Goal: Task Accomplishment & Management: Manage account settings

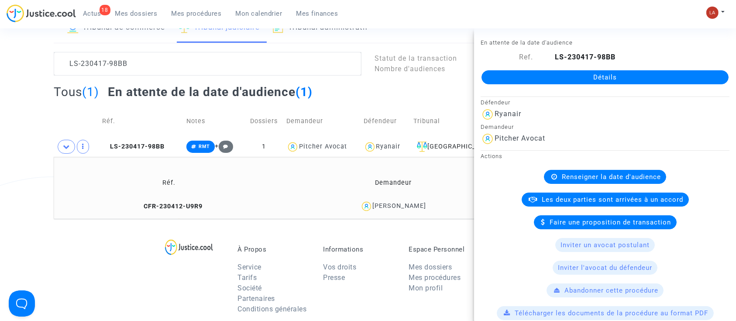
scroll to position [217, 0]
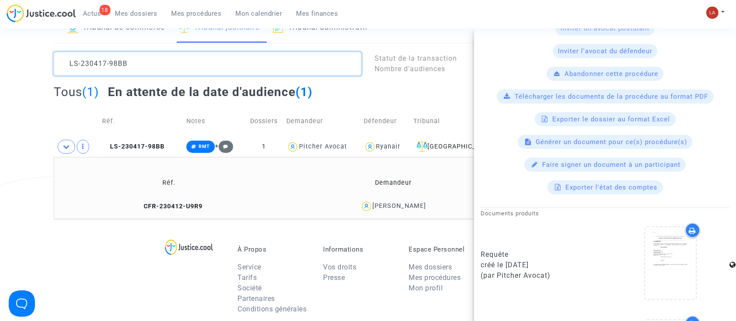
click at [175, 67] on textarea at bounding box center [208, 64] width 308 height 24
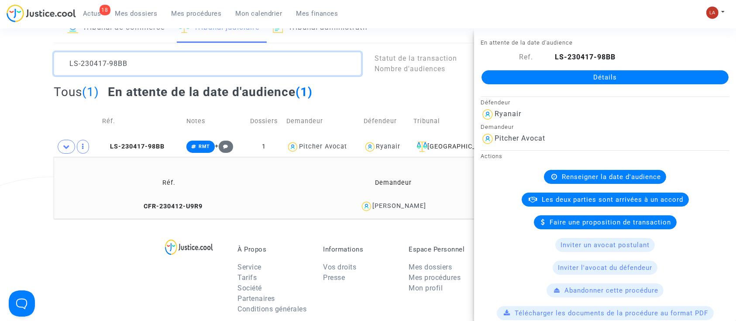
click at [175, 67] on textarea at bounding box center [208, 64] width 308 height 24
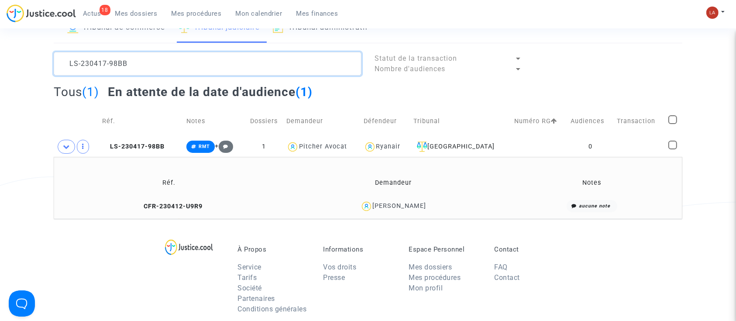
click at [175, 67] on textarea at bounding box center [208, 64] width 308 height 24
click at [178, 76] on lawsuits-list "LS-230417-98BB Statut de la transaction Nombre d'audiences Tous (1) En attente …" at bounding box center [368, 135] width 629 height 167
click at [175, 67] on textarea at bounding box center [208, 64] width 308 height 24
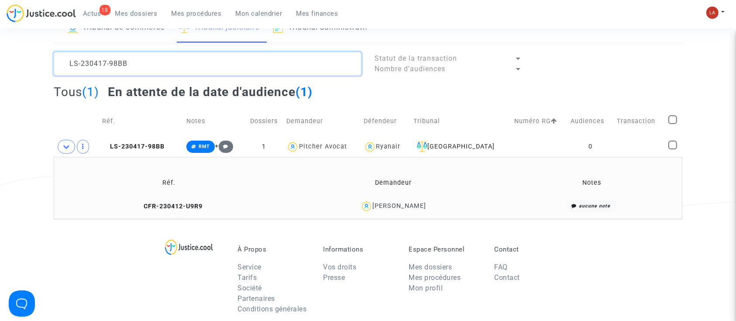
paste textarea "HH6P"
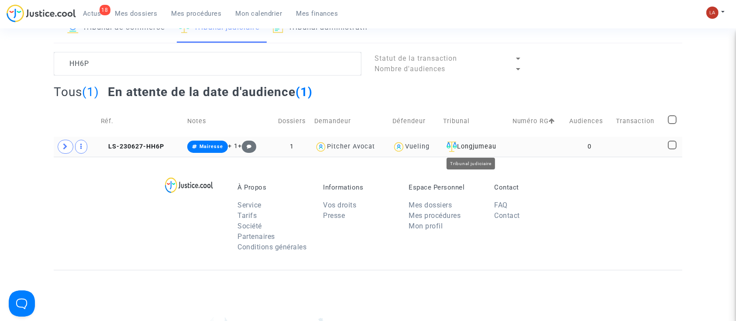
click at [471, 139] on td "Longjumeau" at bounding box center [474, 147] width 69 height 20
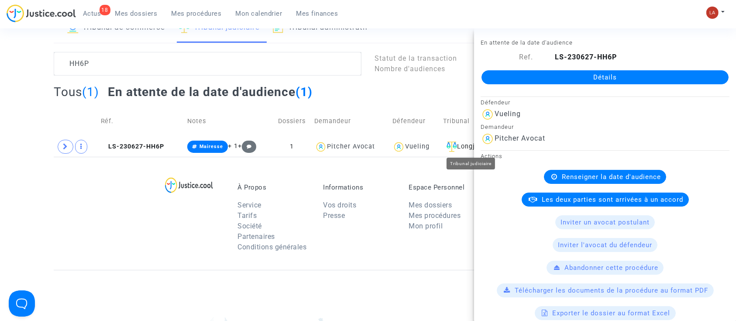
drag, startPoint x: 463, startPoint y: 145, endPoint x: 306, endPoint y: 105, distance: 162.8
click at [463, 145] on div "Longjumeau" at bounding box center [474, 146] width 63 height 10
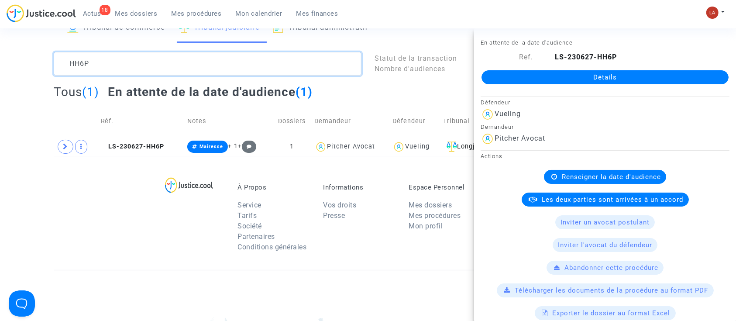
drag, startPoint x: 88, startPoint y: 54, endPoint x: 72, endPoint y: 51, distance: 16.4
click at [72, 52] on textarea at bounding box center [208, 64] width 308 height 24
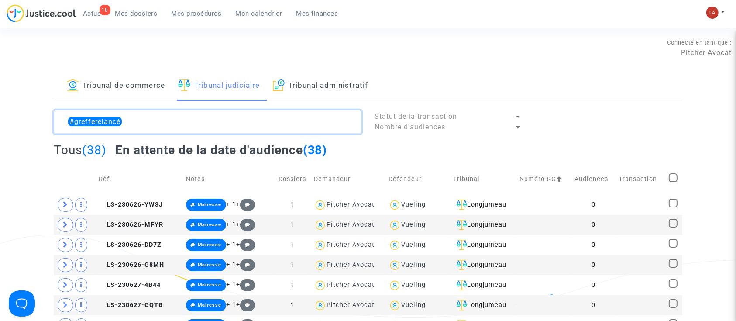
click at [170, 115] on textarea at bounding box center [208, 122] width 308 height 24
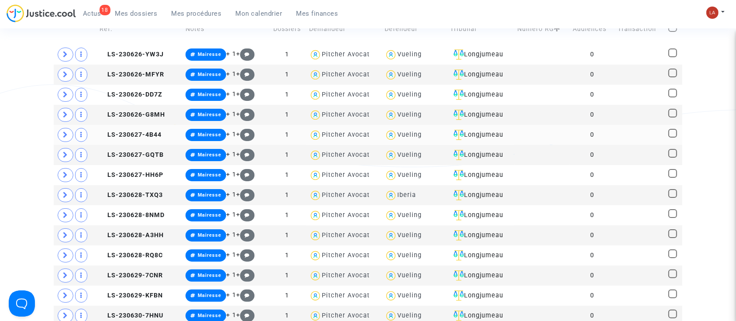
scroll to position [58, 0]
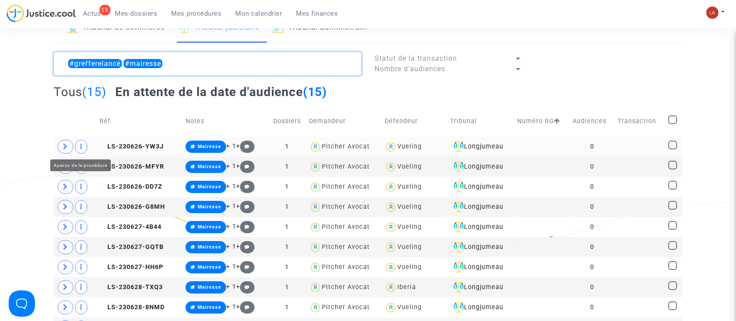
type textarea "#grefferelancé #mairesse"
click at [74, 143] on td at bounding box center [75, 147] width 43 height 20
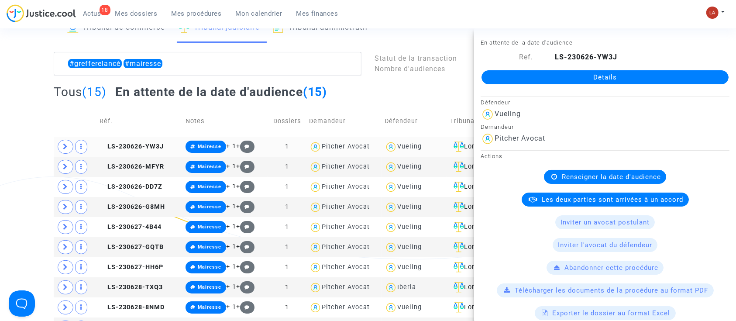
click at [73, 145] on td at bounding box center [75, 147] width 43 height 20
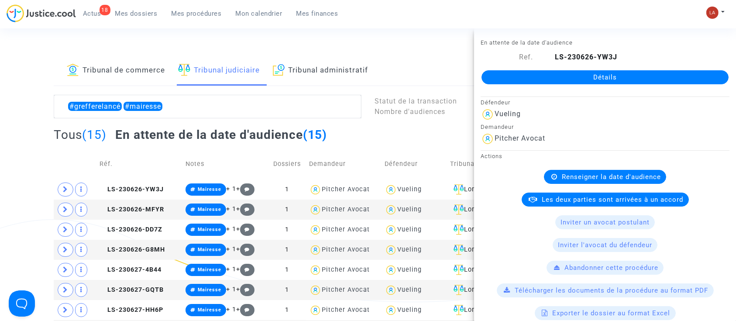
scroll to position [0, 0]
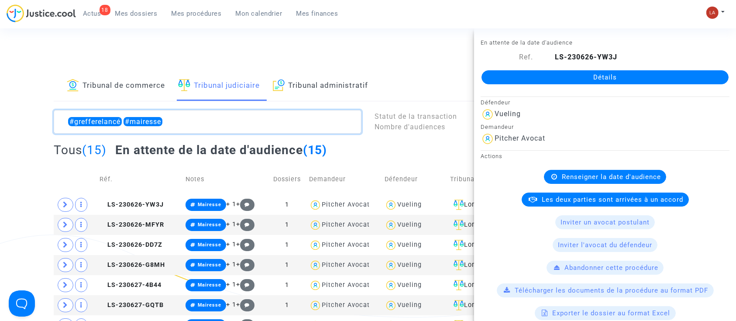
click at [244, 125] on textarea at bounding box center [208, 122] width 308 height 24
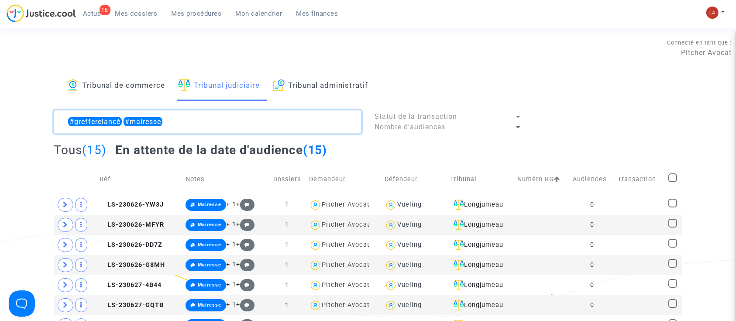
click at [244, 125] on textarea at bounding box center [208, 122] width 308 height 24
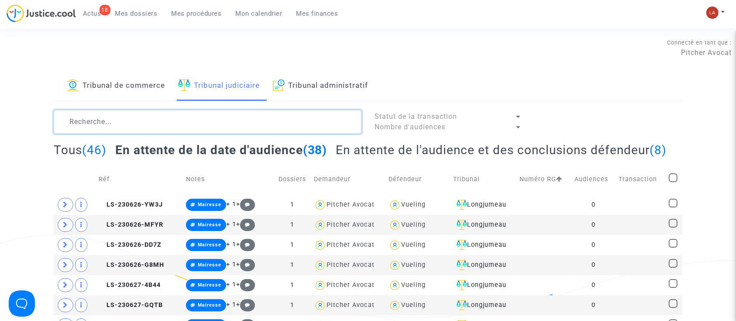
click at [199, 113] on textarea at bounding box center [208, 122] width 308 height 24
paste textarea "LS-240724-EQ6G"
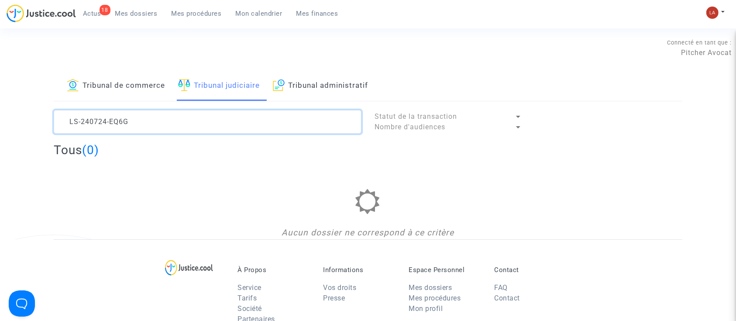
click at [138, 118] on textarea at bounding box center [208, 122] width 308 height 24
type textarea "LS-240724-EQ6G"
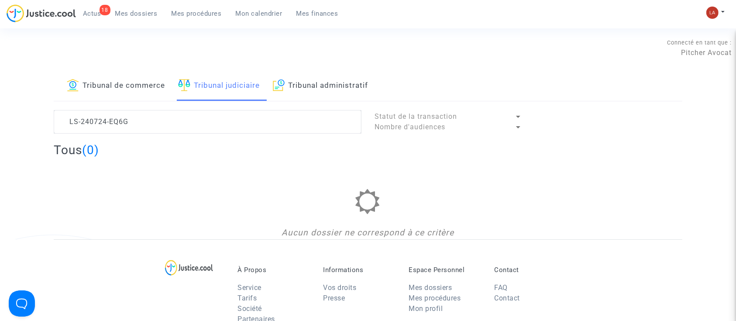
click at [135, 81] on link "Tribunal de commerce" at bounding box center [116, 86] width 98 height 30
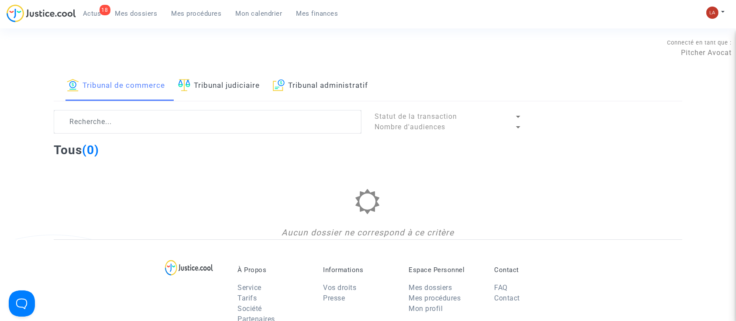
click at [196, 78] on link "Tribunal judiciaire" at bounding box center [219, 86] width 82 height 30
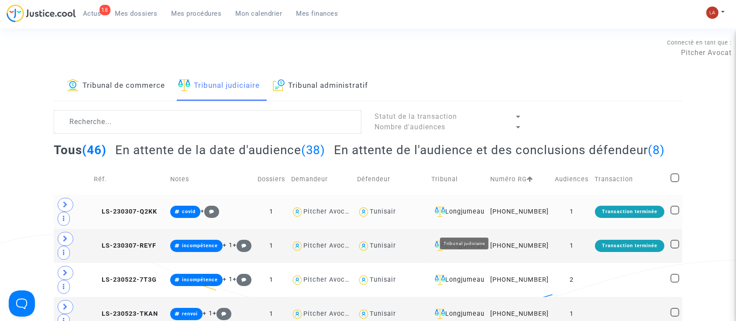
click at [484, 217] on div "Longjumeau" at bounding box center [457, 212] width 53 height 10
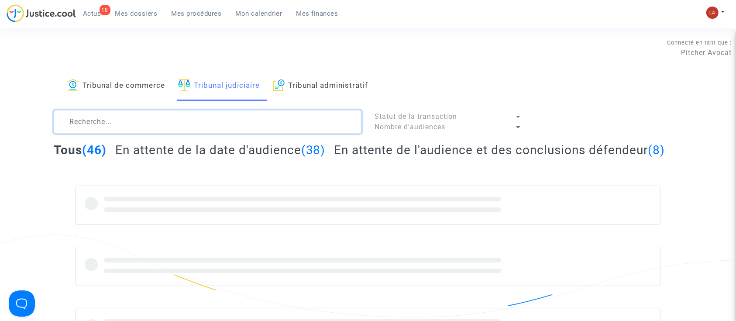
click at [280, 122] on textarea at bounding box center [208, 122] width 308 height 24
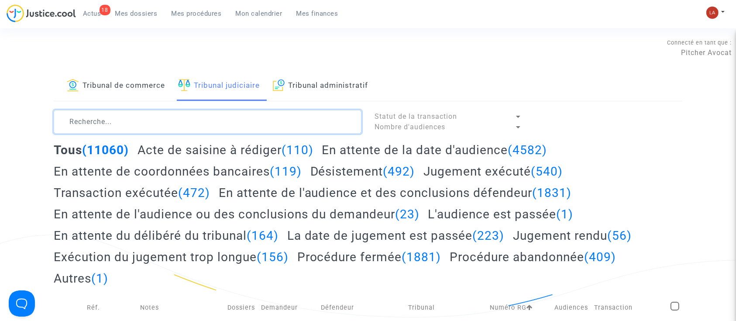
paste textarea "LS-240724-EQ6G"
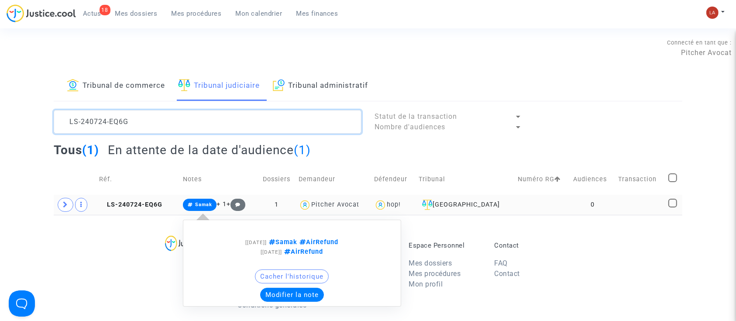
type textarea "LS-240724-EQ6G"
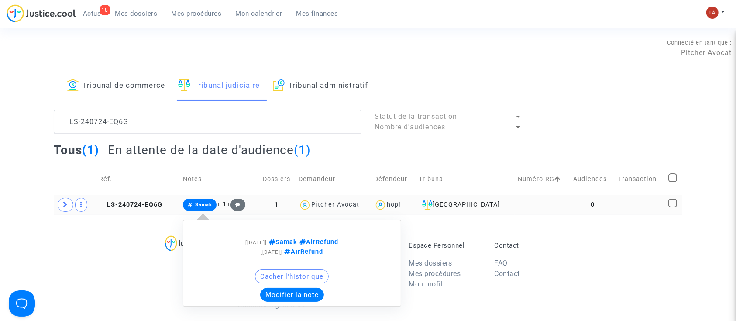
click at [283, 293] on button "Modifier la note" at bounding box center [292, 295] width 64 height 14
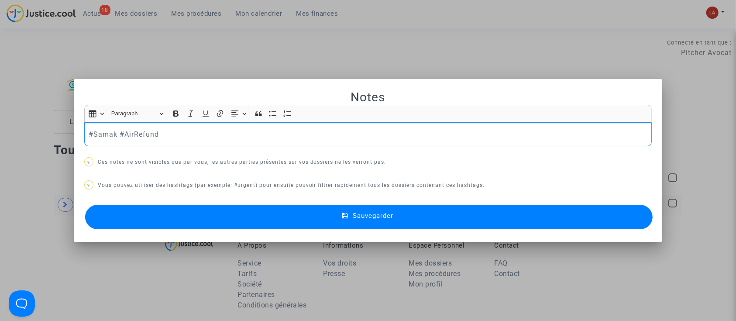
click at [201, 136] on p "#Samak #AirRefund" at bounding box center [368, 134] width 559 height 11
click at [174, 218] on button "Sauvegarder" at bounding box center [369, 217] width 568 height 24
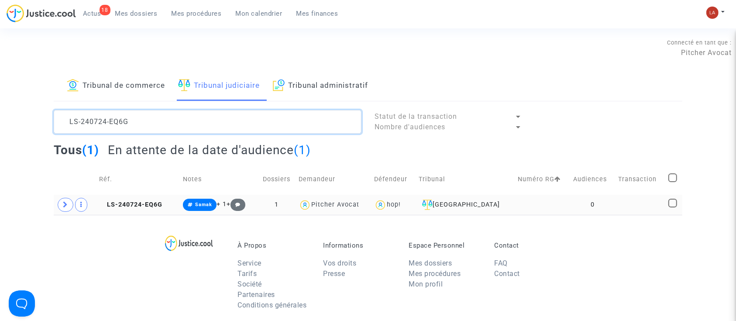
drag, startPoint x: 97, startPoint y: 114, endPoint x: -7, endPoint y: 90, distance: 106.9
click at [0, 90] on html "18 Actus Mes dossiers Mes procédures Mon calendrier Mes finances Mon profil Cha…" at bounding box center [368, 269] width 736 height 539
paste textarea "30601-F2NR"
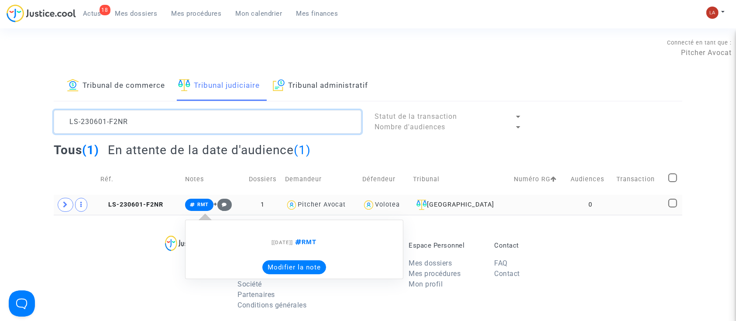
type textarea "LS-230601-F2NR"
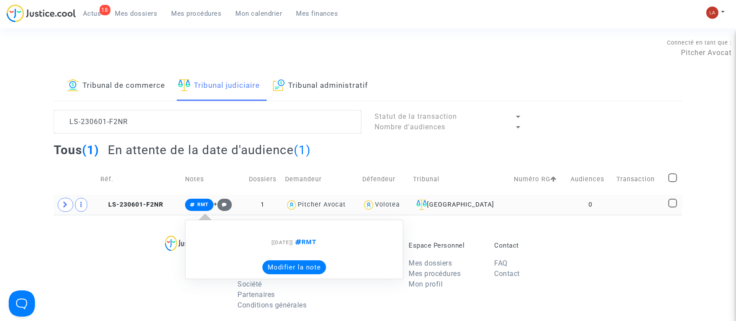
click at [274, 267] on button "Modifier la note" at bounding box center [294, 267] width 64 height 14
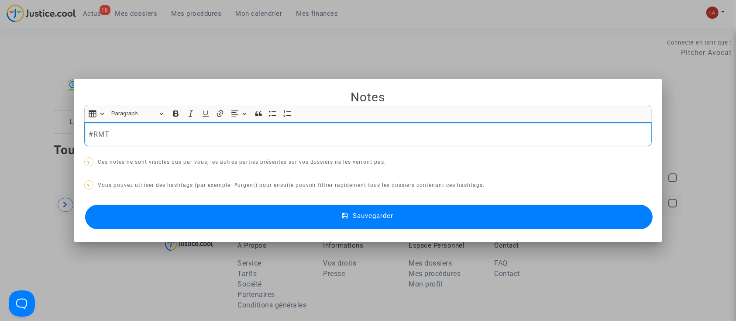
click at [169, 125] on div "#RMT" at bounding box center [368, 134] width 568 height 24
click at [150, 203] on div "Sauvegarder" at bounding box center [368, 217] width 568 height 29
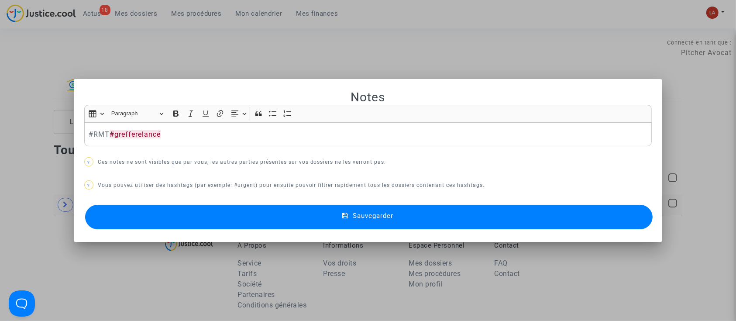
click at [129, 209] on button "Sauvegarder" at bounding box center [369, 217] width 568 height 24
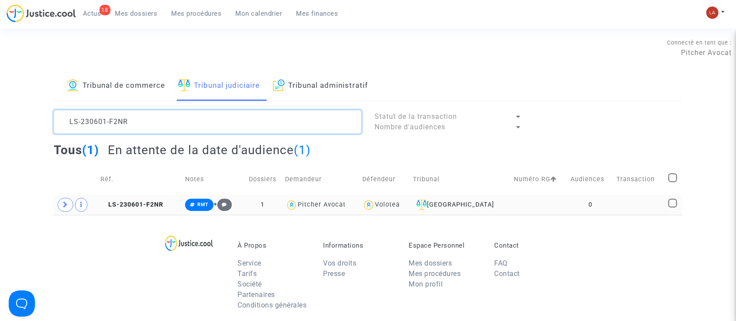
drag, startPoint x: 185, startPoint y: 117, endPoint x: 38, endPoint y: 113, distance: 146.8
click at [38, 113] on div "Tribunal de commerce Tribunal judiciaire Tribunal administratif LS-230601-F2NR …" at bounding box center [368, 143] width 736 height 144
paste textarea "21124-JCX6"
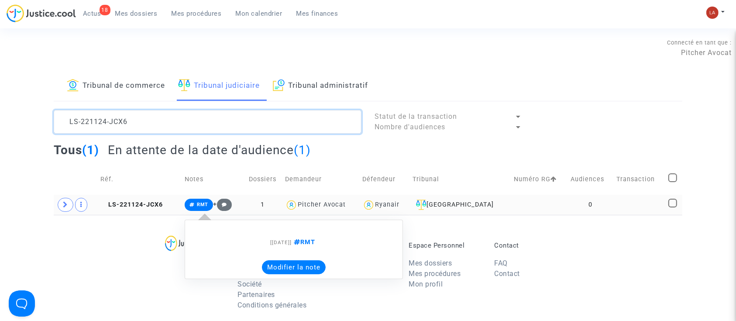
type textarea "LS-221124-JCX6"
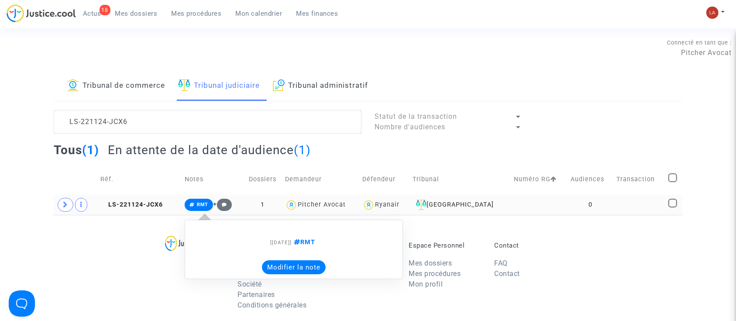
click at [284, 262] on button "Modifier la note" at bounding box center [294, 267] width 64 height 14
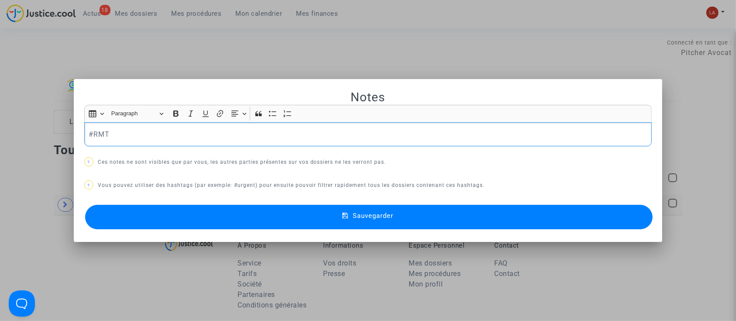
click at [189, 137] on p "#RMT" at bounding box center [368, 134] width 559 height 11
click at [147, 211] on button "Sauvegarder" at bounding box center [369, 217] width 568 height 24
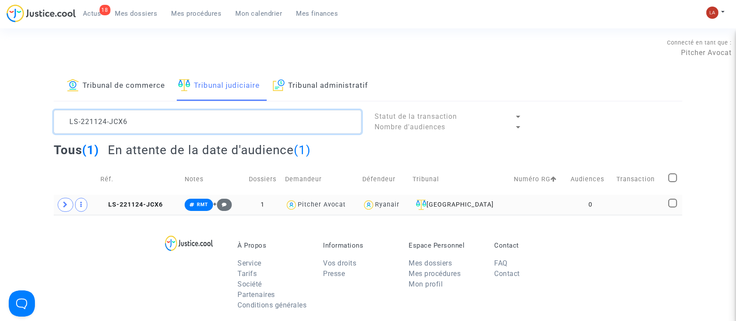
drag, startPoint x: 212, startPoint y: 121, endPoint x: 1, endPoint y: 96, distance: 212.3
click at [1, 96] on div "Tribunal de commerce Tribunal judiciaire Tribunal administratif LS-221124-JCX6 …" at bounding box center [368, 143] width 736 height 144
paste textarea "30601-78W2"
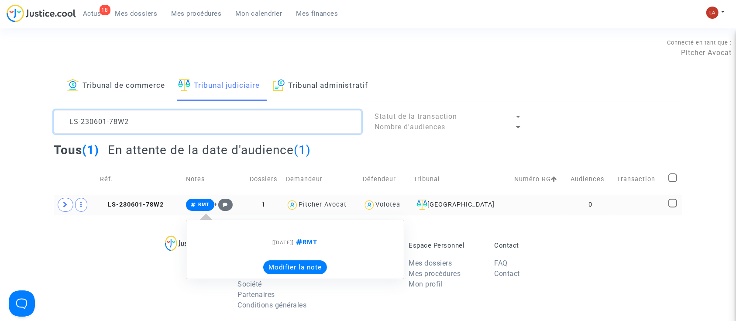
type textarea "LS-230601-78W2"
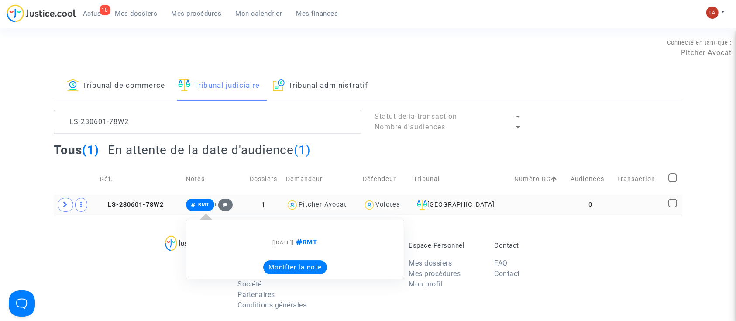
click at [286, 262] on button "Modifier la note" at bounding box center [295, 267] width 64 height 14
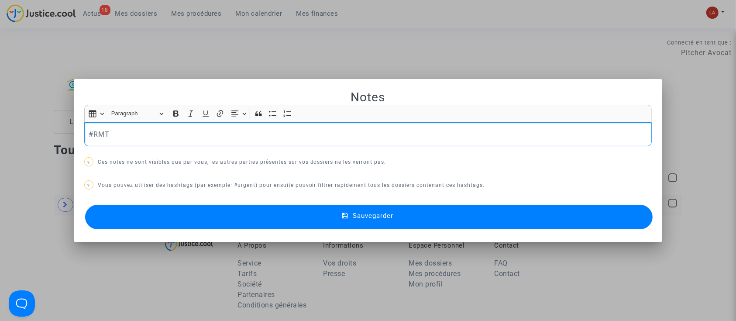
click at [179, 127] on div "#RMT" at bounding box center [368, 134] width 568 height 24
click at [170, 218] on button "Sauvegarder" at bounding box center [369, 217] width 568 height 24
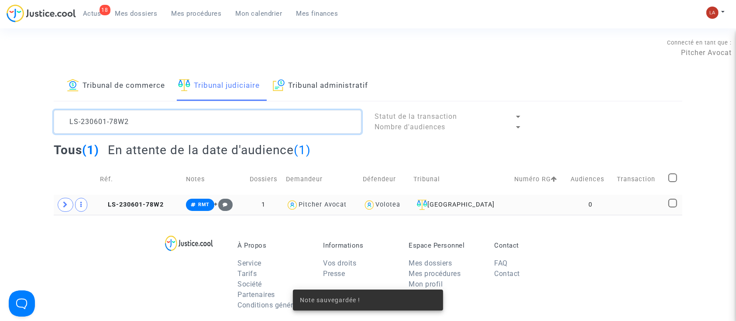
drag, startPoint x: 199, startPoint y: 129, endPoint x: -1, endPoint y: 81, distance: 205.6
click at [0, 81] on html "18 Actus Mes dossiers Mes procédures Mon calendrier Mes finances Mon profil Cha…" at bounding box center [368, 269] width 736 height 539
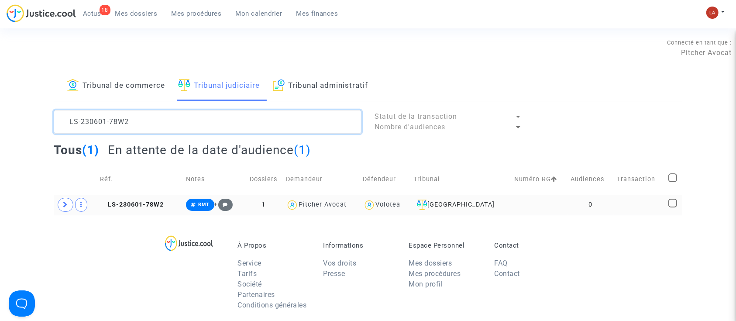
paste textarea "40724-JDMU"
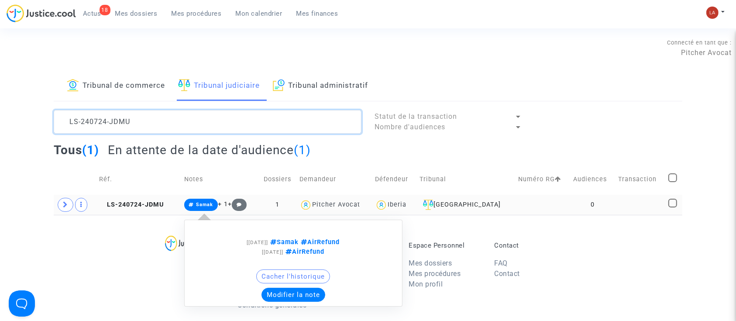
type textarea "LS-240724-JDMU"
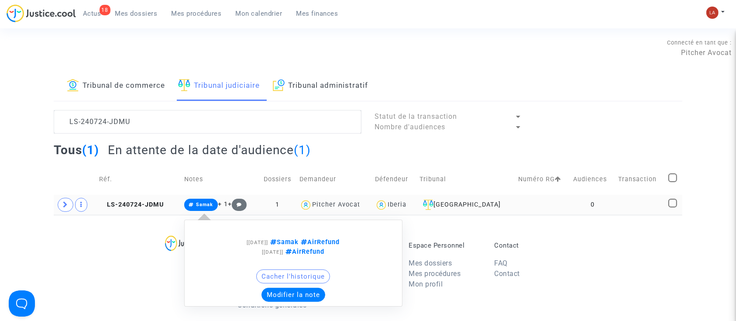
click at [290, 294] on button "Modifier la note" at bounding box center [294, 295] width 64 height 14
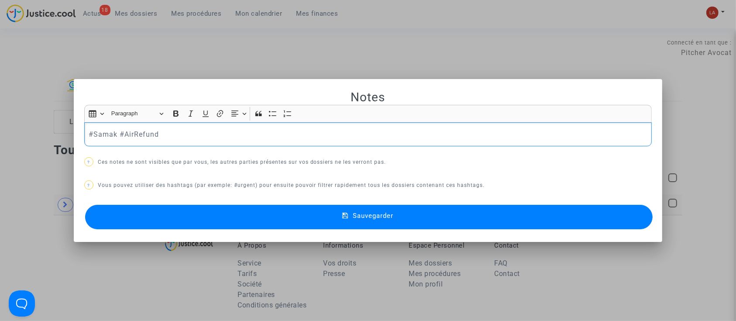
click at [210, 134] on p "#Samak #AirRefund" at bounding box center [368, 134] width 559 height 11
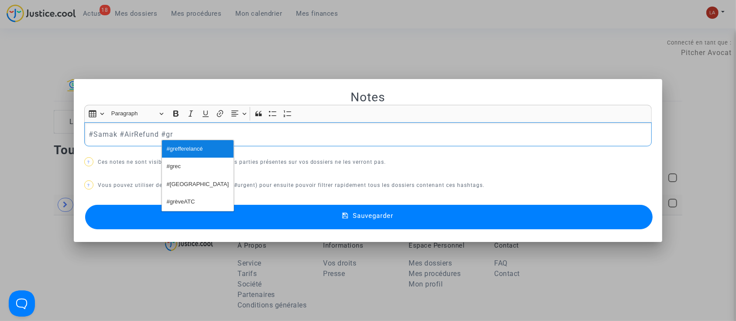
click at [189, 148] on span "#grefferelancé" at bounding box center [185, 149] width 36 height 13
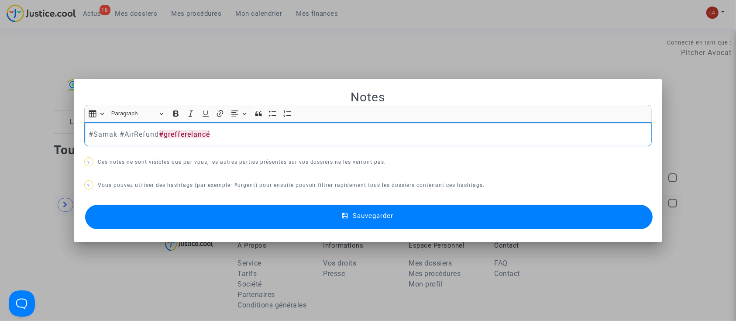
click at [195, 198] on div "Notes Rich Text Editor Insert table Insert table Heading Paragraph Paragraph He…" at bounding box center [368, 161] width 568 height 142
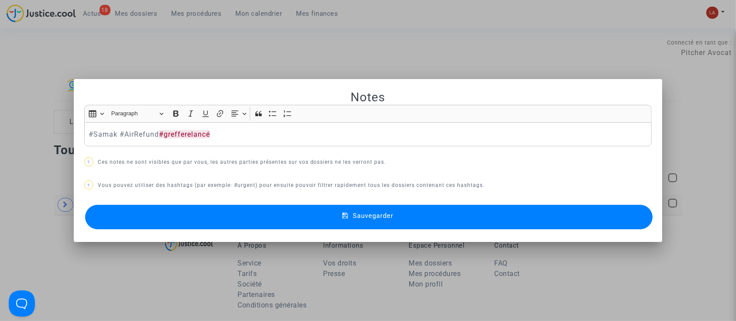
click at [192, 212] on button "Sauvegarder" at bounding box center [369, 217] width 568 height 24
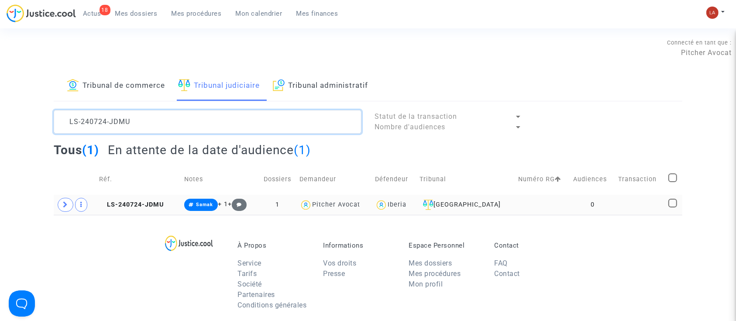
drag, startPoint x: 135, startPoint y: 121, endPoint x: -35, endPoint y: 82, distance: 175.1
click at [0, 82] on html "18 Actus Mes dossiers Mes procédures Mon calendrier Mes finances Mon profil Cha…" at bounding box center [368, 269] width 736 height 539
paste textarea "30601-7MDE"
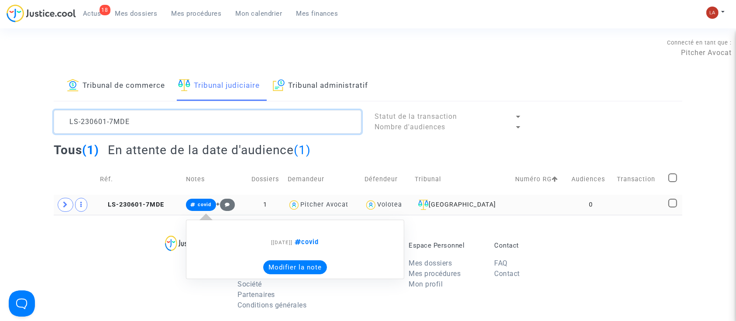
type textarea "LS-230601-7MDE"
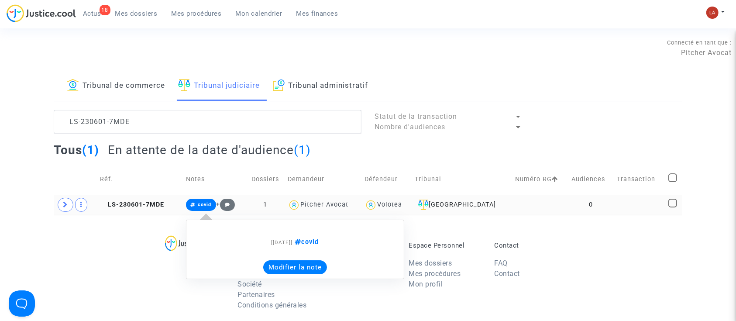
click at [272, 262] on button "Modifier la note" at bounding box center [295, 267] width 64 height 14
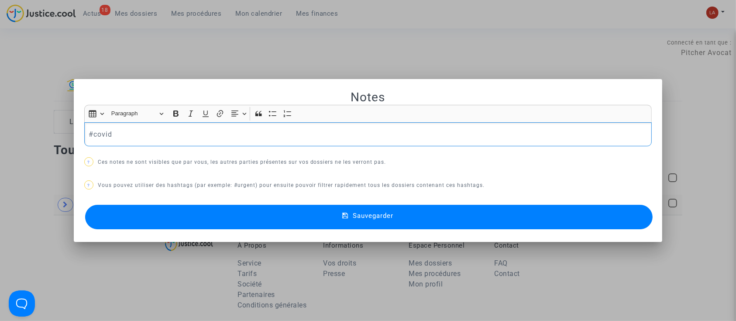
click at [189, 142] on div "#covid" at bounding box center [368, 134] width 568 height 24
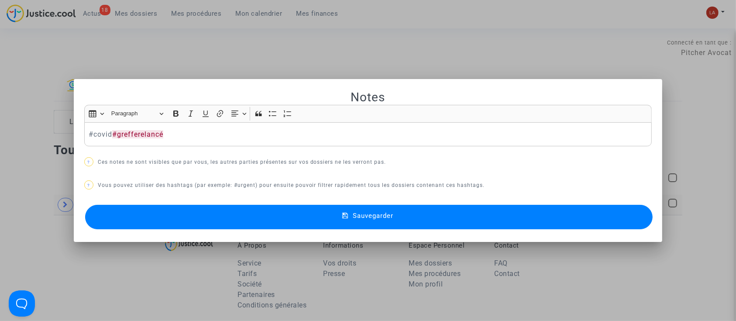
click at [163, 220] on button "Sauvegarder" at bounding box center [369, 217] width 568 height 24
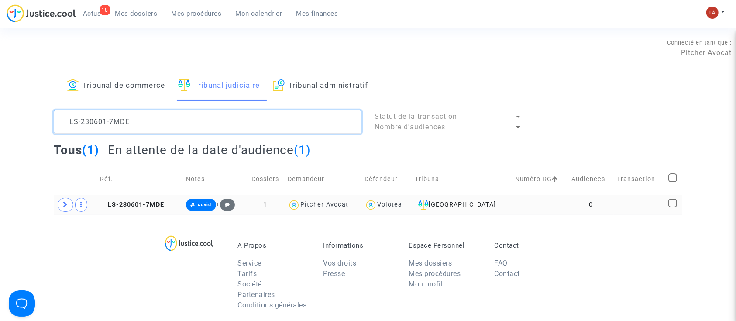
drag, startPoint x: 114, startPoint y: 128, endPoint x: 43, endPoint y: 103, distance: 75.0
click at [43, 103] on div "Tribunal de commerce Tribunal judiciaire Tribunal administratif LS-230601-7MDE …" at bounding box center [368, 143] width 736 height 144
paste textarea "8MBK"
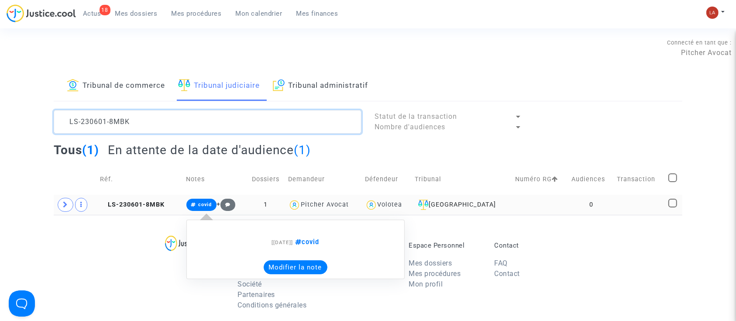
type textarea "LS-230601-8MBK"
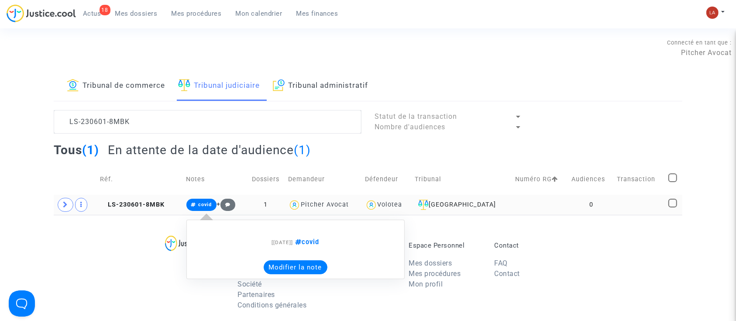
click at [301, 275] on div "[01/06/2023] covid Modifier la note" at bounding box center [295, 249] width 218 height 59
click at [297, 270] on button "Modifier la note" at bounding box center [296, 267] width 64 height 14
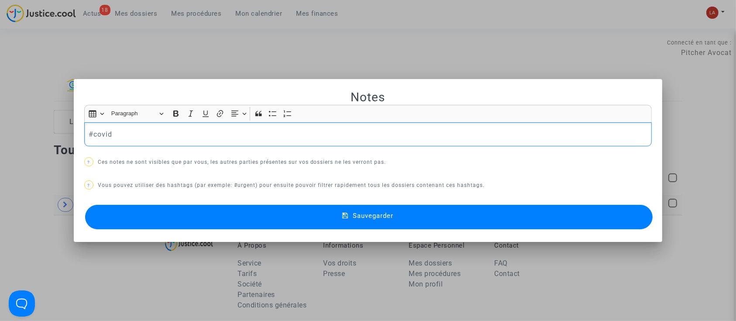
click at [241, 134] on p "#covid" at bounding box center [368, 134] width 559 height 11
drag, startPoint x: 138, startPoint y: 214, endPoint x: 121, endPoint y: 203, distance: 21.2
click at [139, 214] on button "Sauvegarder" at bounding box center [369, 217] width 568 height 24
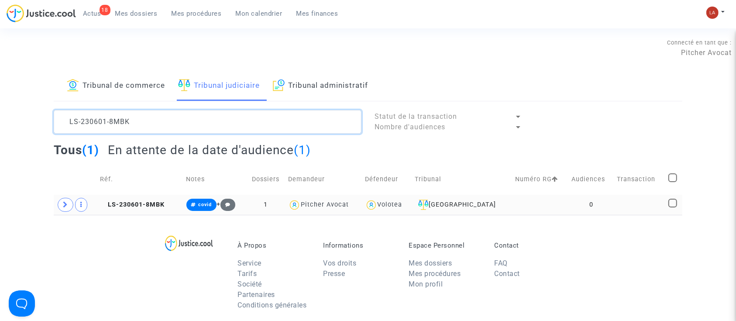
drag, startPoint x: 53, startPoint y: 107, endPoint x: 14, endPoint y: 90, distance: 43.2
click at [15, 93] on div "Tribunal de commerce Tribunal judiciaire Tribunal administratif LS-230601-8MBK …" at bounding box center [368, 143] width 736 height 144
paste textarea "KB4F"
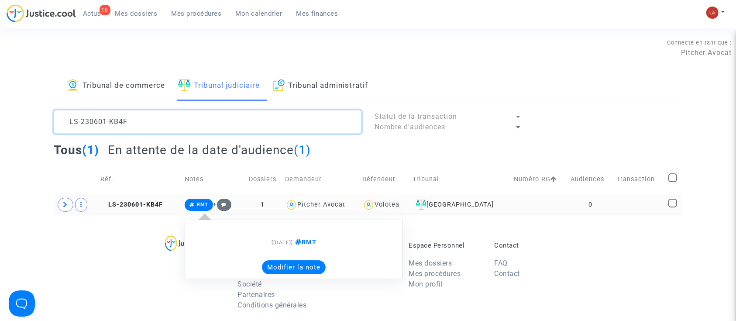
type textarea "LS-230601-KB4F"
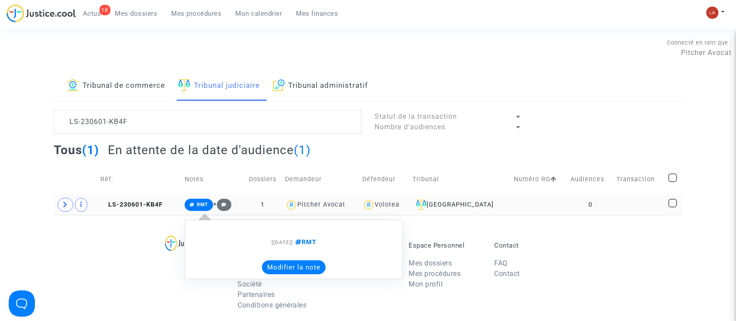
click at [285, 267] on button "Modifier la note" at bounding box center [294, 267] width 64 height 14
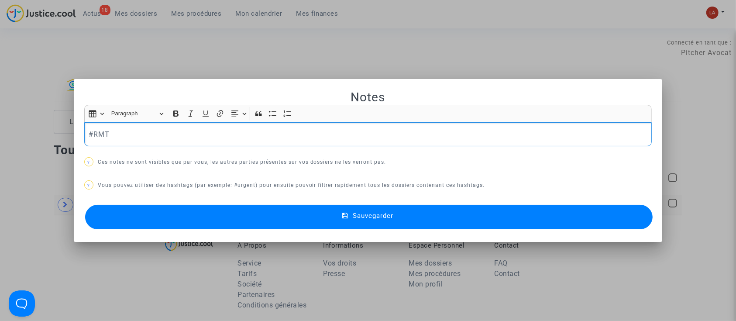
click at [165, 140] on div "#RMT" at bounding box center [368, 134] width 568 height 24
click at [171, 214] on button "Sauvegarder" at bounding box center [369, 217] width 568 height 24
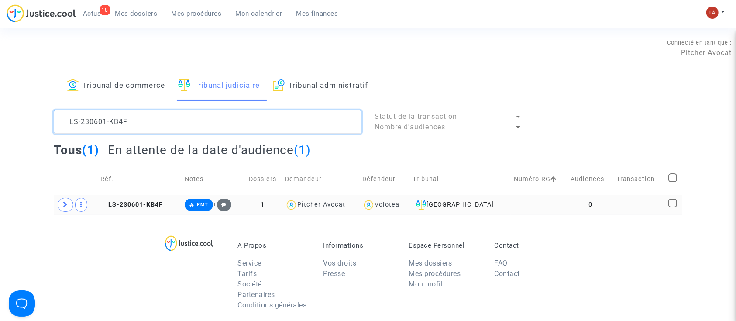
drag, startPoint x: 31, startPoint y: 89, endPoint x: 5, endPoint y: 82, distance: 26.6
click at [5, 82] on div "Tribunal de commerce Tribunal judiciaire Tribunal administratif LS-230601-KB4F …" at bounding box center [368, 143] width 736 height 144
paste textarea "M9KB"
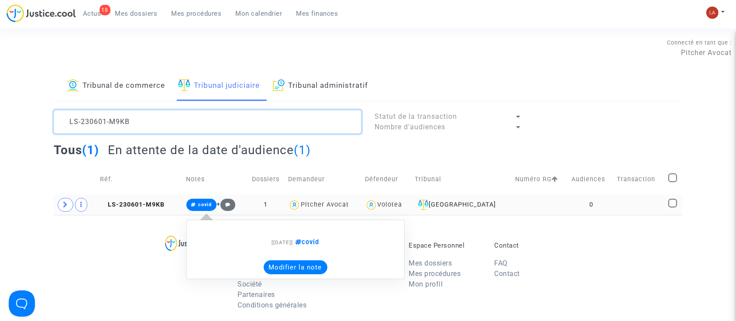
type textarea "LS-230601-M9KB"
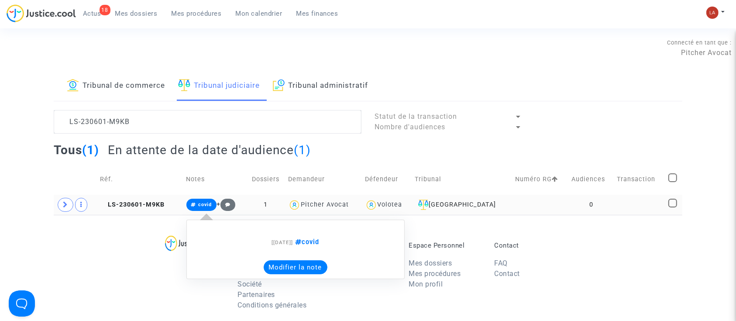
click at [296, 265] on button "Modifier la note" at bounding box center [296, 267] width 64 height 14
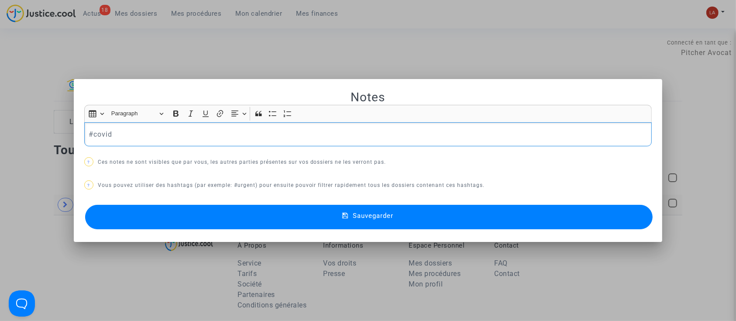
click at [164, 143] on div "#covid" at bounding box center [368, 134] width 568 height 24
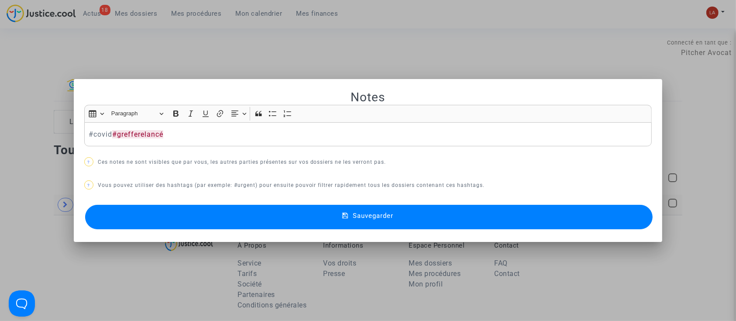
click at [183, 206] on button "Sauvegarder" at bounding box center [369, 217] width 568 height 24
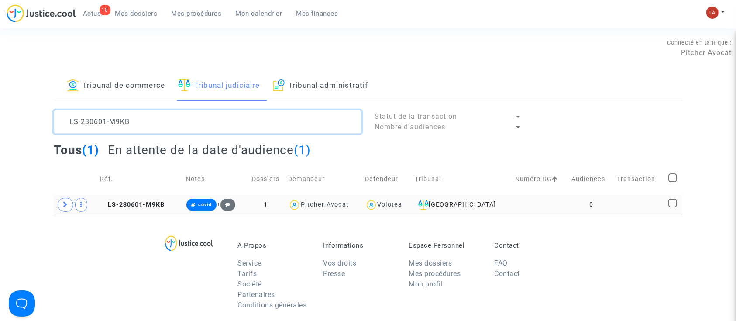
drag, startPoint x: 233, startPoint y: 125, endPoint x: 17, endPoint y: 90, distance: 218.1
click at [20, 94] on div "Tribunal de commerce Tribunal judiciaire Tribunal administratif LS-230601-M9KB …" at bounding box center [368, 143] width 736 height 144
paste textarea "T46A"
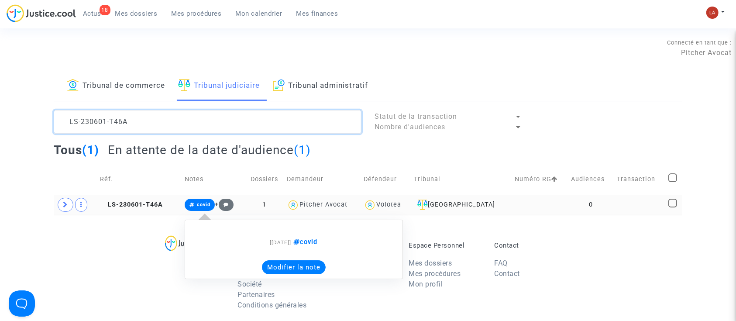
type textarea "LS-230601-T46A"
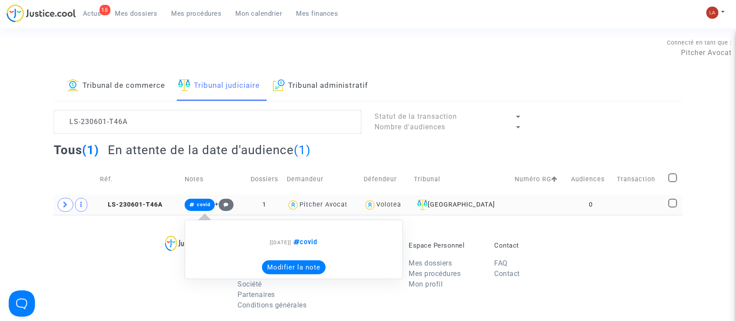
click at [307, 271] on button "Modifier la note" at bounding box center [294, 267] width 64 height 14
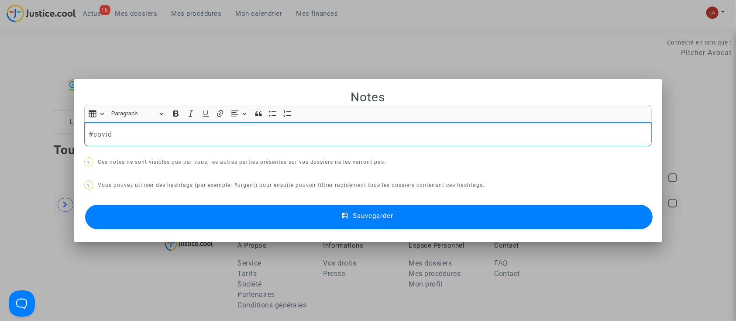
click at [184, 140] on div "#covid" at bounding box center [368, 134] width 568 height 24
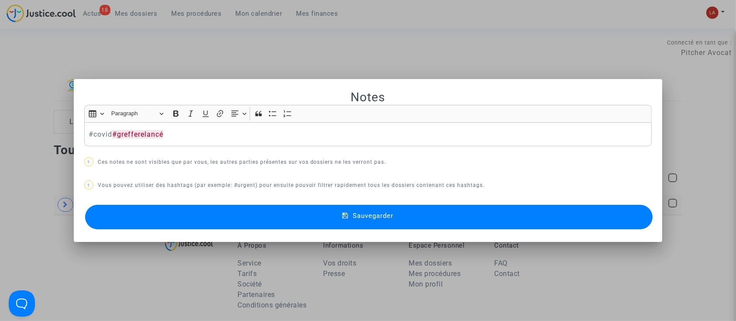
click at [179, 219] on button "Sauvegarder" at bounding box center [369, 217] width 568 height 24
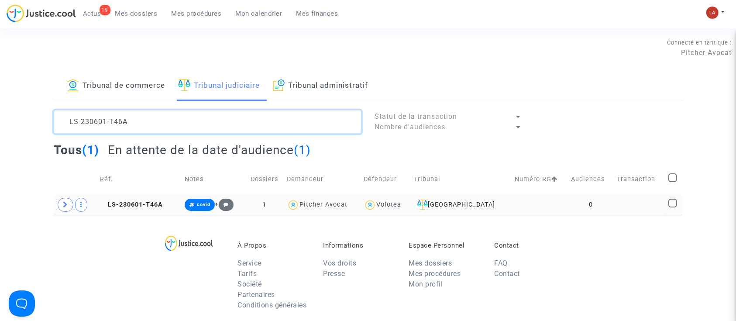
drag, startPoint x: 219, startPoint y: 119, endPoint x: -10, endPoint y: 84, distance: 231.8
click at [0, 84] on html "19 Actus Mes dossiers Mes procédures Mon calendrier Mes finances Mon profil Cha…" at bounding box center [368, 269] width 736 height 539
paste textarea "41202-BBHQ"
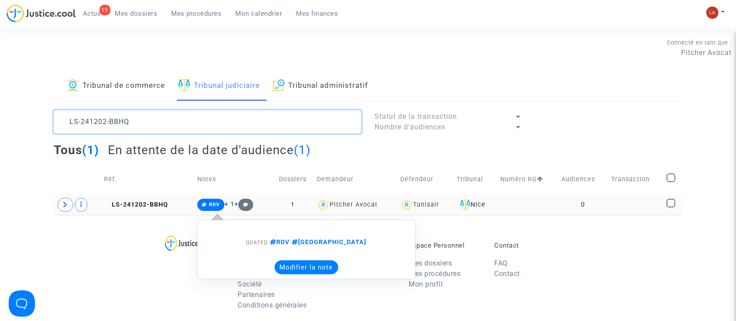
type textarea "LS-241202-BBHQ"
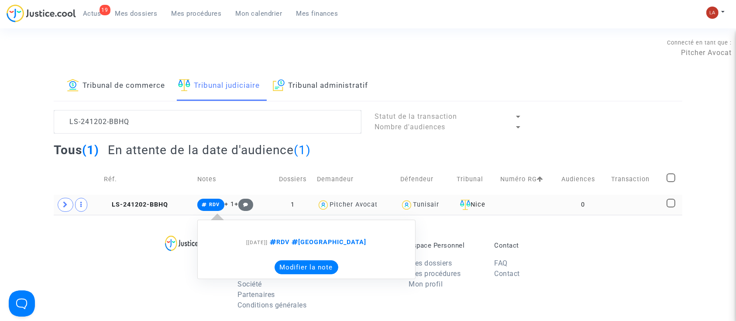
click at [296, 267] on button "Modifier la note" at bounding box center [307, 267] width 64 height 14
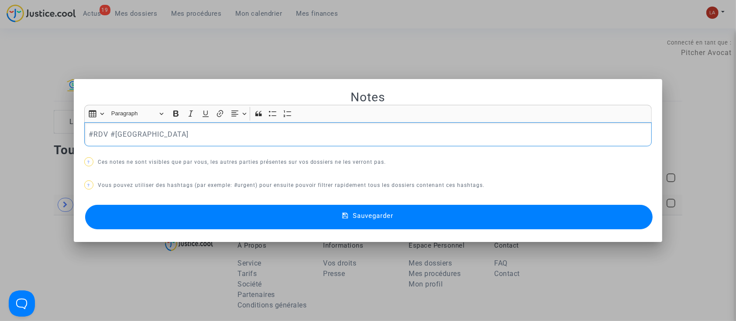
click at [255, 144] on div "#RDV #MONTREAL" at bounding box center [368, 134] width 568 height 24
click at [192, 209] on button "Sauvegarder" at bounding box center [369, 217] width 568 height 24
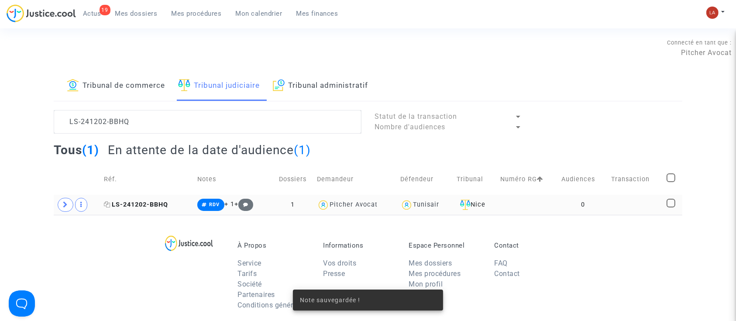
click at [137, 204] on span "LS-241202-BBHQ" at bounding box center [136, 204] width 64 height 7
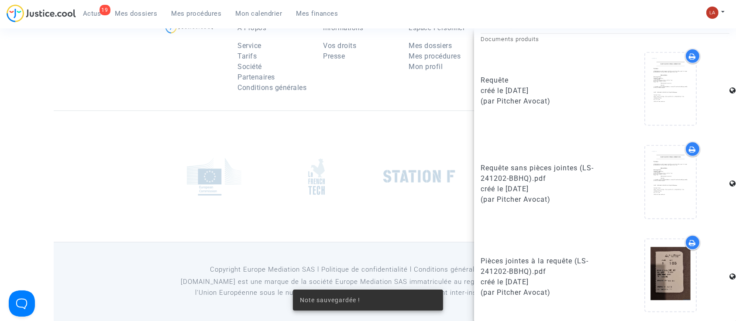
scroll to position [391, 0]
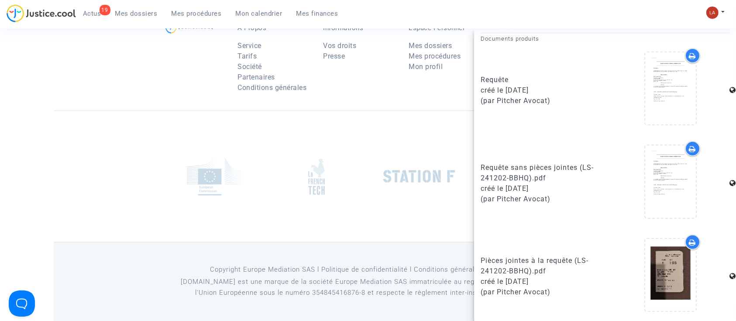
drag, startPoint x: 563, startPoint y: 83, endPoint x: 510, endPoint y: 86, distance: 52.9
click at [510, 86] on div "créé le 02/12/2024" at bounding box center [540, 90] width 118 height 10
drag, startPoint x: 507, startPoint y: 86, endPoint x: 553, endPoint y: 89, distance: 45.5
click at [548, 90] on div "créé le 02/12/2024" at bounding box center [540, 90] width 118 height 10
copy div "02/12/2024"
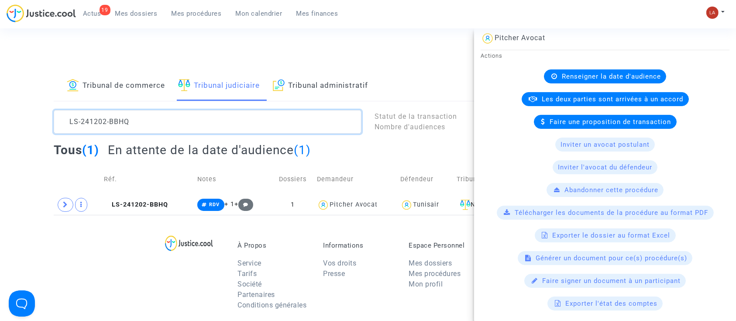
scroll to position [0, 0]
drag, startPoint x: 190, startPoint y: 122, endPoint x: -43, endPoint y: 79, distance: 237.6
click at [0, 79] on html "19 Actus Mes dossiers Mes procédures Mon calendrier Mes finances Mon profil Cha…" at bounding box center [368, 269] width 736 height 539
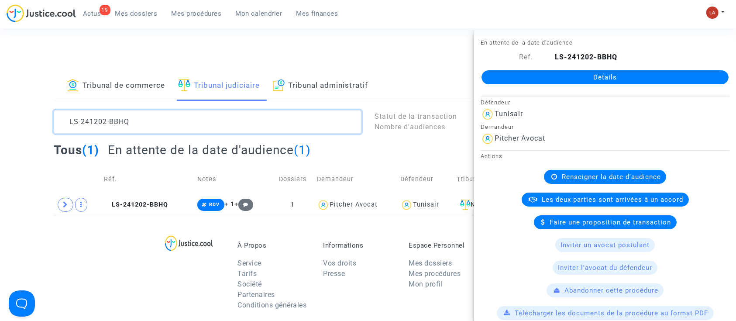
paste textarea "30629-82UG"
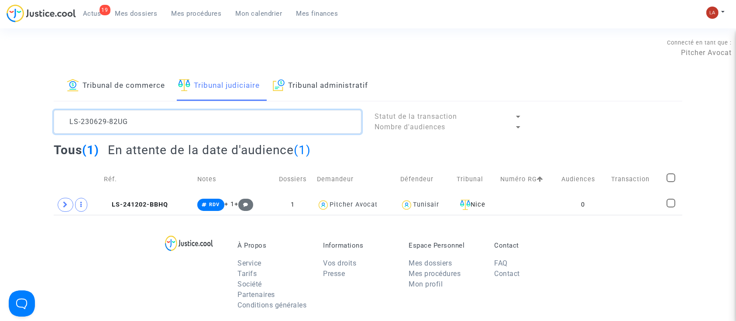
scroll to position [10, 0]
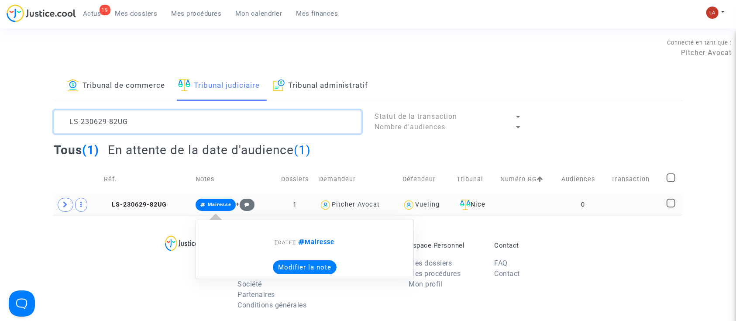
type textarea "LS-230629-82UG"
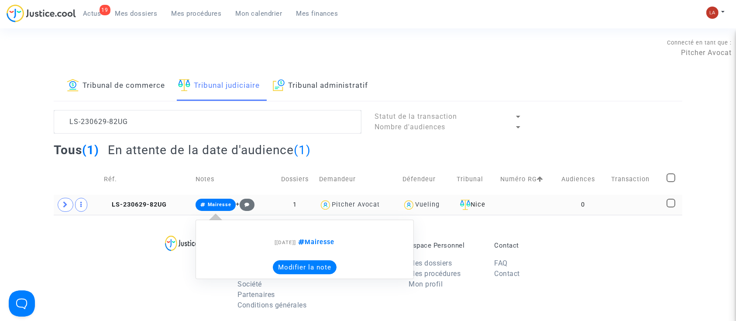
click at [274, 263] on button "Modifier la note" at bounding box center [305, 267] width 64 height 14
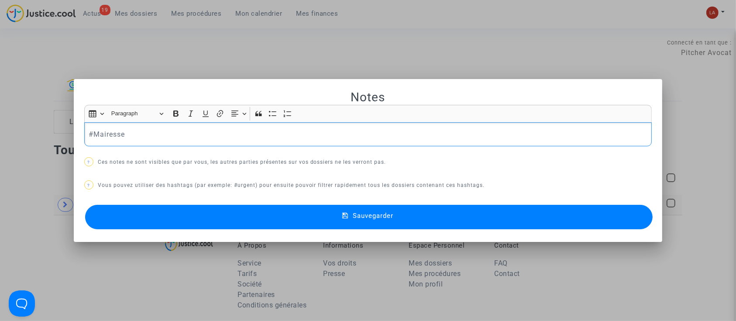
click at [191, 122] on div "#Mairesse" at bounding box center [368, 134] width 568 height 24
click at [171, 217] on button "Sauvegarder" at bounding box center [369, 217] width 568 height 24
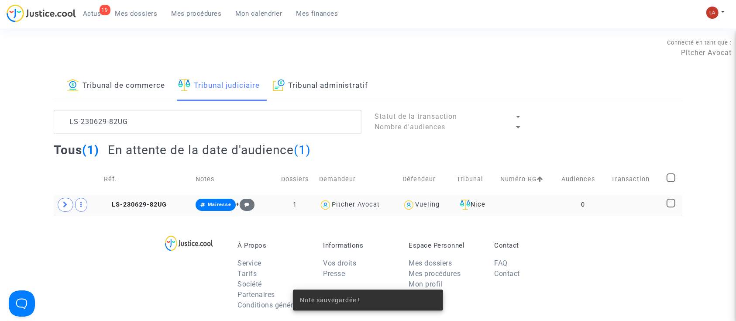
click at [127, 186] on td "Réf." at bounding box center [147, 179] width 92 height 31
click at [127, 203] on span "LS-230629-82UG" at bounding box center [135, 204] width 63 height 7
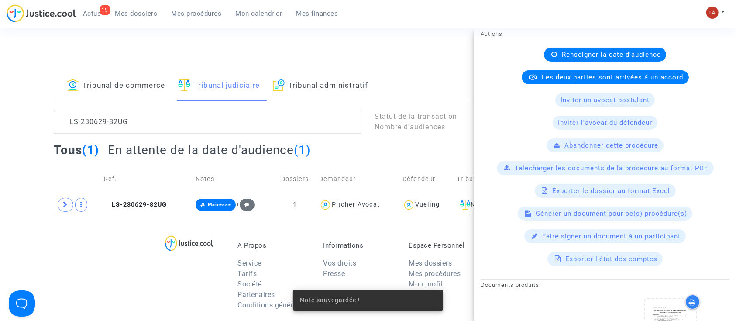
scroll to position [183, 0]
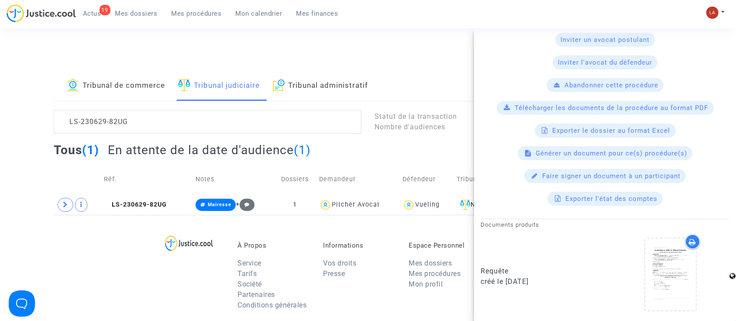
drag, startPoint x: 556, startPoint y: 285, endPoint x: 507, endPoint y: 282, distance: 49.4
click at [507, 282] on div "créé le 29/06/2023" at bounding box center [540, 281] width 118 height 10
copy div "29/06/2023"
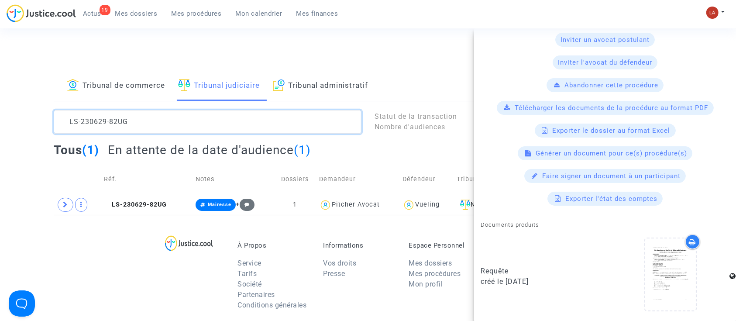
scroll to position [0, 0]
drag, startPoint x: 120, startPoint y: 119, endPoint x: 64, endPoint y: 105, distance: 57.7
click at [62, 109] on div "Tribunal de commerce Tribunal judiciaire Tribunal administratif LS-230629-82UG …" at bounding box center [368, 143] width 629 height 144
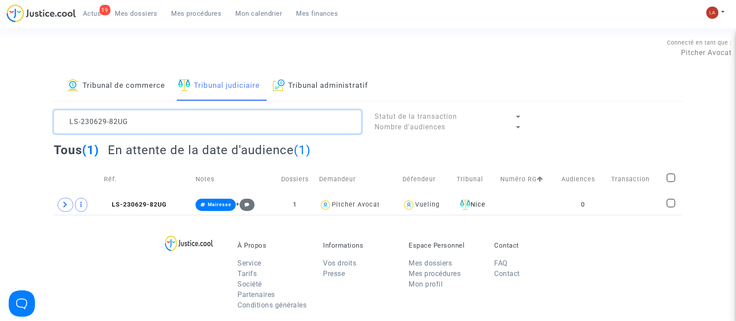
paste textarea "20818-K7QB"
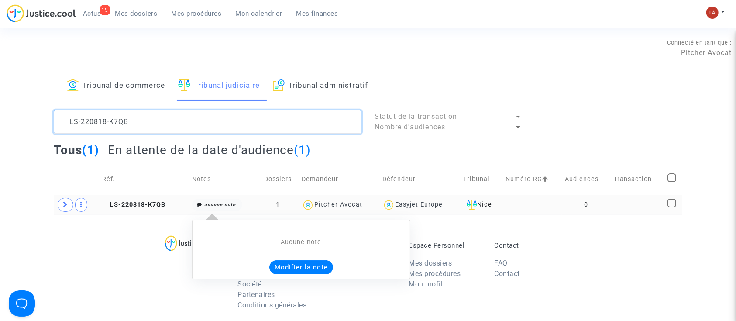
type textarea "LS-220818-K7QB"
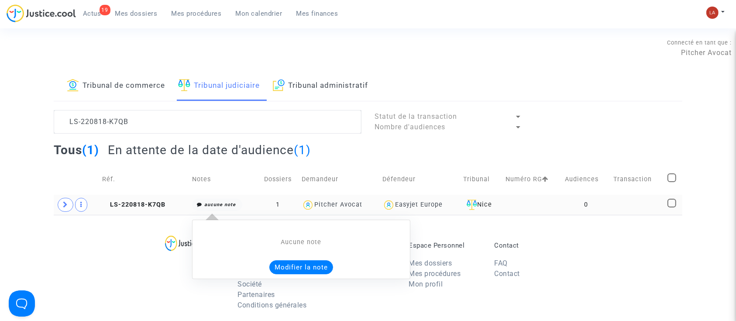
click at [287, 276] on div "Aucune note Modifier la note" at bounding box center [301, 249] width 218 height 59
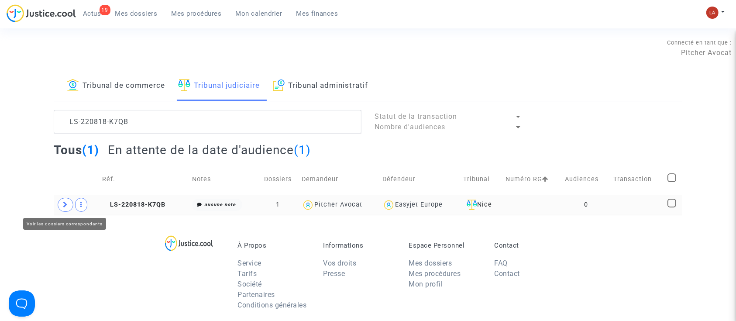
click at [65, 204] on icon at bounding box center [65, 204] width 5 height 7
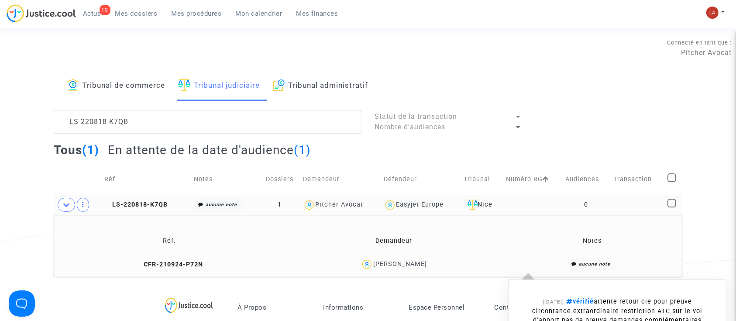
scroll to position [58, 0]
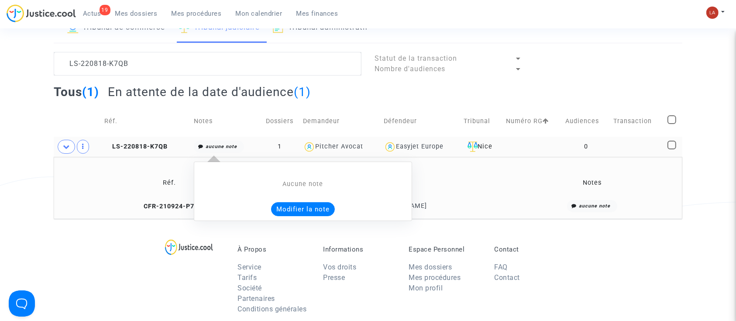
click at [290, 202] on button "Modifier la note" at bounding box center [303, 209] width 64 height 14
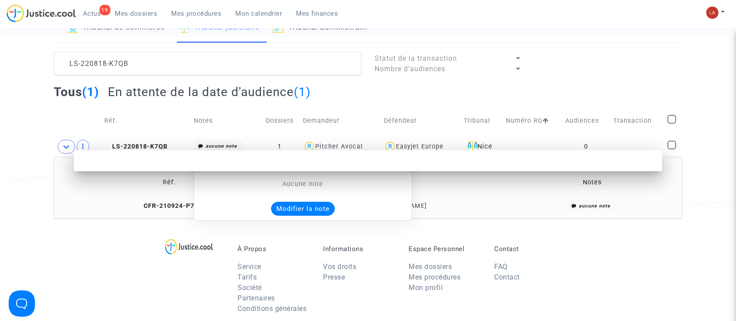
scroll to position [0, 0]
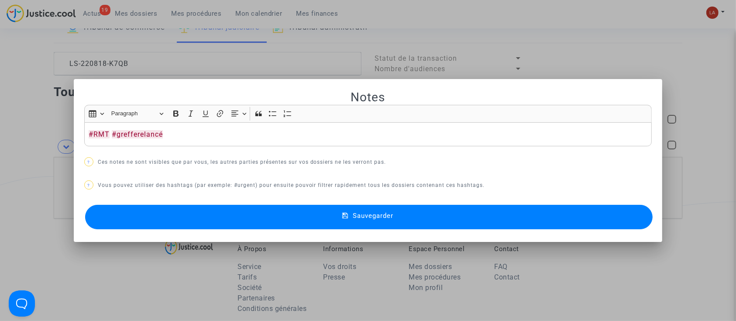
click at [170, 225] on button "Sauvegarder" at bounding box center [369, 217] width 568 height 24
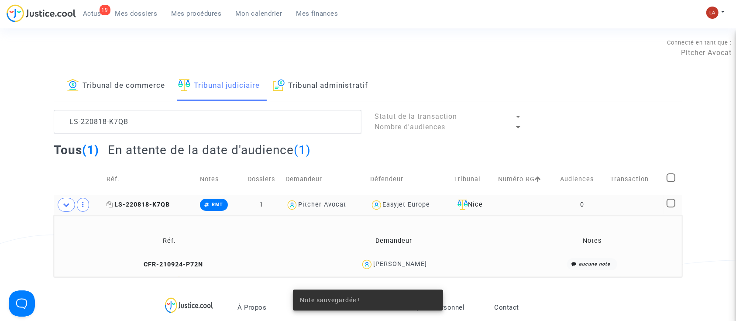
scroll to position [58, 0]
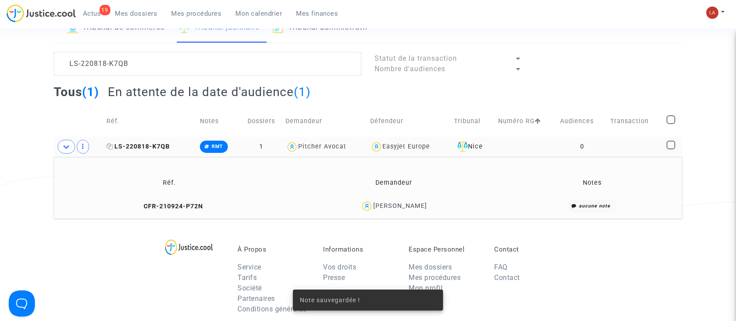
click at [144, 143] on span "LS-220818-K7QB" at bounding box center [138, 146] width 63 height 7
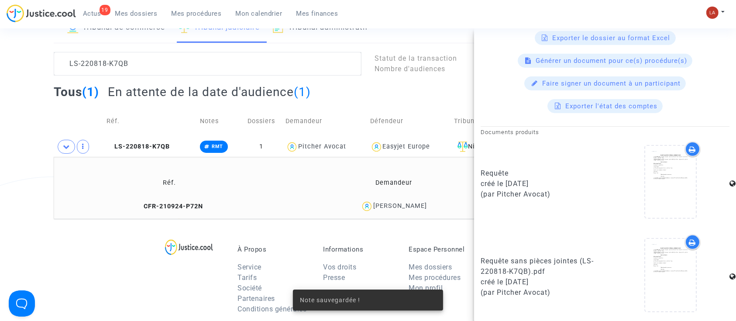
scroll to position [298, 0]
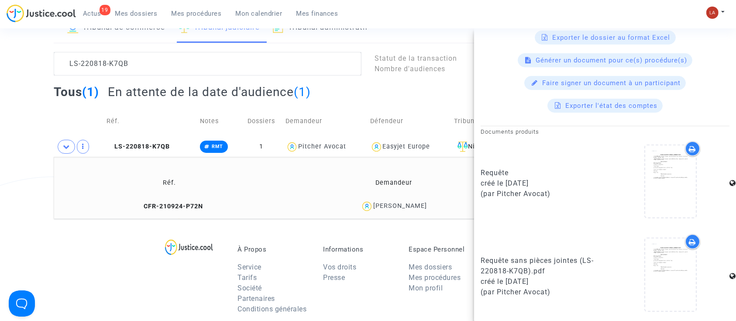
drag, startPoint x: 546, startPoint y: 180, endPoint x: 506, endPoint y: 186, distance: 39.7
click at [506, 186] on div "créé le 23/08/2022" at bounding box center [540, 183] width 118 height 10
copy div "23/08/2022"
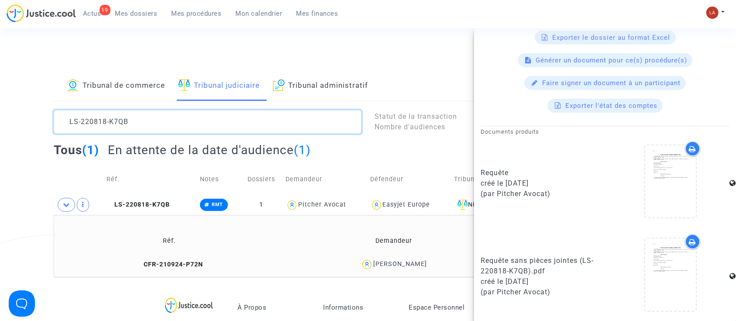
scroll to position [0, 0]
drag, startPoint x: 145, startPoint y: 127, endPoint x: 24, endPoint y: 106, distance: 121.9
click at [24, 106] on div "Tribunal de commerce Tribunal judiciaire Tribunal administratif LS-220818-K7QB …" at bounding box center [368, 174] width 736 height 206
paste textarea "7-MFCJ"
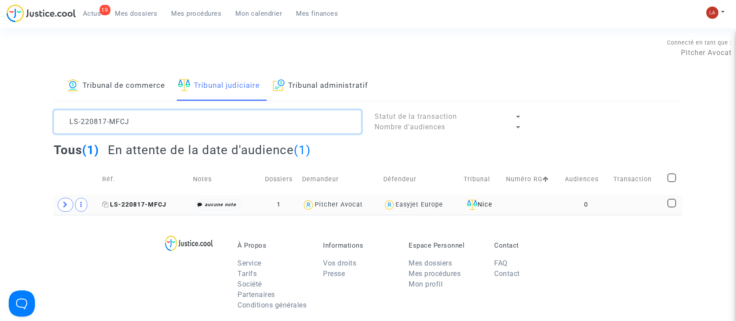
type textarea "LS-220817-MFCJ"
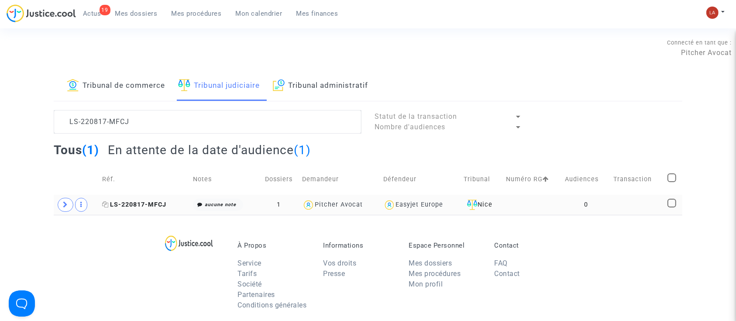
click at [136, 201] on span "LS-220817-MFCJ" at bounding box center [134, 204] width 64 height 7
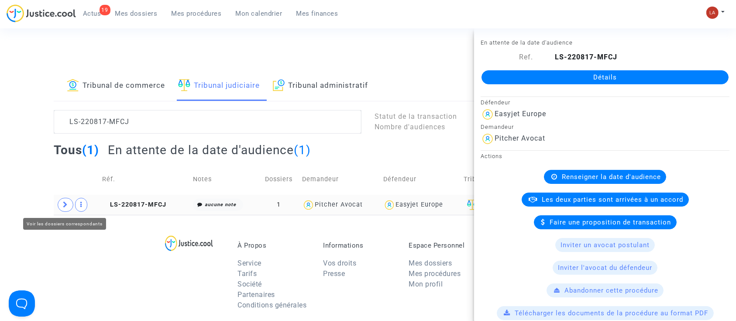
click at [69, 208] on span at bounding box center [66, 205] width 16 height 14
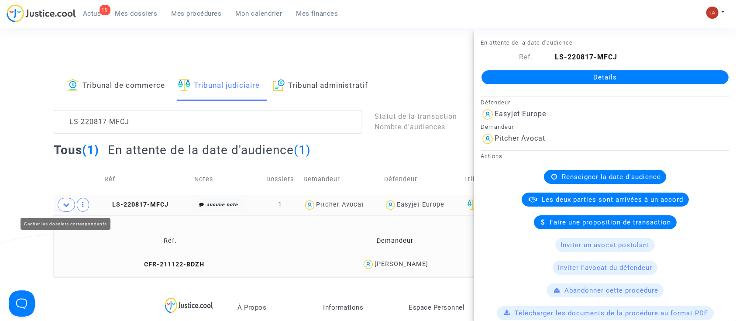
click at [31, 193] on div "Tribunal de commerce Tribunal judiciaire Tribunal administratif LS-220817-MFCJ …" at bounding box center [368, 174] width 736 height 206
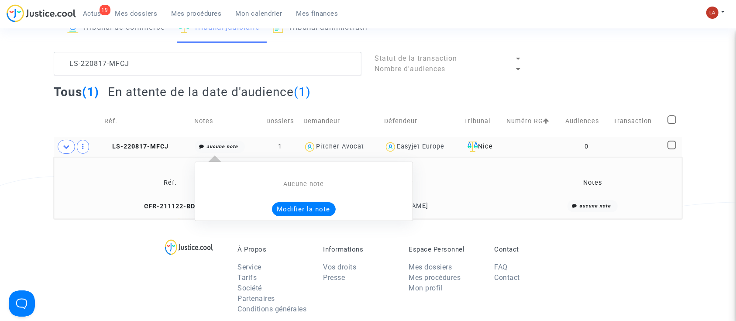
click at [296, 206] on button "Modifier la note" at bounding box center [304, 209] width 64 height 14
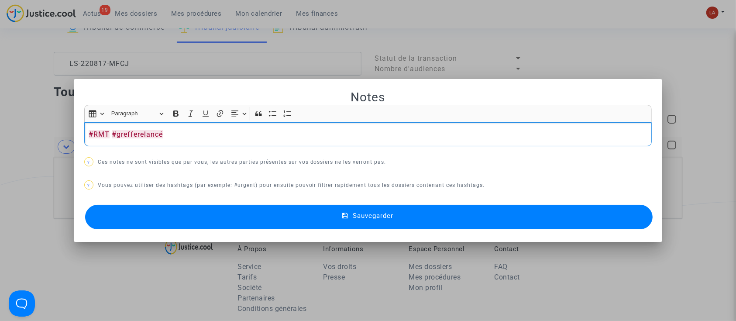
click at [143, 216] on button "Sauvegarder" at bounding box center [369, 217] width 568 height 24
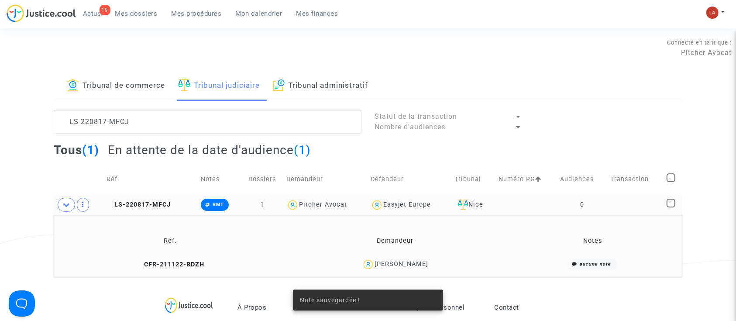
scroll to position [58, 0]
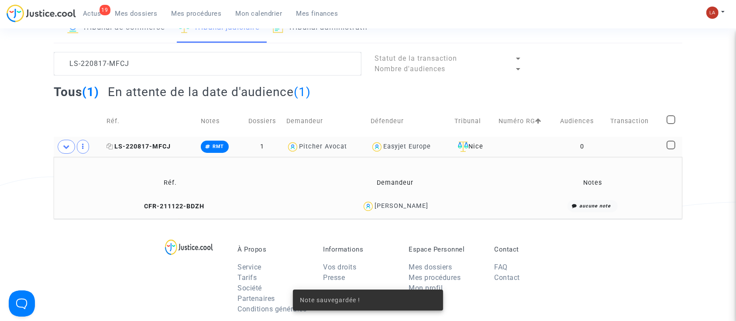
click at [129, 146] on span "LS-220817-MFCJ" at bounding box center [139, 146] width 64 height 7
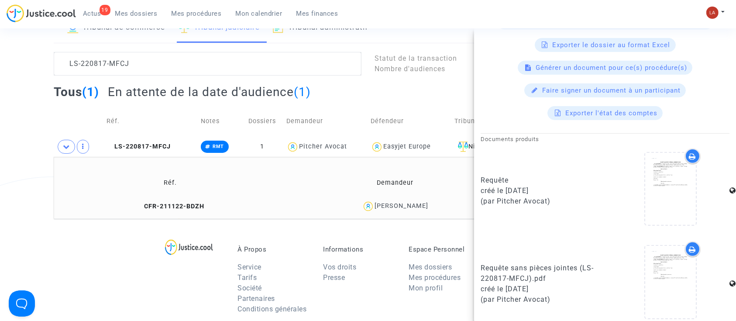
drag, startPoint x: 550, startPoint y: 189, endPoint x: 508, endPoint y: 186, distance: 42.0
click at [508, 186] on div "créé le 23/08/2022" at bounding box center [540, 191] width 118 height 10
copy div "23/08/2022"
drag, startPoint x: 150, startPoint y: 60, endPoint x: -55, endPoint y: 21, distance: 208.0
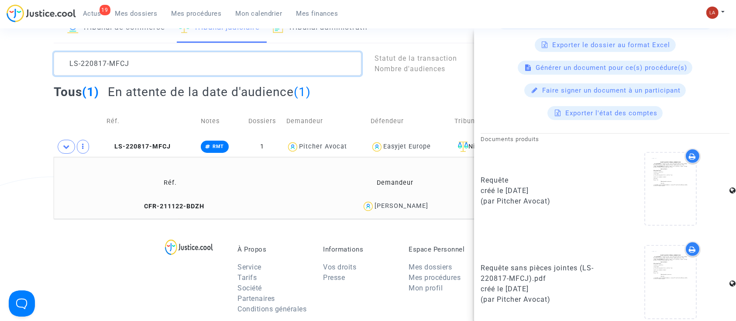
click at [0, 21] on html "19 Actus Mes dossiers Mes procédures Mon calendrier Mes finances Mon profil Cha…" at bounding box center [368, 242] width 736 height 601
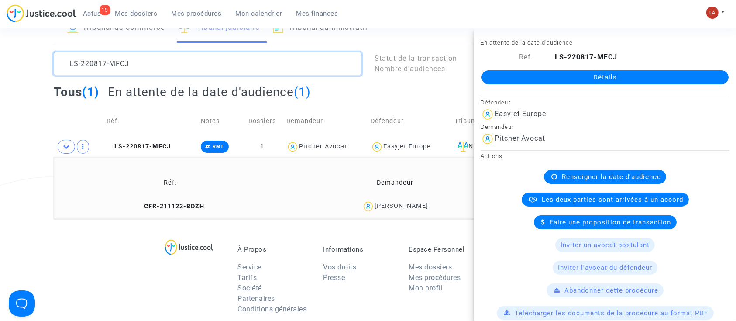
paste textarea "707-ANGB"
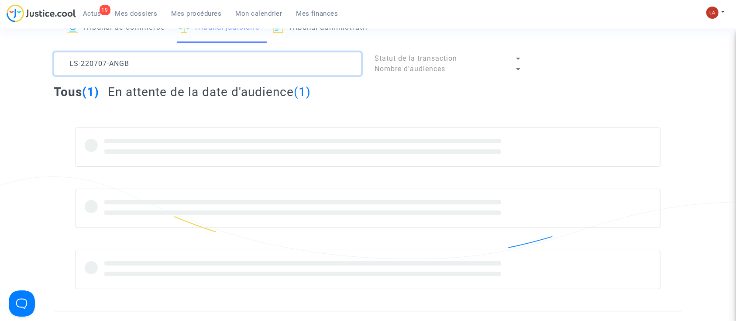
type textarea "LS-220707-ANGB"
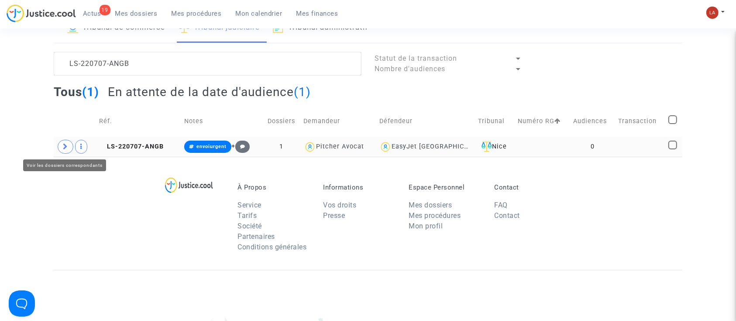
click at [67, 152] on span at bounding box center [66, 147] width 16 height 14
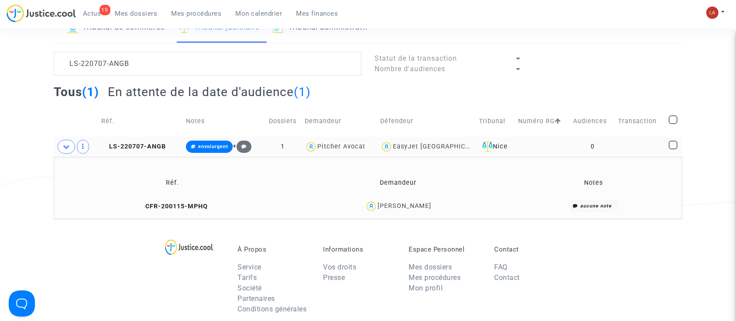
click at [188, 210] on td "CFR-200115-MPHQ" at bounding box center [173, 206] width 232 height 19
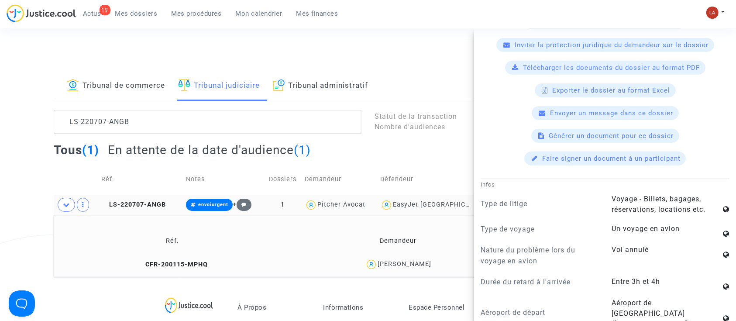
scroll to position [206, 0]
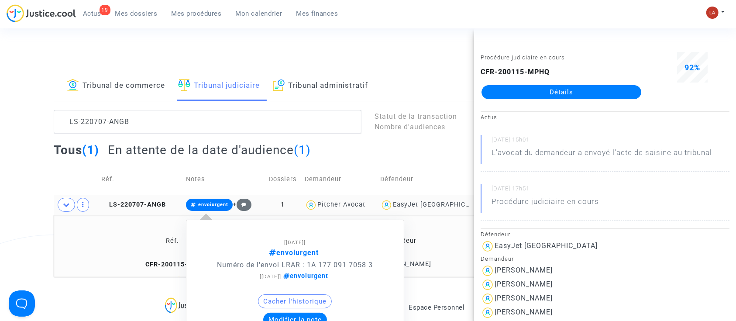
drag, startPoint x: 376, startPoint y: 265, endPoint x: 305, endPoint y: 260, distance: 71.4
click at [305, 260] on p "Numéro de l'envoi LRAR : 1A 177 091 7058 3" at bounding box center [295, 264] width 183 height 11
copy p "1A 177 091 7058 3"
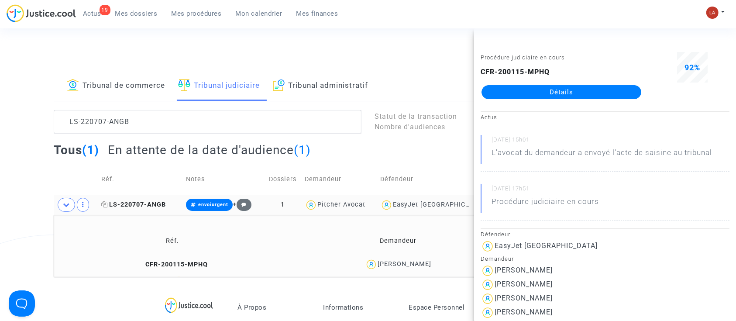
click at [132, 201] on span "LS-220707-ANGB" at bounding box center [133, 204] width 65 height 7
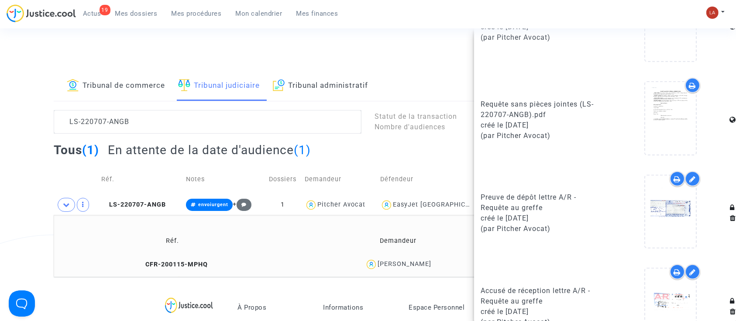
scroll to position [484, 0]
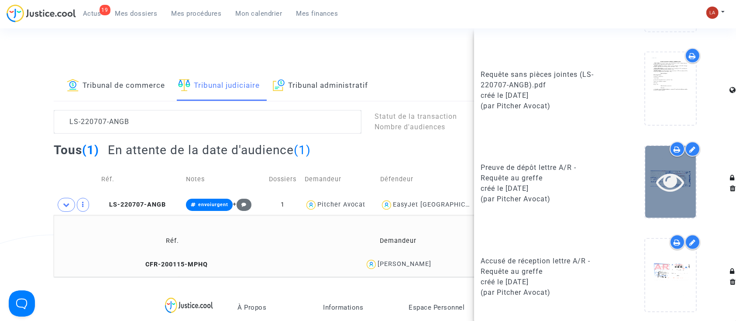
click at [681, 186] on div at bounding box center [670, 182] width 51 height 28
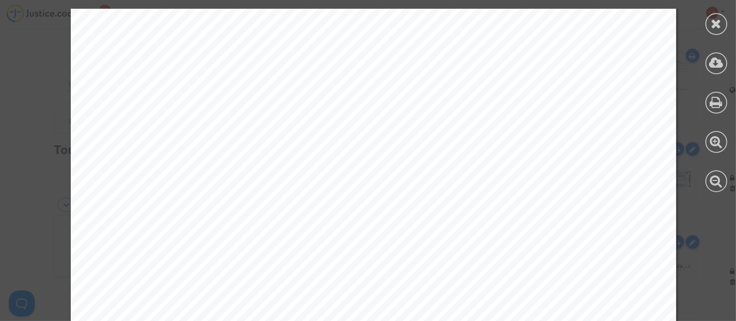
scroll to position [0, 0]
click at [710, 26] on div at bounding box center [717, 24] width 22 height 22
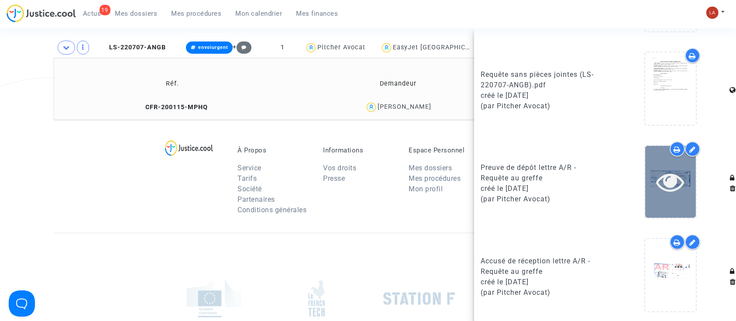
scroll to position [175, 0]
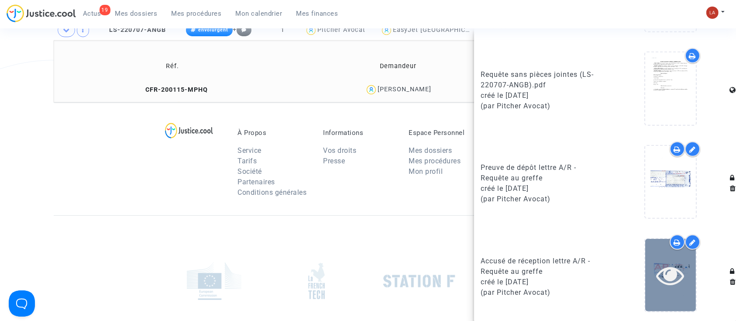
click at [683, 282] on div at bounding box center [670, 275] width 51 height 28
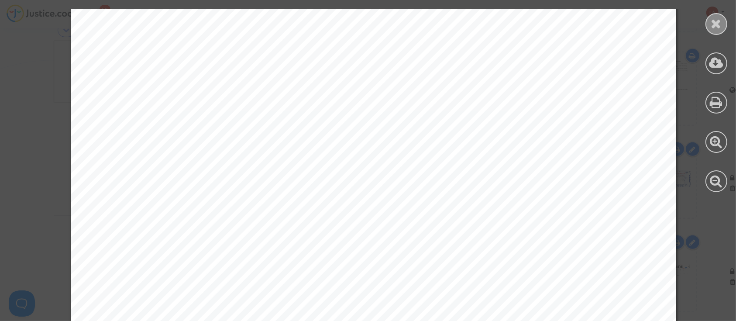
click at [708, 25] on div at bounding box center [717, 24] width 22 height 22
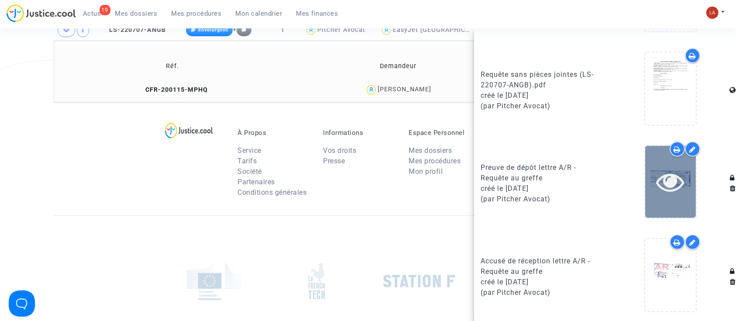
click at [669, 187] on icon at bounding box center [671, 182] width 28 height 28
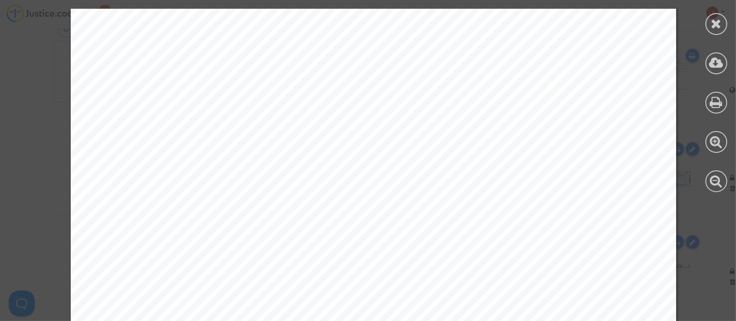
scroll to position [291, 0]
drag, startPoint x: 718, startPoint y: 31, endPoint x: 306, endPoint y: 180, distance: 438.8
click at [717, 30] on div at bounding box center [717, 24] width 22 height 22
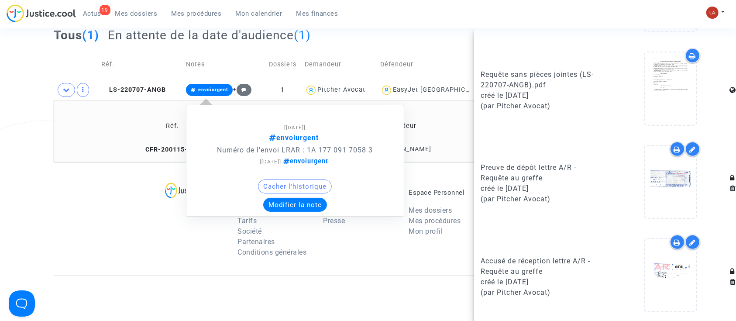
scroll to position [116, 0]
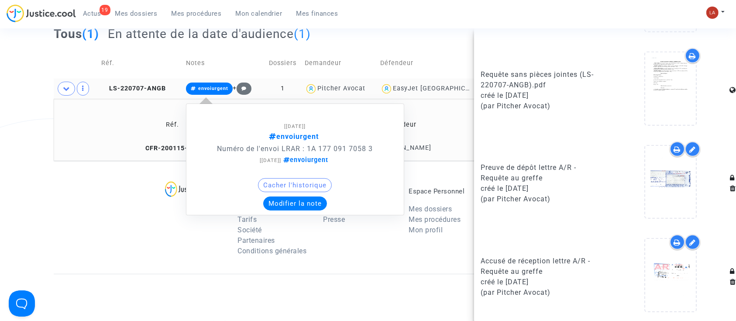
click at [210, 88] on span "envoiurgent" at bounding box center [213, 89] width 30 height 6
click at [280, 208] on button "Modifier la note" at bounding box center [295, 203] width 64 height 14
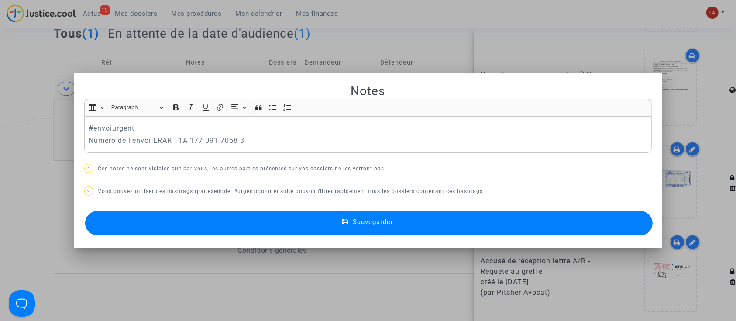
scroll to position [0, 0]
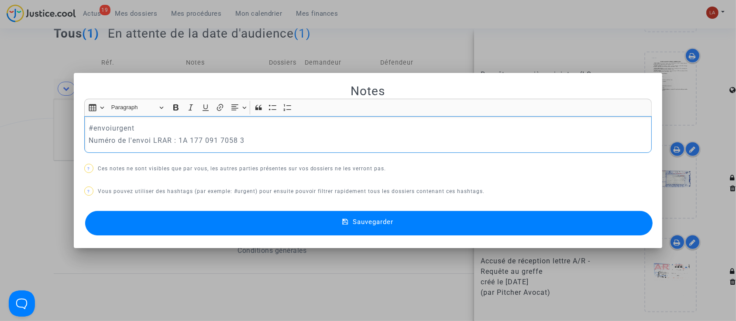
click at [228, 130] on p "#envoiurgent" at bounding box center [368, 128] width 559 height 11
click at [224, 228] on button "Sauvegarder" at bounding box center [369, 223] width 568 height 24
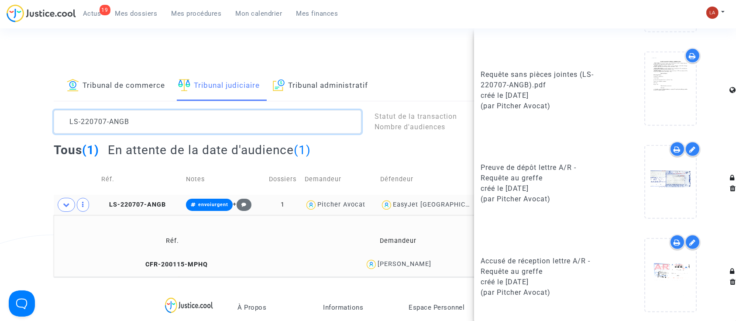
drag, startPoint x: 121, startPoint y: 125, endPoint x: 17, endPoint y: 93, distance: 108.6
click at [17, 93] on div "Tribunal de commerce Tribunal judiciaire Tribunal administratif LS-220707-ANGB …" at bounding box center [368, 174] width 736 height 206
paste textarea "511-3P9T"
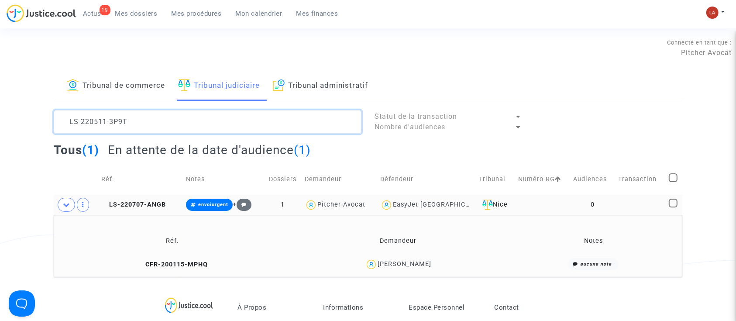
scroll to position [10, 0]
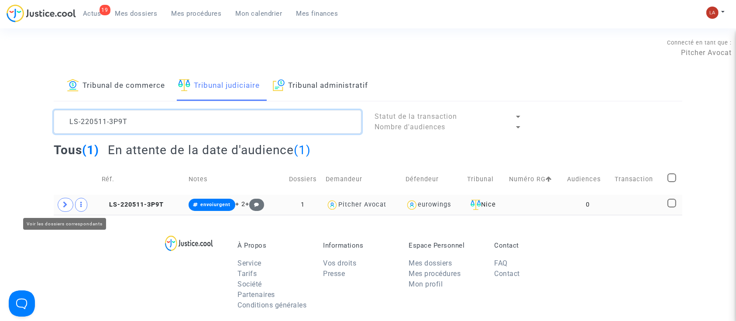
type textarea "LS-220511-3P9T"
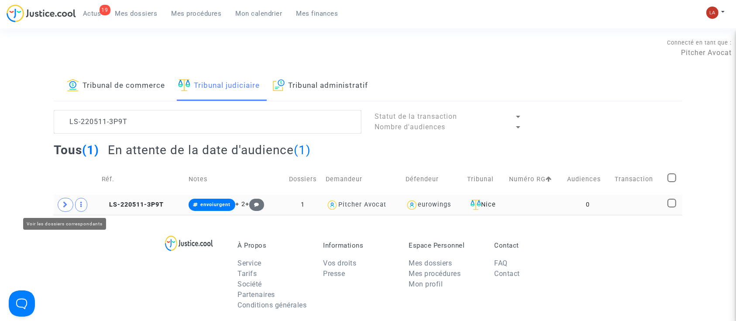
click at [69, 202] on span at bounding box center [66, 205] width 16 height 14
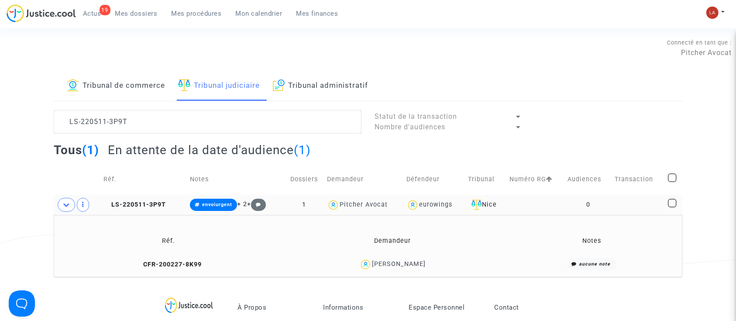
drag, startPoint x: 178, startPoint y: 263, endPoint x: 269, endPoint y: 262, distance: 91.3
click at [178, 262] on span "CFR-200227-8K99" at bounding box center [169, 264] width 66 height 7
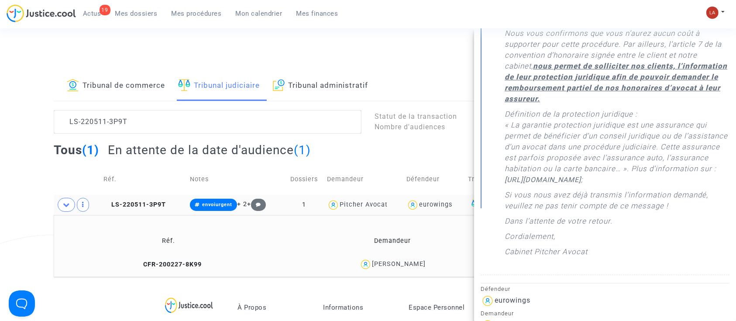
scroll to position [58, 0]
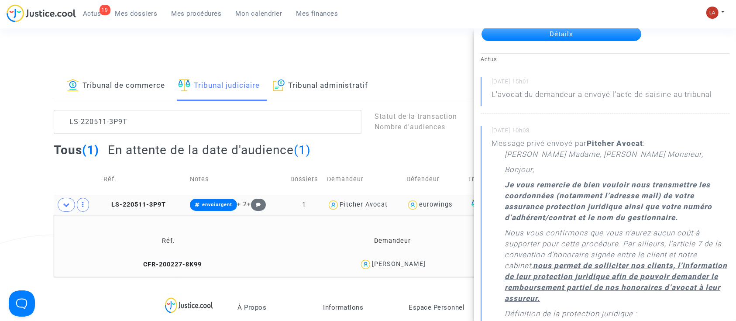
drag, startPoint x: 489, startPoint y: 80, endPoint x: 524, endPoint y: 83, distance: 34.7
click at [524, 83] on div "13/07/2022 - 15h01 L'avocat du demandeur a envoyé l'acte de saisine au tribunal" at bounding box center [605, 95] width 249 height 37
drag, startPoint x: 525, startPoint y: 80, endPoint x: 485, endPoint y: 79, distance: 40.6
click at [485, 79] on div "13/07/2022 - 15h01 L'avocat du demandeur a envoyé l'acte de saisine au tribunal" at bounding box center [605, 95] width 249 height 37
copy small "13/07/2022"
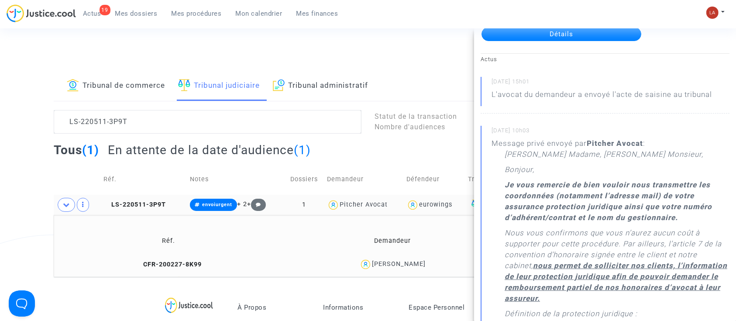
click at [161, 197] on td "LS-220511-3P9T" at bounding box center [143, 205] width 86 height 20
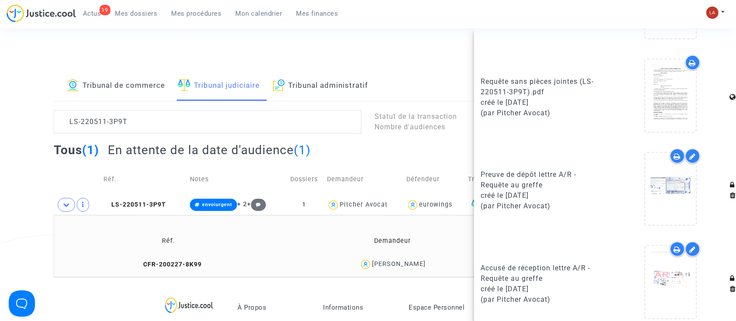
scroll to position [484, 0]
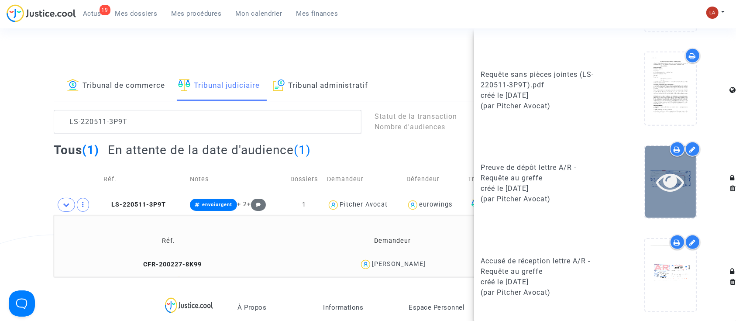
click at [650, 207] on div at bounding box center [670, 182] width 51 height 72
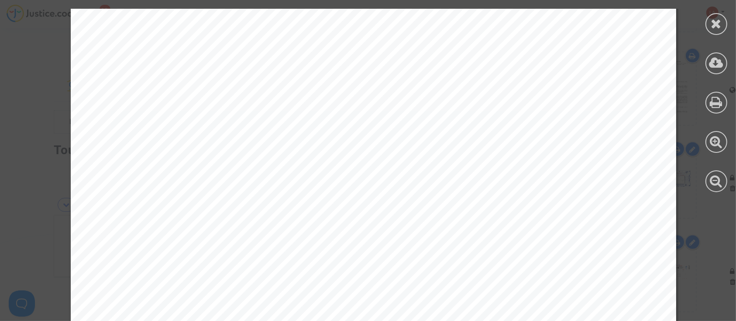
scroll to position [291, 0]
click at [710, 21] on div at bounding box center [717, 24] width 22 height 22
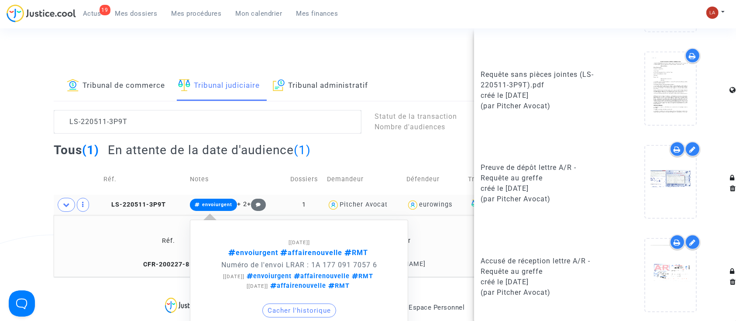
click at [297, 306] on button "Cacher l'historique" at bounding box center [299, 310] width 74 height 14
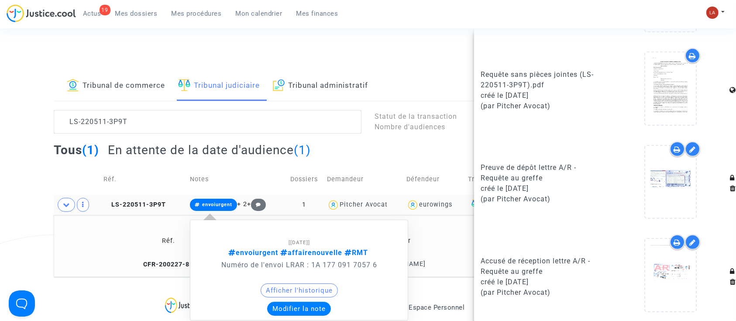
click at [293, 307] on button "Modifier la note" at bounding box center [299, 309] width 64 height 14
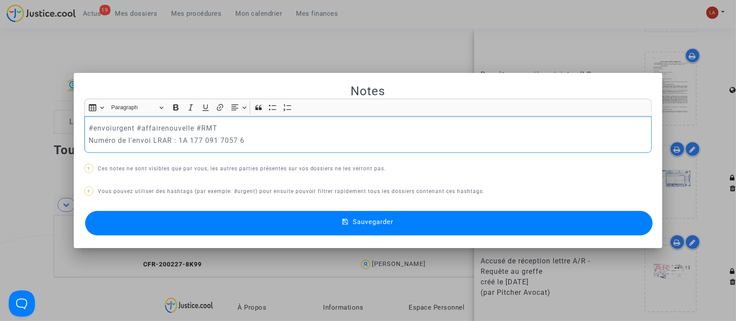
click at [258, 128] on p "#envoiurgent #affairenouvelle #RMT" at bounding box center [368, 128] width 559 height 11
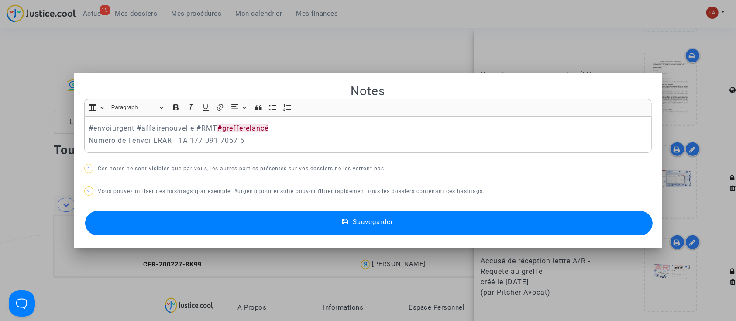
click at [278, 228] on button "Sauvegarder" at bounding box center [369, 223] width 568 height 24
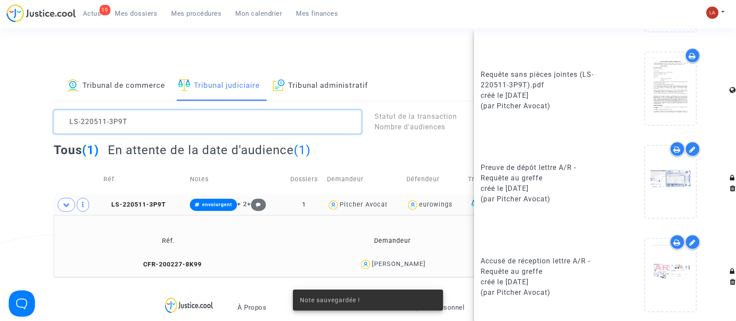
scroll to position [0, 0]
drag, startPoint x: 119, startPoint y: 125, endPoint x: 48, endPoint y: 98, distance: 75.3
click at [49, 102] on div "Tribunal de commerce Tribunal judiciaire Tribunal administratif LS-220511-3P9T …" at bounding box center [368, 174] width 736 height 206
paste textarea "40723-NRZD"
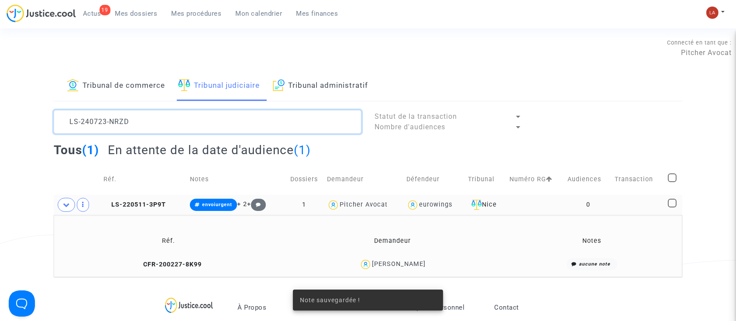
scroll to position [10, 0]
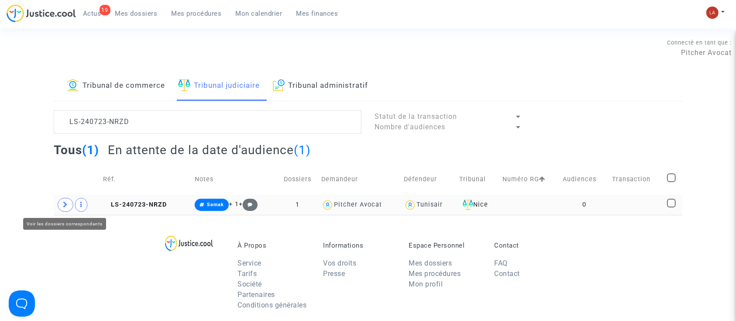
click at [69, 198] on span at bounding box center [66, 205] width 16 height 14
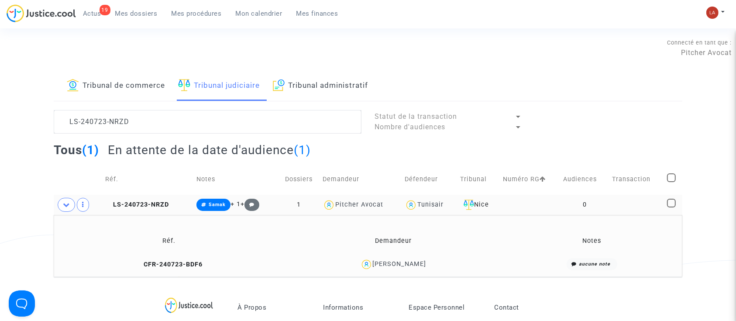
click at [154, 201] on span "LS-240723-NRZD" at bounding box center [137, 204] width 64 height 7
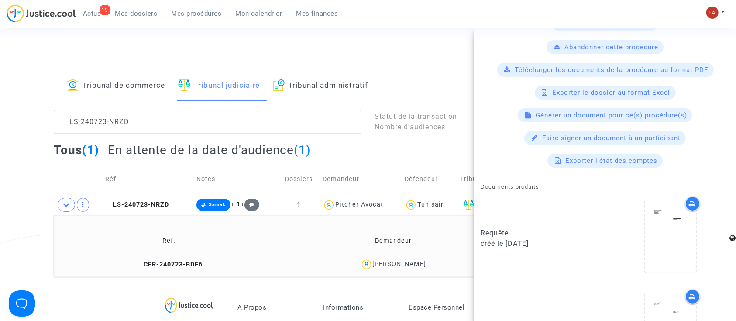
scroll to position [276, 0]
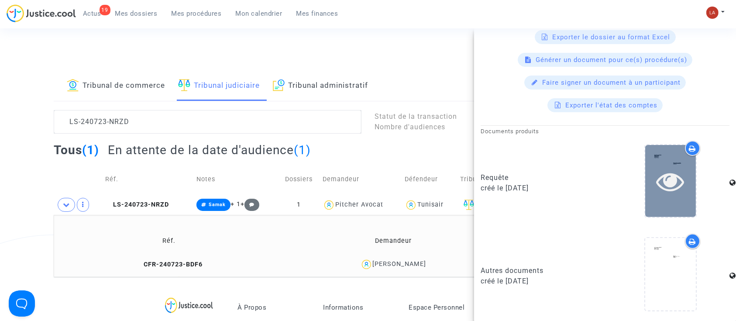
click at [652, 198] on div at bounding box center [670, 181] width 51 height 72
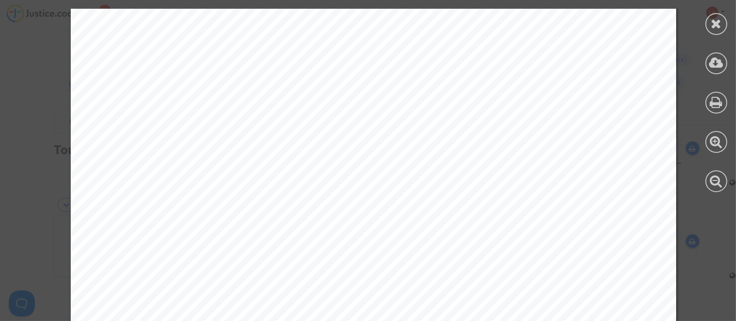
scroll to position [8441, 0]
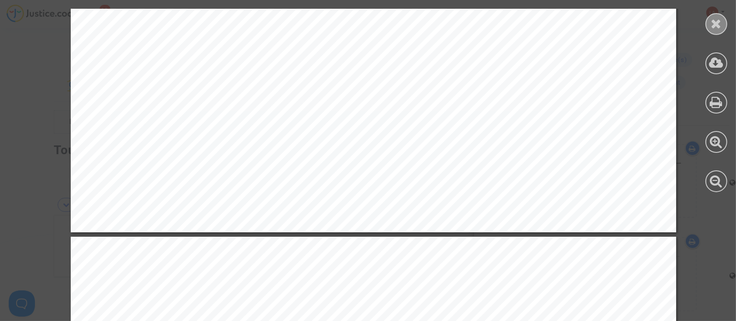
click at [718, 33] on div at bounding box center [717, 24] width 22 height 22
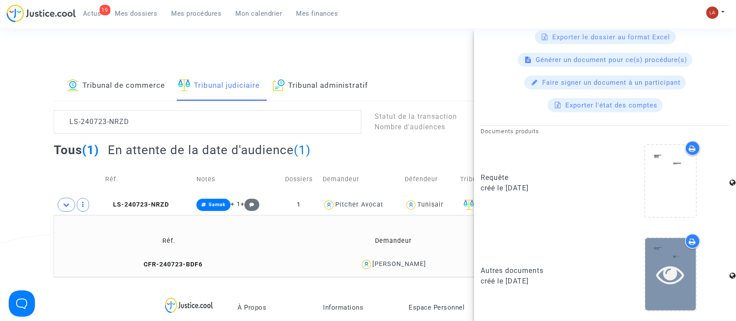
click at [673, 245] on div at bounding box center [670, 274] width 51 height 72
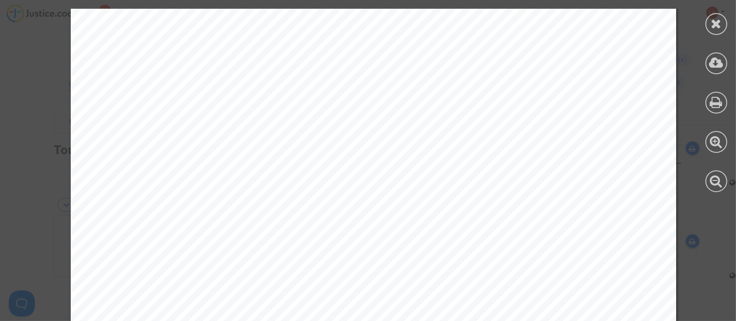
scroll to position [2911, 0]
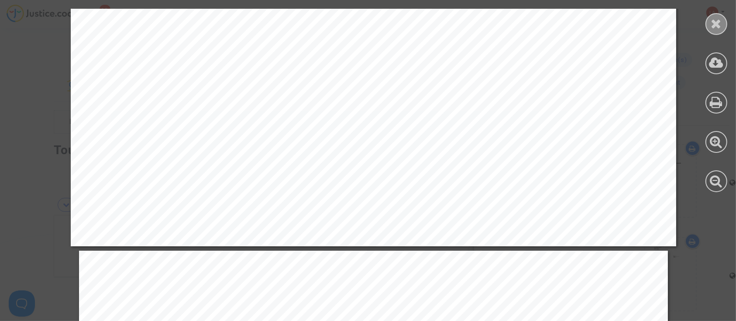
click at [715, 23] on icon at bounding box center [716, 23] width 11 height 13
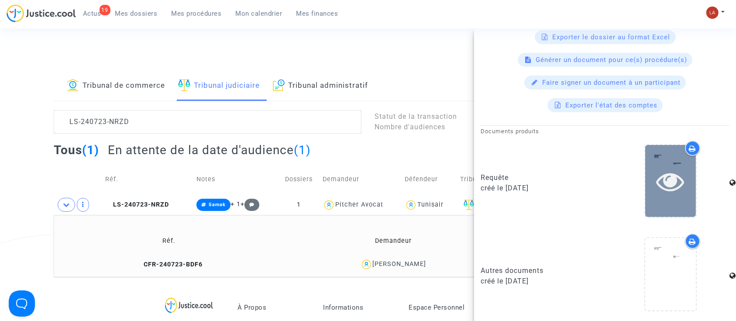
click at [658, 160] on div at bounding box center [670, 181] width 51 height 72
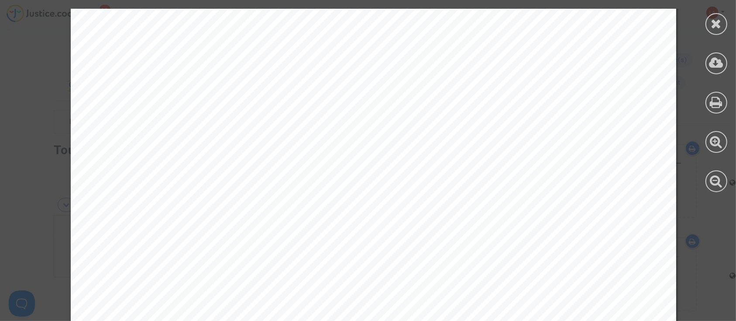
scroll to position [5763, 0]
drag, startPoint x: 719, startPoint y: 22, endPoint x: 450, endPoint y: 59, distance: 271.4
click at [720, 22] on icon at bounding box center [716, 23] width 11 height 13
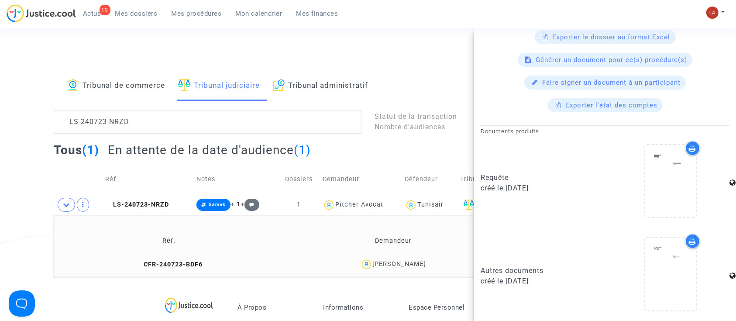
drag, startPoint x: 205, startPoint y: 134, endPoint x: 168, endPoint y: 128, distance: 37.7
click at [168, 128] on lawsuits-list "LS-240723-NRZD Statut de la transaction Nombre d'audiences Tous (1) En attente …" at bounding box center [368, 193] width 629 height 167
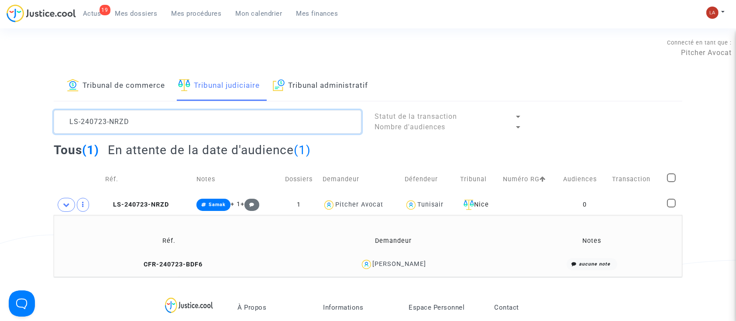
click at [168, 128] on textarea at bounding box center [208, 122] width 308 height 24
drag, startPoint x: 168, startPoint y: 127, endPoint x: 41, endPoint y: 94, distance: 131.9
click at [41, 94] on div "Tribunal de commerce Tribunal judiciaire Tribunal administratif LS-240723-NRZD …" at bounding box center [368, 174] width 736 height 206
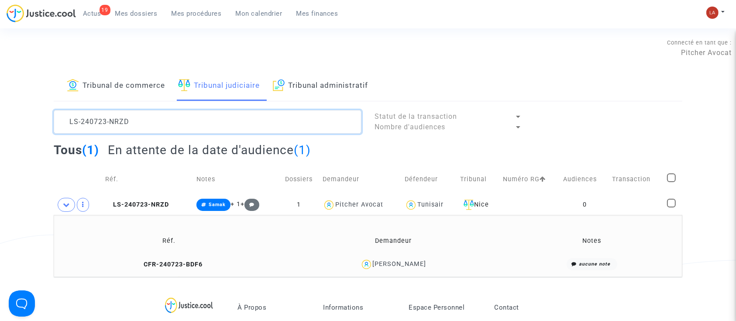
paste textarea "6-VDM6"
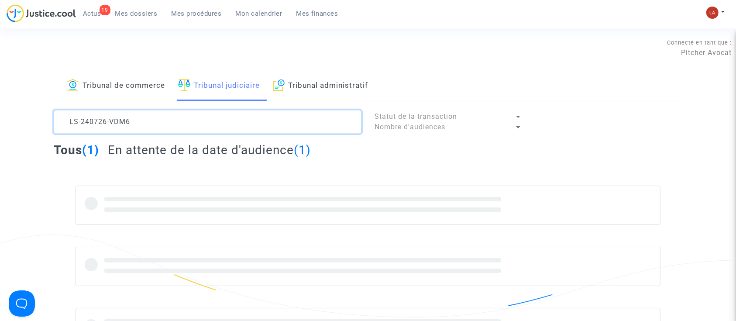
drag, startPoint x: 134, startPoint y: 119, endPoint x: 189, endPoint y: 189, distance: 89.3
click at [189, 189] on lawsuits-list "LS-240726-VDM6 Statut de la transaction Nombre d'audiences Tous (1) En attente …" at bounding box center [368, 228] width 629 height 237
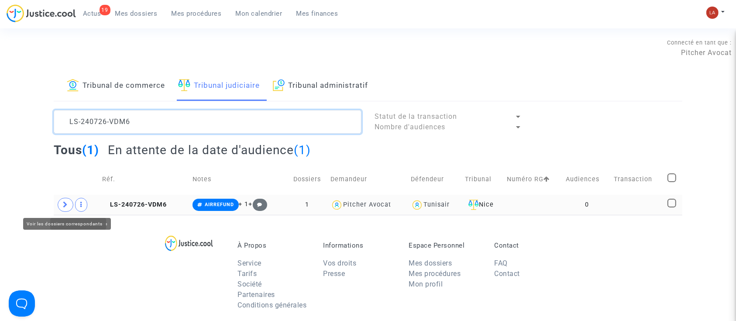
type textarea "LS-240726-VDM6"
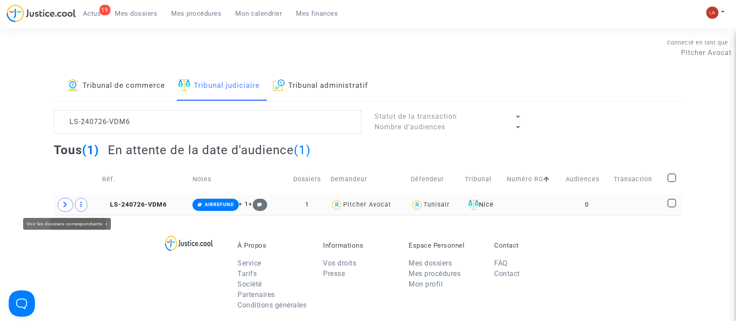
drag, startPoint x: 67, startPoint y: 205, endPoint x: 113, endPoint y: 207, distance: 45.4
click at [68, 205] on icon at bounding box center [65, 204] width 5 height 7
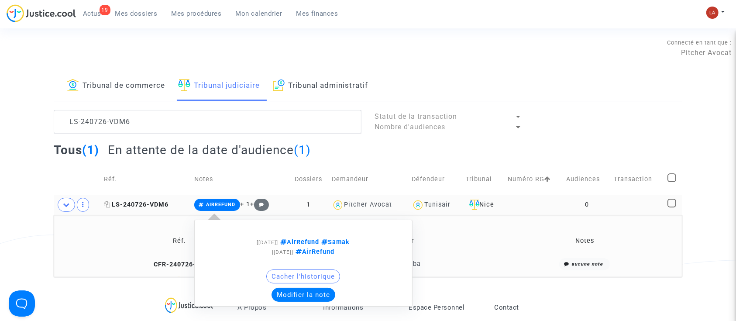
click at [148, 205] on span "LS-240726-VDM6" at bounding box center [136, 204] width 65 height 7
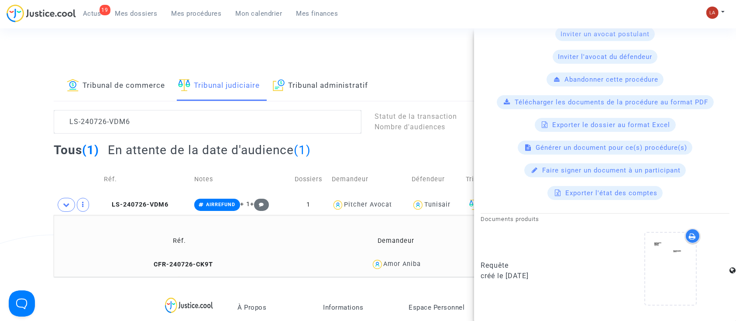
scroll to position [276, 0]
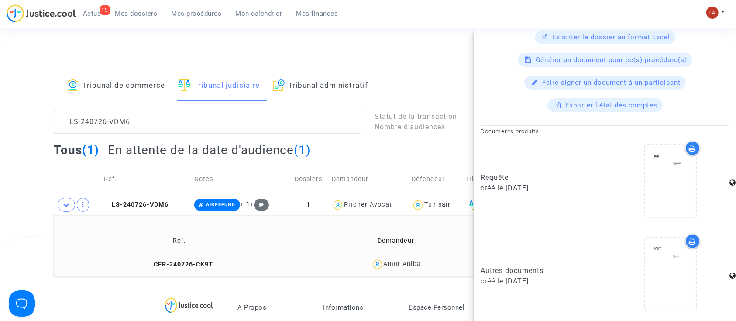
click at [633, 196] on div at bounding box center [671, 183] width 118 height 84
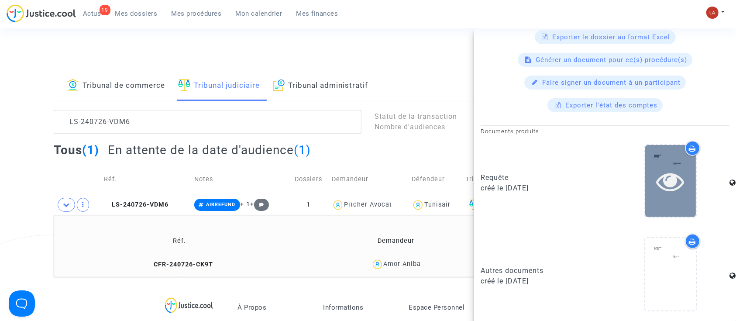
click at [645, 196] on div at bounding box center [670, 181] width 51 height 72
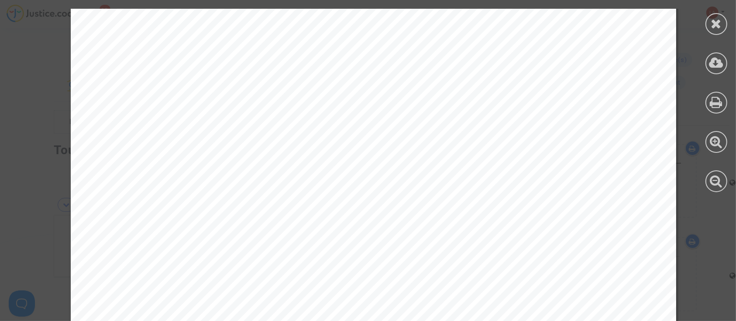
scroll to position [5763, 0]
click at [711, 19] on div at bounding box center [717, 24] width 22 height 22
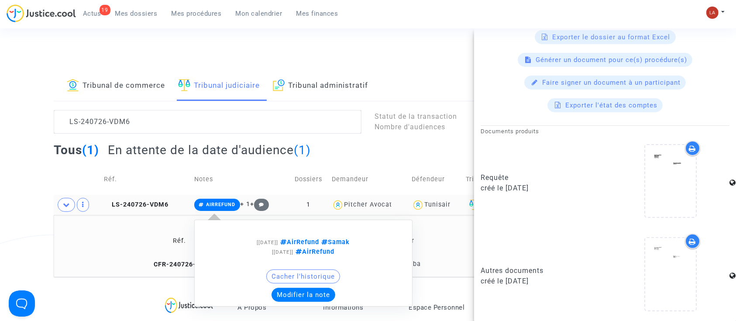
click at [289, 294] on button "Modifier la note" at bounding box center [304, 295] width 64 height 14
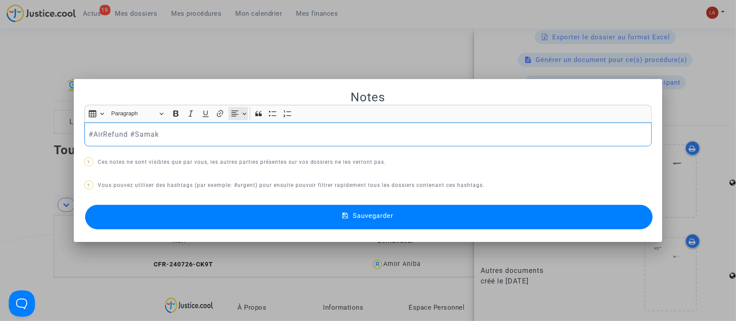
click at [231, 119] on button "Text alignment Text alignment" at bounding box center [238, 113] width 20 height 13
click at [234, 119] on button "Text alignment Text alignment" at bounding box center [238, 113] width 20 height 13
click at [199, 142] on div "#AirRefund #Samak" at bounding box center [368, 134] width 568 height 24
click at [222, 219] on button "Sauvegarder" at bounding box center [369, 217] width 568 height 24
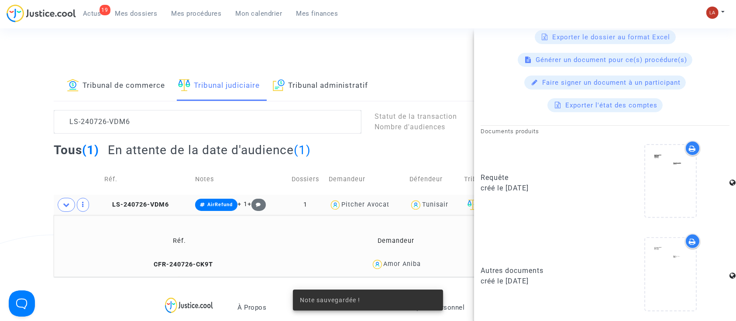
click at [168, 136] on lawsuits-list "LS-240726-VDM6 Statut de la transaction Nombre d'audiences Tous (1) En attente …" at bounding box center [368, 193] width 629 height 167
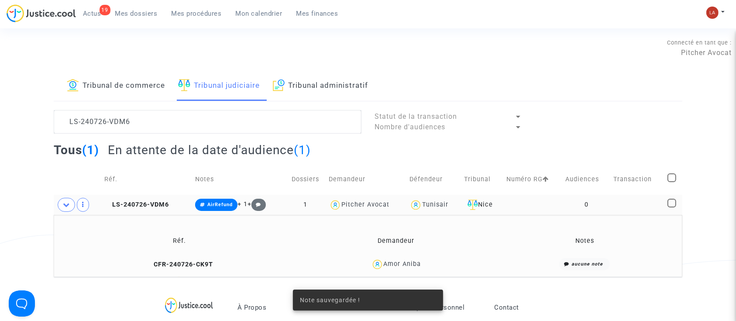
scroll to position [0, 0]
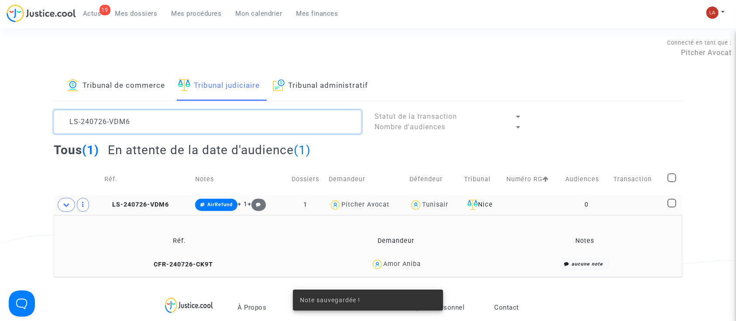
click at [168, 131] on textarea at bounding box center [208, 122] width 308 height 24
click at [168, 130] on textarea at bounding box center [208, 122] width 308 height 24
click at [166, 124] on textarea at bounding box center [208, 122] width 308 height 24
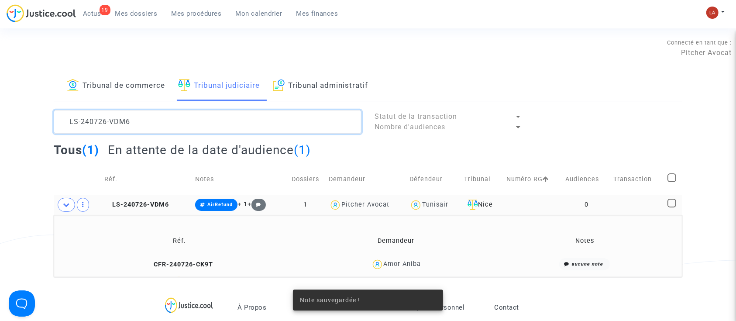
click at [166, 124] on textarea at bounding box center [208, 122] width 308 height 24
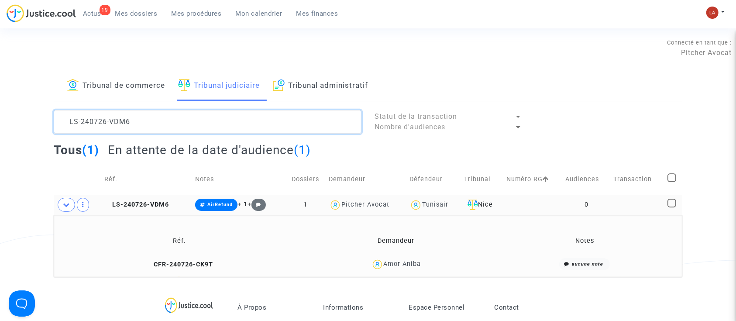
paste textarea "20817-7TYH"
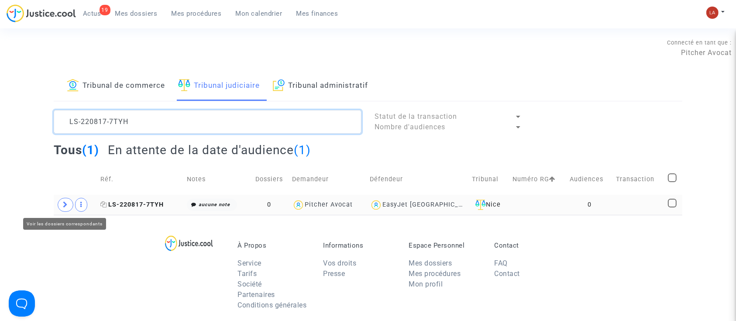
type textarea "LS-220817-7TYH"
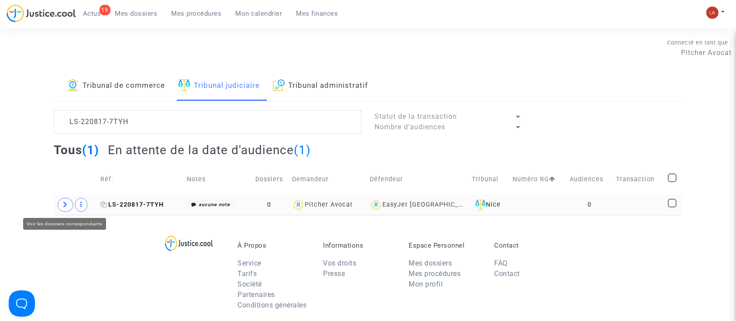
click at [65, 208] on span at bounding box center [66, 205] width 16 height 14
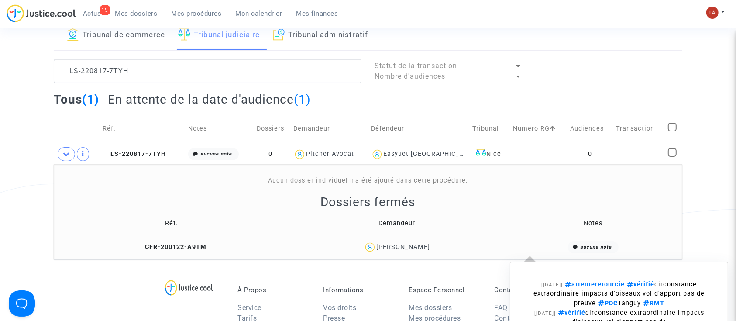
scroll to position [116, 0]
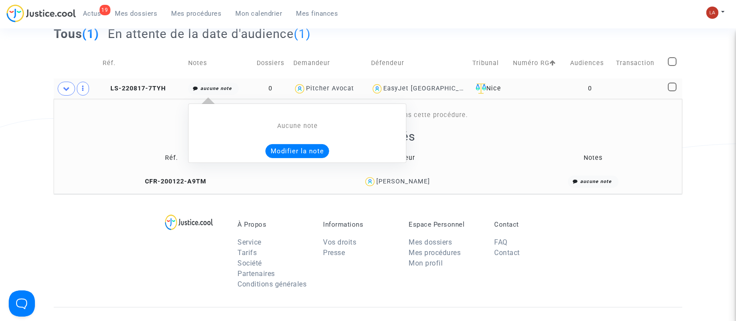
click at [290, 145] on button "Modifier la note" at bounding box center [297, 151] width 64 height 14
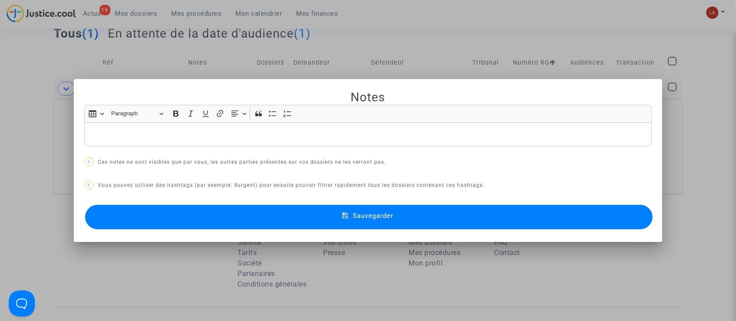
scroll to position [0, 0]
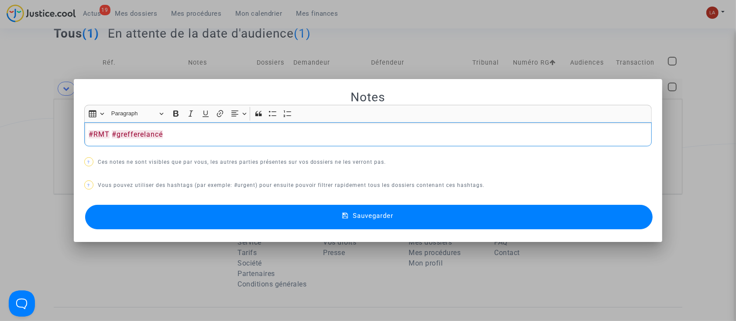
click at [141, 214] on button "Sauvegarder" at bounding box center [369, 217] width 568 height 24
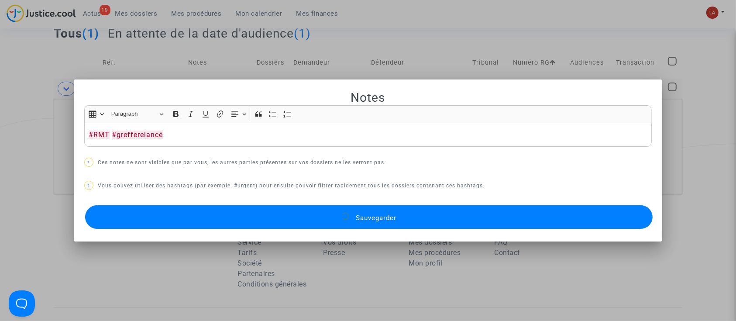
scroll to position [116, 0]
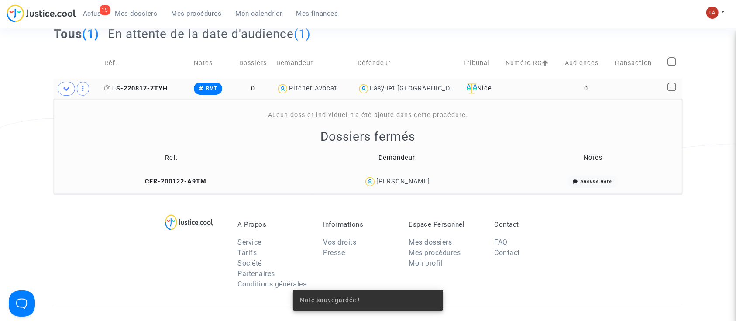
click at [139, 86] on span "LS-220817-7TYH" at bounding box center [135, 88] width 63 height 7
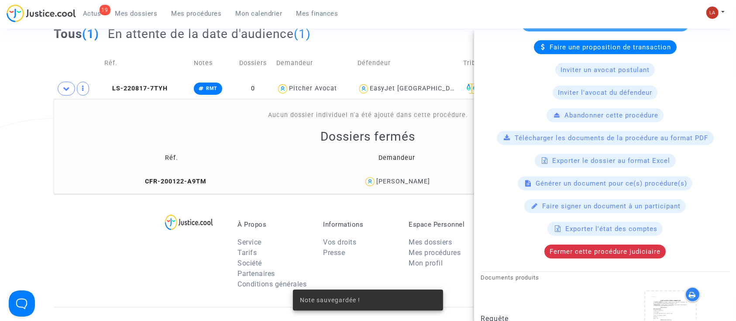
scroll to position [233, 0]
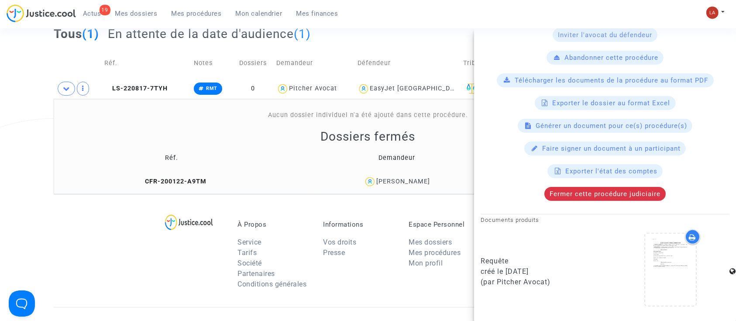
drag, startPoint x: 529, startPoint y: 271, endPoint x: 510, endPoint y: 271, distance: 18.8
click at [508, 271] on div "créé le 23/08/2022" at bounding box center [540, 271] width 118 height 10
copy div "23/08/2022"
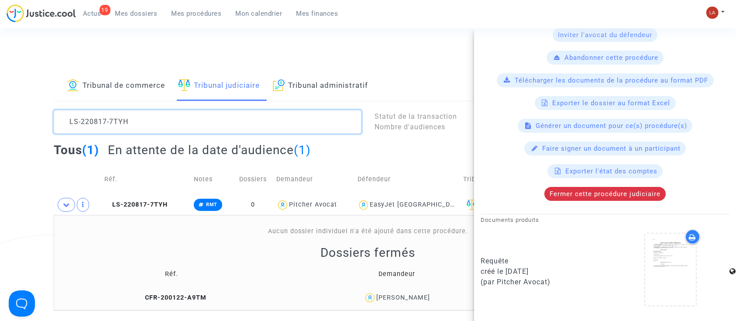
scroll to position [0, 0]
drag, startPoint x: 227, startPoint y: 115, endPoint x: -2, endPoint y: 110, distance: 229.7
click at [0, 110] on html "19 Actus Mes dossiers Mes procédures Mon calendrier Mes finances Mon profil Cha…" at bounding box center [368, 317] width 736 height 634
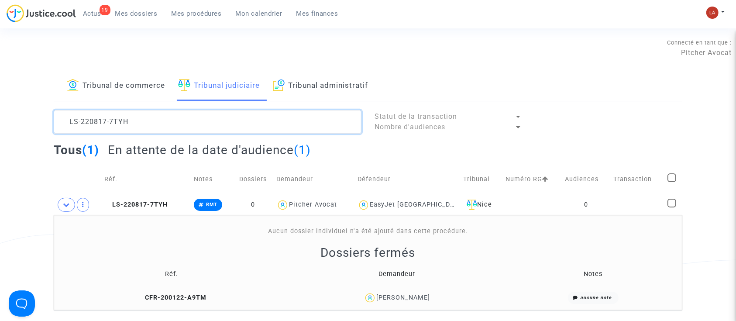
paste textarea "40723-WERZ"
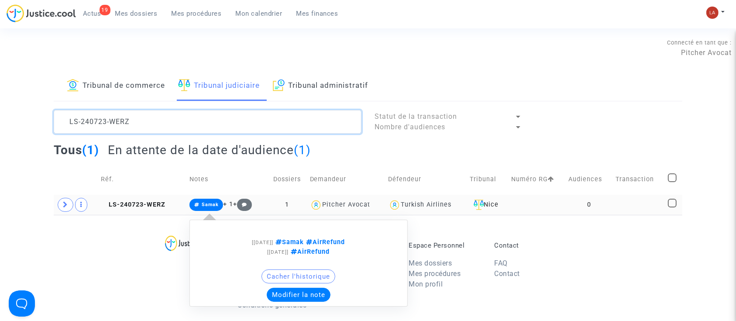
type textarea "LS-240723-WERZ"
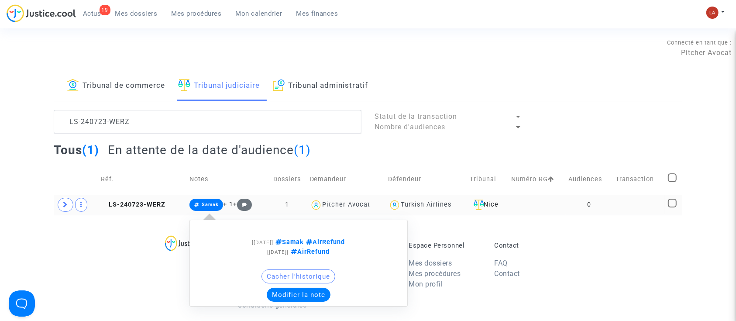
click at [286, 288] on button "Modifier la note" at bounding box center [299, 295] width 64 height 14
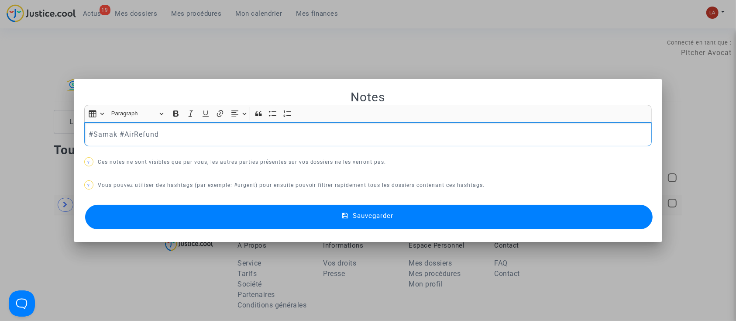
click at [214, 150] on div "Notes Rich Text Editor Insert table Insert table Heading Paragraph Paragraph He…" at bounding box center [368, 161] width 568 height 142
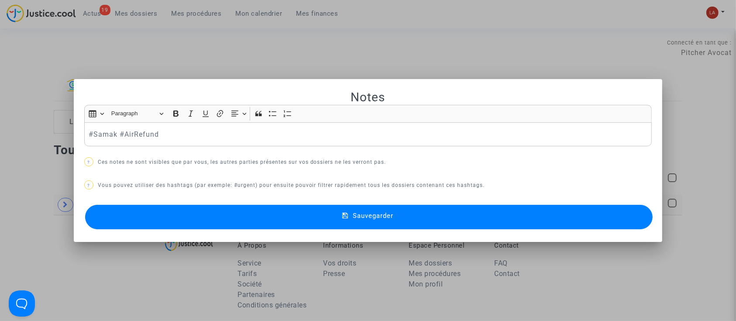
click at [212, 127] on div "#Samak #AirRefund" at bounding box center [368, 134] width 568 height 24
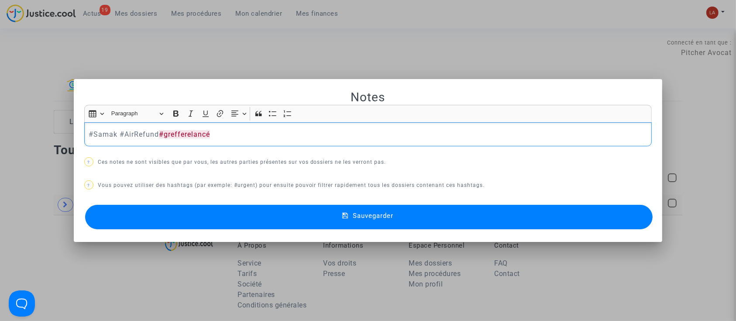
click at [266, 211] on button "Sauvegarder" at bounding box center [369, 217] width 568 height 24
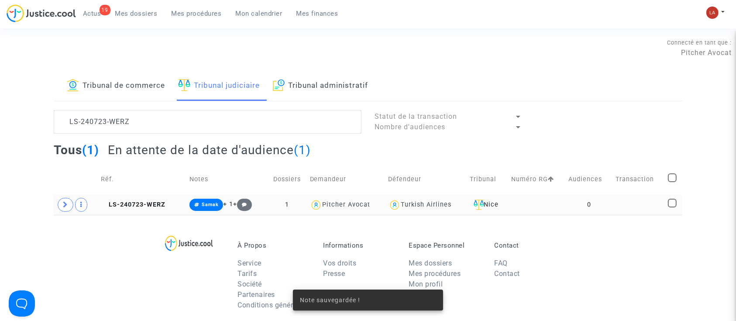
click at [108, 185] on td "Réf." at bounding box center [142, 179] width 89 height 31
drag, startPoint x: 133, startPoint y: 209, endPoint x: 246, endPoint y: 197, distance: 114.1
click at [134, 210] on td "LS-240723-WERZ" at bounding box center [142, 205] width 89 height 20
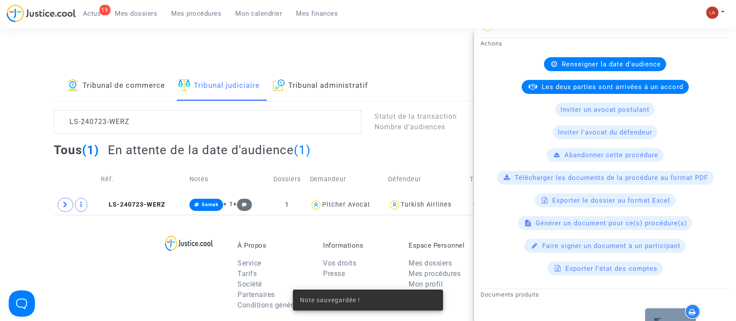
scroll to position [276, 0]
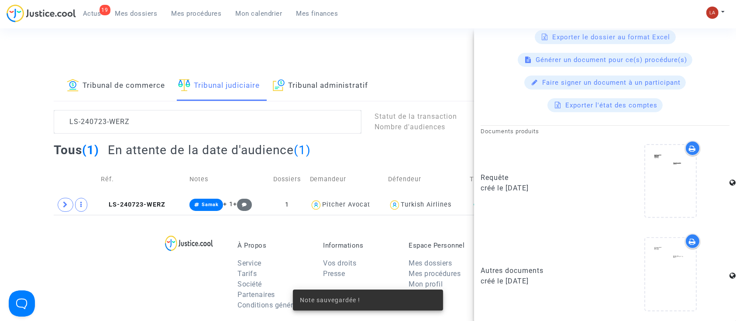
click at [653, 220] on upload-item at bounding box center [670, 183] width 59 height 84
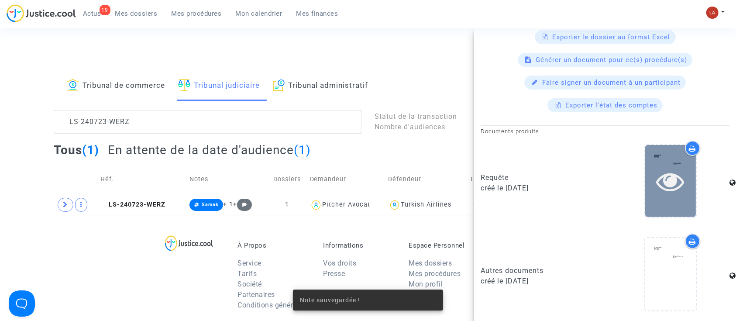
click at [656, 208] on div at bounding box center [670, 181] width 51 height 72
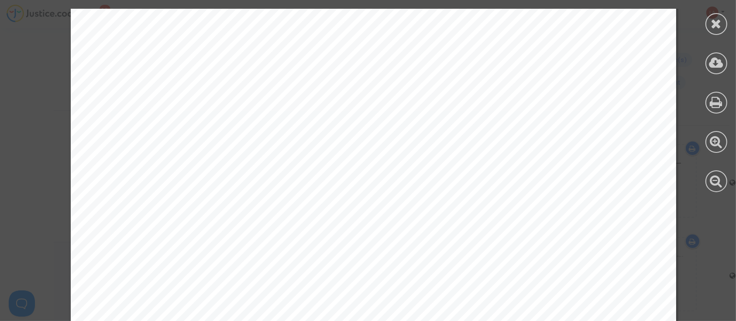
scroll to position [6520, 0]
drag, startPoint x: 719, startPoint y: 27, endPoint x: 195, endPoint y: 155, distance: 539.4
click at [719, 27] on icon at bounding box center [716, 23] width 11 height 13
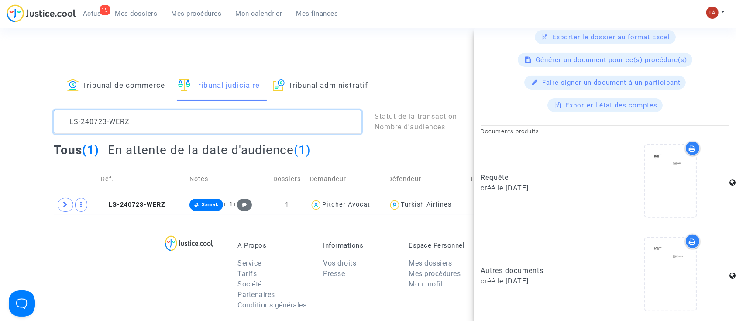
scroll to position [0, 0]
drag, startPoint x: 148, startPoint y: 126, endPoint x: 36, endPoint y: 97, distance: 115.9
click at [36, 100] on div "Tribunal de commerce Tribunal judiciaire Tribunal administratif LS-240723-WERZ …" at bounding box center [368, 143] width 736 height 144
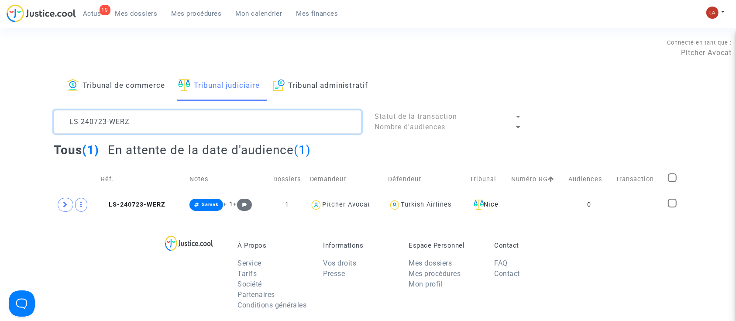
paste textarea "30629-7F4H"
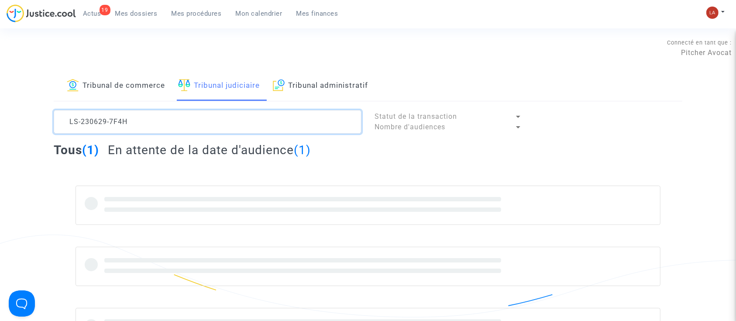
scroll to position [7, 0]
drag, startPoint x: 135, startPoint y: 118, endPoint x: 176, endPoint y: 167, distance: 63.3
click at [176, 167] on lawsuits-list "LS-230629-7F4H Statut de la transaction Nombre d'audiences Tous (1) En attente …" at bounding box center [368, 228] width 629 height 237
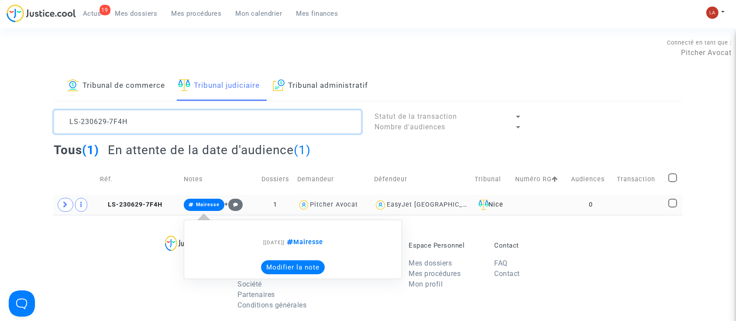
type textarea "LS-230629-7F4H"
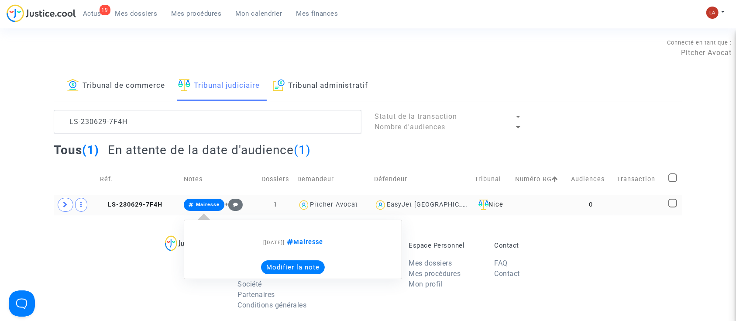
click at [304, 261] on button "Modifier la note" at bounding box center [293, 267] width 64 height 14
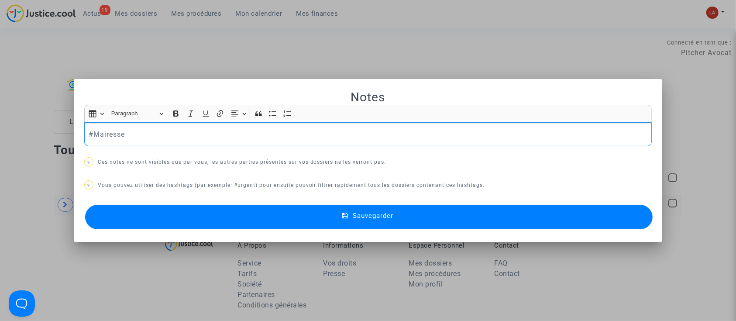
click at [192, 136] on p "#Mairesse" at bounding box center [368, 134] width 559 height 11
click at [338, 217] on button "Sauvegarder" at bounding box center [369, 217] width 568 height 24
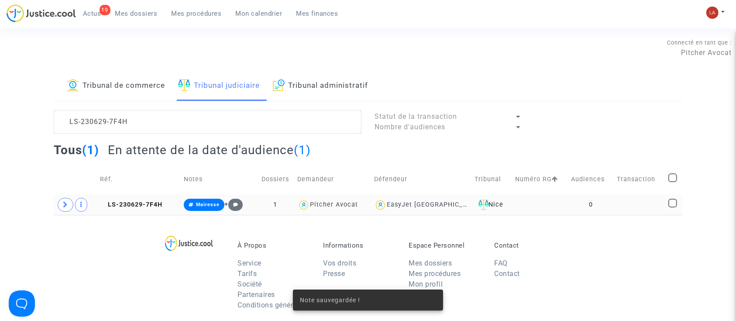
click at [148, 196] on td "LS-230629-7F4H" at bounding box center [139, 205] width 84 height 20
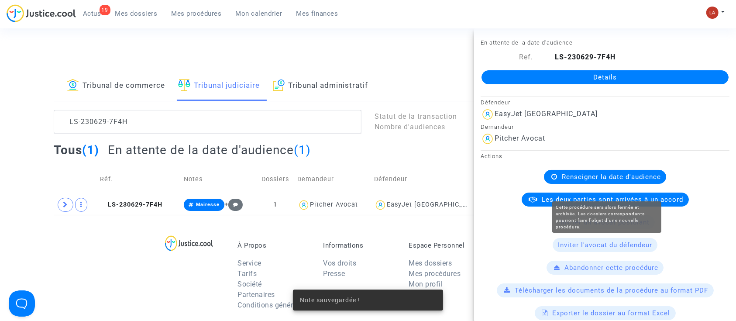
scroll to position [183, 0]
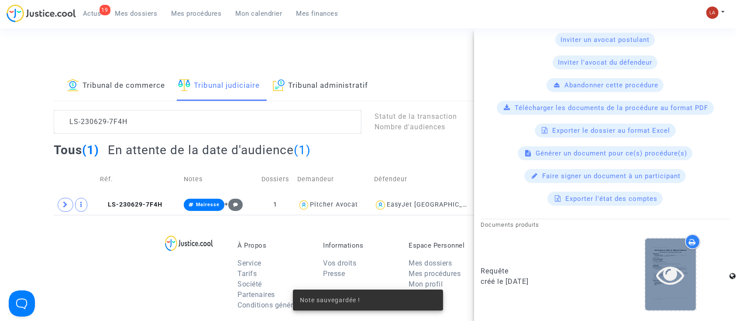
click at [657, 275] on icon at bounding box center [671, 275] width 28 height 28
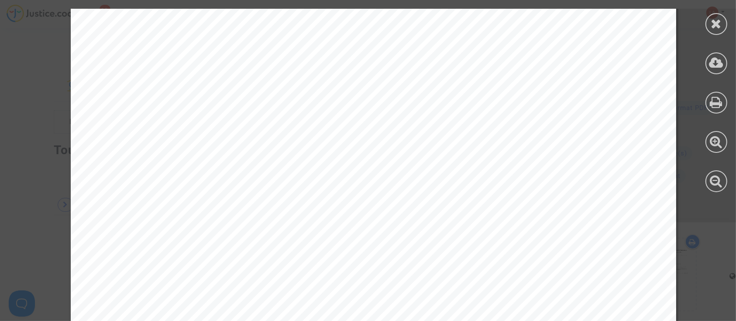
scroll to position [873, 0]
drag, startPoint x: 716, startPoint y: 22, endPoint x: 380, endPoint y: 128, distance: 352.5
click at [716, 22] on icon at bounding box center [716, 23] width 11 height 13
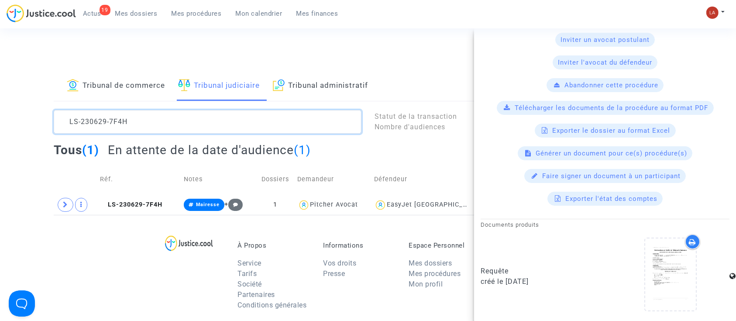
click at [260, 123] on textarea at bounding box center [208, 122] width 308 height 24
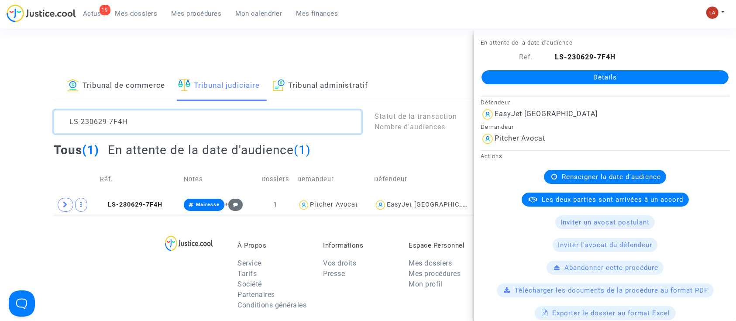
click at [260, 123] on textarea at bounding box center [208, 122] width 308 height 24
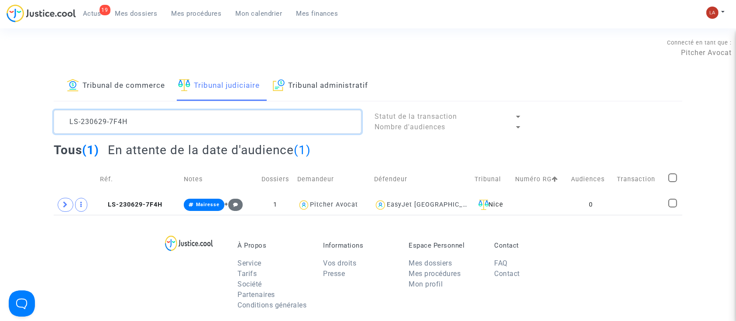
click at [260, 123] on textarea at bounding box center [208, 122] width 308 height 24
paste textarea "40723-HRG2"
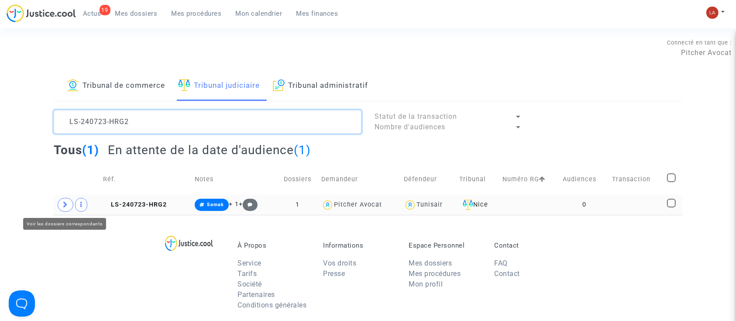
type textarea "LS-240723-HRG2"
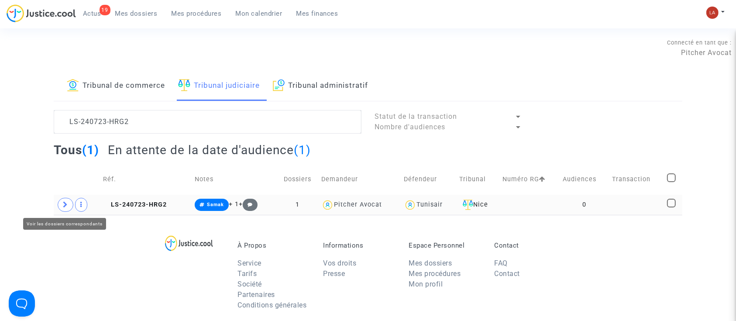
click at [64, 202] on icon at bounding box center [65, 204] width 5 height 7
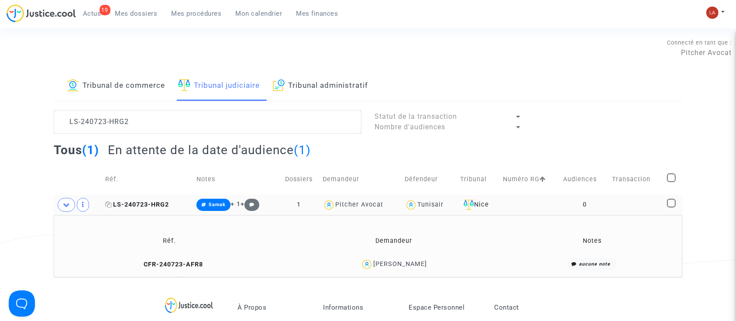
click at [115, 202] on span "LS-240723-HRG2" at bounding box center [137, 204] width 64 height 7
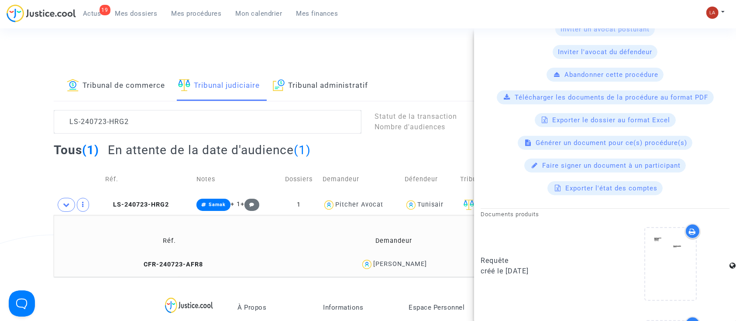
scroll to position [233, 0]
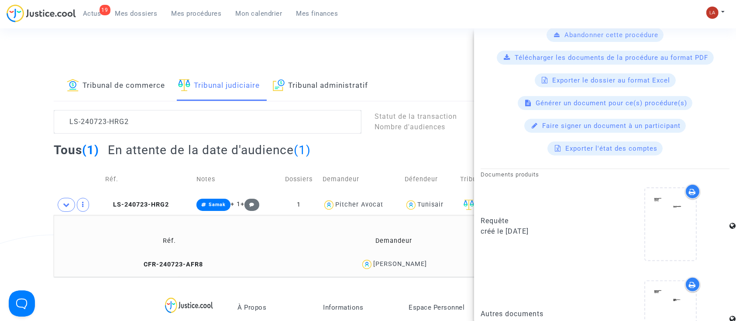
click at [702, 268] on div "Requête créé le 23/07/2024" at bounding box center [605, 228] width 262 height 89
click at [698, 251] on div at bounding box center [671, 226] width 118 height 84
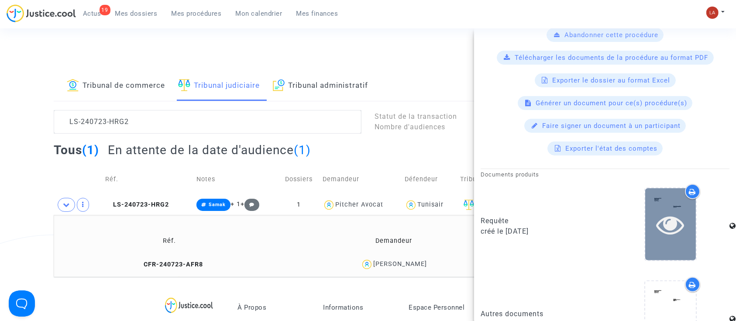
click at [688, 246] on div at bounding box center [670, 224] width 51 height 72
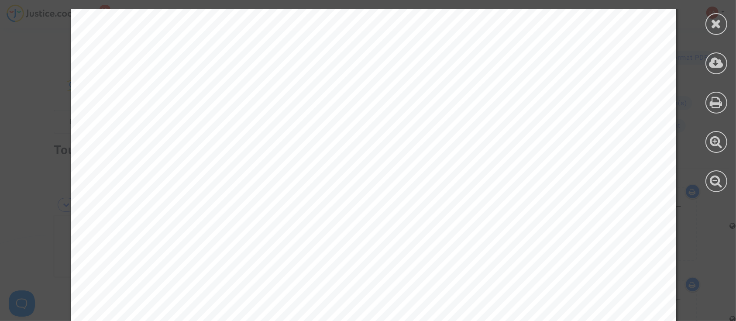
scroll to position [5705, 0]
drag, startPoint x: 710, startPoint y: 15, endPoint x: 330, endPoint y: 187, distance: 417.0
click at [710, 15] on div at bounding box center [717, 24] width 22 height 22
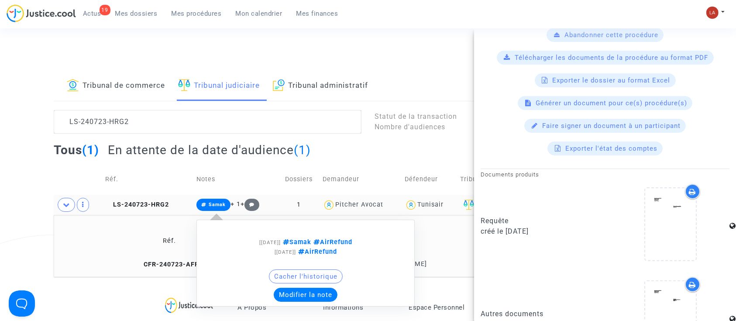
click at [293, 297] on button "Modifier la note" at bounding box center [306, 295] width 64 height 14
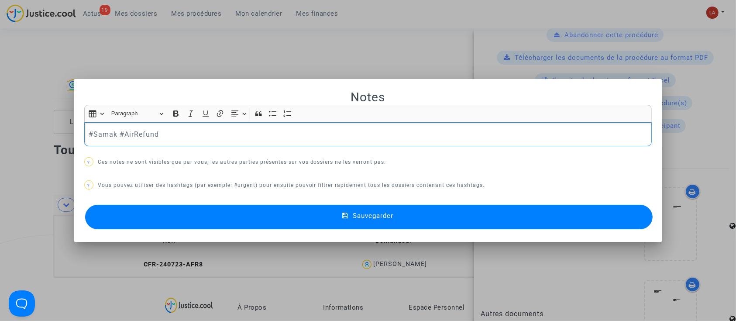
click at [190, 126] on div "#Samak #AirRefund" at bounding box center [368, 134] width 568 height 24
click at [217, 222] on button "Sauvegarder" at bounding box center [369, 217] width 568 height 24
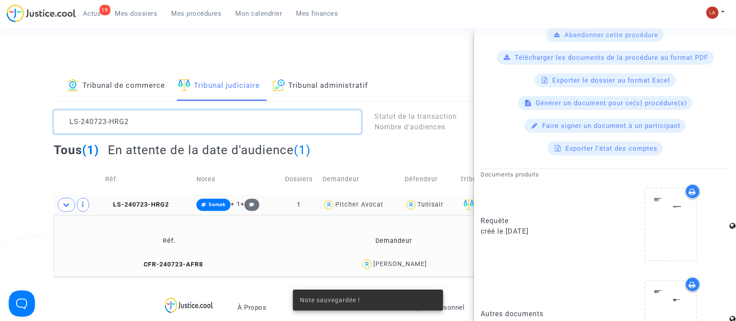
drag, startPoint x: 52, startPoint y: 123, endPoint x: 17, endPoint y: 119, distance: 35.2
click at [17, 120] on div "Tribunal de commerce Tribunal judiciaire Tribunal administratif LS-240723-HRG2 …" at bounding box center [368, 174] width 736 height 206
paste textarea "6-DM9W"
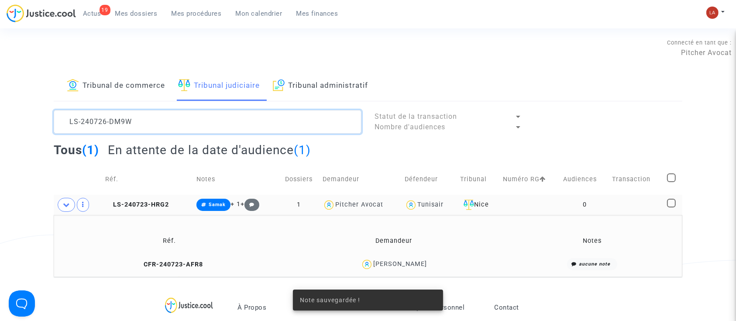
scroll to position [10, 0]
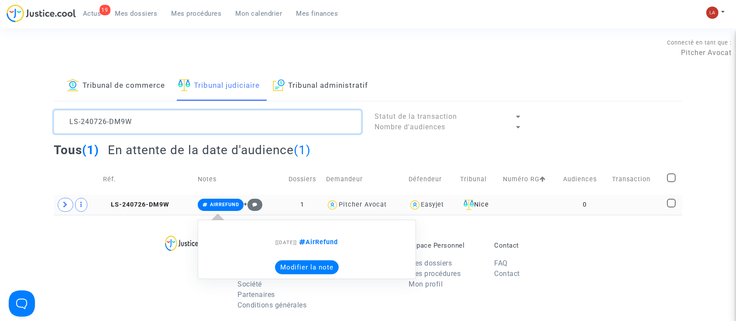
type textarea "LS-240726-DM9W"
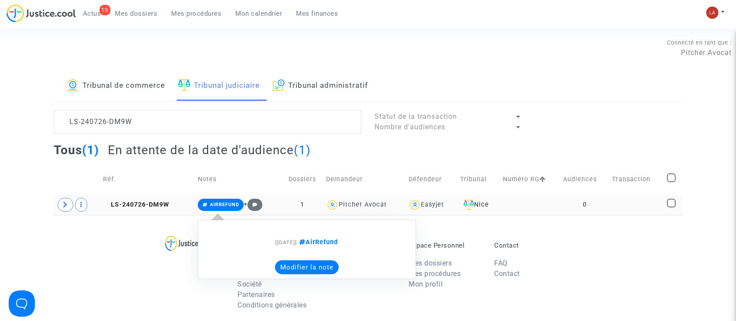
click at [296, 267] on button "Modifier la note" at bounding box center [307, 267] width 64 height 14
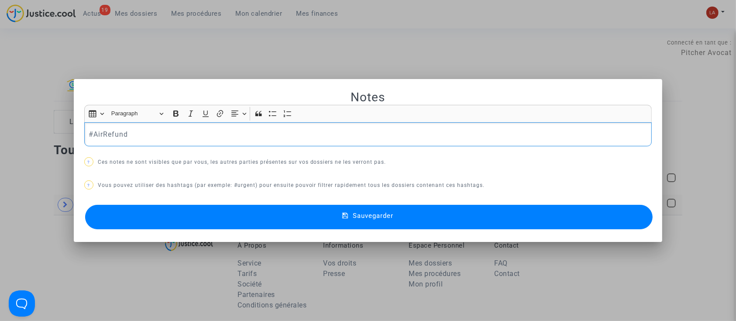
click at [211, 131] on p "#AirRefund" at bounding box center [368, 134] width 559 height 11
click at [163, 214] on button "Sauvegarder" at bounding box center [369, 217] width 568 height 24
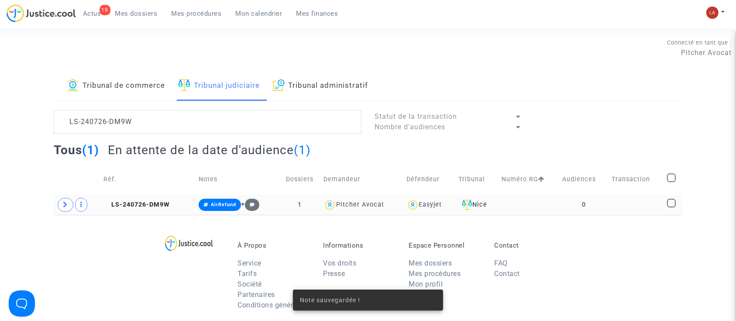
click at [103, 204] on icon at bounding box center [106, 204] width 7 height 6
click at [124, 203] on span "LS-240726-DM9W" at bounding box center [136, 204] width 66 height 7
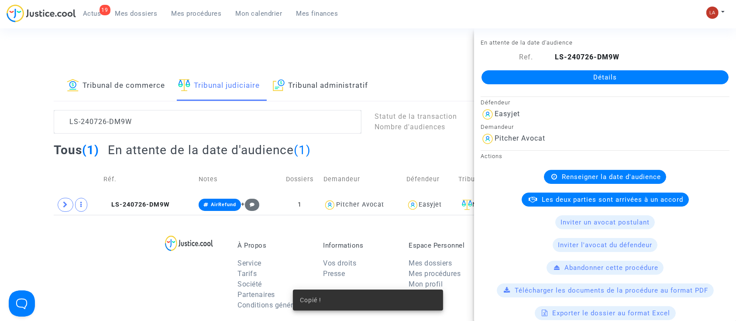
scroll to position [276, 0]
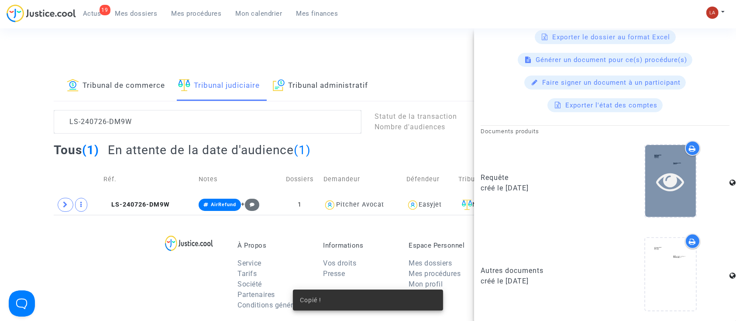
click at [671, 174] on icon at bounding box center [671, 181] width 28 height 28
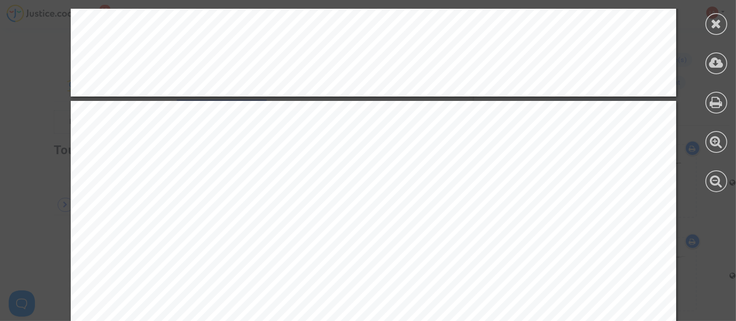
scroll to position [5705, 0]
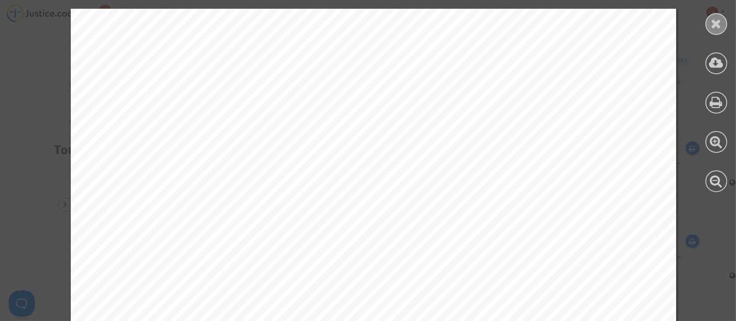
drag, startPoint x: 714, startPoint y: 25, endPoint x: 657, endPoint y: 40, distance: 58.7
click at [714, 26] on icon at bounding box center [716, 23] width 11 height 13
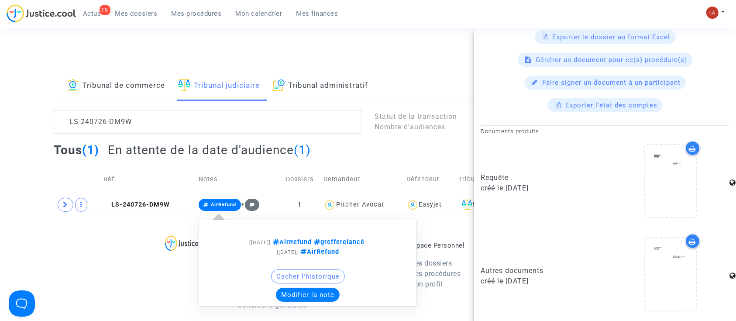
click at [217, 209] on span "AirRefund" at bounding box center [220, 205] width 42 height 12
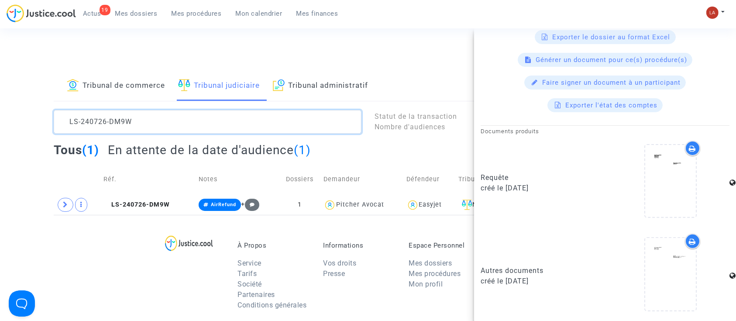
scroll to position [0, 0]
drag, startPoint x: 77, startPoint y: 113, endPoint x: -21, endPoint y: 87, distance: 100.7
click at [0, 87] on html "19 Actus Mes dossiers Mes procédures Mon calendrier Mes finances Mon profil Cha…" at bounding box center [368, 269] width 736 height 539
paste textarea "4-F4CG"
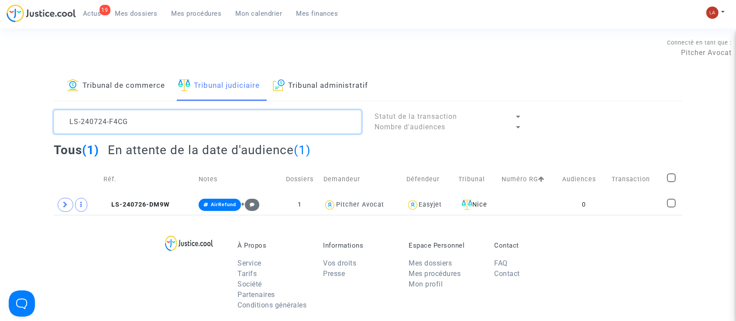
scroll to position [10, 0]
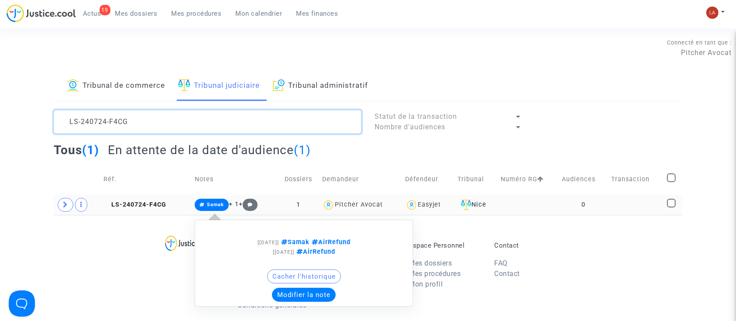
type textarea "LS-240724-F4CG"
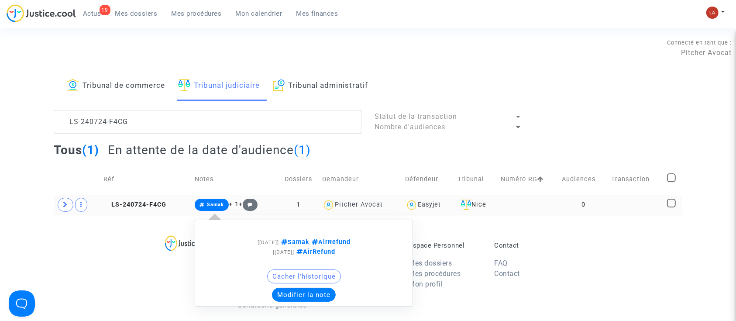
click at [288, 296] on button "Modifier la note" at bounding box center [304, 295] width 64 height 14
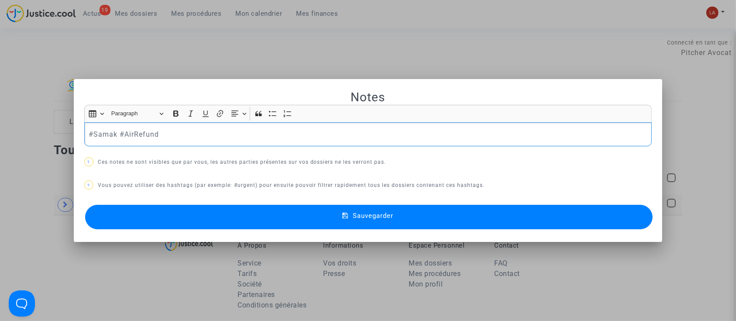
click at [227, 132] on p "#Samak #AirRefund" at bounding box center [368, 134] width 559 height 11
click at [181, 221] on button "Sauvegarder" at bounding box center [369, 217] width 568 height 24
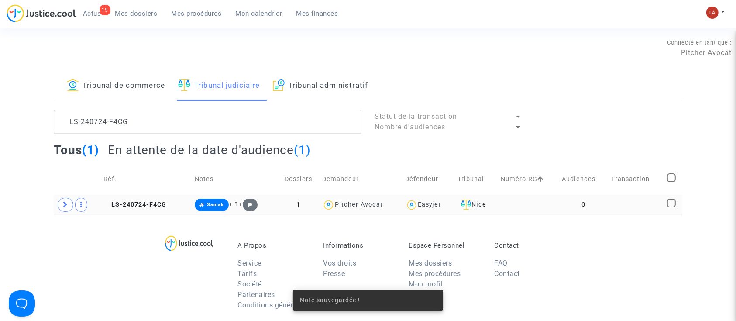
click at [142, 210] on td "LS-240724-F4CG" at bounding box center [145, 205] width 91 height 20
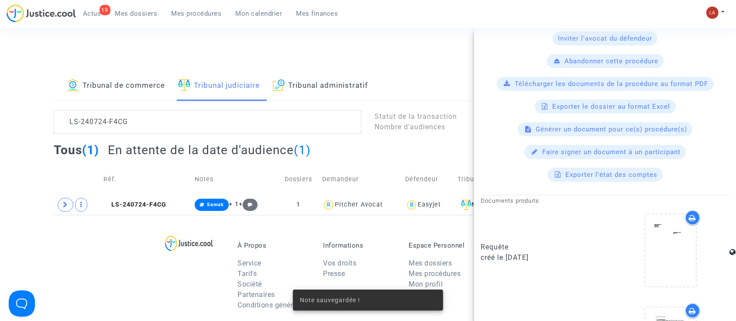
scroll to position [276, 0]
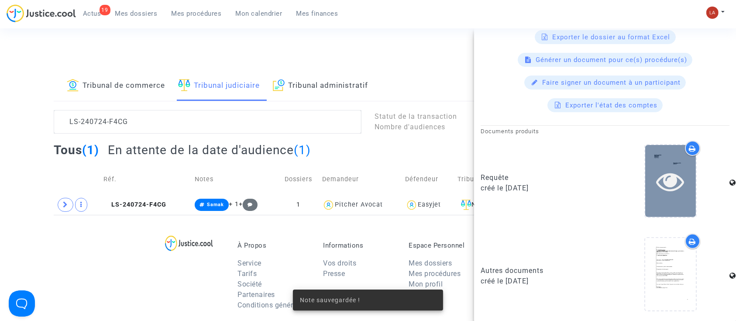
click at [667, 183] on icon at bounding box center [671, 181] width 28 height 28
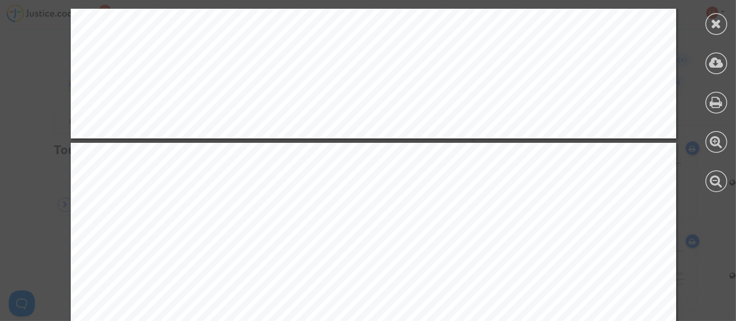
scroll to position [6578, 0]
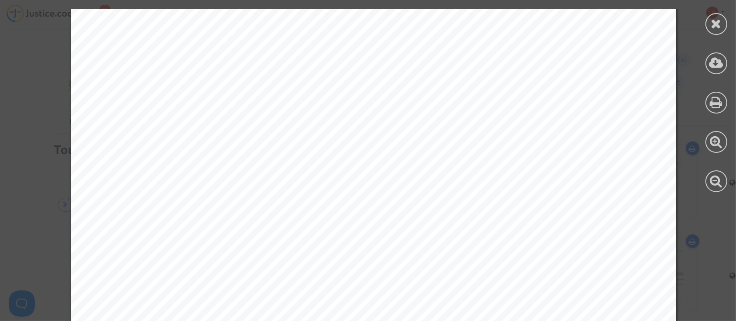
click at [731, 20] on div at bounding box center [716, 100] width 39 height 201
click at [720, 25] on icon at bounding box center [716, 23] width 11 height 13
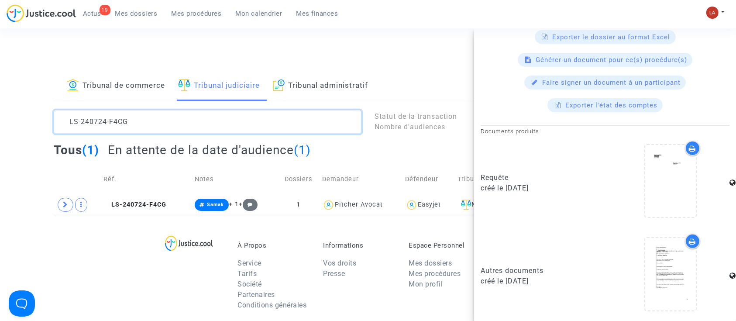
scroll to position [0, 0]
drag, startPoint x: 172, startPoint y: 131, endPoint x: 12, endPoint y: 102, distance: 162.4
click at [12, 103] on div "Tribunal de commerce Tribunal judiciaire Tribunal administratif LS-240724-F4CG …" at bounding box center [368, 143] width 736 height 144
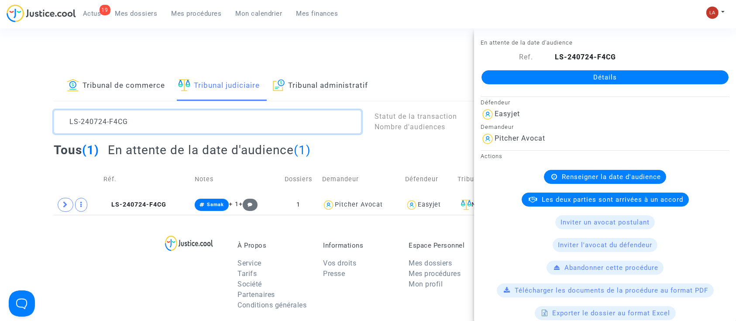
paste textarea "1202-FP98"
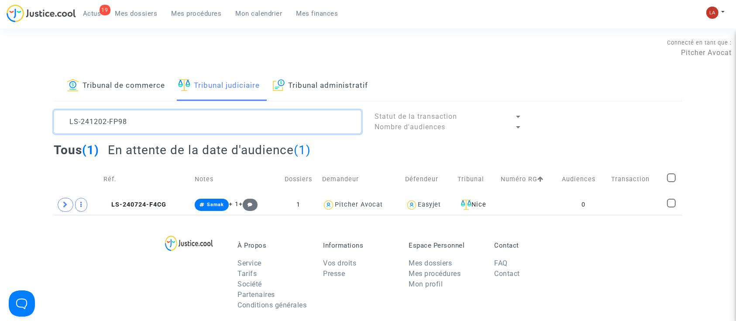
scroll to position [10, 0]
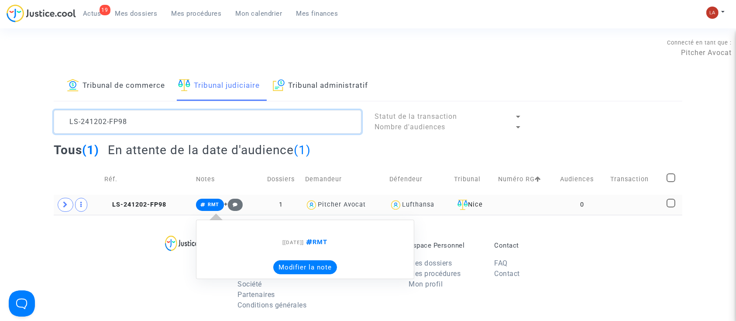
type textarea "LS-241202-FP98"
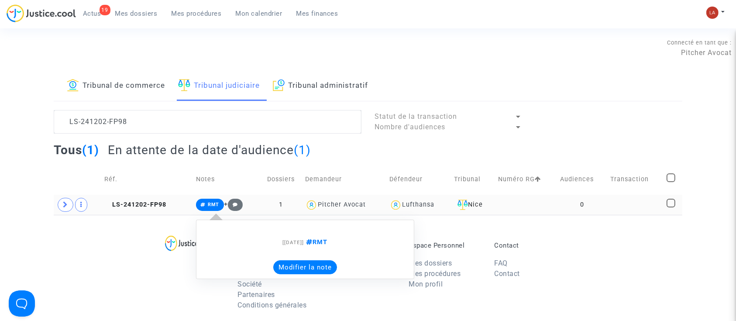
click at [303, 267] on button "Modifier la note" at bounding box center [305, 267] width 64 height 14
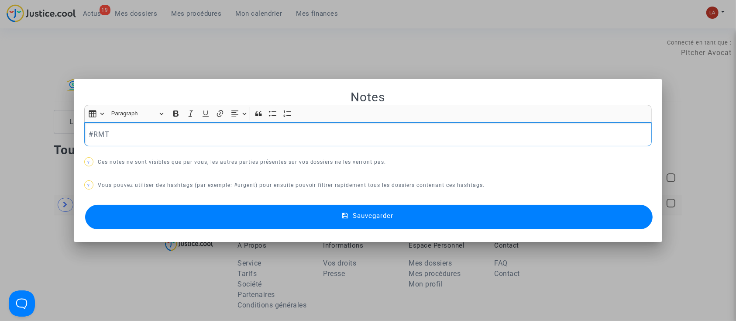
click at [238, 138] on p "#RMT" at bounding box center [368, 134] width 559 height 11
click at [215, 222] on button "Sauvegarder" at bounding box center [369, 217] width 568 height 24
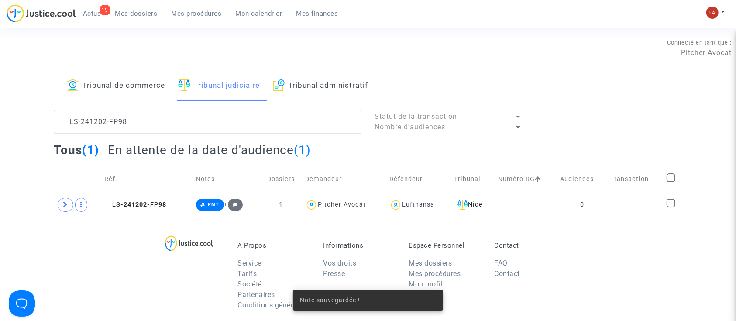
drag, startPoint x: 116, startPoint y: 198, endPoint x: 200, endPoint y: 194, distance: 84.4
click at [117, 200] on td "LS-241202-FP98" at bounding box center [147, 205] width 92 height 20
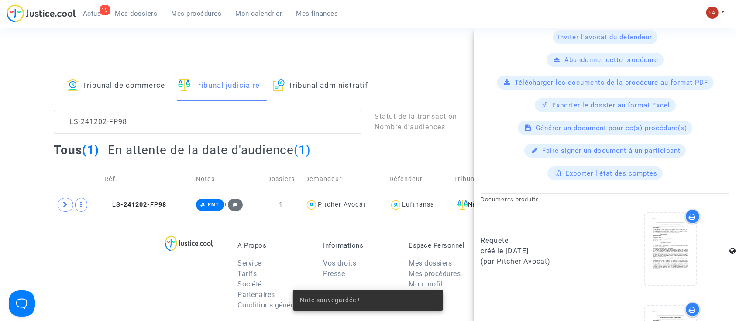
scroll to position [391, 0]
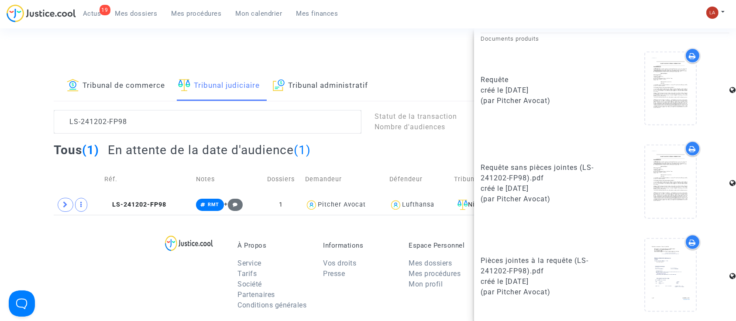
drag, startPoint x: 559, startPoint y: 85, endPoint x: 512, endPoint y: 87, distance: 46.8
click at [507, 86] on div "créé le 02/12/2024" at bounding box center [540, 90] width 118 height 10
copy div "02/12/2024"
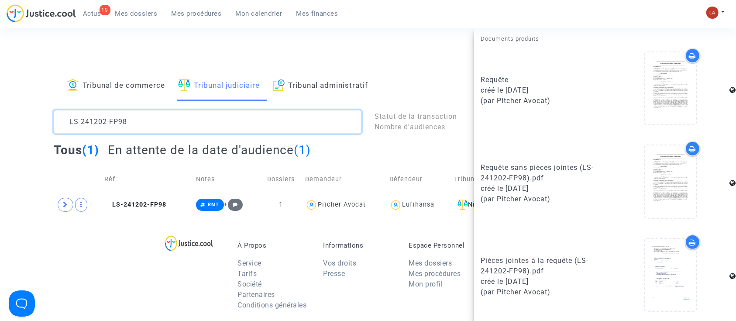
scroll to position [0, 0]
drag, startPoint x: 157, startPoint y: 122, endPoint x: 43, endPoint y: 105, distance: 114.8
click at [43, 105] on div "Tribunal de commerce Tribunal judiciaire Tribunal administratif LS-241202-FP98 …" at bounding box center [368, 143] width 736 height 144
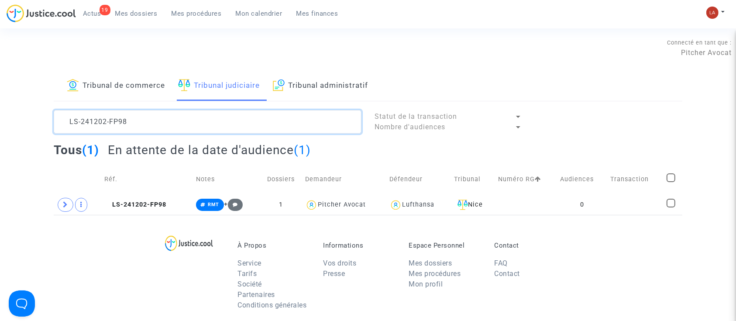
paste textarea "0724-TPTY"
type textarea "LS-240724-TPTY"
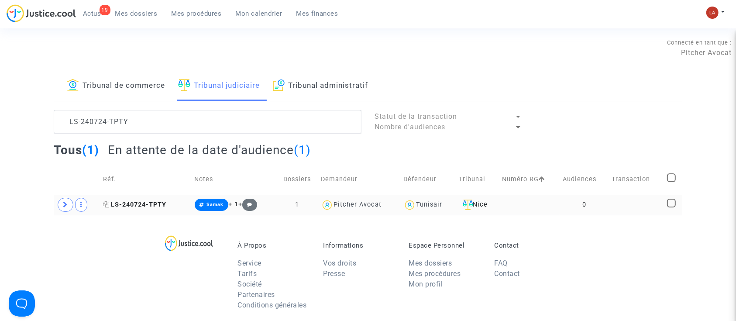
click at [148, 202] on span "LS-240724-TPTY" at bounding box center [134, 204] width 63 height 7
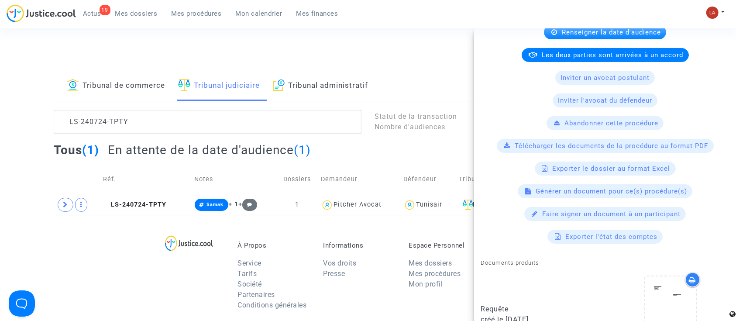
scroll to position [276, 0]
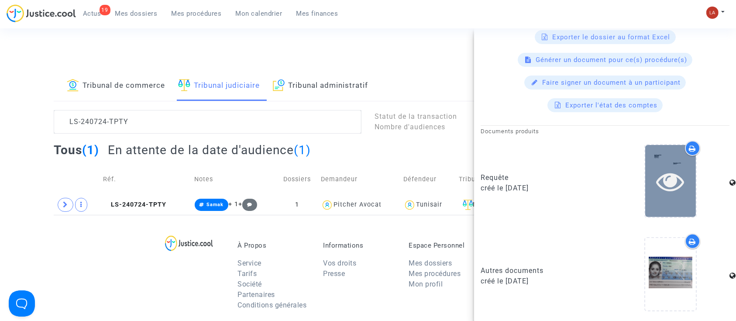
click at [658, 184] on icon at bounding box center [671, 181] width 28 height 28
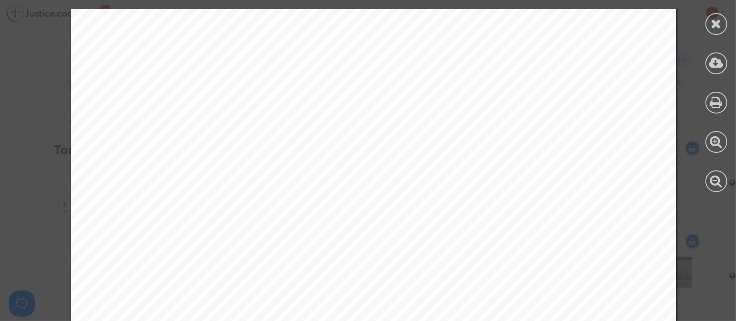
scroll to position [5763, 0]
click at [706, 22] on div at bounding box center [717, 24] width 22 height 22
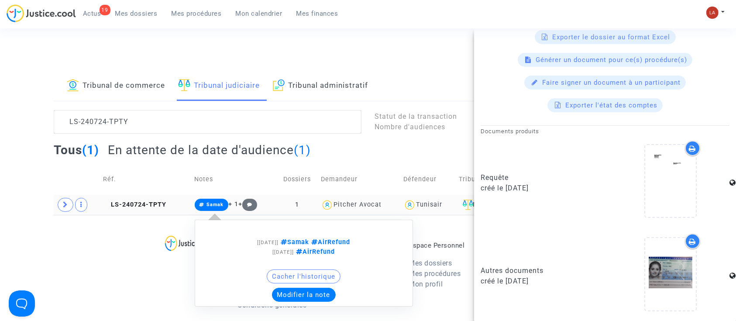
click at [294, 300] on button "Modifier la note" at bounding box center [304, 295] width 64 height 14
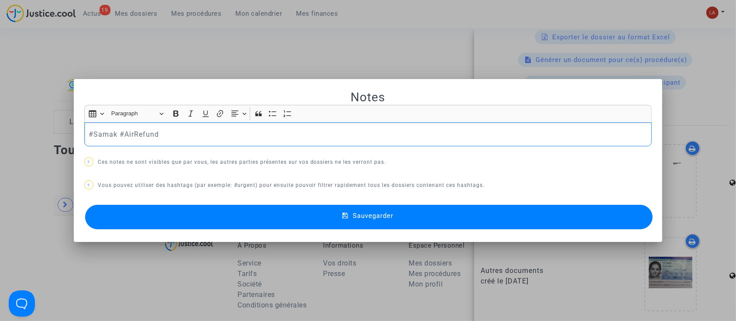
click at [188, 124] on div "#Samak #AirRefund" at bounding box center [368, 134] width 568 height 24
click at [214, 222] on button "Sauvegarder" at bounding box center [369, 217] width 568 height 24
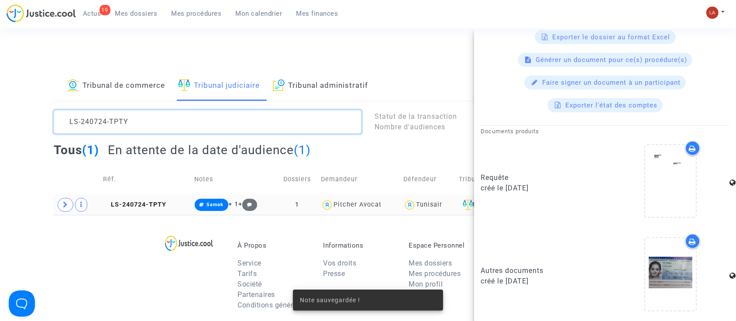
scroll to position [0, 0]
drag, startPoint x: 159, startPoint y: 131, endPoint x: -7, endPoint y: 92, distance: 170.8
click at [0, 92] on html "19 Actus Mes dossiers Mes procédures Mon calendrier Mes finances Mon profil Cha…" at bounding box center [368, 269] width 736 height 539
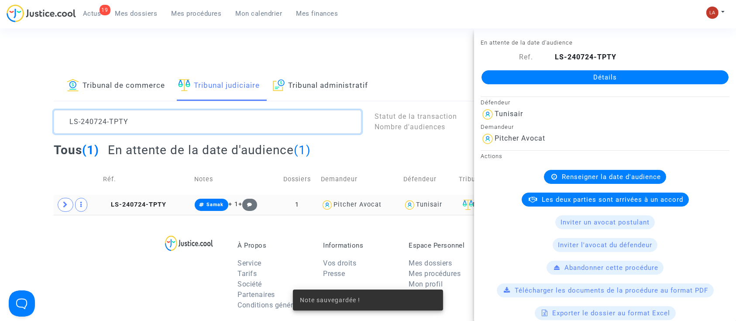
paste textarea "CC9R"
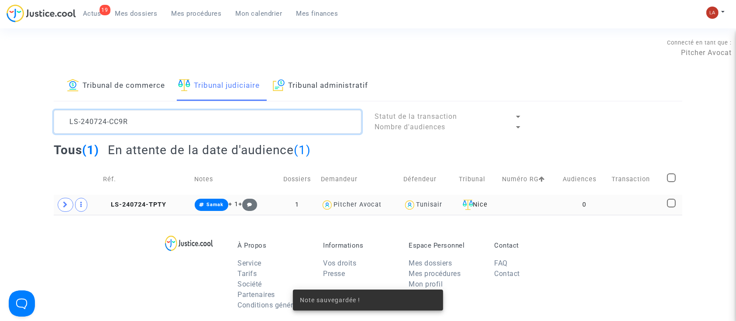
scroll to position [10, 0]
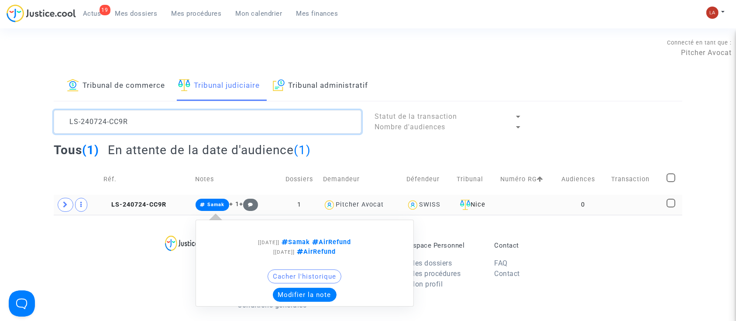
type textarea "LS-240724-CC9R"
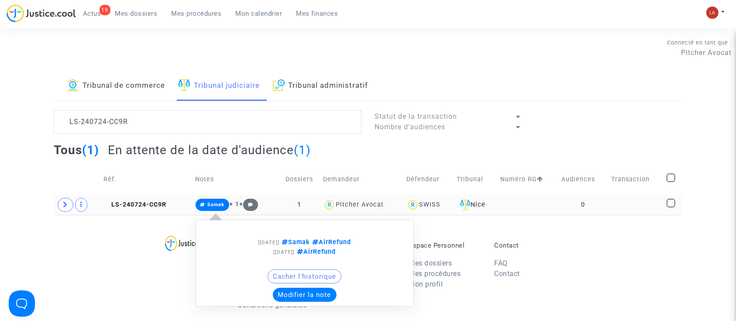
click at [282, 298] on button "Modifier la note" at bounding box center [305, 295] width 64 height 14
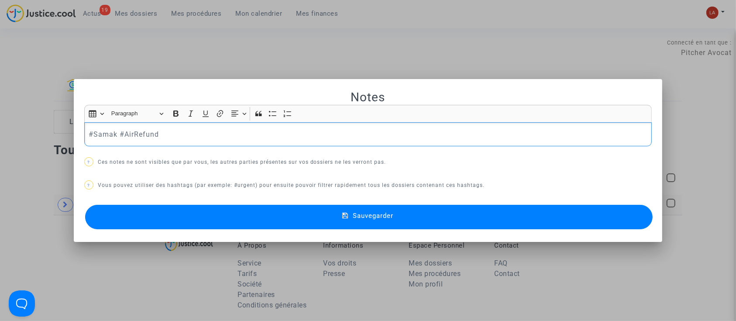
click at [223, 141] on div "#Samak #AirRefund" at bounding box center [368, 134] width 568 height 24
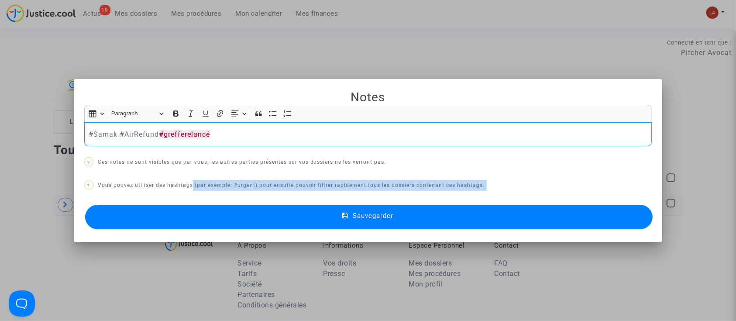
drag, startPoint x: 185, startPoint y: 201, endPoint x: 179, endPoint y: 207, distance: 8.3
click at [183, 203] on div "Notes Rich Text Editor Insert table Insert table Heading Paragraph Paragraph He…" at bounding box center [368, 161] width 568 height 142
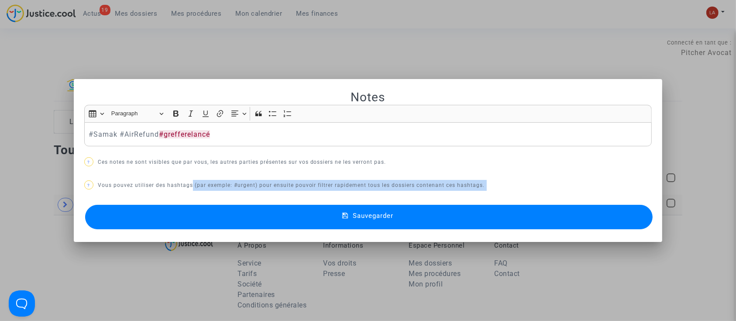
click at [167, 211] on button "Sauvegarder" at bounding box center [369, 217] width 568 height 24
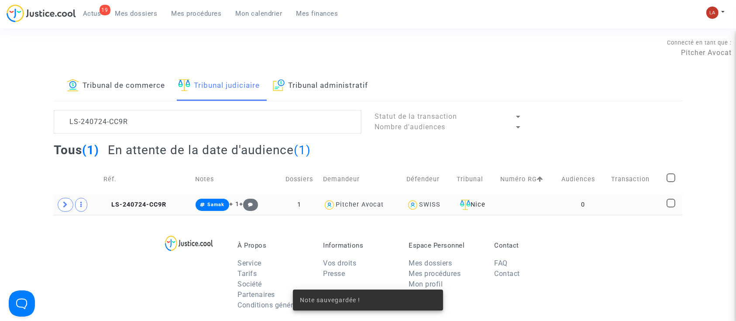
click at [145, 192] on td "Réf." at bounding box center [147, 179] width 92 height 31
click at [141, 204] on span "LS-240724-CC9R" at bounding box center [135, 204] width 63 height 7
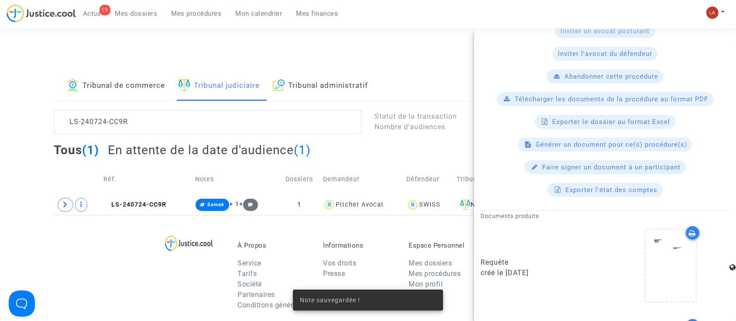
scroll to position [276, 0]
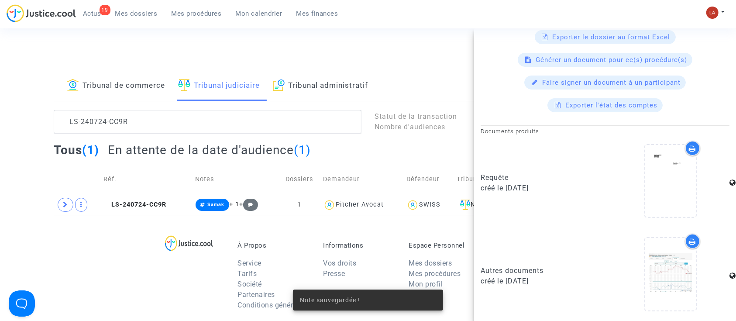
click at [689, 189] on div at bounding box center [670, 181] width 52 height 74
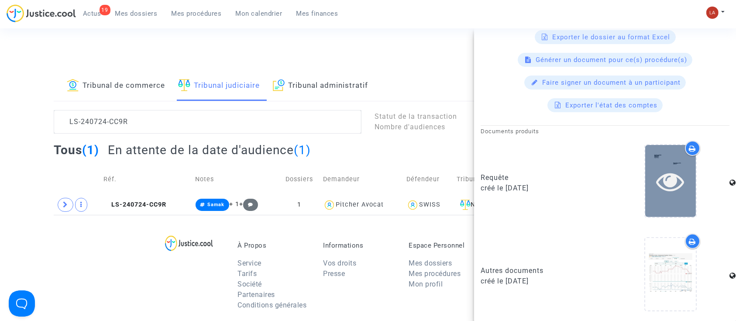
click at [668, 190] on icon at bounding box center [671, 181] width 28 height 28
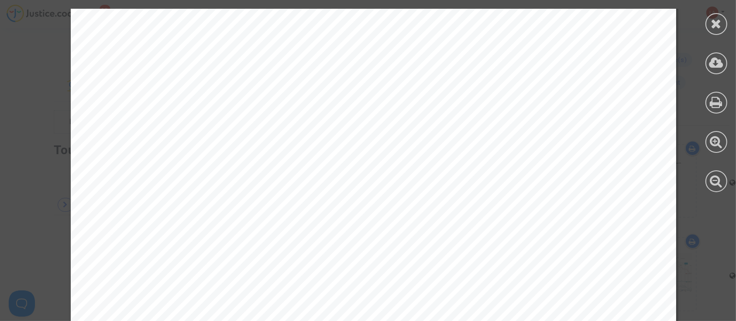
scroll to position [5763, 0]
drag, startPoint x: 716, startPoint y: 16, endPoint x: 529, endPoint y: 59, distance: 192.2
click at [716, 16] on div at bounding box center [717, 24] width 22 height 22
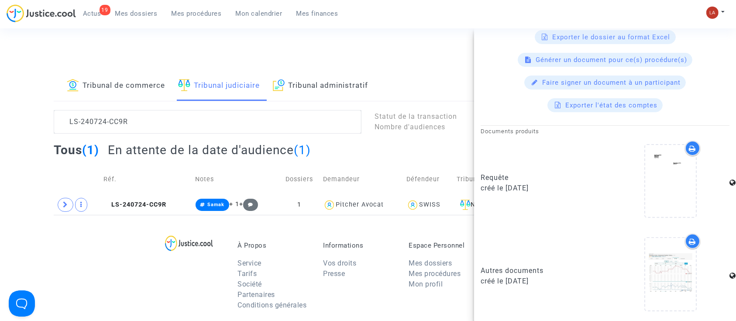
click at [203, 200] on span "Samak" at bounding box center [213, 205] width 34 height 12
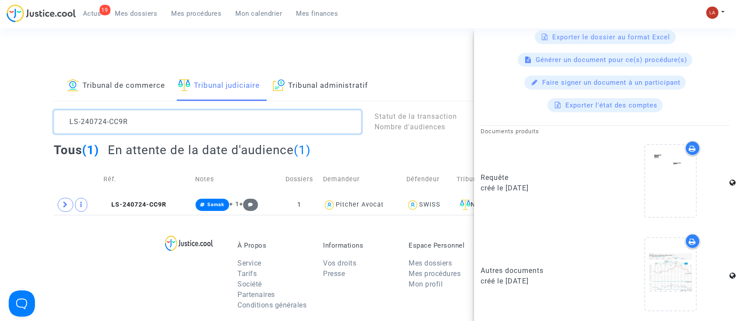
scroll to position [0, 0]
drag, startPoint x: 164, startPoint y: 131, endPoint x: 28, endPoint y: 100, distance: 139.3
click at [24, 103] on div "Tribunal de commerce Tribunal judiciaire Tribunal administratif LS-240724-CC9R …" at bounding box center [368, 143] width 736 height 144
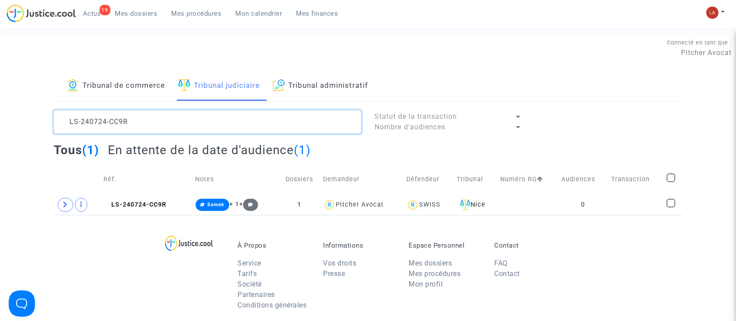
paste textarea "68GK"
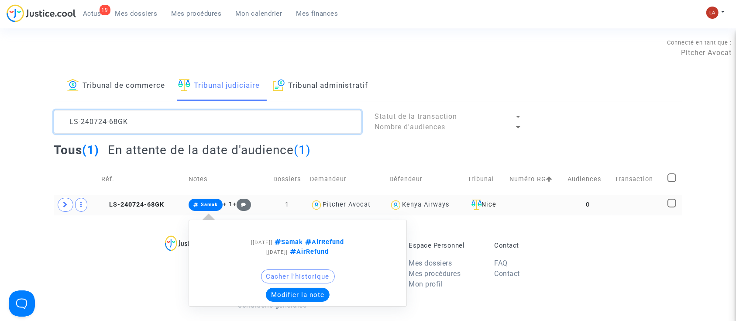
type textarea "LS-240724-68GK"
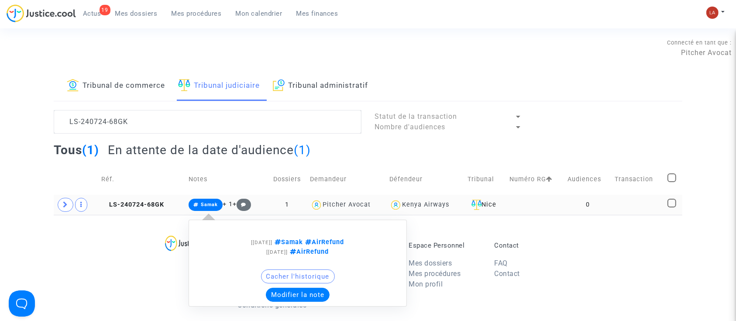
click at [290, 295] on button "Modifier la note" at bounding box center [298, 295] width 64 height 14
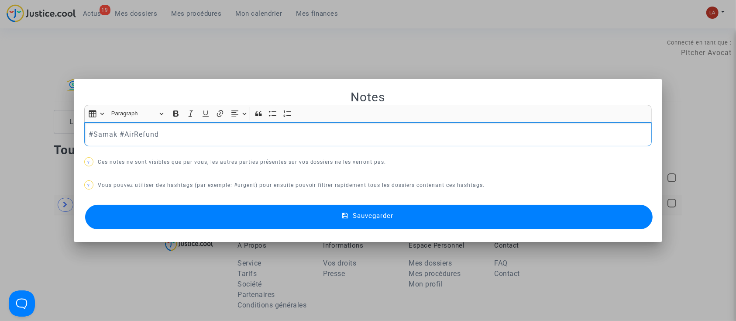
click at [234, 136] on p "#Samak #AirRefund" at bounding box center [368, 134] width 559 height 11
click at [248, 203] on div "Sauvegarder" at bounding box center [368, 217] width 568 height 29
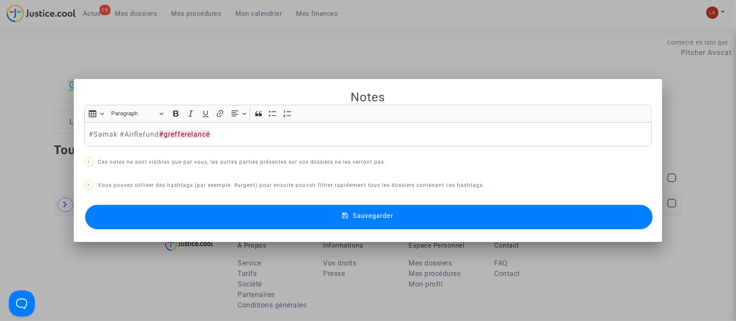
click at [232, 213] on button "Sauvegarder" at bounding box center [369, 217] width 568 height 24
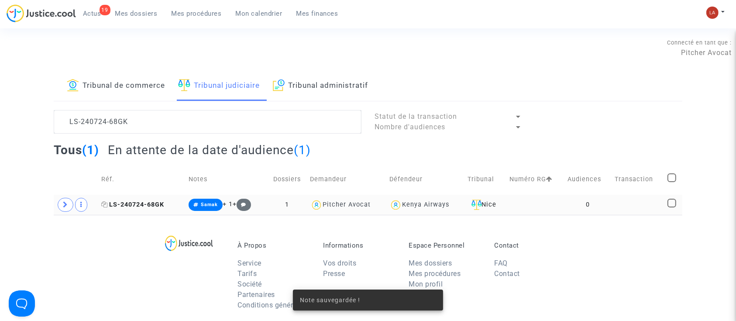
click at [144, 201] on span "LS-240724-68GK" at bounding box center [132, 204] width 63 height 7
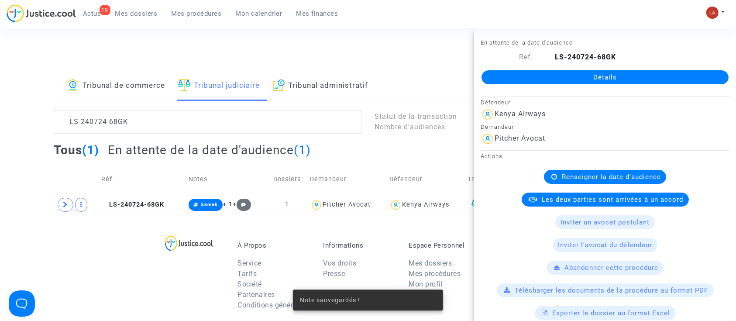
scroll to position [276, 0]
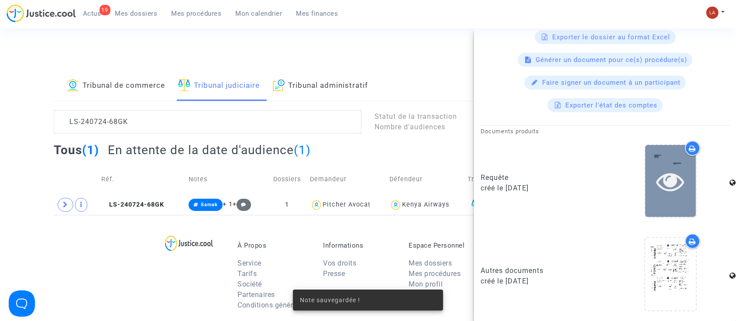
click at [674, 200] on div at bounding box center [670, 181] width 51 height 72
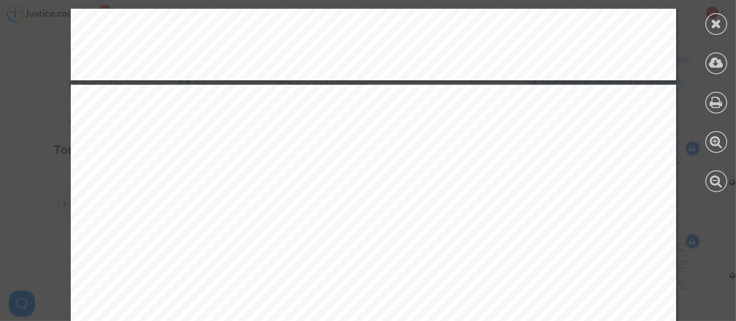
scroll to position [6637, 0]
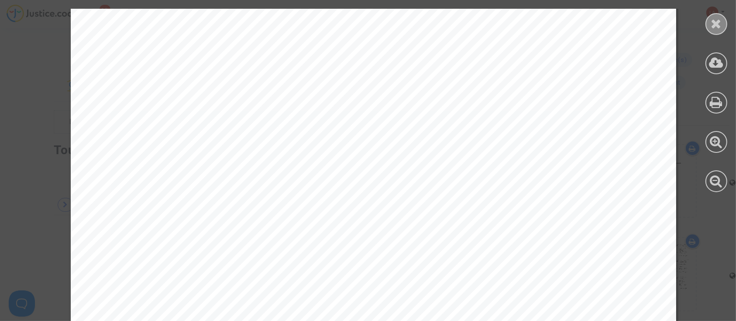
click at [713, 20] on icon at bounding box center [716, 23] width 11 height 13
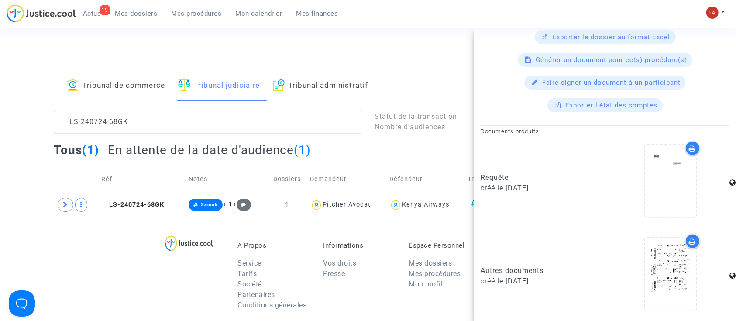
scroll to position [23, 0]
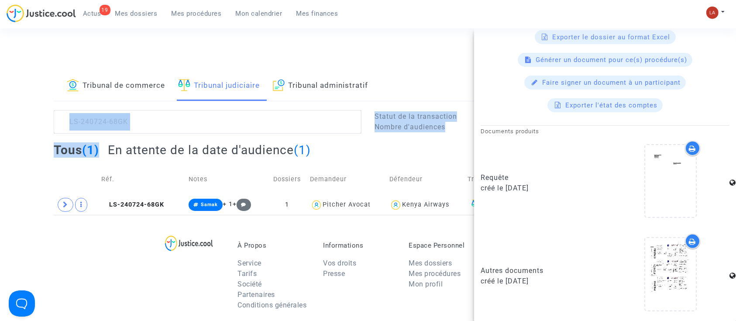
drag, startPoint x: 161, startPoint y: 135, endPoint x: 108, endPoint y: 124, distance: 53.6
click at [108, 124] on lawsuits-list "LS-240724-68GK Statut de la transaction Nombre d'audiences Tous (1) En attente …" at bounding box center [368, 162] width 629 height 105
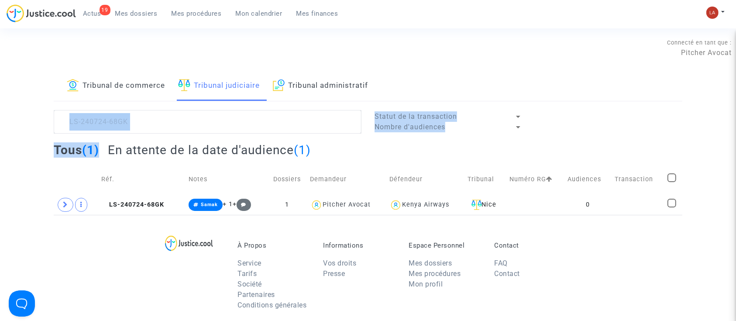
scroll to position [0, 0]
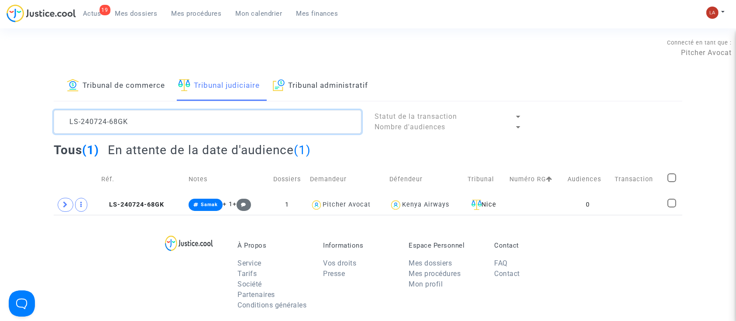
click at [152, 127] on textarea at bounding box center [208, 122] width 308 height 24
drag, startPoint x: 87, startPoint y: 118, endPoint x: 40, endPoint y: 109, distance: 48.0
click at [40, 109] on div "Tribunal de commerce Tribunal judiciaire Tribunal administratif LS-240724-68GK …" at bounding box center [368, 143] width 736 height 144
paste textarea "1205-FC4Q"
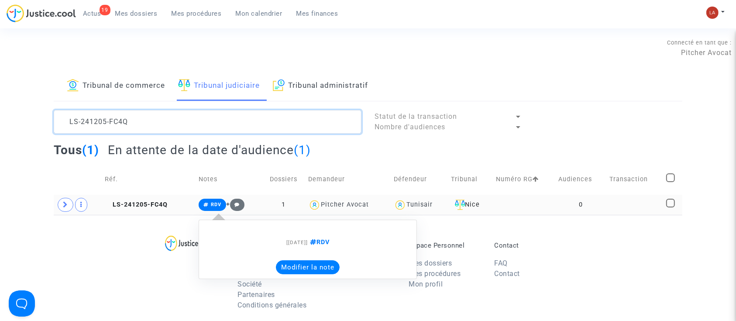
type textarea "LS-241205-FC4Q"
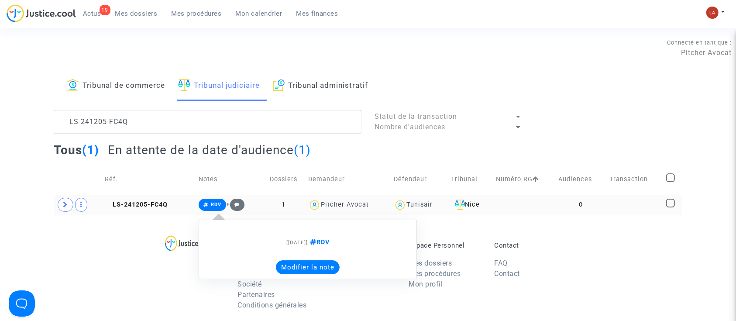
click at [307, 267] on button "Modifier la note" at bounding box center [308, 267] width 64 height 14
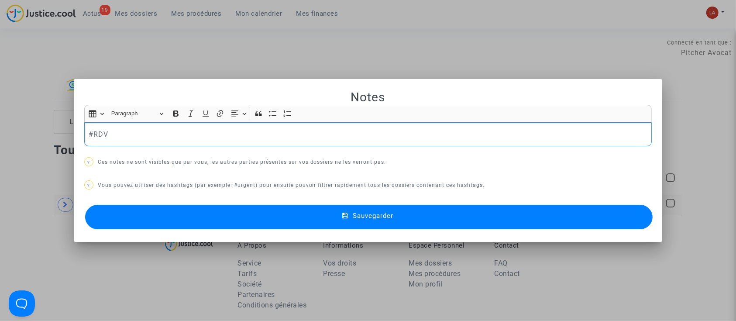
click at [170, 139] on p "#RDV" at bounding box center [368, 134] width 559 height 11
click at [146, 227] on button "Sauvegarder" at bounding box center [369, 217] width 568 height 24
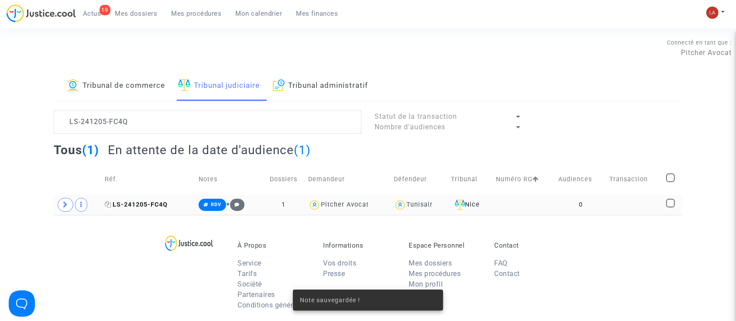
click at [135, 201] on span "LS-241205-FC4Q" at bounding box center [136, 204] width 63 height 7
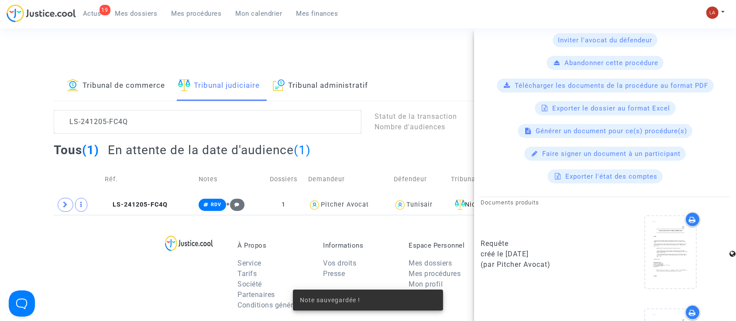
scroll to position [349, 0]
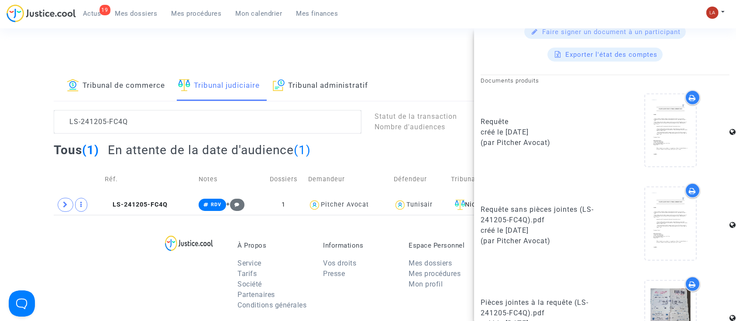
drag, startPoint x: 556, startPoint y: 125, endPoint x: 507, endPoint y: 127, distance: 48.5
click at [507, 127] on div "créé le 05/12/2024" at bounding box center [540, 132] width 118 height 10
copy div "05/12/2024"
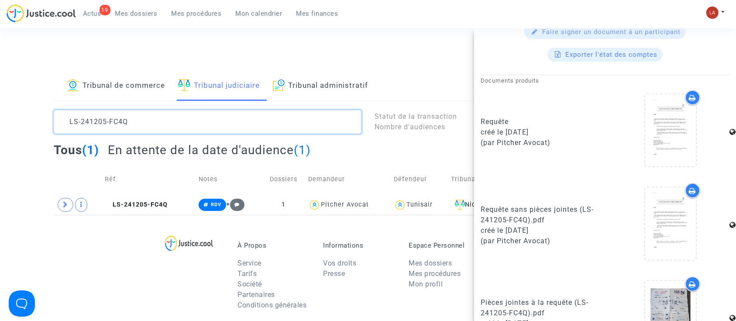
scroll to position [4, 0]
drag, startPoint x: 72, startPoint y: 124, endPoint x: 15, endPoint y: 119, distance: 57.8
click at [15, 119] on div "Tribunal de commerce Tribunal judiciaire Tribunal administratif LS-241205-FC4Q …" at bounding box center [368, 143] width 736 height 144
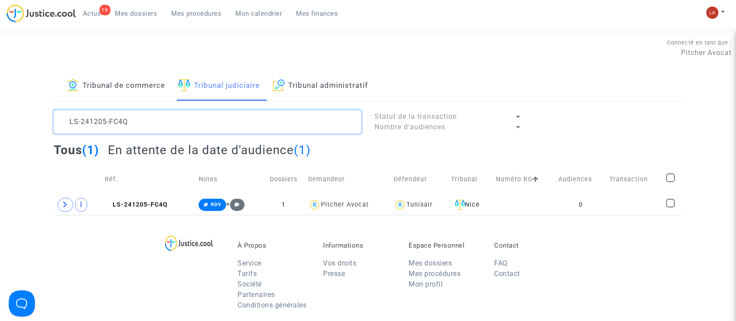
scroll to position [0, 0]
paste textarea "11-JU4B"
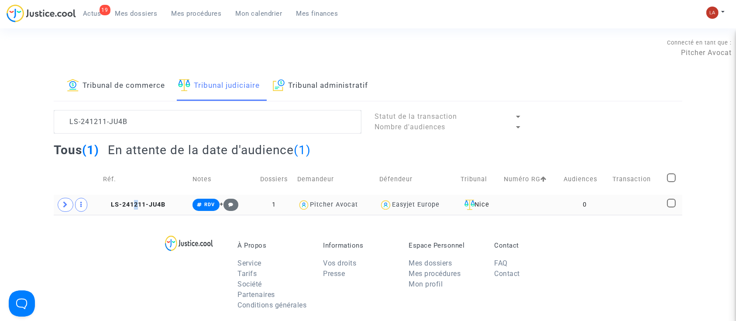
click at [133, 211] on td "LS-241211-JU4B" at bounding box center [145, 205] width 90 height 20
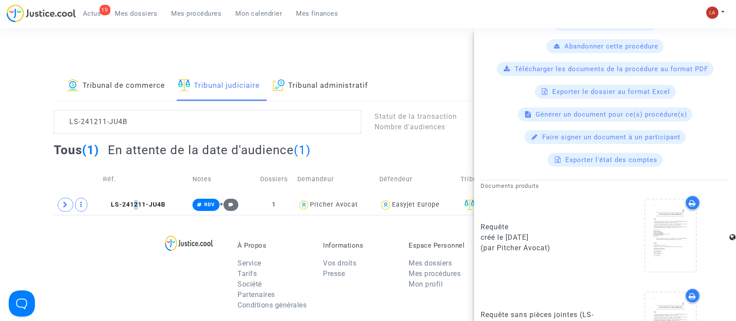
scroll to position [349, 0]
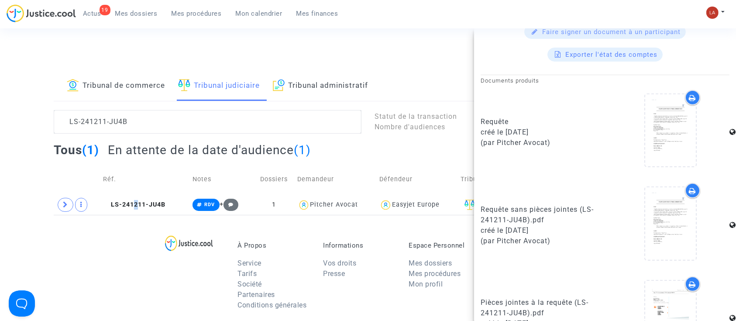
drag, startPoint x: 548, startPoint y: 131, endPoint x: 508, endPoint y: 129, distance: 40.3
click at [508, 129] on div "créé le 13/12/2024" at bounding box center [540, 132] width 118 height 10
copy div "13/12/2024"
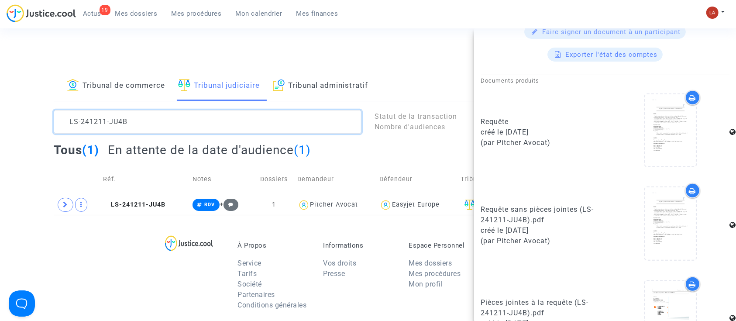
drag, startPoint x: 43, startPoint y: 115, endPoint x: 31, endPoint y: 113, distance: 11.7
click at [31, 113] on div "Tribunal de commerce Tribunal judiciaire Tribunal administratif LS-241211-JU4B …" at bounding box center [368, 143] width 736 height 144
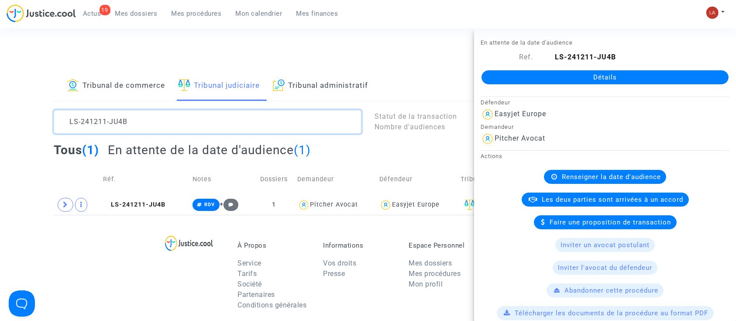
paste textarea "30601-8X9J"
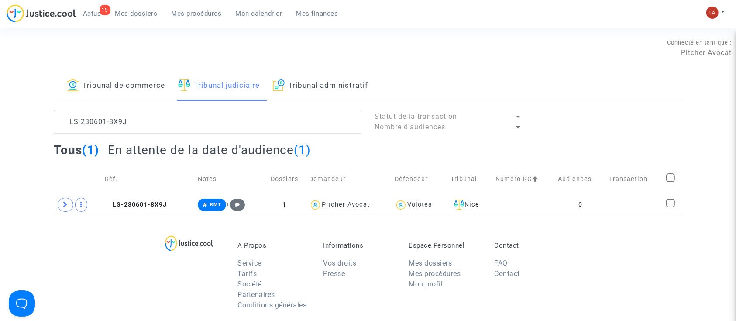
click at [163, 201] on span "LS-230601-8X9J" at bounding box center [136, 204] width 62 height 7
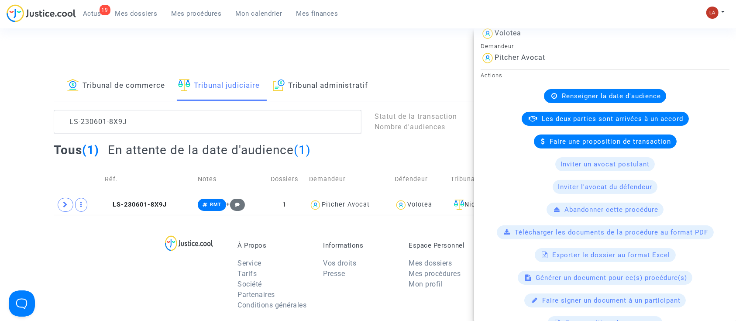
scroll to position [291, 0]
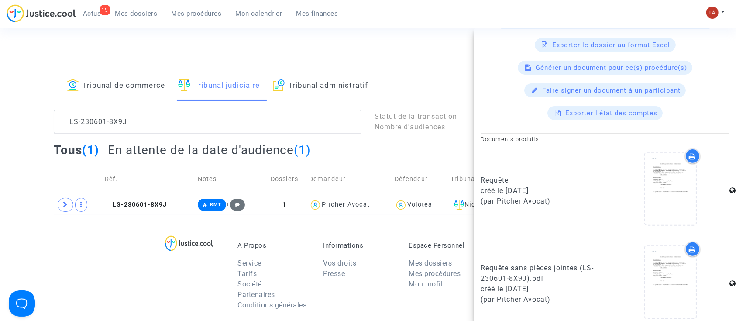
drag, startPoint x: 555, startPoint y: 183, endPoint x: 509, endPoint y: 186, distance: 46.8
click at [509, 186] on div "Requête créé le 01/06/2023 (par Pitcher Avocat)" at bounding box center [540, 190] width 118 height 31
click at [509, 186] on div "créé le 01/06/2023" at bounding box center [540, 191] width 118 height 10
drag, startPoint x: 504, startPoint y: 185, endPoint x: 513, endPoint y: 186, distance: 8.8
click at [513, 186] on div "créé le 01/06/2023" at bounding box center [540, 191] width 118 height 10
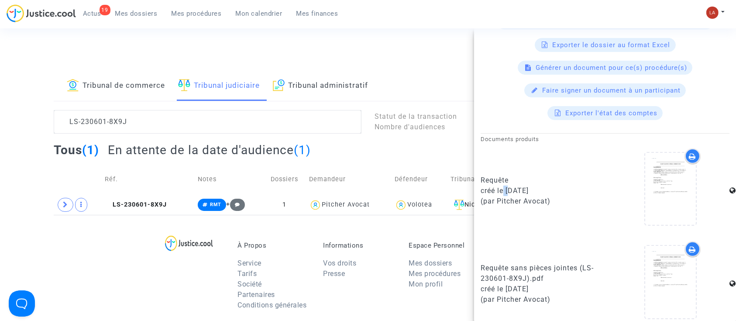
click at [513, 186] on div "créé le 01/06/2023" at bounding box center [540, 191] width 118 height 10
drag, startPoint x: 507, startPoint y: 186, endPoint x: 565, endPoint y: 186, distance: 58.1
click at [565, 186] on div "créé le 01/06/2023" at bounding box center [540, 191] width 118 height 10
copy div "01/06/2023"
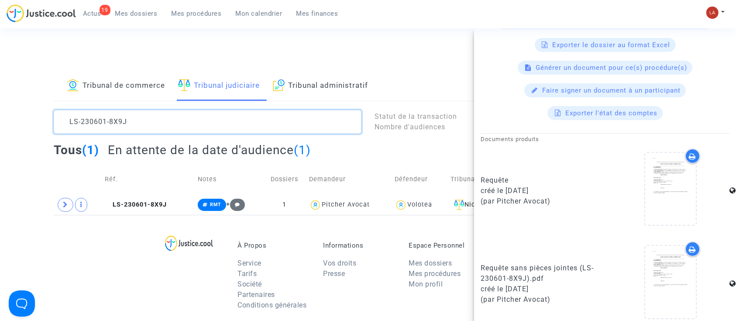
scroll to position [0, 0]
drag, startPoint x: 136, startPoint y: 117, endPoint x: 41, endPoint y: 104, distance: 96.1
click at [41, 104] on div "Tribunal de commerce Tribunal judiciaire Tribunal administratif LS-230601-8X9J …" at bounding box center [368, 143] width 736 height 144
paste textarea "41205-FC4Q"
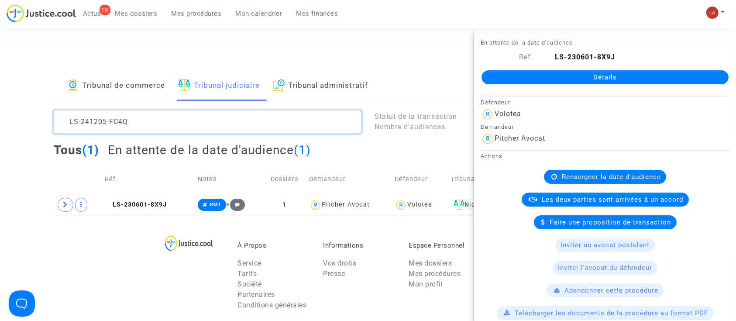
scroll to position [10, 0]
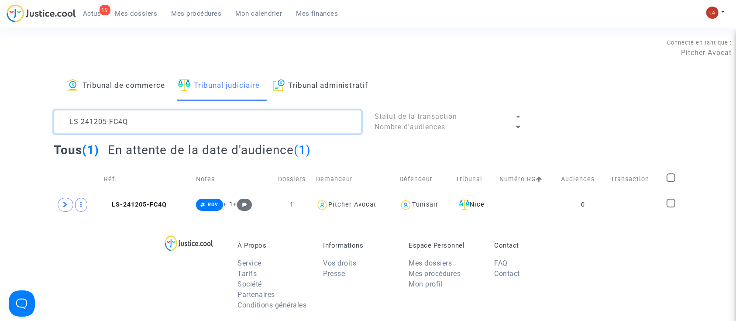
drag, startPoint x: 34, startPoint y: 96, endPoint x: -37, endPoint y: 80, distance: 72.9
click at [0, 80] on html "19 Actus Mes dossiers Mes procédures Mon calendrier Mes finances Mon profil Cha…" at bounding box center [368, 269] width 736 height 539
paste textarea "11-JU4B"
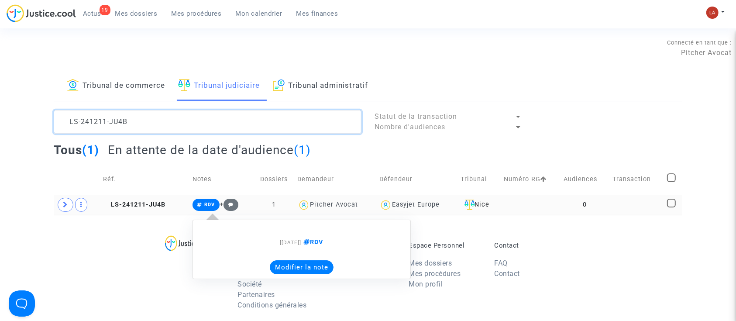
type textarea "LS-241211-JU4B"
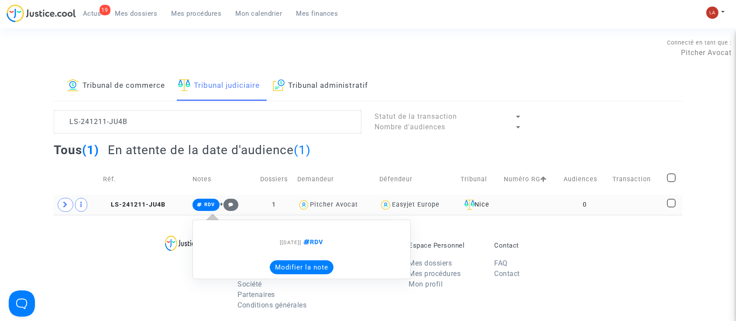
click at [305, 262] on button "Modifier la note" at bounding box center [302, 267] width 64 height 14
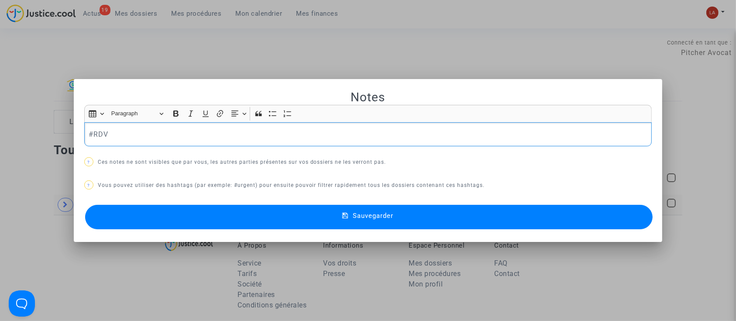
click at [214, 132] on p "#RDV" at bounding box center [368, 134] width 559 height 11
click at [183, 212] on button "Sauvegarder" at bounding box center [369, 217] width 568 height 24
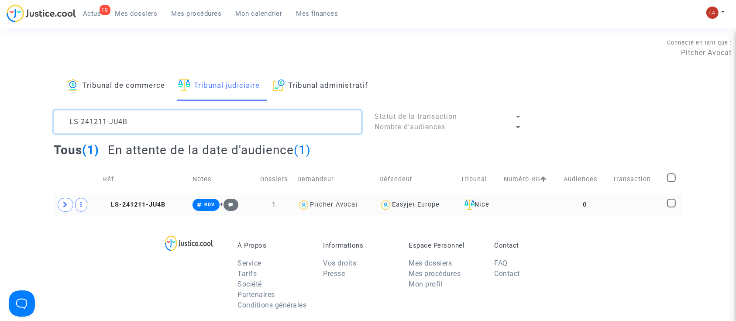
drag, startPoint x: 213, startPoint y: 130, endPoint x: 6, endPoint y: 77, distance: 213.1
click at [6, 77] on div "Tribunal de commerce Tribunal judiciaire Tribunal administratif LS-241211-JU4B …" at bounding box center [368, 143] width 736 height 144
paste textarea "30601-8X9J"
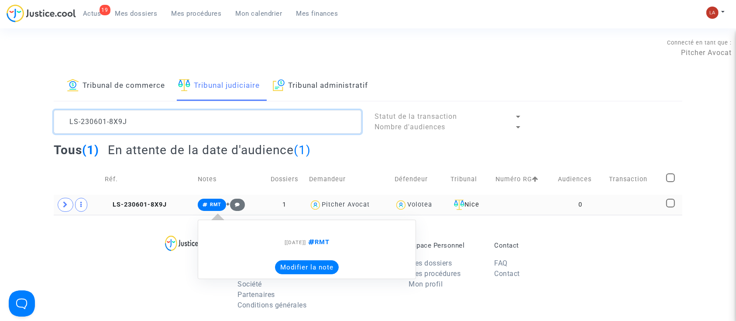
type textarea "LS-230601-8X9J"
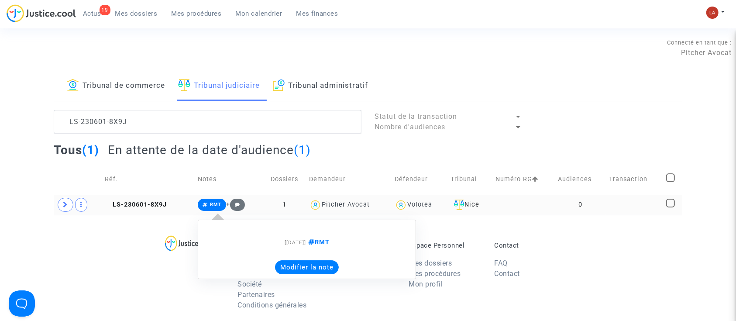
click at [287, 267] on button "Modifier la note" at bounding box center [307, 267] width 64 height 14
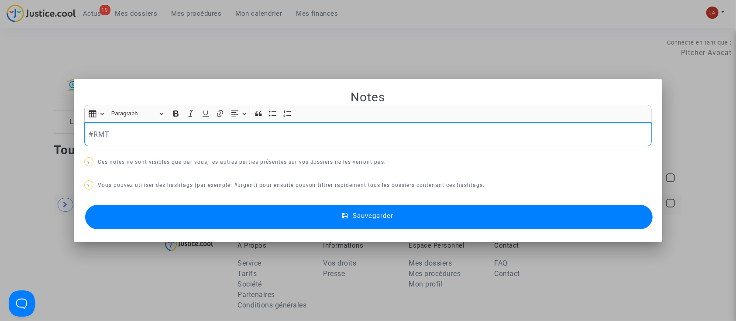
click at [148, 140] on div "#RMT" at bounding box center [368, 134] width 568 height 24
click at [173, 209] on button "Sauvegarder" at bounding box center [369, 217] width 568 height 24
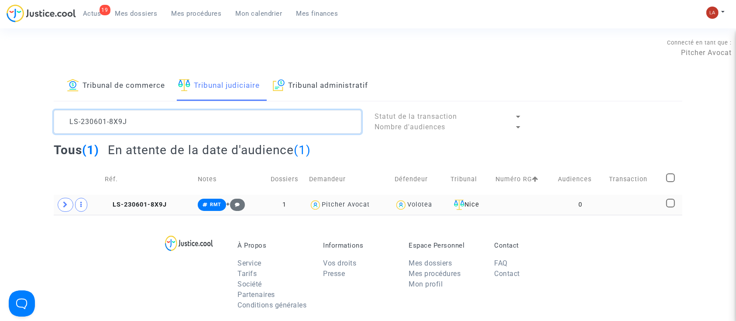
drag, startPoint x: 288, startPoint y: 121, endPoint x: 15, endPoint y: 89, distance: 274.8
click at [15, 89] on div "Tribunal de commerce Tribunal judiciaire Tribunal administratif LS-230601-8X9J …" at bounding box center [368, 143] width 736 height 144
paste textarea "PWBP"
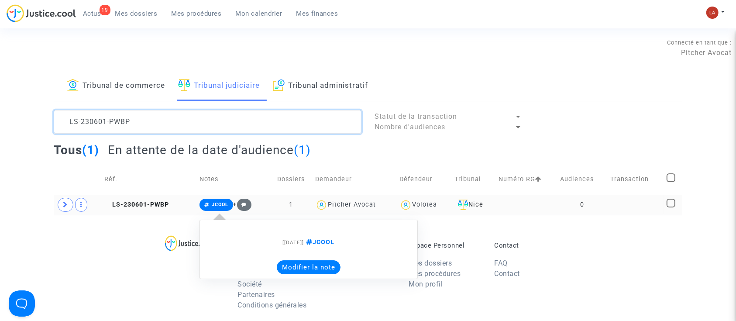
type textarea "LS-230601-PWBP"
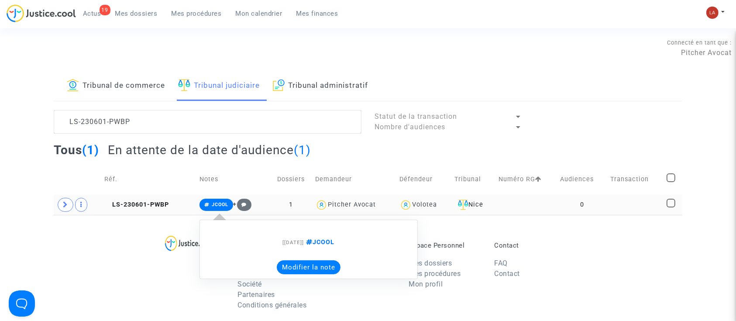
click at [279, 264] on button "Modifier la note" at bounding box center [309, 267] width 64 height 14
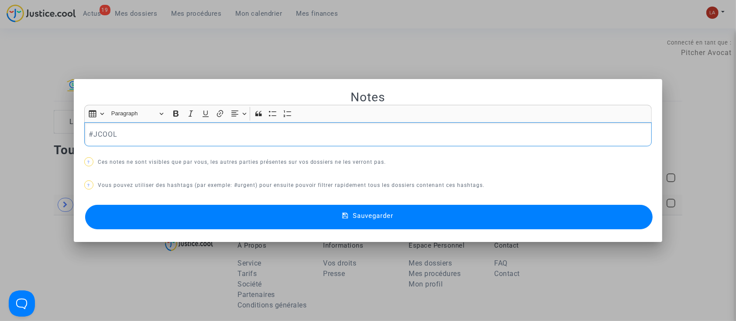
drag, startPoint x: 217, startPoint y: 141, endPoint x: 266, endPoint y: 136, distance: 49.6
click at [217, 141] on div "#JCOOL" at bounding box center [368, 134] width 568 height 24
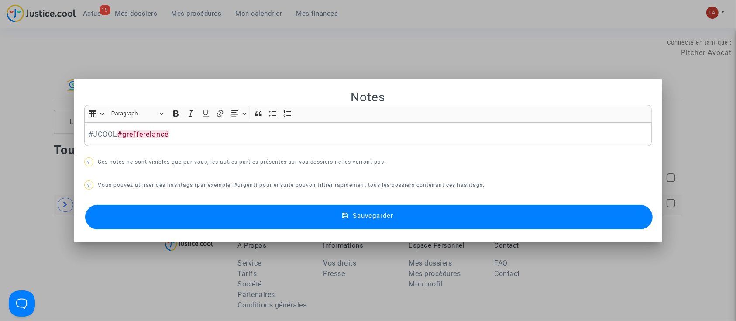
drag, startPoint x: 405, startPoint y: 224, endPoint x: 358, endPoint y: 231, distance: 47.5
click at [405, 225] on button "Sauvegarder" at bounding box center [369, 217] width 568 height 24
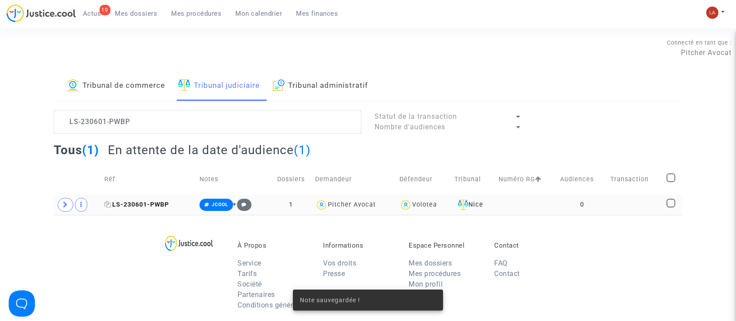
click at [142, 206] on span "LS-230601-PWBP" at bounding box center [136, 204] width 65 height 7
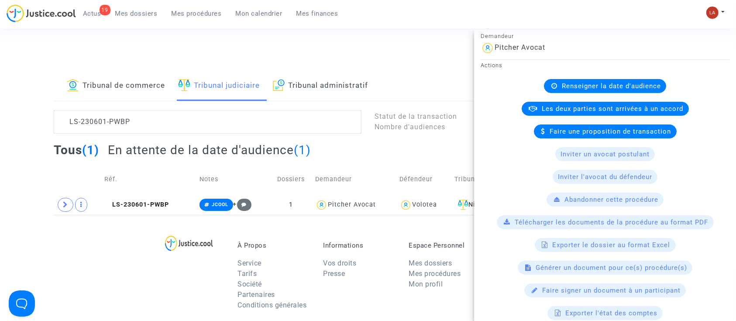
scroll to position [291, 0]
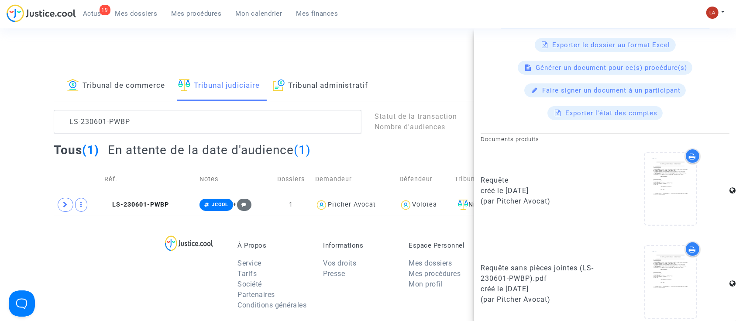
drag, startPoint x: 553, startPoint y: 185, endPoint x: 506, endPoint y: 186, distance: 46.7
click at [506, 186] on div "créé le 01/06/2023" at bounding box center [540, 191] width 118 height 10
copy div "01/06/2023"
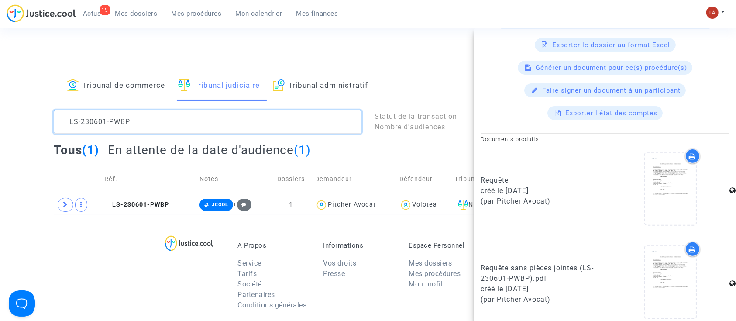
scroll to position [0, 0]
drag, startPoint x: 32, startPoint y: 105, endPoint x: 11, endPoint y: 98, distance: 22.1
click at [11, 98] on div "Tribunal de commerce Tribunal judiciaire Tribunal administratif LS-230601-PWBP …" at bounding box center [368, 143] width 736 height 144
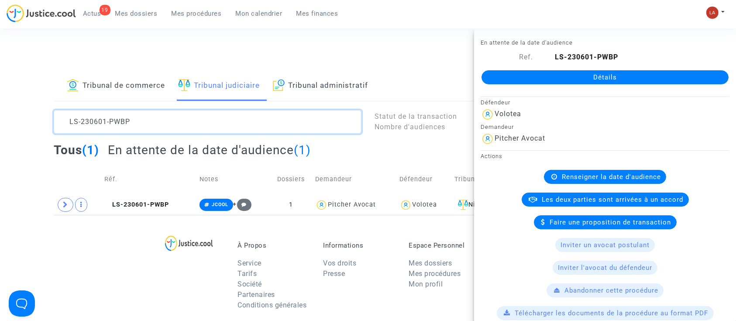
paste textarea "20707-ANGB"
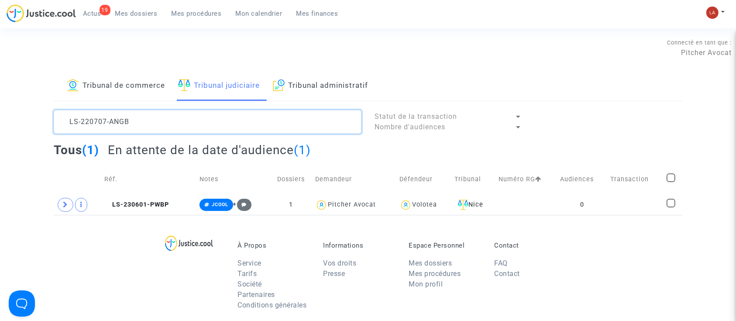
scroll to position [10, 0]
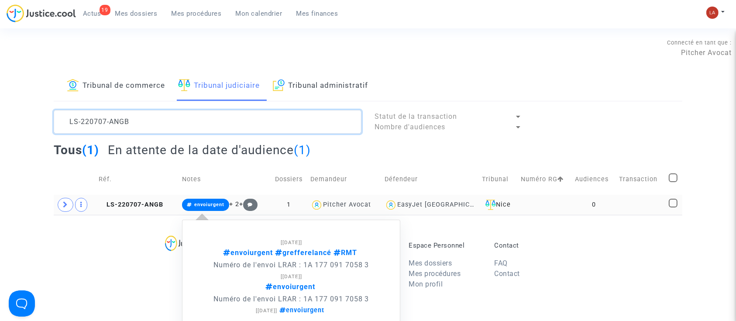
type textarea "LS-220707-ANGB"
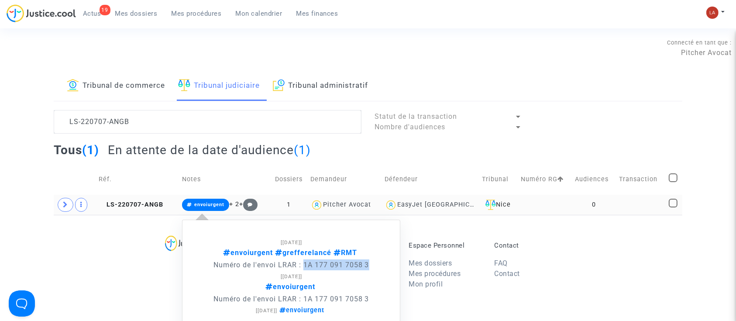
drag, startPoint x: 370, startPoint y: 265, endPoint x: 302, endPoint y: 264, distance: 68.1
click at [302, 264] on p "Numéro de l'envoi LRAR : 1A 177 091 7058 3" at bounding box center [291, 264] width 183 height 11
copy p "1A 177 091 7058 3"
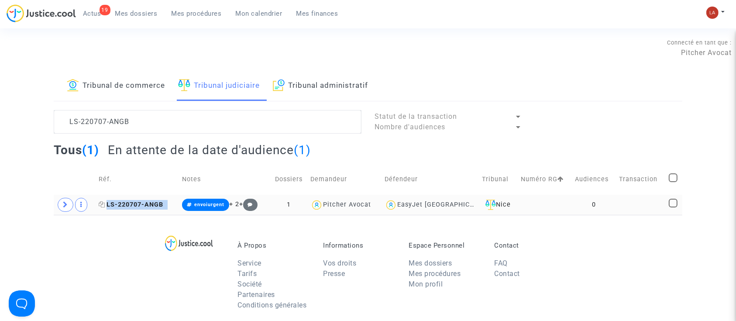
drag, startPoint x: 168, startPoint y: 203, endPoint x: 101, endPoint y: 204, distance: 66.8
click at [101, 204] on td "LS-220707-ANGB" at bounding box center [137, 205] width 83 height 20
copy td "LS-220707-ANGB"
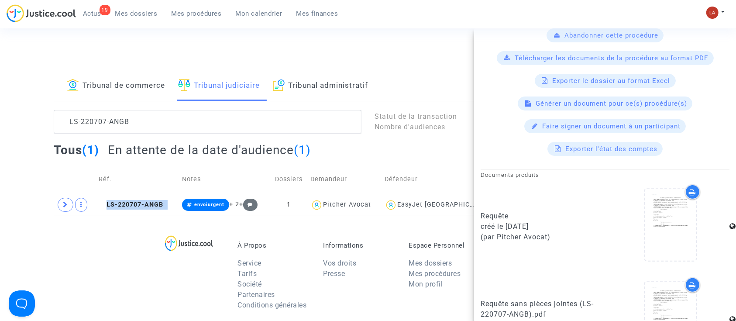
scroll to position [175, 0]
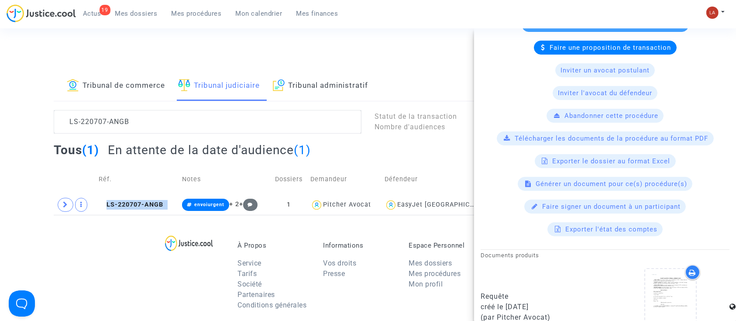
click at [498, 136] on div "Télécharger les documents de la procédure au format PDF" at bounding box center [605, 138] width 217 height 14
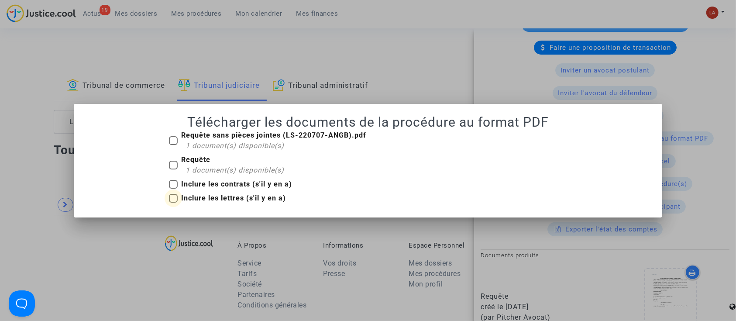
click at [227, 197] on b "Inclure les lettres (s'il y en a)" at bounding box center [233, 198] width 105 height 8
click at [173, 203] on input "Inclure les lettres (s'il y en a)" at bounding box center [173, 203] width 0 height 0
checkbox input "true"
click at [276, 181] on b "Inclure les contrats (s'il y en a)" at bounding box center [236, 184] width 111 height 8
click at [173, 189] on input "Inclure les contrats (s'il y en a)" at bounding box center [173, 189] width 0 height 0
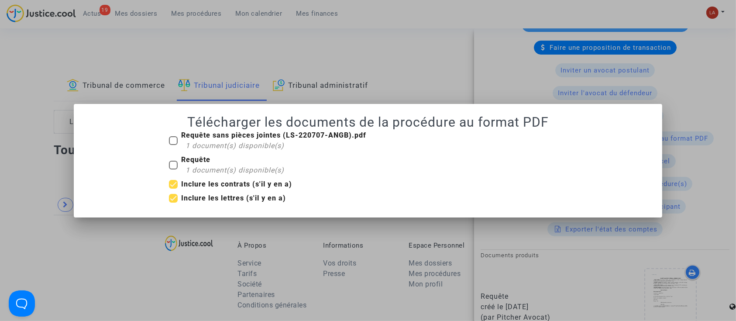
click at [279, 180] on b "Inclure les contrats (s'il y en a)" at bounding box center [236, 184] width 111 height 8
click at [173, 189] on input "Inclure les contrats (s'il y en a)" at bounding box center [173, 189] width 0 height 0
checkbox input "false"
click at [262, 195] on b "Inclure les lettres (s'il y en a)" at bounding box center [233, 198] width 105 height 8
click at [173, 203] on input "Inclure les lettres (s'il y en a)" at bounding box center [173, 203] width 0 height 0
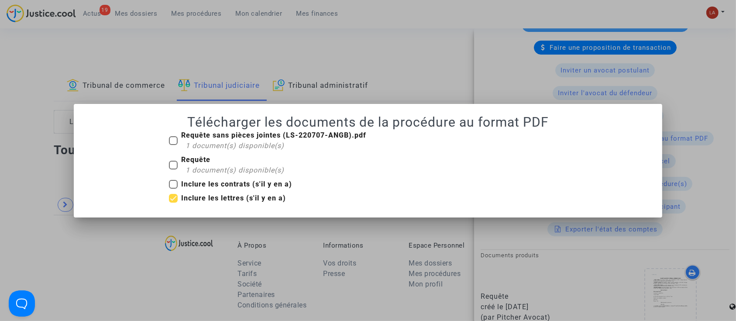
checkbox input "false"
click at [604, 100] on div at bounding box center [368, 160] width 736 height 321
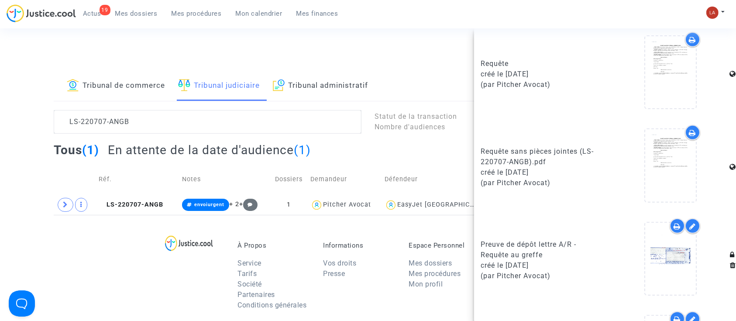
scroll to position [484, 0]
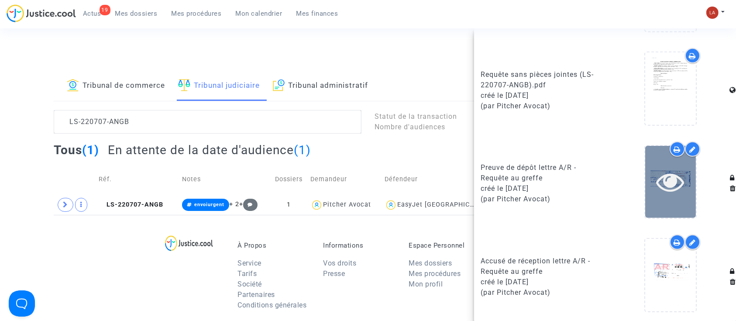
click at [657, 176] on icon at bounding box center [671, 182] width 28 height 28
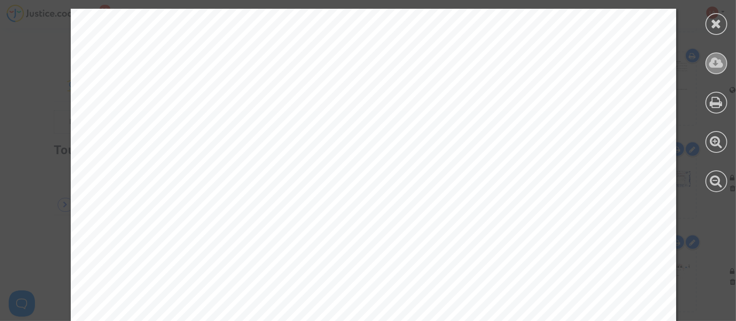
click at [710, 69] on icon at bounding box center [717, 62] width 14 height 13
click at [713, 31] on div at bounding box center [717, 24] width 22 height 22
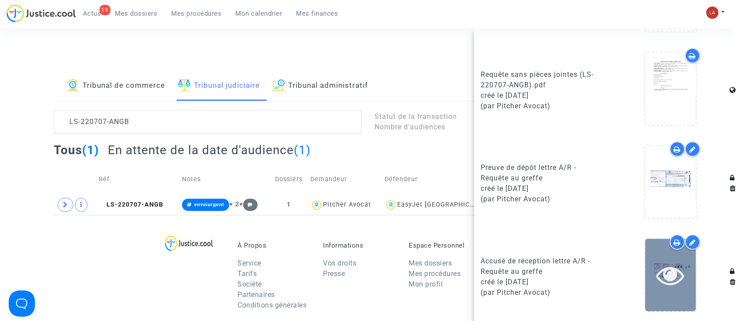
click at [665, 280] on icon at bounding box center [671, 275] width 28 height 28
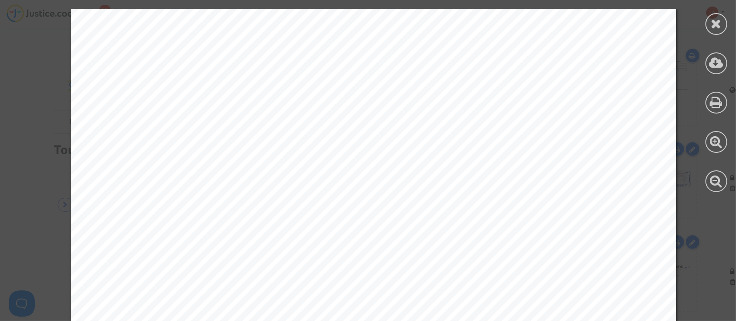
drag, startPoint x: 699, startPoint y: 50, endPoint x: 705, endPoint y: 55, distance: 7.4
click at [699, 52] on div at bounding box center [716, 100] width 39 height 201
click at [712, 60] on icon at bounding box center [717, 62] width 14 height 13
click at [725, 21] on div at bounding box center [717, 24] width 22 height 22
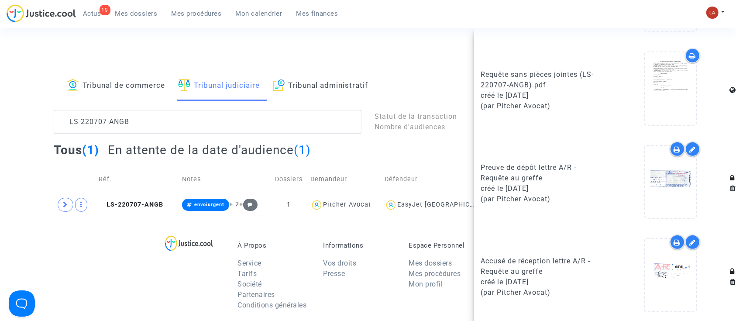
scroll to position [0, 0]
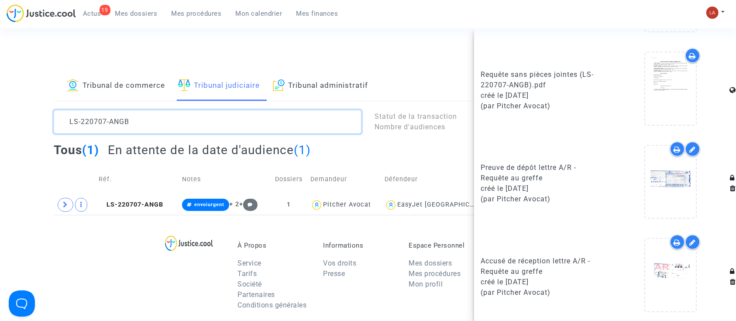
drag, startPoint x: 182, startPoint y: 121, endPoint x: -20, endPoint y: 115, distance: 201.8
click at [0, 115] on html "19 Actus Mes dossiers Mes procédures Mon calendrier Mes finances Mon profil Cha…" at bounding box center [368, 269] width 736 height 539
paste textarea "511-3P9T"
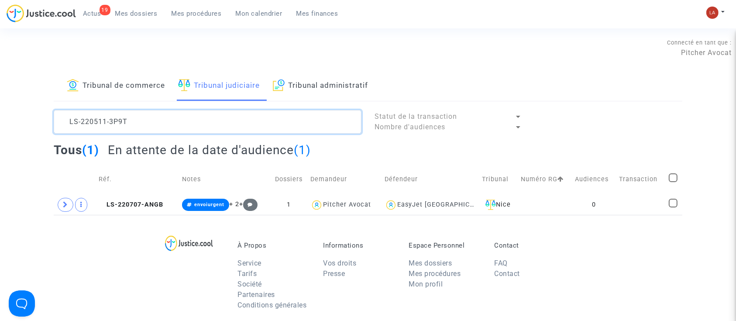
scroll to position [10, 0]
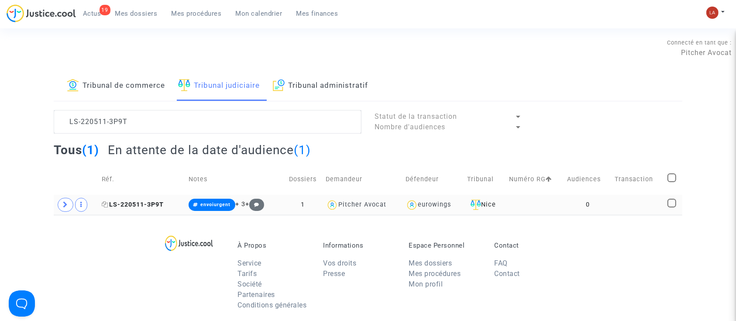
click at [105, 204] on icon at bounding box center [105, 204] width 7 height 6
click at [132, 204] on span "LS-220511-3P9T" at bounding box center [133, 204] width 62 height 7
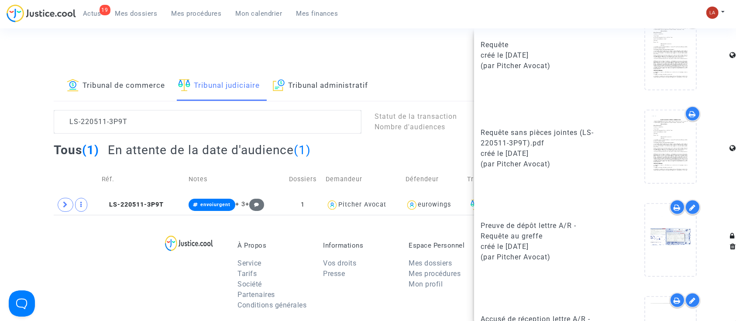
scroll to position [484, 0]
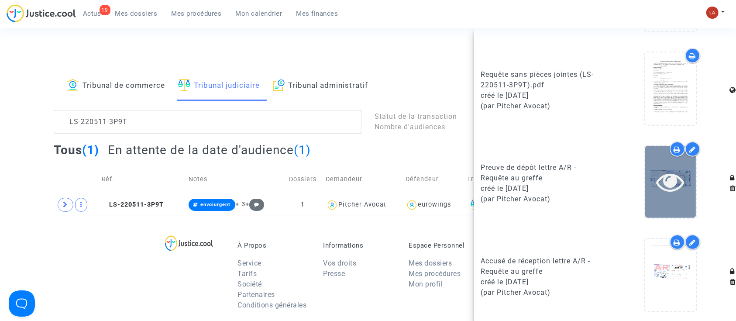
click at [681, 194] on div at bounding box center [670, 182] width 51 height 72
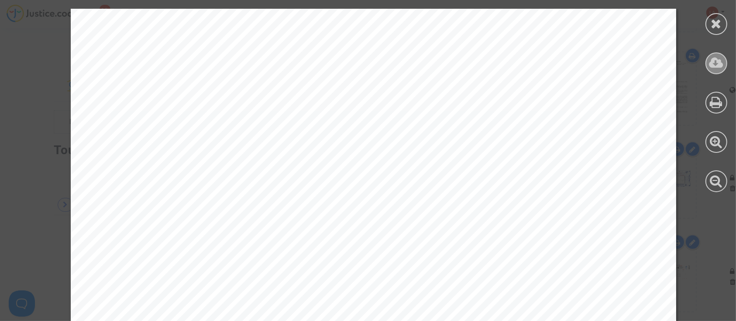
click at [717, 69] on icon at bounding box center [717, 62] width 14 height 13
click at [719, 19] on icon at bounding box center [716, 23] width 11 height 13
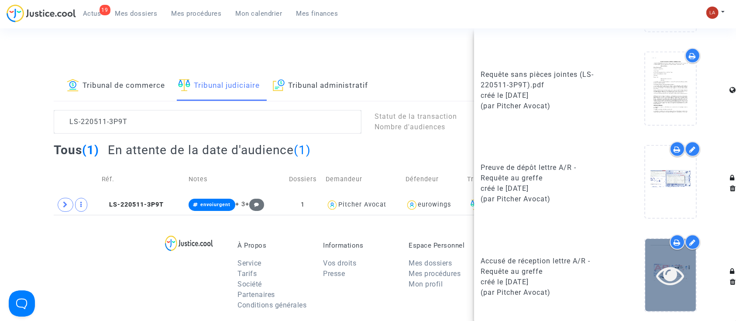
click at [673, 276] on icon at bounding box center [671, 275] width 28 height 28
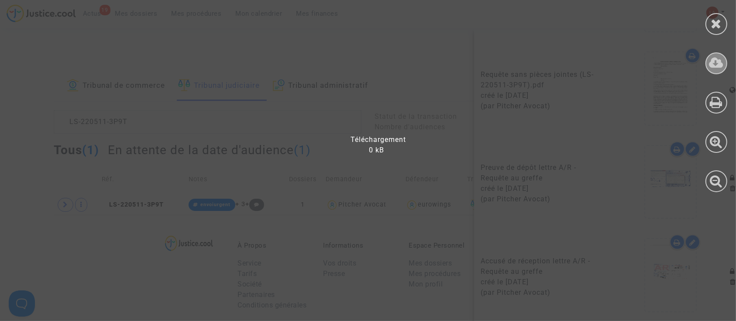
click at [720, 60] on icon at bounding box center [717, 62] width 14 height 13
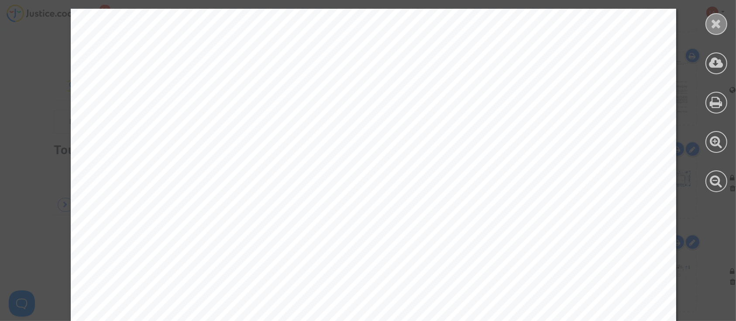
click at [715, 27] on icon at bounding box center [716, 23] width 11 height 13
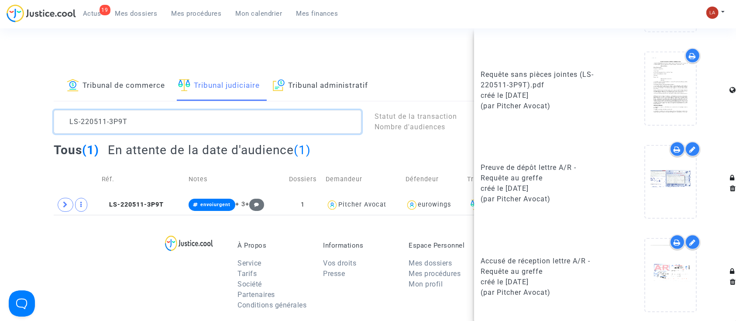
scroll to position [0, 0]
drag, startPoint x: 157, startPoint y: 127, endPoint x: 7, endPoint y: 93, distance: 153.7
click at [7, 94] on div "Tribunal de commerce Tribunal judiciaire Tribunal administratif LS-220511-3P9T …" at bounding box center [368, 143] width 736 height 144
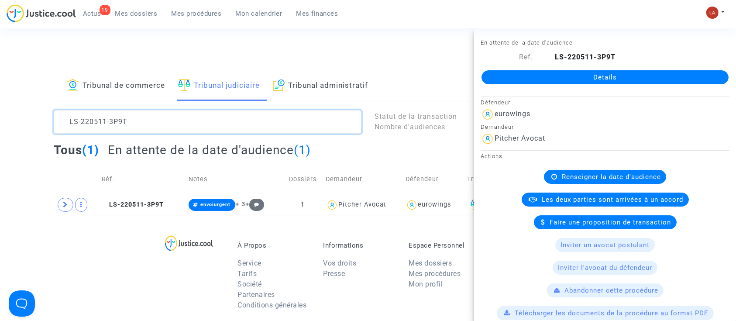
paste textarea "719-MND4"
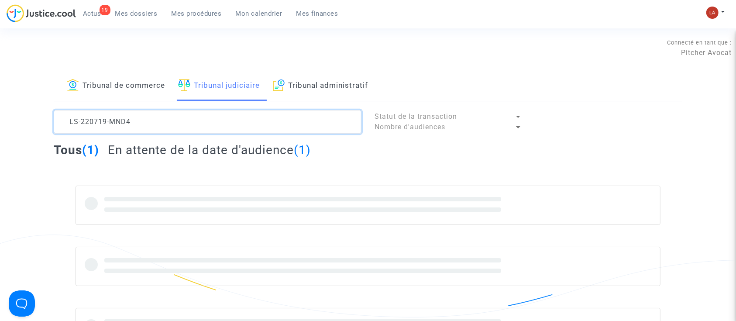
type textarea "LS-220719-MND4"
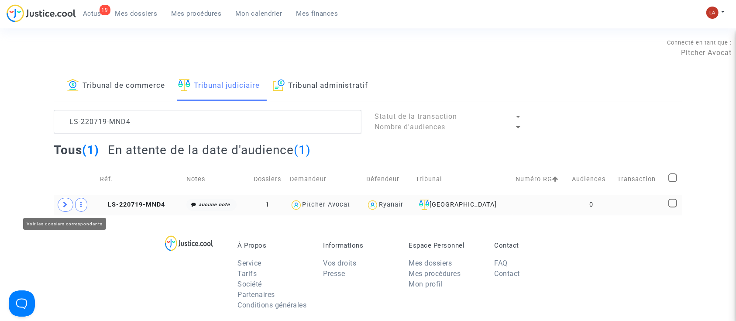
drag, startPoint x: 70, startPoint y: 201, endPoint x: 169, endPoint y: 211, distance: 99.6
click at [70, 201] on span at bounding box center [66, 205] width 16 height 14
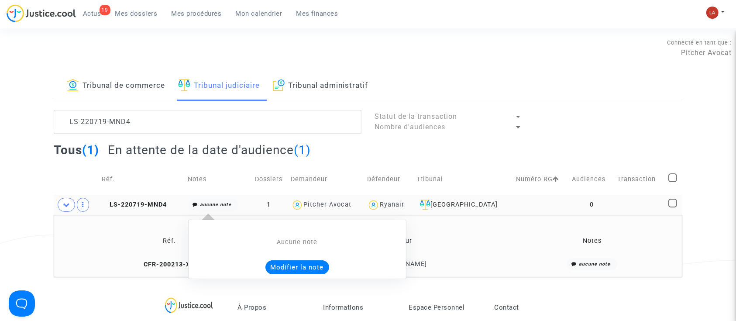
click at [287, 264] on button "Modifier la note" at bounding box center [297, 267] width 64 height 14
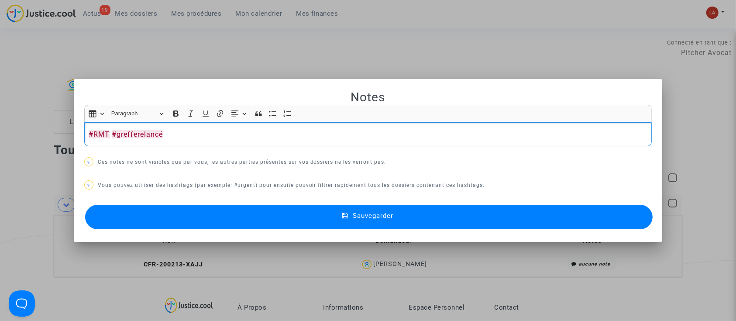
click at [259, 212] on button "Sauvegarder" at bounding box center [369, 217] width 568 height 24
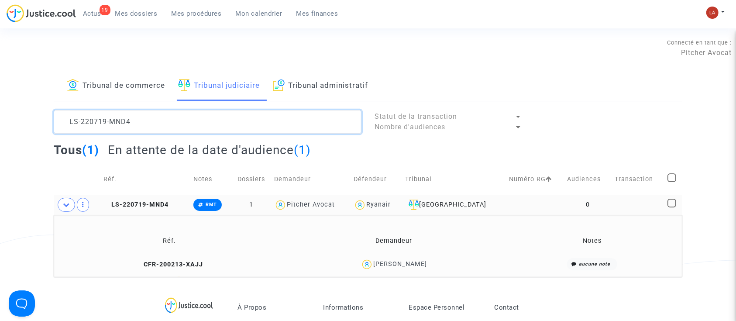
drag, startPoint x: 105, startPoint y: 117, endPoint x: 16, endPoint y: 89, distance: 93.6
click at [16, 89] on div "Tribunal de commerce Tribunal judiciaire Tribunal administratif LS-220719-MND4 …" at bounding box center [368, 174] width 736 height 206
paste textarea "40627-K87T"
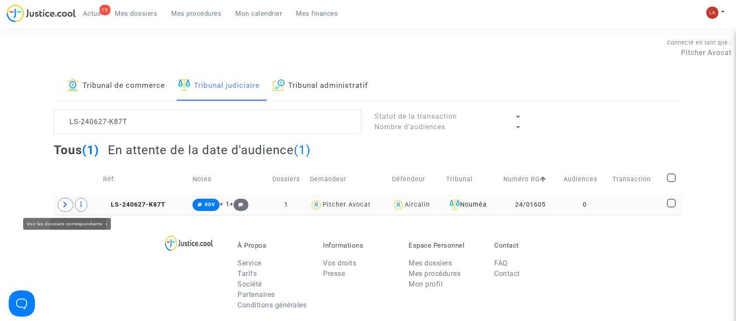
click at [65, 211] on td at bounding box center [77, 205] width 46 height 20
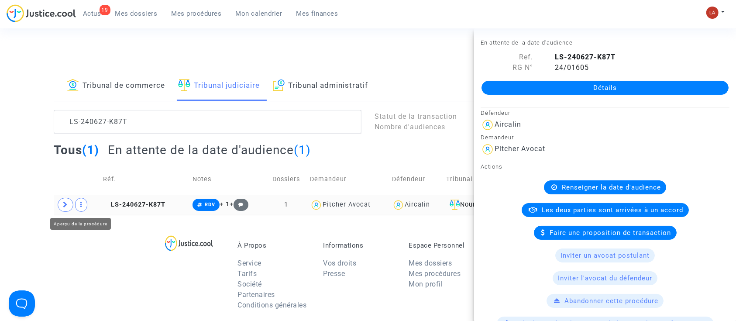
click at [66, 205] on icon at bounding box center [65, 204] width 5 height 7
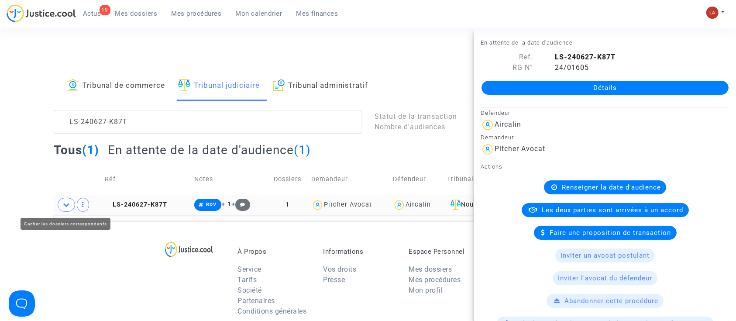
click at [38, 189] on div "Tribunal de commerce Tribunal judiciaire Tribunal administratif LS-240627-K87T …" at bounding box center [368, 146] width 736 height 150
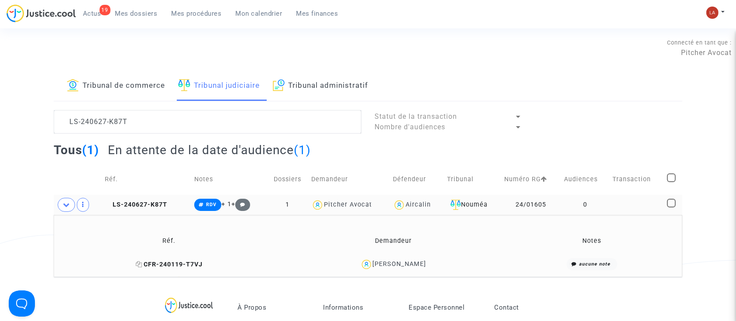
click at [187, 262] on span "CFR-240119-T7VJ" at bounding box center [169, 264] width 67 height 7
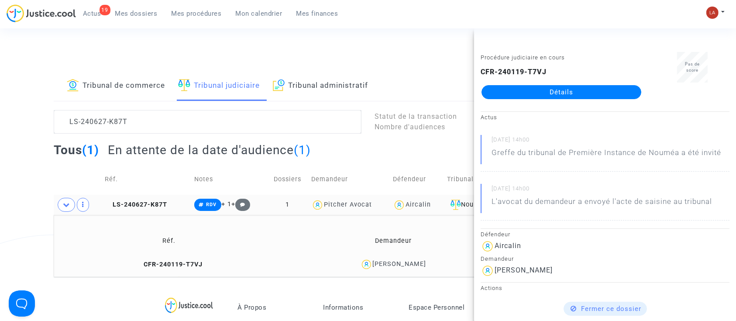
click at [154, 130] on lawsuits-list "LS-240627-K87T Statut de la transaction Nombre d'audiences Tous (1) En attente …" at bounding box center [368, 193] width 629 height 167
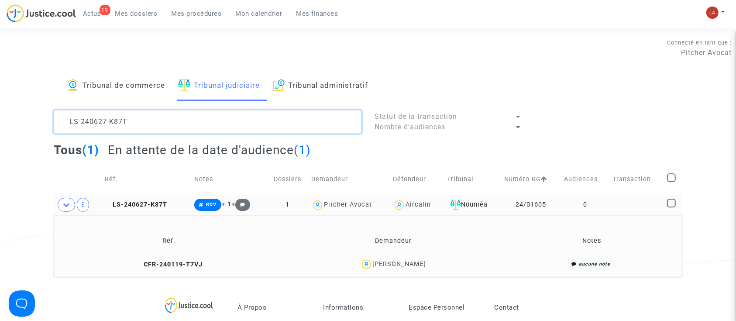
click at [155, 130] on textarea at bounding box center [208, 122] width 308 height 24
drag, startPoint x: 151, startPoint y: 128, endPoint x: 37, endPoint y: 79, distance: 124.0
click at [25, 86] on div "Tribunal de commerce Tribunal judiciaire Tribunal administratif LS-240627-K87T …" at bounding box center [368, 174] width 736 height 206
paste textarea "716-6W6C"
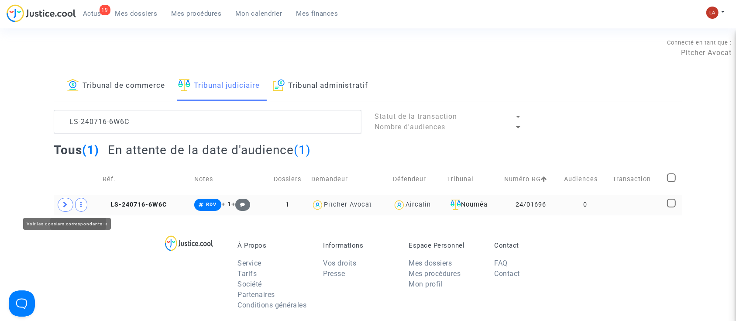
click at [68, 203] on icon at bounding box center [65, 204] width 5 height 7
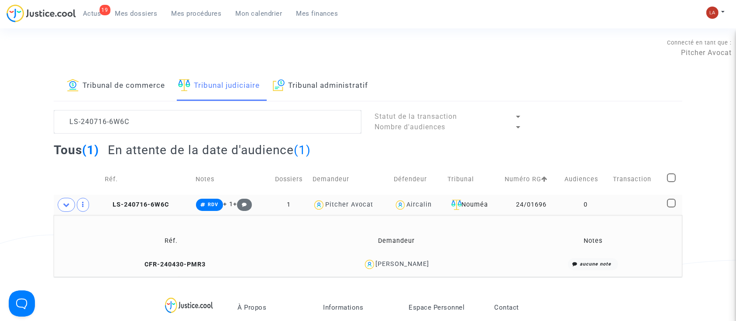
click at [151, 254] on td "Réf." at bounding box center [171, 241] width 229 height 28
click at [173, 261] on span "CFR-240430-PMR3" at bounding box center [171, 264] width 69 height 7
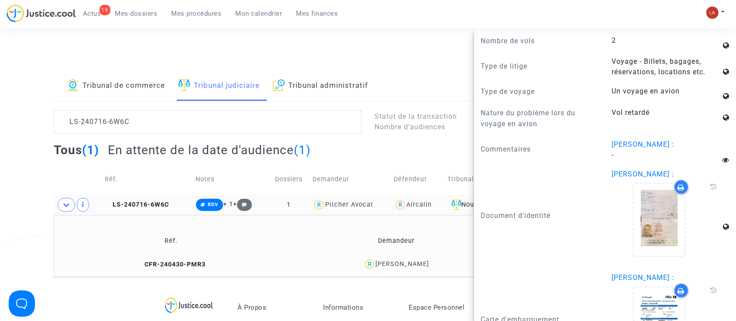
scroll to position [640, 0]
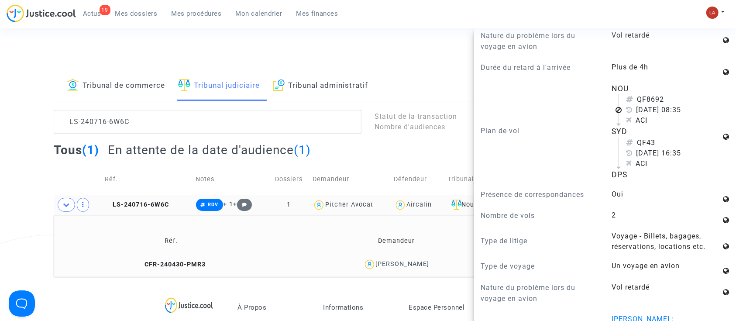
drag, startPoint x: 175, startPoint y: 265, endPoint x: 213, endPoint y: 265, distance: 38.0
click at [175, 265] on span "CFR-240430-PMR3" at bounding box center [171, 264] width 69 height 7
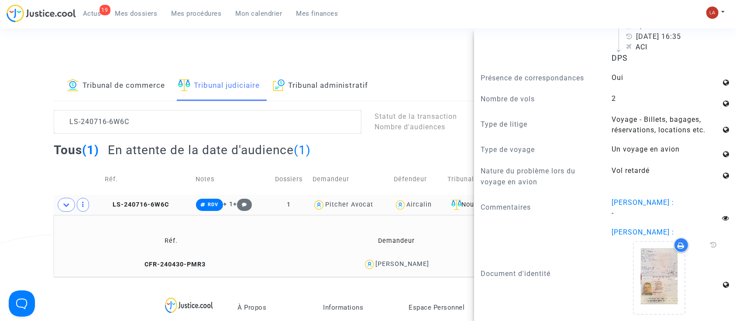
scroll to position [524, 0]
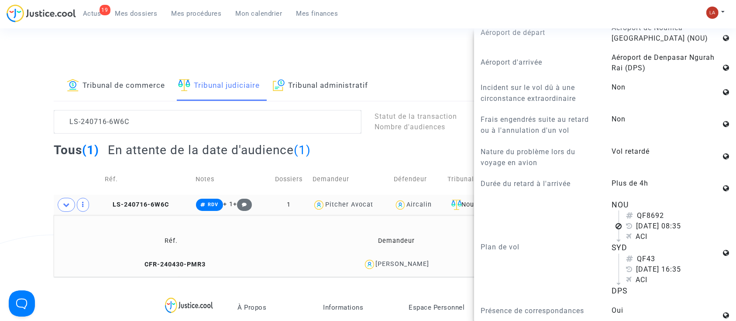
drag, startPoint x: 417, startPoint y: 267, endPoint x: 403, endPoint y: 267, distance: 13.1
click at [403, 267] on div "Jacques Lardant" at bounding box center [396, 264] width 215 height 13
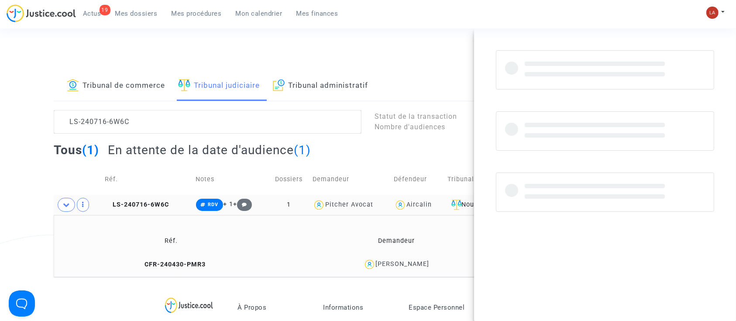
scroll to position [0, 0]
copy div "Lardant"
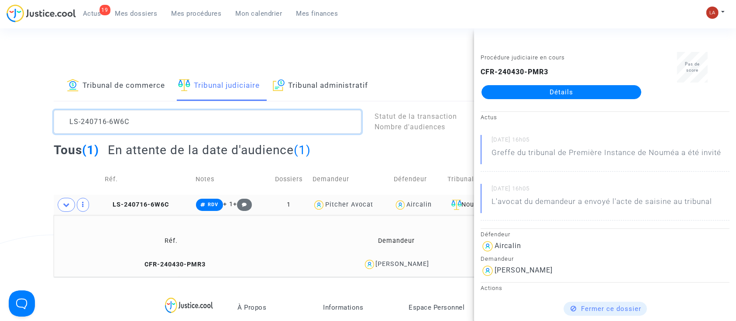
drag, startPoint x: 147, startPoint y: 122, endPoint x: 2, endPoint y: 110, distance: 145.4
click at [1, 111] on div "Tribunal de commerce Tribunal judiciaire Tribunal administratif LS-240716-6W6C …" at bounding box center [368, 174] width 736 height 206
paste textarea
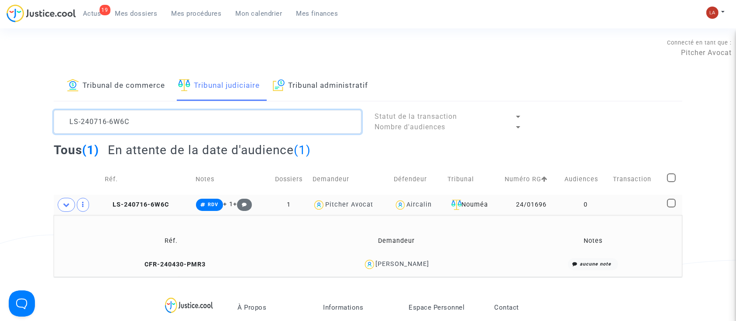
scroll to position [10, 0]
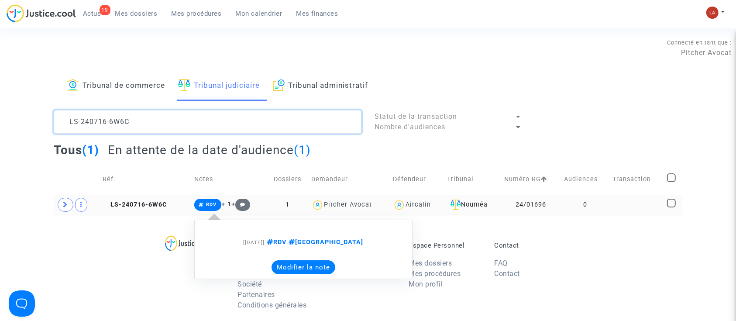
type textarea "LS-240716-6W6C"
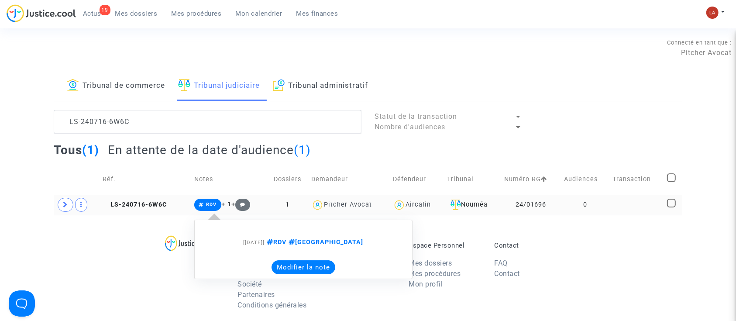
click at [321, 271] on button "Modifier la note" at bounding box center [304, 267] width 64 height 14
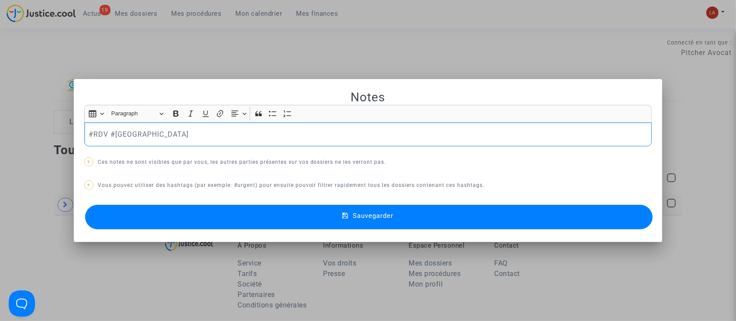
click at [189, 143] on div "#RDV #MONTREAL" at bounding box center [368, 134] width 568 height 24
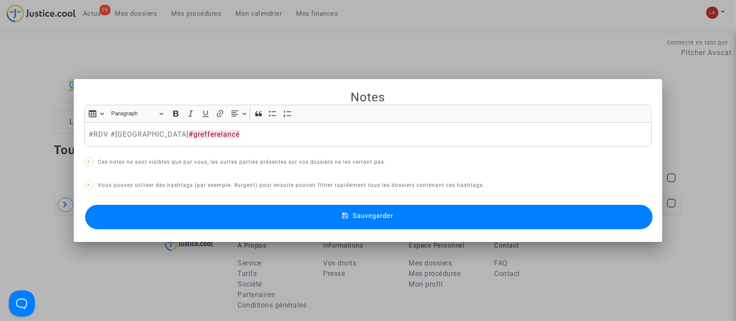
click at [277, 205] on button "Sauvegarder" at bounding box center [369, 217] width 568 height 24
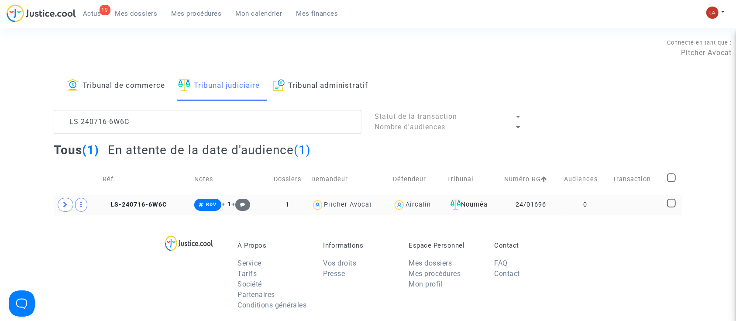
drag, startPoint x: 169, startPoint y: 144, endPoint x: 114, endPoint y: 127, distance: 57.8
click at [114, 128] on lawsuits-list "LS-240716-6W6C Statut de la transaction Nombre d'audiences Tous (1) En attente …" at bounding box center [368, 162] width 629 height 105
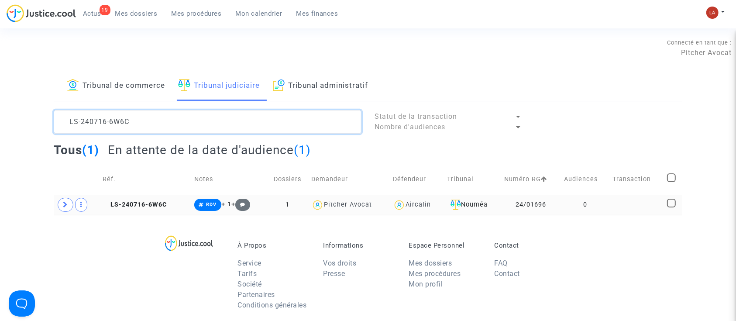
click at [140, 127] on textarea at bounding box center [208, 122] width 308 height 24
drag, startPoint x: 91, startPoint y: 118, endPoint x: 51, endPoint y: 107, distance: 41.3
click at [51, 107] on div "Tribunal de commerce Tribunal judiciaire Tribunal administratif LS-240716-6W6C …" at bounding box center [368, 143] width 736 height 144
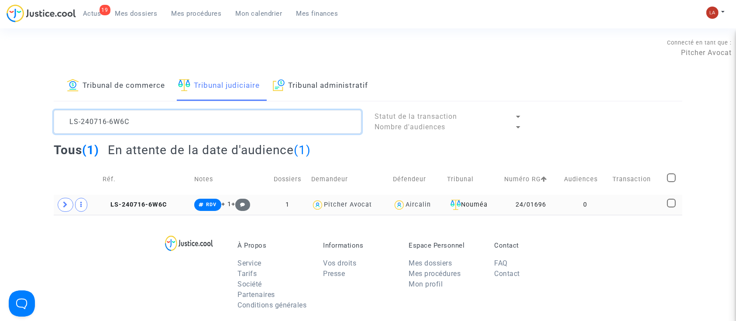
paste textarea "21123-F3EJ"
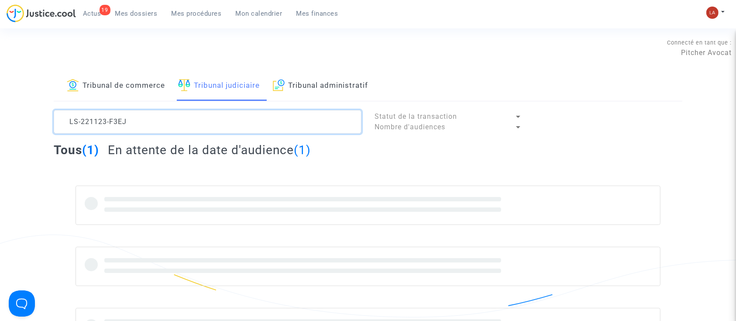
click at [189, 121] on textarea at bounding box center [208, 122] width 308 height 24
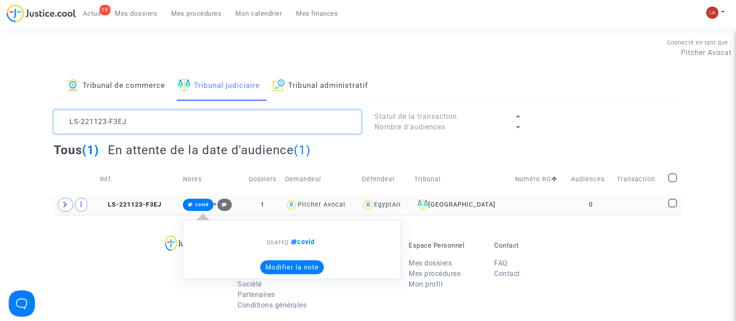
type textarea "LS-221123-F3EJ"
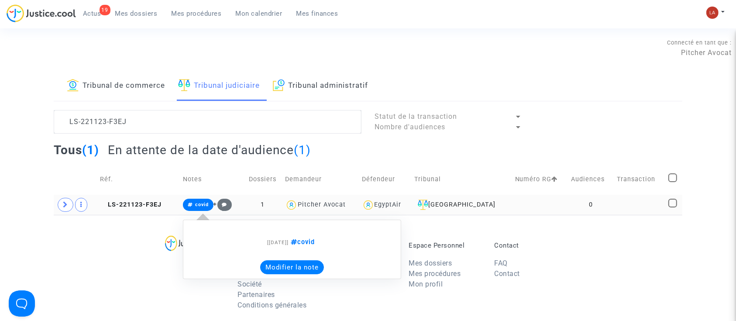
click at [282, 266] on button "Modifier la note" at bounding box center [292, 267] width 64 height 14
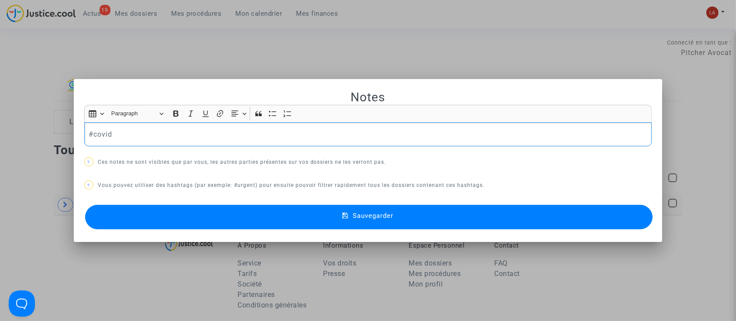
click at [194, 131] on p "#covid" at bounding box center [368, 134] width 559 height 11
click at [233, 211] on button "Sauvegarder" at bounding box center [369, 217] width 568 height 24
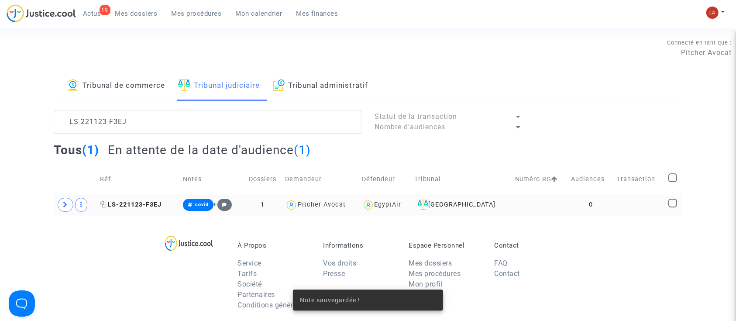
click at [129, 204] on span "LS-221123-F3EJ" at bounding box center [131, 204] width 62 height 7
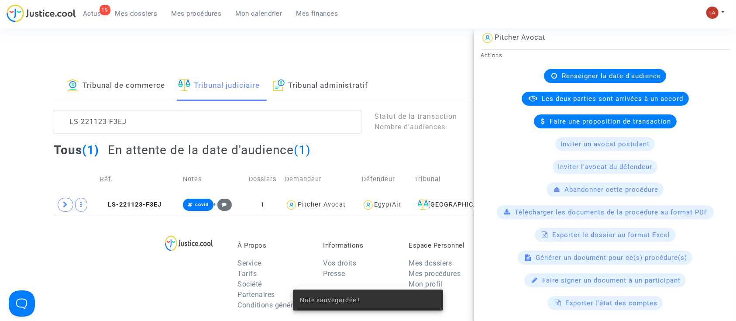
scroll to position [233, 0]
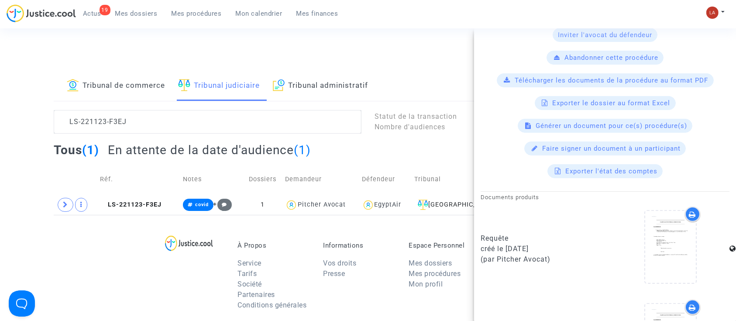
drag, startPoint x: 548, startPoint y: 245, endPoint x: 507, endPoint y: 245, distance: 41.0
click at [507, 245] on div "créé le 24/11/2022" at bounding box center [540, 249] width 118 height 10
copy div "24/11/2022"
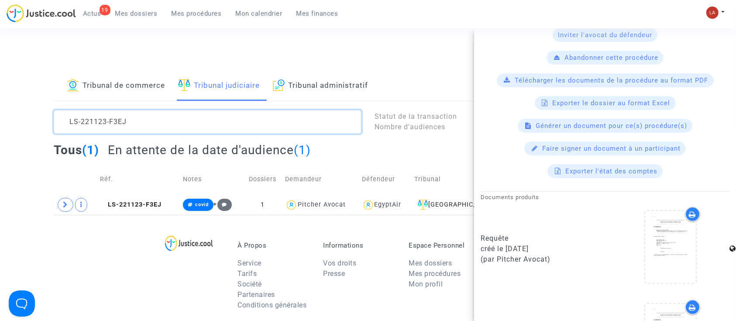
drag, startPoint x: 168, startPoint y: 124, endPoint x: 32, endPoint y: 122, distance: 135.4
click at [30, 124] on div "Tribunal de commerce Tribunal judiciaire Tribunal administratif LS-221123-F3EJ …" at bounding box center [368, 143] width 736 height 144
paste textarea "0707-4K9H"
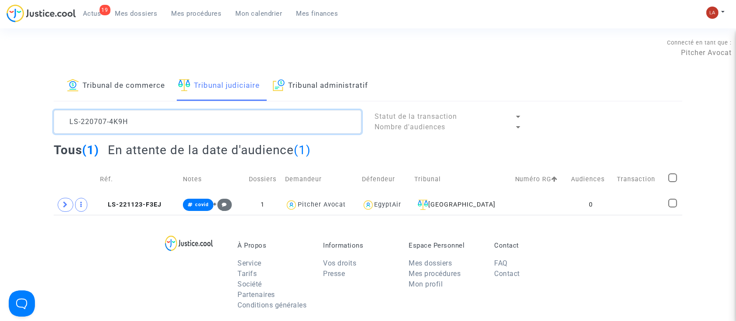
scroll to position [10, 0]
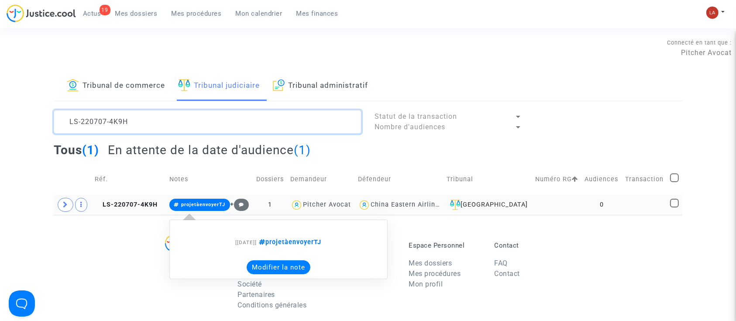
type textarea "LS-220707-4K9H"
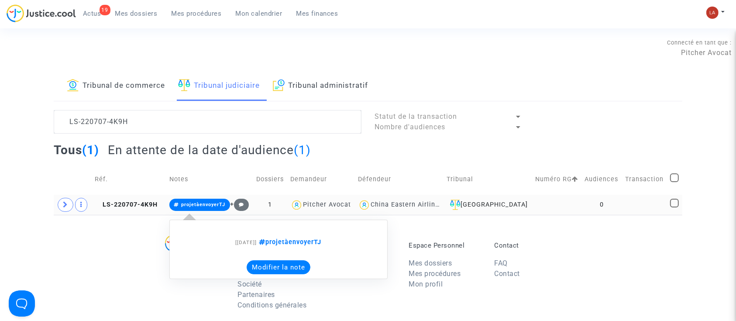
click at [276, 266] on button "Modifier la note" at bounding box center [279, 267] width 64 height 14
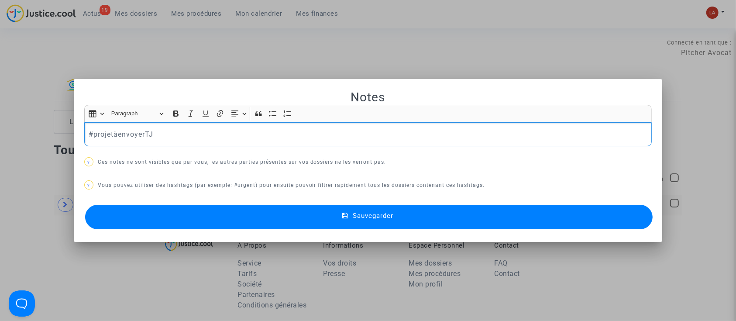
click at [189, 134] on p "#projetàenvoyerTJ" at bounding box center [368, 134] width 559 height 11
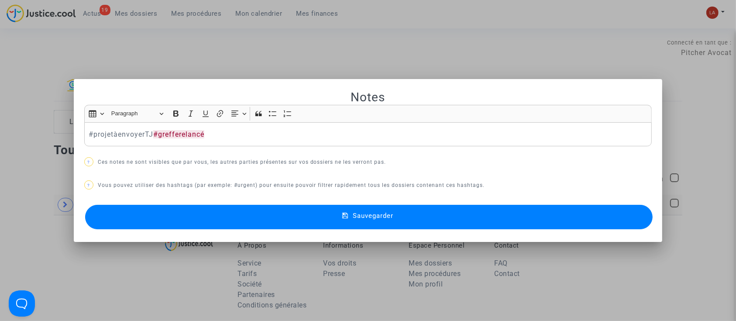
click at [182, 220] on button "Sauvegarder" at bounding box center [369, 217] width 568 height 24
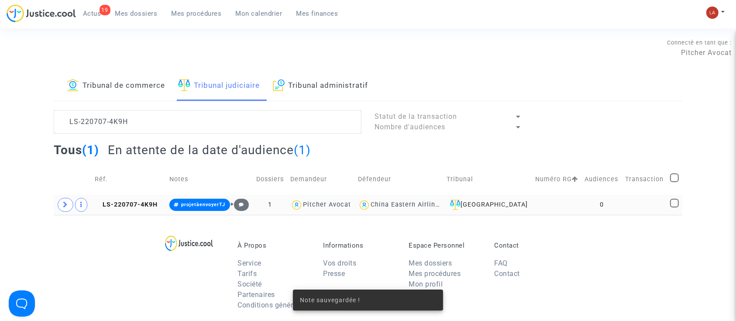
click at [112, 213] on td "LS-220707-4K9H" at bounding box center [129, 205] width 74 height 20
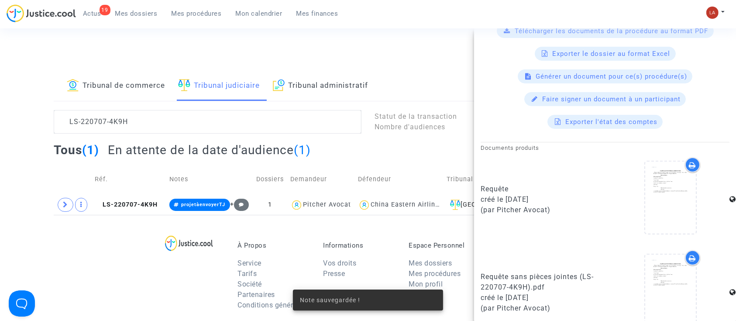
scroll to position [291, 0]
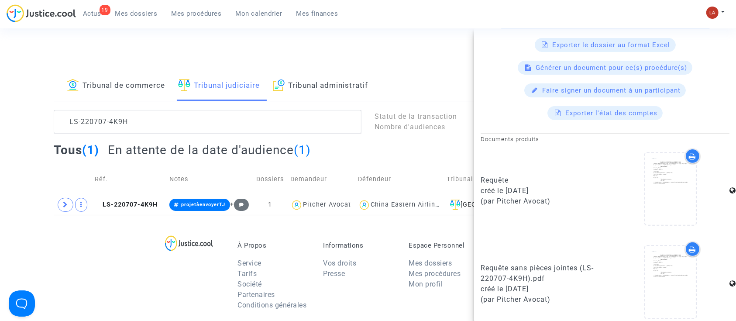
drag, startPoint x: 548, startPoint y: 182, endPoint x: 524, endPoint y: 191, distance: 25.9
click at [524, 191] on div "Requête créé le 07/07/2022 (par Pitcher Avocat)" at bounding box center [540, 190] width 118 height 31
click at [529, 190] on div "créé le 07/07/2022" at bounding box center [540, 191] width 118 height 10
drag, startPoint x: 508, startPoint y: 187, endPoint x: 544, endPoint y: 185, distance: 35.9
click at [566, 186] on div "créé le 07/07/2022" at bounding box center [540, 191] width 118 height 10
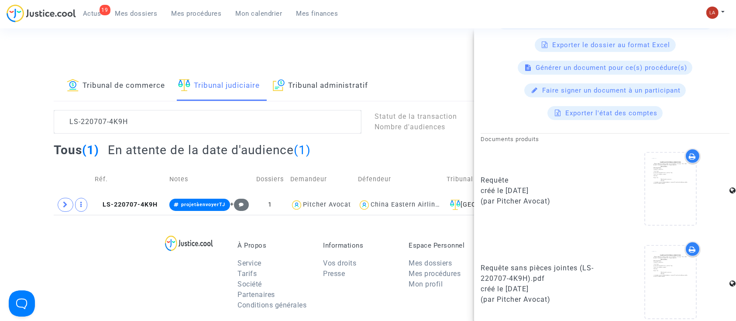
copy div "07/07/2022"
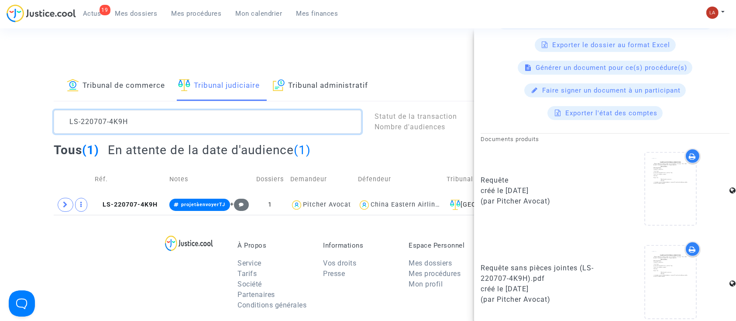
click at [204, 115] on textarea at bounding box center [208, 122] width 308 height 24
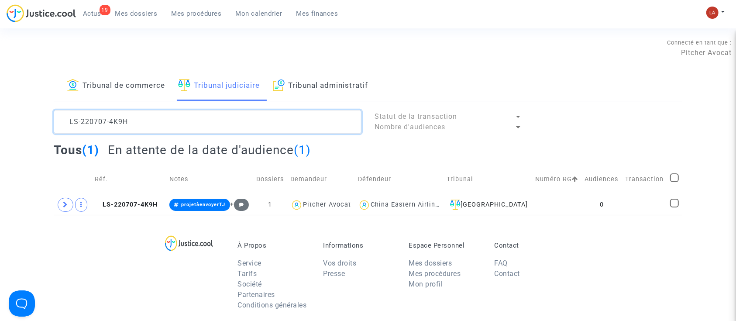
scroll to position [0, 0]
drag, startPoint x: 156, startPoint y: 128, endPoint x: 31, endPoint y: 96, distance: 128.9
click at [31, 96] on div "Tribunal de commerce Tribunal judiciaire Tribunal administratif LS-220707-4K9H …" at bounding box center [368, 143] width 736 height 144
paste textarea "T7GA"
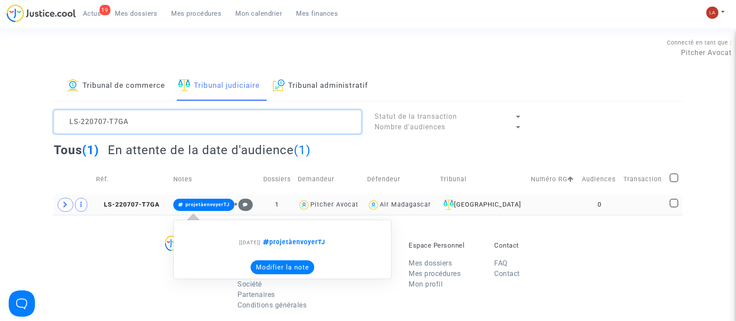
type textarea "LS-220707-T7GA"
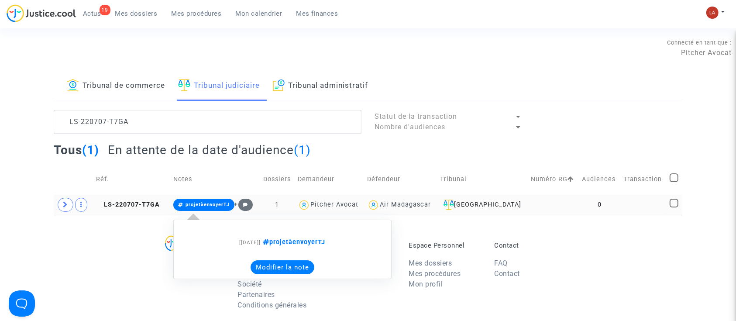
click at [290, 265] on button "Modifier la note" at bounding box center [283, 267] width 64 height 14
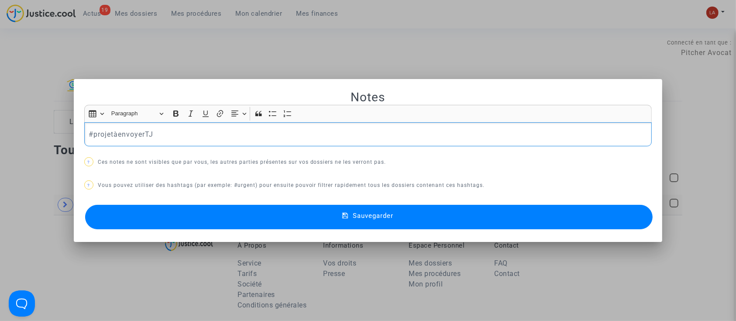
click at [203, 136] on p "#projetàenvoyerTJ" at bounding box center [368, 134] width 559 height 11
click at [179, 213] on button "Sauvegarder" at bounding box center [369, 217] width 568 height 24
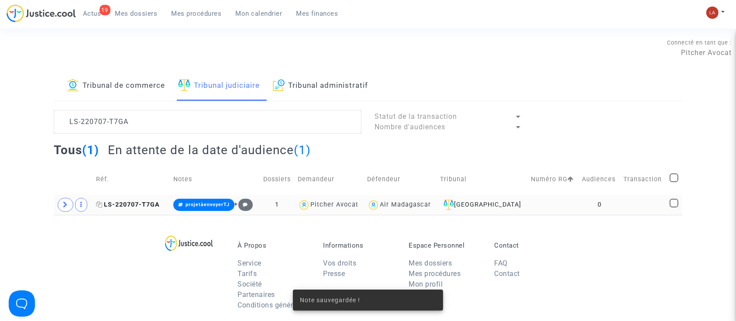
click at [130, 203] on span "LS-220707-T7GA" at bounding box center [128, 204] width 64 height 7
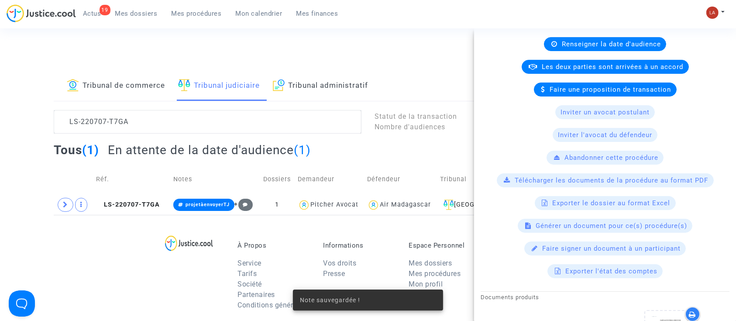
scroll to position [233, 0]
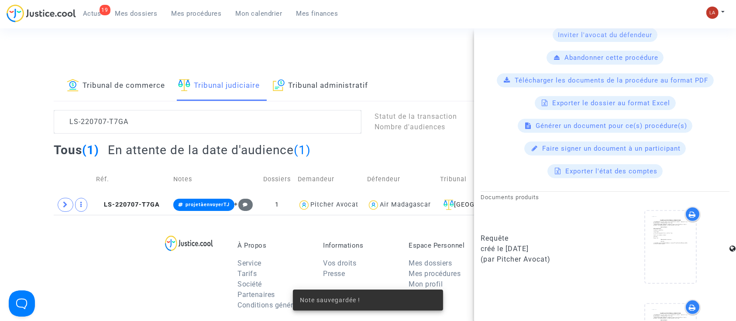
drag, startPoint x: 524, startPoint y: 245, endPoint x: 506, endPoint y: 244, distance: 17.9
click at [506, 244] on div "créé le 07/07/2022" at bounding box center [540, 249] width 118 height 10
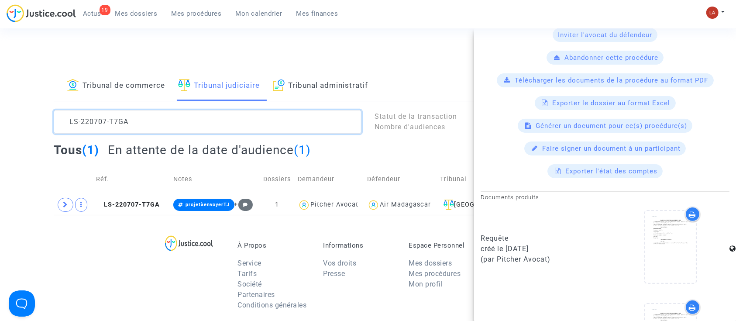
scroll to position [0, 0]
drag, startPoint x: 123, startPoint y: 112, endPoint x: 19, endPoint y: 86, distance: 107.6
click at [19, 86] on div "Tribunal de commerce Tribunal judiciaire Tribunal administratif LS-220707-T7GA …" at bounding box center [368, 143] width 736 height 144
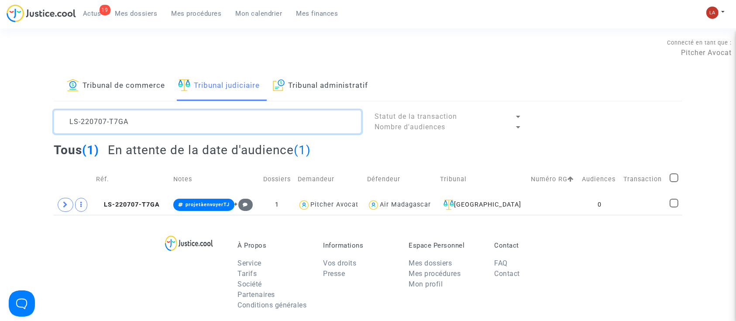
paste textarea "6TJ9"
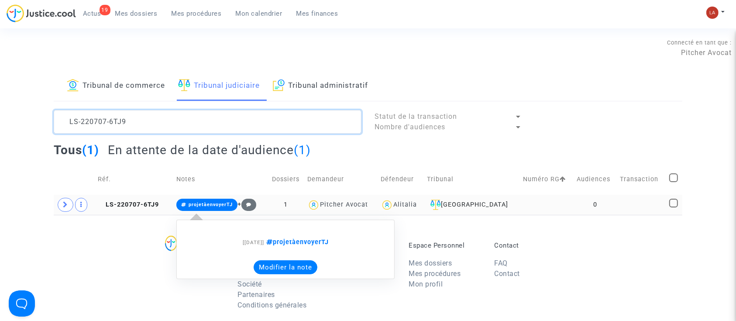
type textarea "LS-220707-6TJ9"
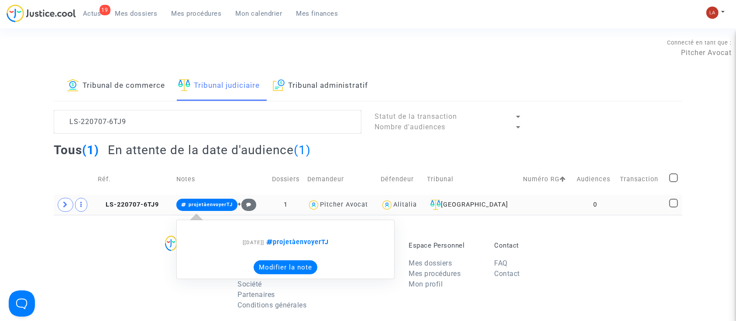
click at [279, 266] on button "Modifier la note" at bounding box center [286, 267] width 64 height 14
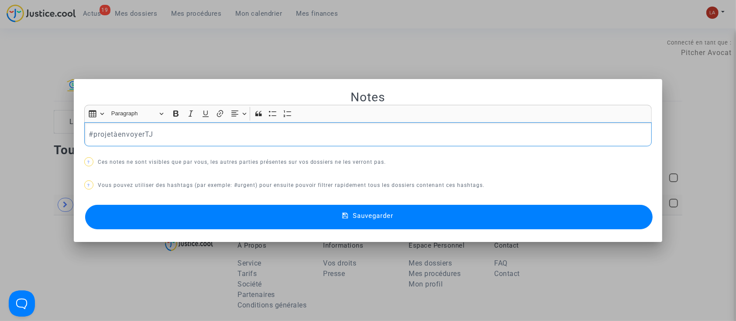
click at [211, 141] on div "#projetàenvoyerTJ" at bounding box center [368, 134] width 568 height 24
click at [198, 223] on button "Sauvegarder" at bounding box center [369, 217] width 568 height 24
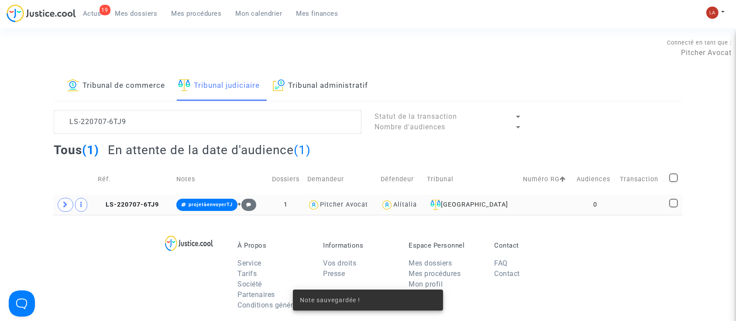
click at [133, 210] on td "LS-220707-6TJ9" at bounding box center [134, 205] width 79 height 20
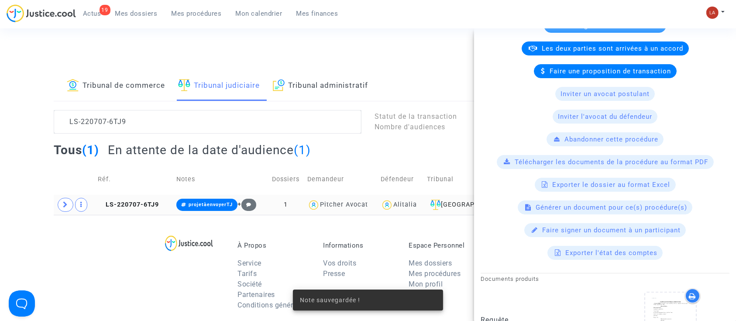
scroll to position [291, 0]
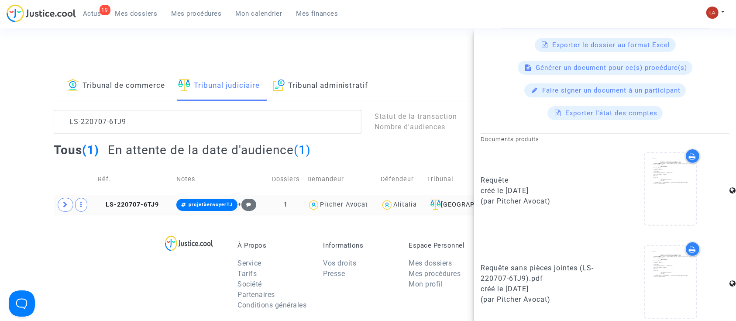
drag, startPoint x: 551, startPoint y: 189, endPoint x: 506, endPoint y: 192, distance: 45.1
click at [506, 192] on div "créé le 07/07/2022" at bounding box center [540, 191] width 118 height 10
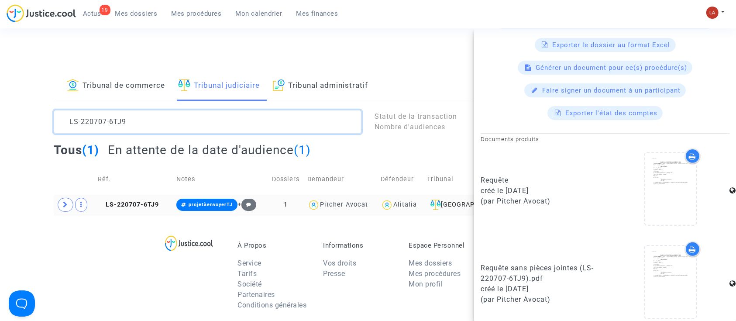
scroll to position [0, 0]
drag, startPoint x: 142, startPoint y: 128, endPoint x: -4, endPoint y: 88, distance: 152.0
click at [0, 88] on html "19 Actus Mes dossiers Mes procédures Mon calendrier Mes finances Mon profil Cha…" at bounding box center [368, 269] width 736 height 539
paste textarea "30224-G9FP"
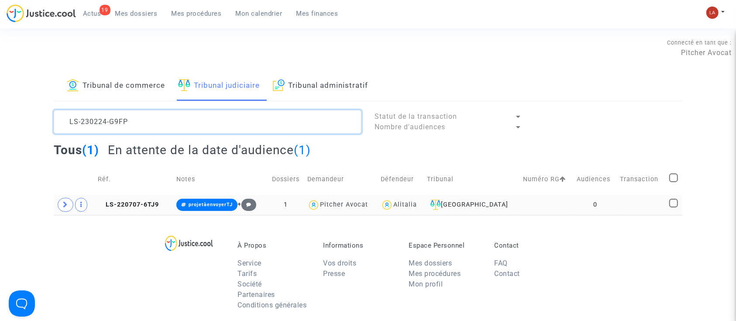
scroll to position [10, 0]
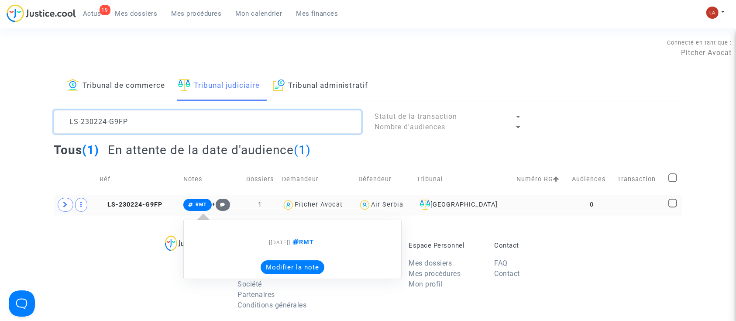
type textarea "LS-230224-G9FP"
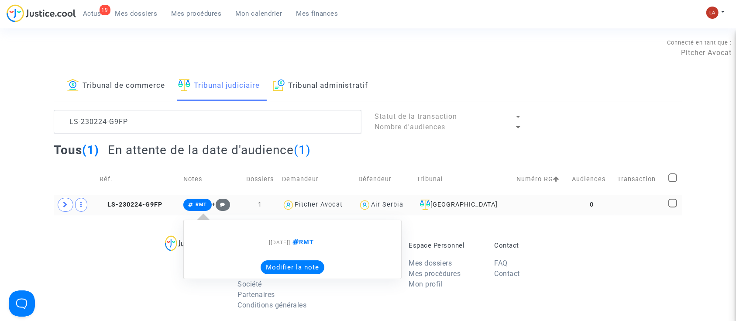
click at [272, 260] on div "Modifier la note" at bounding box center [292, 267] width 209 height 14
click at [279, 265] on button "Modifier la note" at bounding box center [293, 267] width 64 height 14
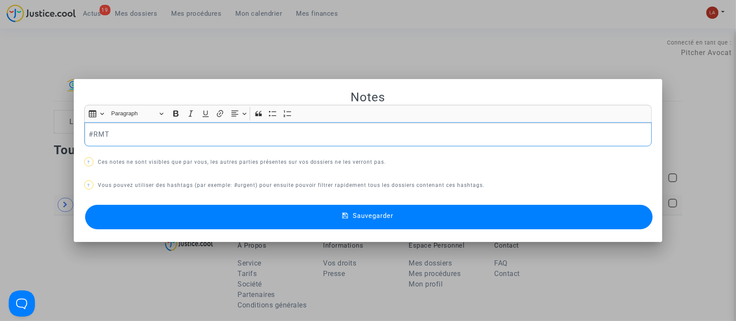
click at [228, 141] on div "#RMT" at bounding box center [368, 134] width 568 height 24
click at [196, 211] on button "Sauvegarder" at bounding box center [369, 217] width 568 height 24
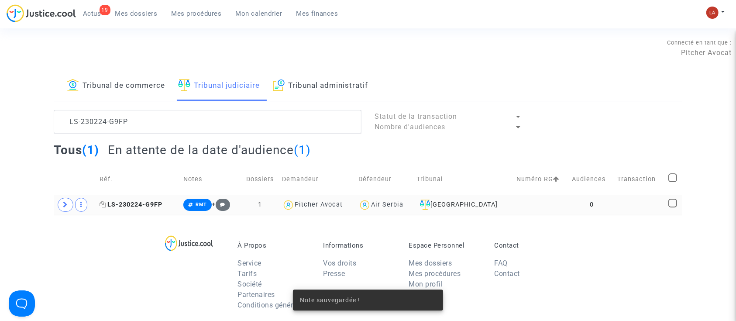
click at [143, 204] on span "LS-230224-G9FP" at bounding box center [131, 204] width 63 height 7
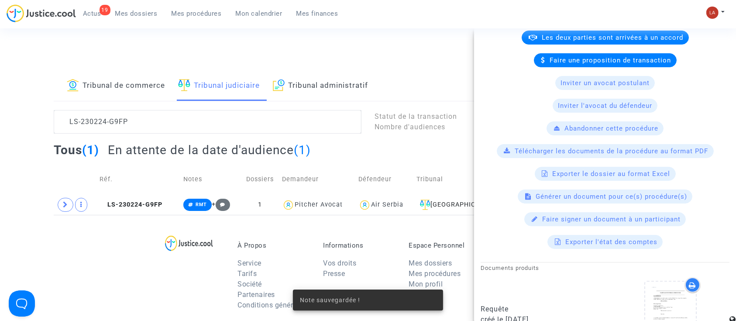
scroll to position [291, 0]
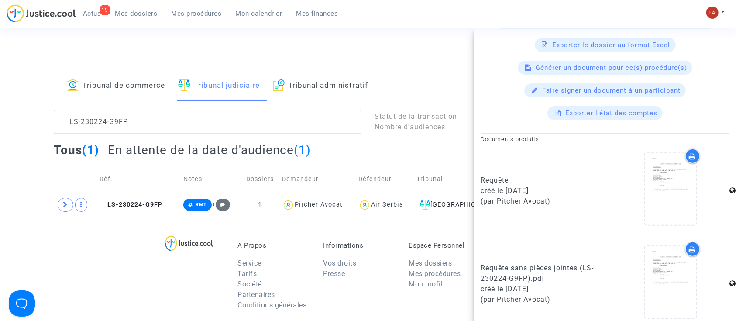
drag, startPoint x: 545, startPoint y: 179, endPoint x: 514, endPoint y: 184, distance: 31.4
click at [514, 184] on div "Requête créé le 24/02/2023 (par Pitcher Avocat)" at bounding box center [540, 190] width 118 height 31
click at [515, 186] on div "créé le 24/02/2023" at bounding box center [540, 191] width 118 height 10
drag, startPoint x: 507, startPoint y: 185, endPoint x: 551, endPoint y: 185, distance: 43.7
click at [551, 186] on div "créé le 24/02/2023" at bounding box center [540, 191] width 118 height 10
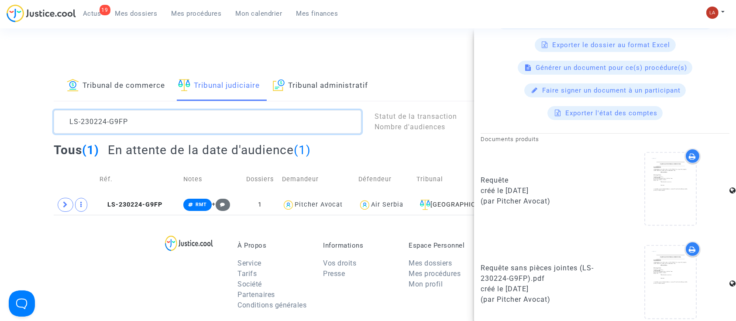
scroll to position [0, 0]
drag, startPoint x: 255, startPoint y: 124, endPoint x: 69, endPoint y: 101, distance: 186.6
click at [69, 101] on div "Tribunal de commerce Tribunal judiciaire Tribunal administratif LS-230224-G9FP …" at bounding box center [368, 143] width 629 height 144
paste textarea "629-DQRH"
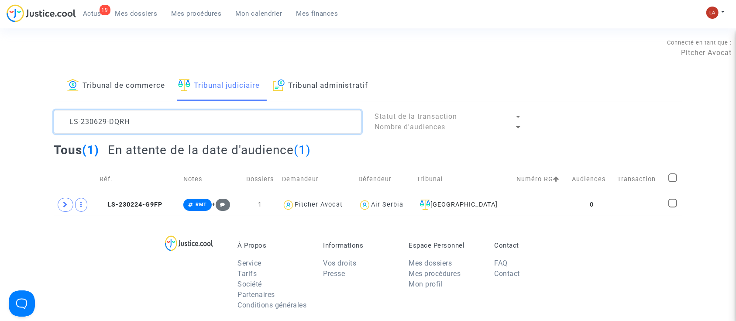
scroll to position [10, 0]
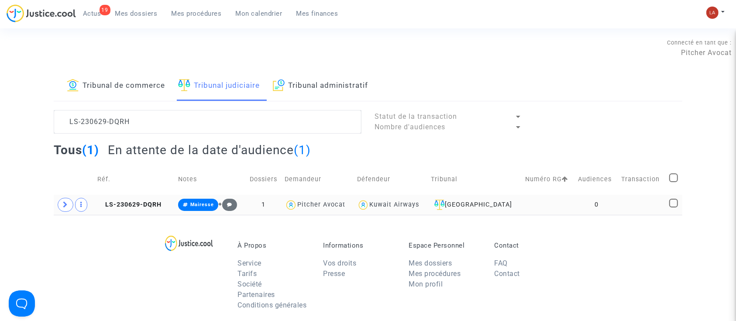
click at [141, 197] on td "LS-230629-DQRH" at bounding box center [134, 205] width 81 height 20
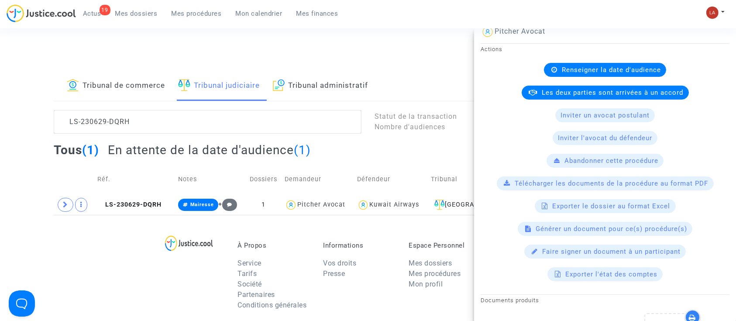
scroll to position [183, 0]
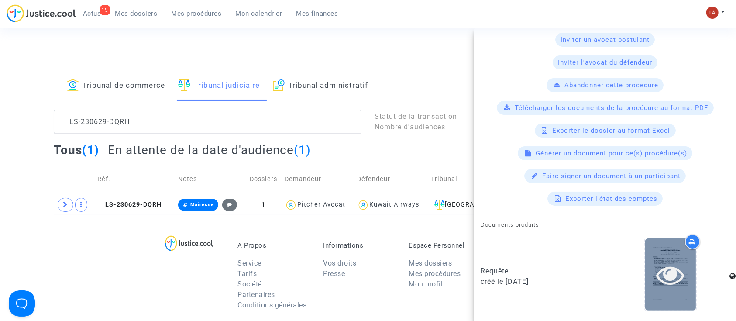
click at [667, 252] on div at bounding box center [670, 274] width 51 height 72
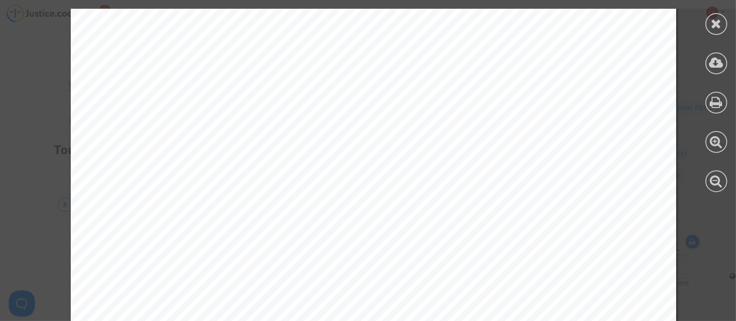
scroll to position [2503, 0]
click at [704, 24] on div at bounding box center [716, 100] width 39 height 201
click at [703, 21] on div at bounding box center [716, 100] width 39 height 201
click at [711, 21] on icon at bounding box center [716, 23] width 11 height 13
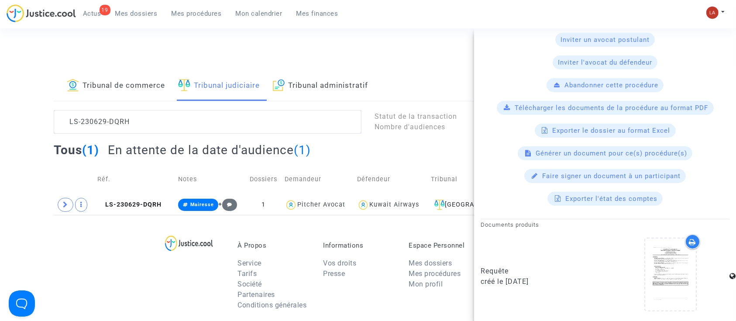
scroll to position [0, 0]
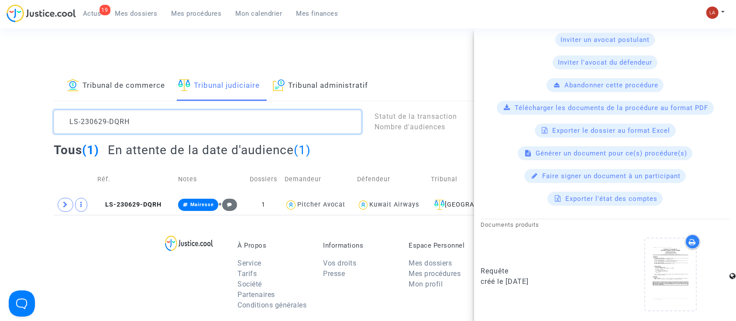
drag, startPoint x: 133, startPoint y: 125, endPoint x: 16, endPoint y: 110, distance: 117.5
click at [14, 115] on div "Tribunal de commerce Tribunal judiciaire Tribunal administratif LS-230629-DQRH …" at bounding box center [368, 143] width 736 height 144
paste textarea "20707-W9J9"
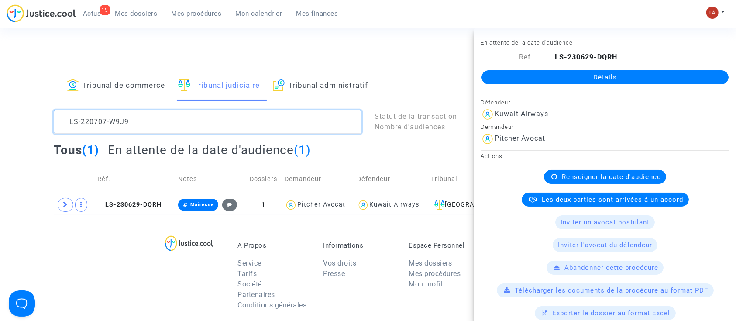
scroll to position [10, 0]
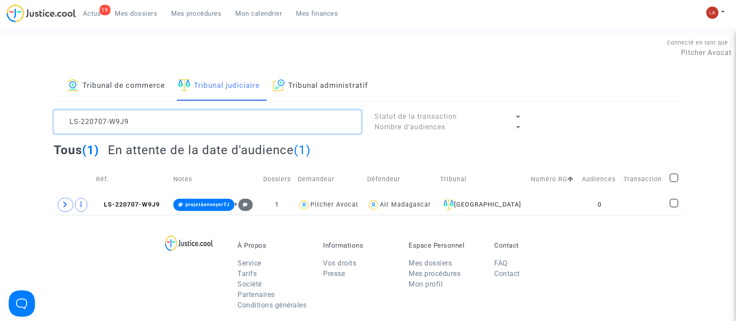
type textarea "LS-220707-W9J9"
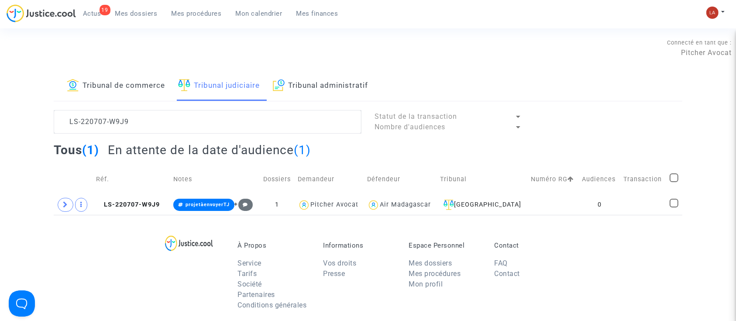
click at [126, 192] on td "Réf." at bounding box center [131, 179] width 77 height 31
click at [118, 206] on span "LS-220707-W9J9" at bounding box center [128, 204] width 64 height 7
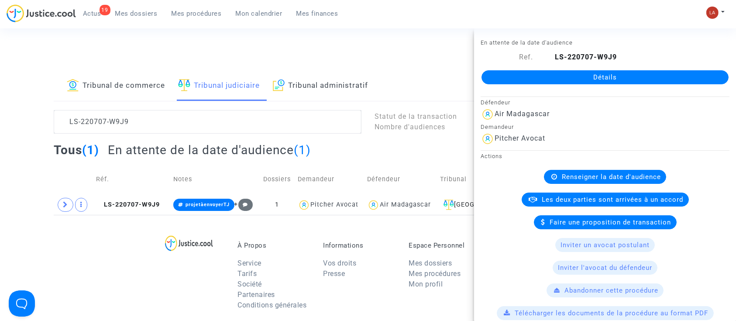
scroll to position [291, 0]
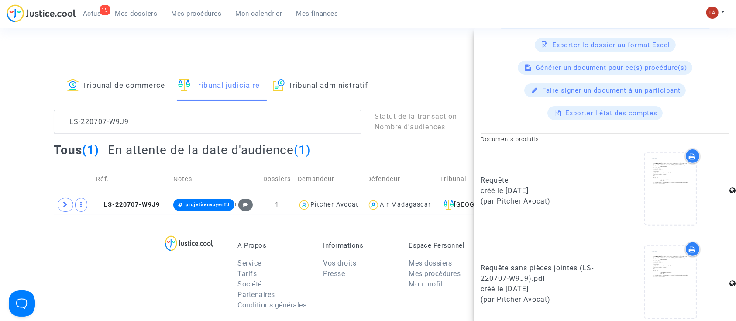
drag, startPoint x: 566, startPoint y: 188, endPoint x: 508, endPoint y: 189, distance: 58.5
click at [508, 189] on div "créé le 07/07/2022" at bounding box center [540, 191] width 118 height 10
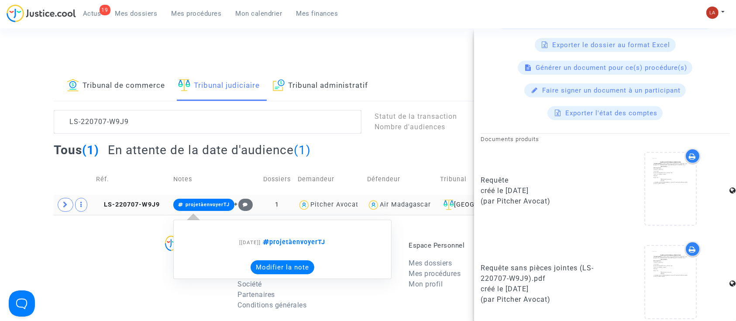
click at [308, 270] on button "Modifier la note" at bounding box center [283, 267] width 64 height 14
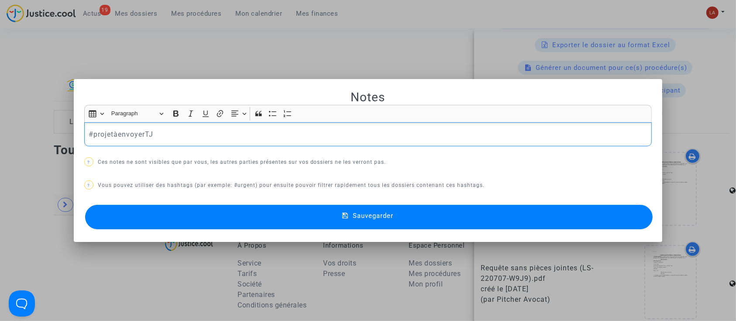
click at [263, 144] on div "#projetàenvoyerTJ" at bounding box center [368, 134] width 568 height 24
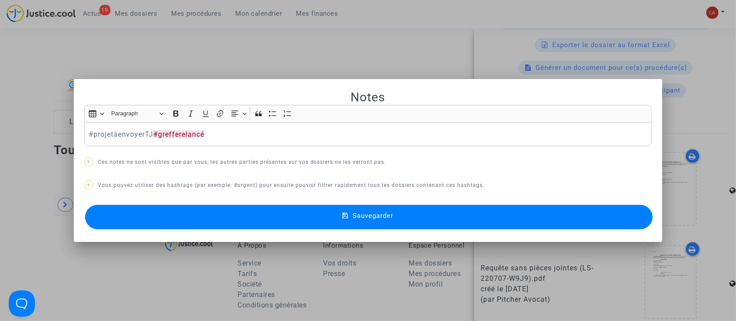
click at [228, 218] on button "Sauvegarder" at bounding box center [369, 217] width 568 height 24
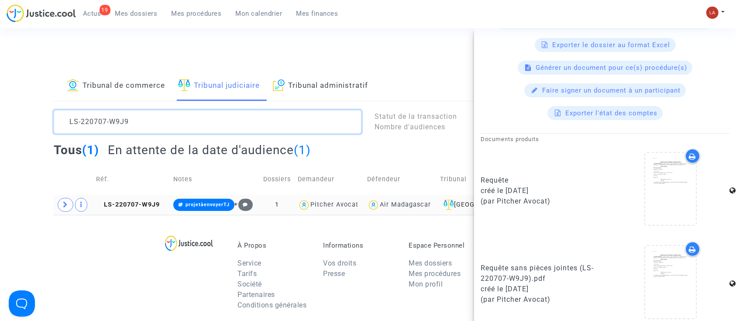
drag, startPoint x: 259, startPoint y: 123, endPoint x: -10, endPoint y: 121, distance: 269.8
click at [0, 121] on html "19 Actus Mes dossiers Mes procédures Mon calendrier Mes finances Mon profil Cha…" at bounding box center [368, 269] width 736 height 539
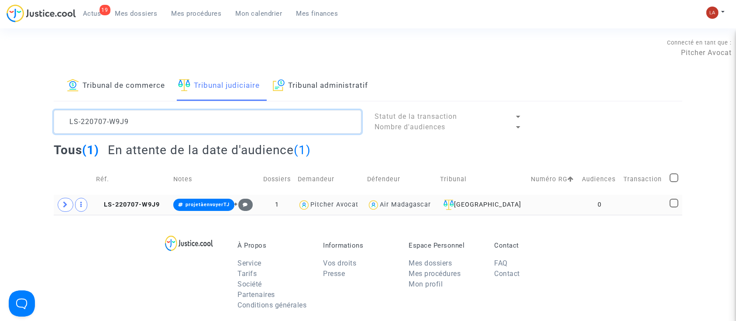
scroll to position [0, 0]
paste textarea "LS-220707-FCWD"
click at [189, 117] on textarea at bounding box center [208, 122] width 308 height 24
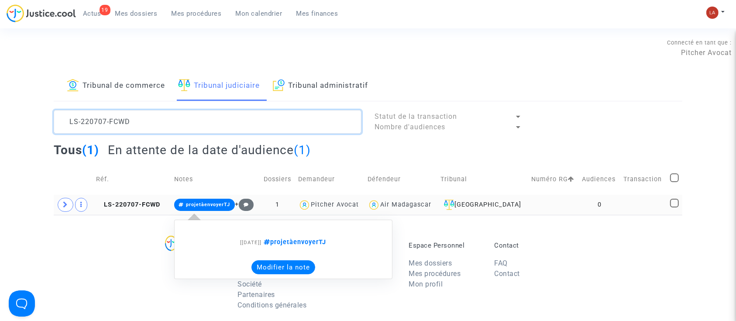
type textarea "LS-220707-FCWD"
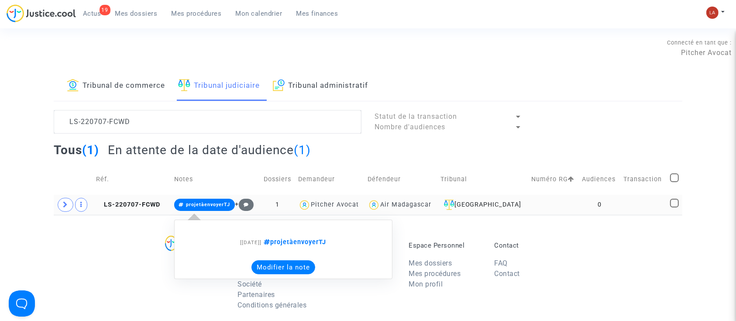
click at [290, 269] on button "Modifier la note" at bounding box center [283, 267] width 64 height 14
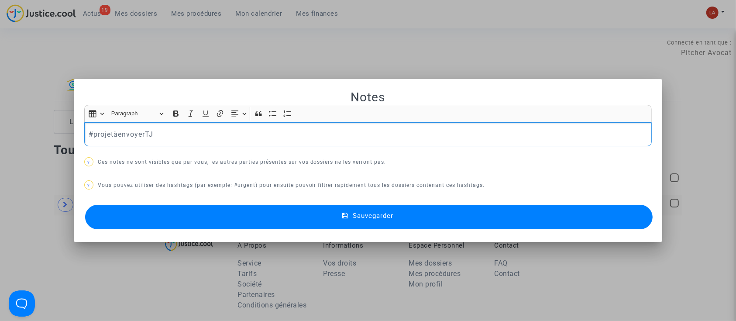
click at [240, 146] on div "Notes Rich Text Editor Insert table Insert table Heading Paragraph Paragraph He…" at bounding box center [368, 161] width 568 height 142
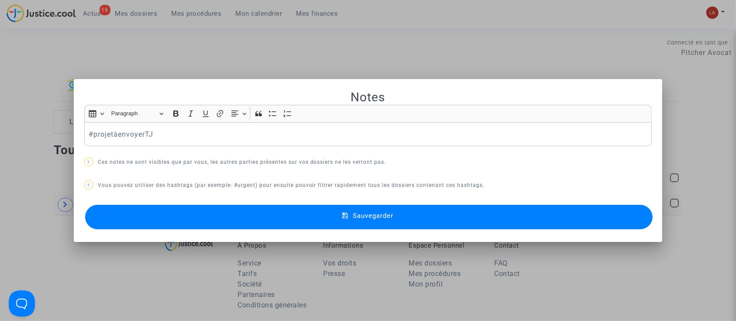
click at [249, 134] on p "#projetàenvoyerTJ" at bounding box center [368, 134] width 559 height 11
click at [231, 229] on button "Sauvegarder" at bounding box center [369, 217] width 568 height 24
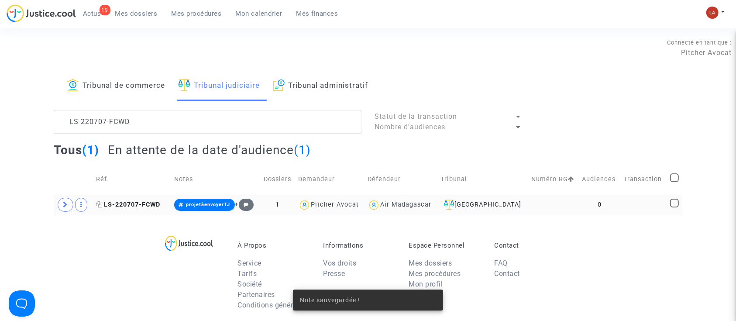
click at [140, 206] on span "LS-220707-FCWD" at bounding box center [128, 204] width 65 height 7
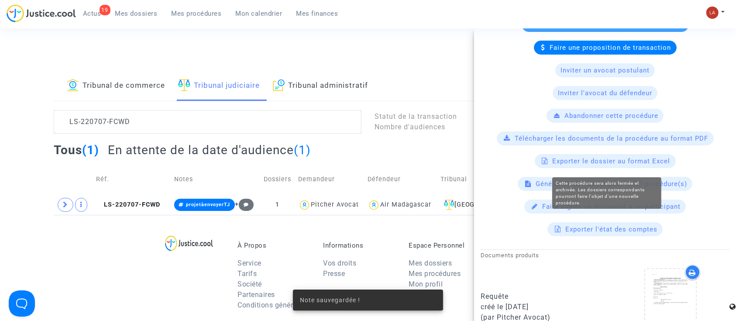
scroll to position [298, 0]
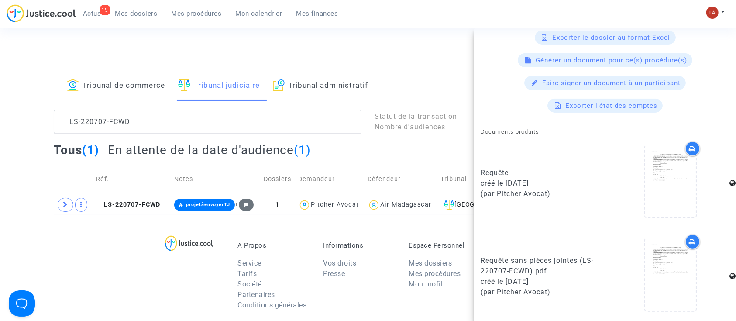
drag, startPoint x: 527, startPoint y: 181, endPoint x: 506, endPoint y: 178, distance: 20.3
click at [506, 178] on div "créé le 07/07/2022" at bounding box center [540, 183] width 118 height 10
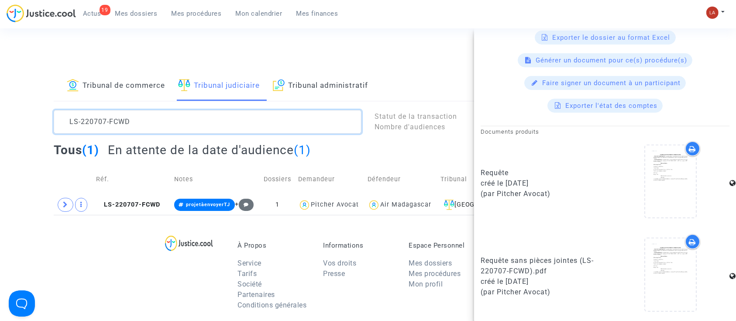
drag, startPoint x: 180, startPoint y: 121, endPoint x: 32, endPoint y: 122, distance: 148.5
click at [32, 122] on div "Tribunal de commerce Tribunal judiciaire Tribunal administratif LS-220707-FCWD …" at bounding box center [368, 143] width 736 height 144
paste textarea "VDP3"
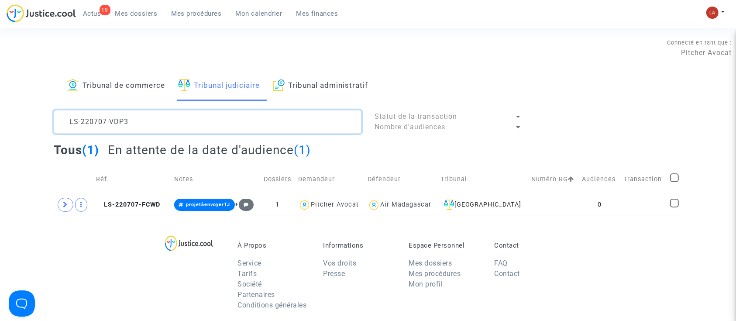
scroll to position [10, 0]
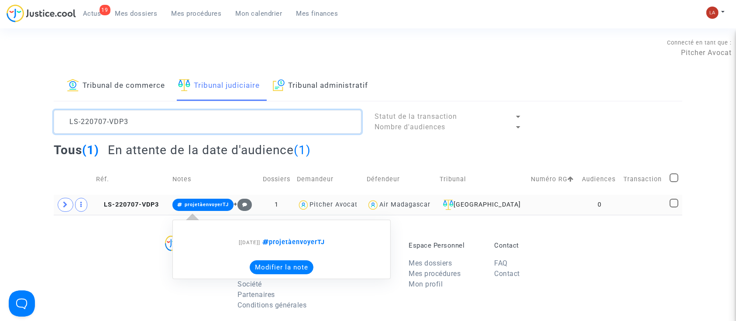
type textarea "LS-220707-VDP3"
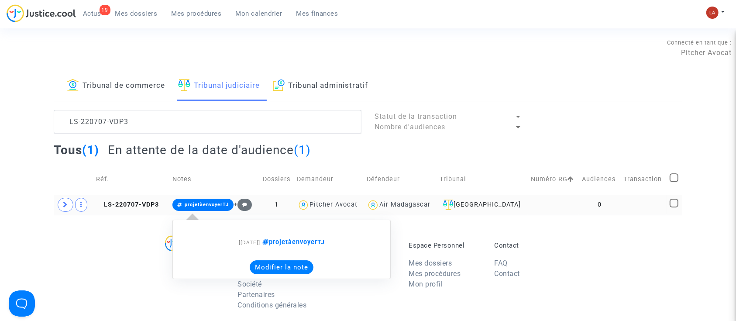
click at [265, 266] on button "Modifier la note" at bounding box center [282, 267] width 64 height 14
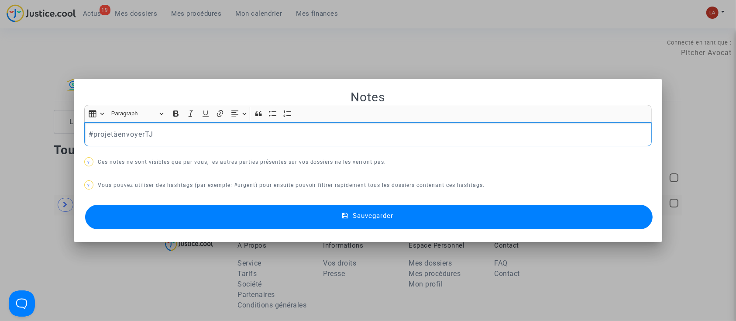
click at [216, 144] on div "#projetàenvoyerTJ" at bounding box center [368, 134] width 568 height 24
drag, startPoint x: 253, startPoint y: 209, endPoint x: 175, endPoint y: 200, distance: 78.3
click at [253, 209] on button "Sauvegarder" at bounding box center [369, 217] width 568 height 24
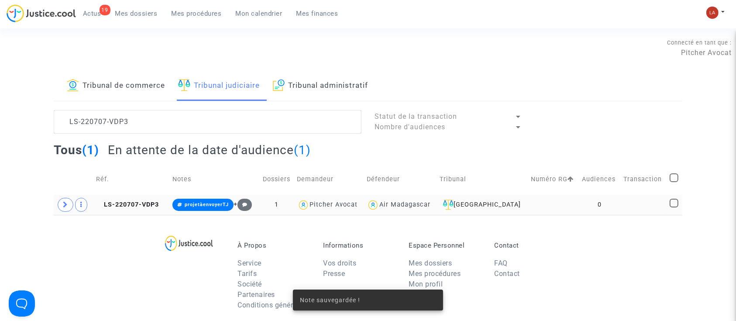
click at [120, 189] on td "Réf." at bounding box center [131, 179] width 76 height 31
click at [126, 205] on span "LS-220707-VDP3" at bounding box center [127, 204] width 63 height 7
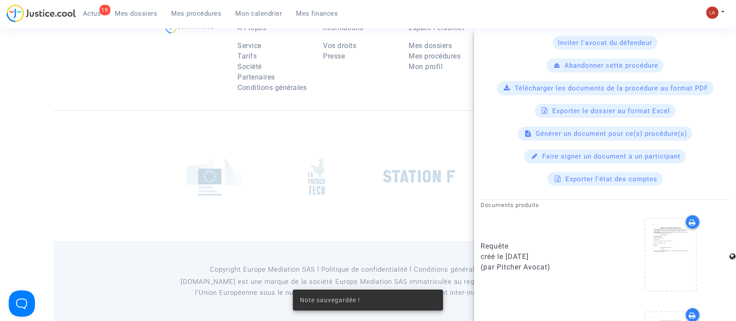
scroll to position [233, 0]
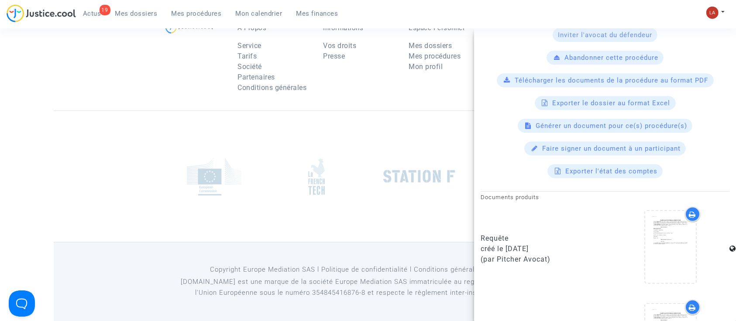
drag, startPoint x: 548, startPoint y: 245, endPoint x: 506, endPoint y: 246, distance: 41.5
click at [506, 246] on div "créé le 07/07/2022" at bounding box center [540, 249] width 118 height 10
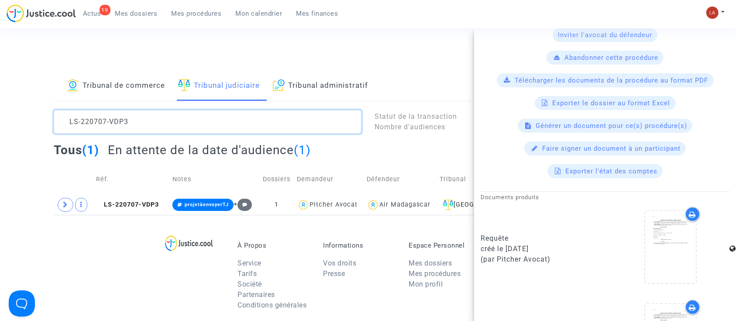
scroll to position [0, 0]
drag, startPoint x: 199, startPoint y: 125, endPoint x: -12, endPoint y: 86, distance: 214.8
click at [0, 86] on html "19 Actus Mes dossiers Mes procédures Mon calendrier Mes finances Mon profil Cha…" at bounding box center [368, 269] width 736 height 539
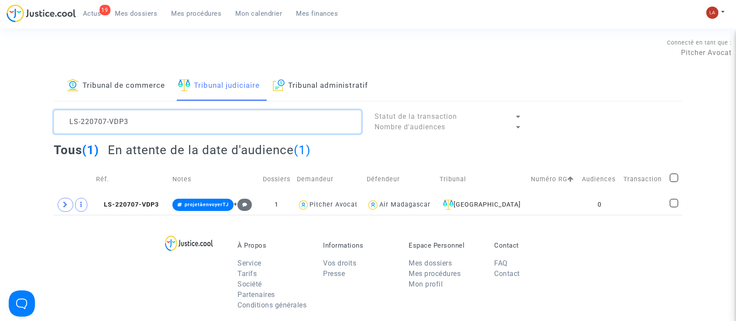
paste textarea "30307-DHEF"
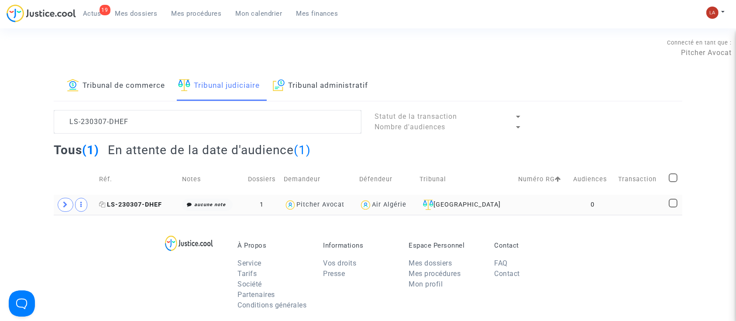
click at [138, 207] on span "LS-230307-DHEF" at bounding box center [130, 204] width 63 height 7
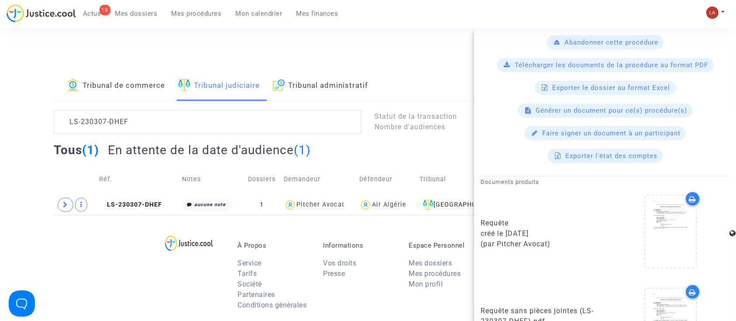
scroll to position [291, 0]
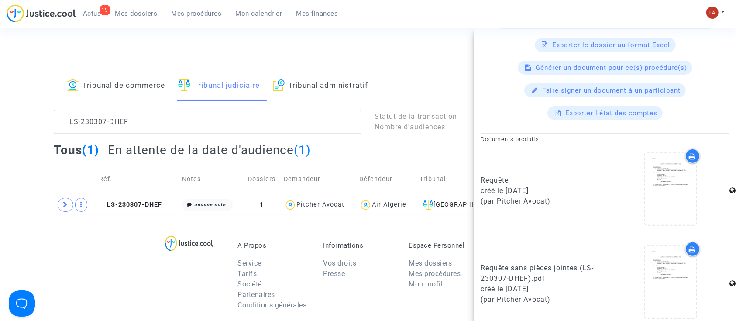
drag, startPoint x: 557, startPoint y: 186, endPoint x: 506, endPoint y: 187, distance: 50.2
click at [506, 187] on div "créé le 10/03/2023" at bounding box center [540, 191] width 118 height 10
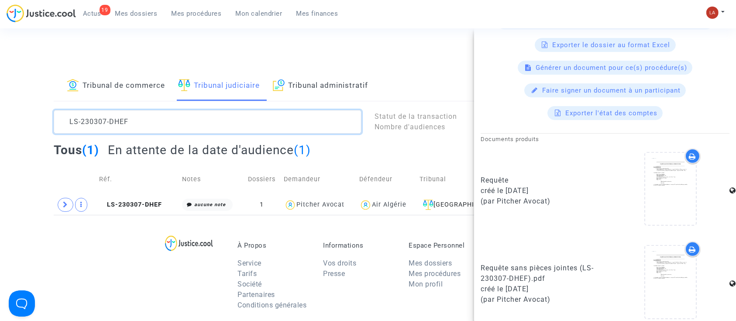
scroll to position [0, 0]
drag, startPoint x: 152, startPoint y: 125, endPoint x: 10, endPoint y: 93, distance: 144.5
click at [10, 94] on div "Tribunal de commerce Tribunal judiciaire Tribunal administratif LS-230307-DHEF …" at bounding box center [368, 143] width 736 height 144
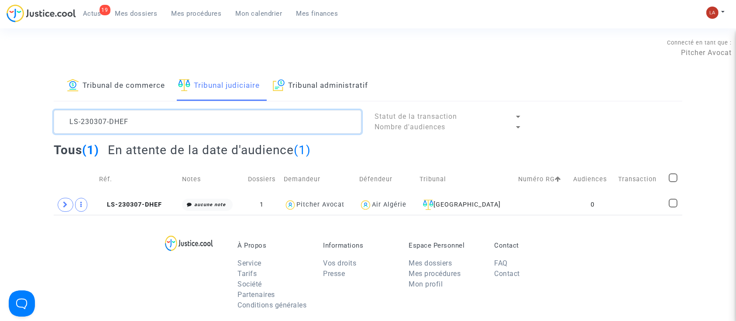
paste textarea "8AJ3"
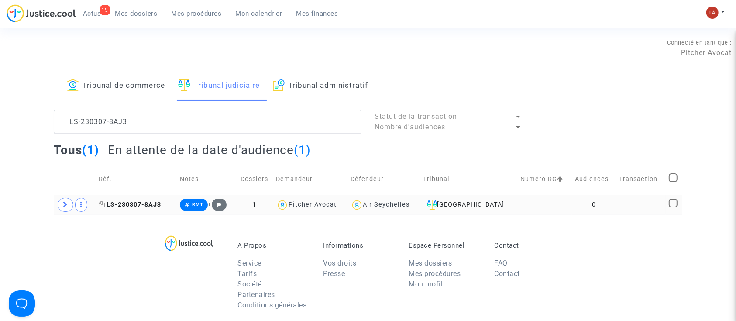
click at [132, 201] on span "LS-230307-8AJ3" at bounding box center [130, 204] width 62 height 7
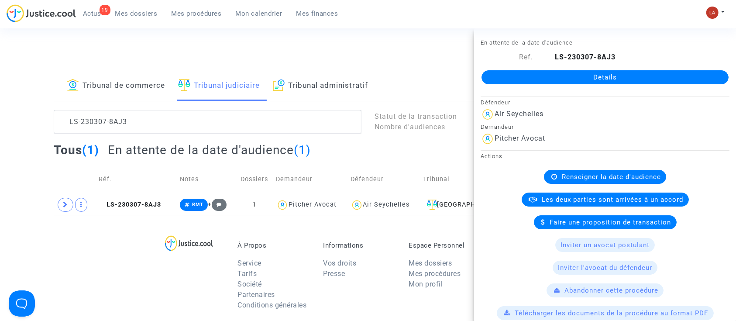
scroll to position [291, 0]
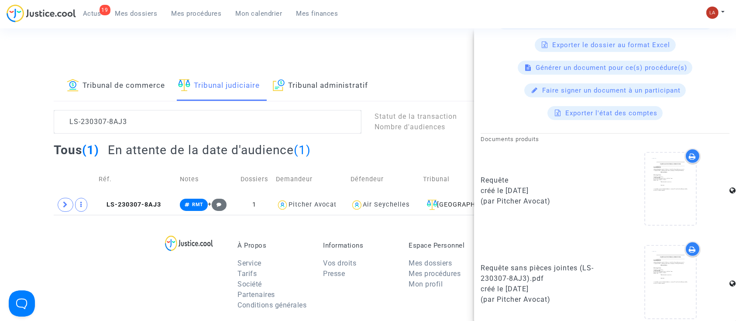
drag, startPoint x: 550, startPoint y: 183, endPoint x: 507, endPoint y: 186, distance: 42.9
click at [507, 186] on div "créé le 10/03/2023" at bounding box center [540, 191] width 118 height 10
drag, startPoint x: 507, startPoint y: 186, endPoint x: 562, endPoint y: 184, distance: 55.0
click at [562, 186] on div "créé le 10/03/2023" at bounding box center [540, 191] width 118 height 10
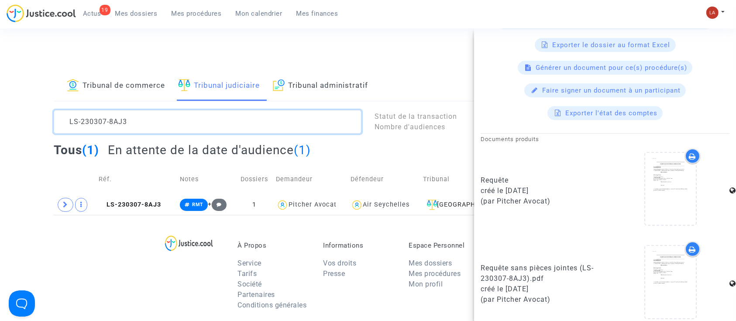
drag, startPoint x: 153, startPoint y: 127, endPoint x: -4, endPoint y: 103, distance: 159.1
click at [0, 103] on html "19 Actus Mes dossiers Mes procédures Mon calendrier Mes finances Mon profil Cha…" at bounding box center [368, 269] width 736 height 539
paste textarea "JQVK"
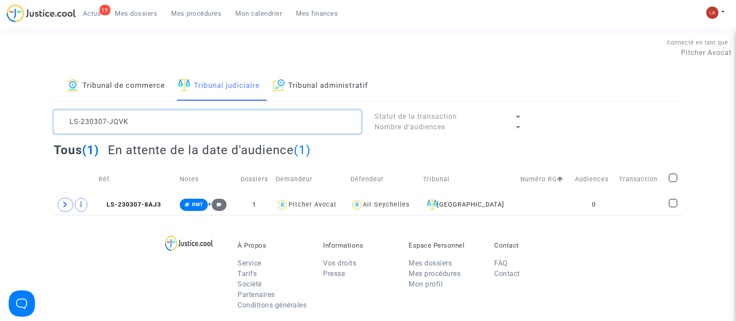
scroll to position [0, 0]
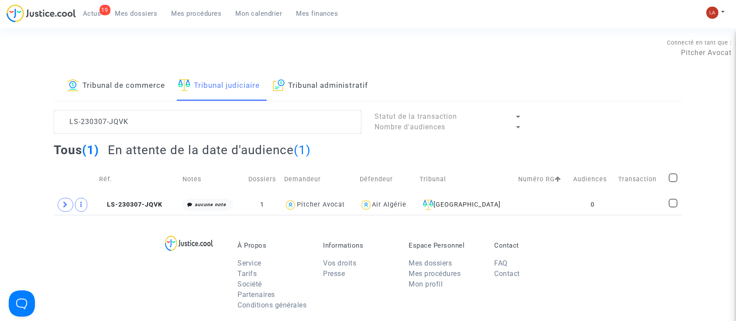
click at [138, 199] on td "LS-230307-JQVK" at bounding box center [137, 205] width 83 height 20
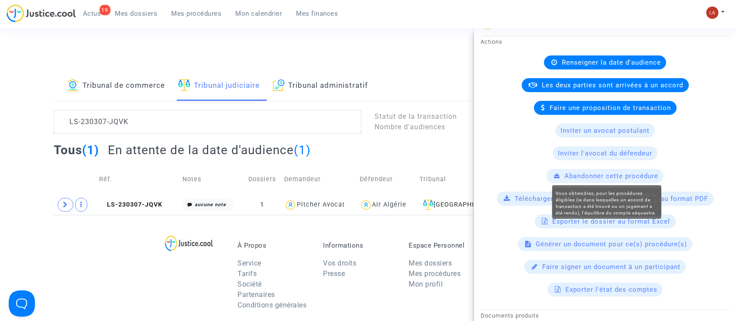
scroll to position [233, 0]
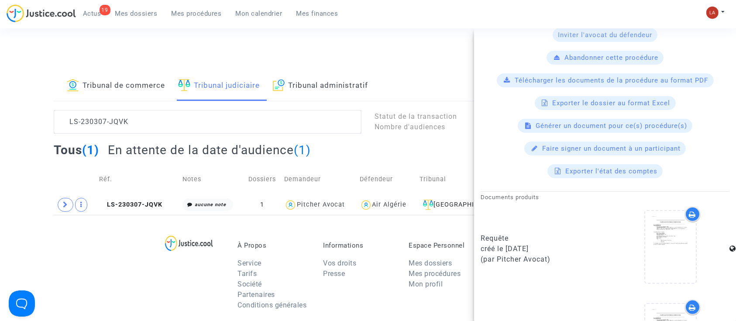
drag, startPoint x: 548, startPoint y: 245, endPoint x: 506, endPoint y: 246, distance: 42.4
click at [506, 246] on div "créé le 10/03/2023" at bounding box center [540, 249] width 118 height 10
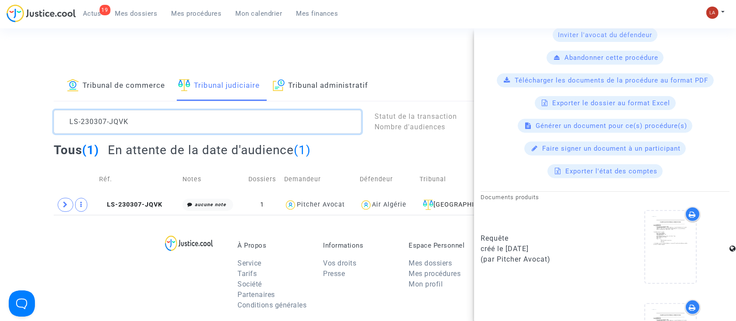
drag, startPoint x: 115, startPoint y: 124, endPoint x: 52, endPoint y: 125, distance: 63.7
click at [52, 125] on div "LS-230307-JQVK" at bounding box center [207, 122] width 321 height 24
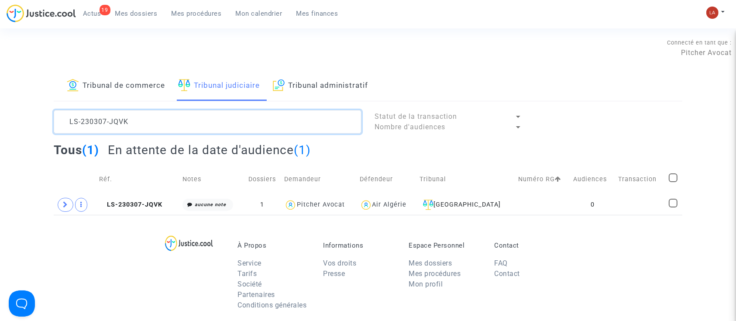
paste textarea "6F8Q"
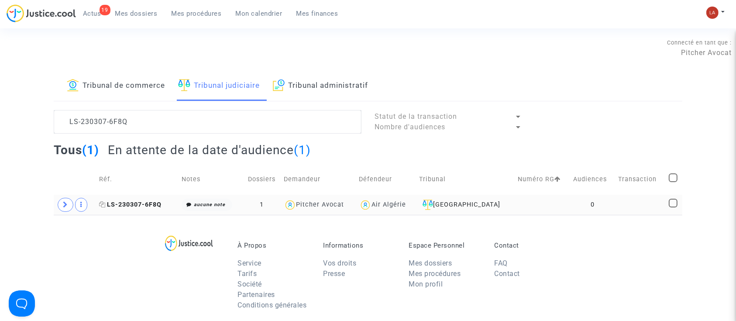
click at [143, 207] on span "LS-230307-6F8Q" at bounding box center [130, 204] width 62 height 7
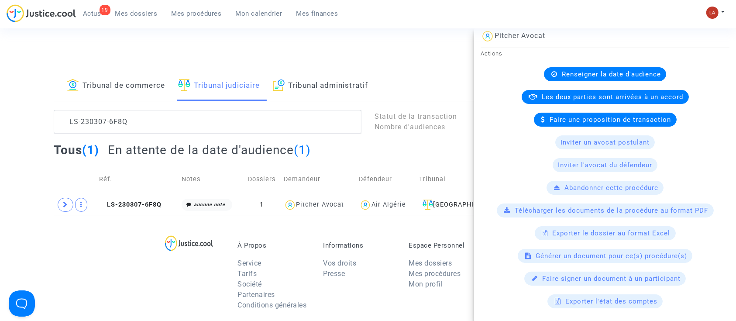
scroll to position [291, 0]
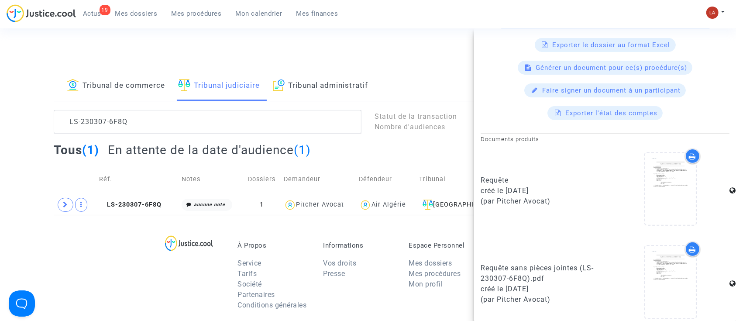
drag, startPoint x: 555, startPoint y: 183, endPoint x: 522, endPoint y: 183, distance: 33.6
click at [522, 186] on div "créé le 10/03/2023" at bounding box center [540, 191] width 118 height 10
click at [508, 187] on div "créé le 10/03/2023" at bounding box center [540, 191] width 118 height 10
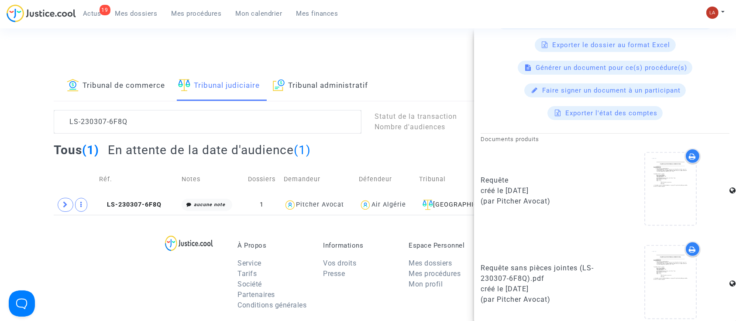
drag, startPoint x: 506, startPoint y: 186, endPoint x: 552, endPoint y: 187, distance: 45.8
click at [552, 187] on div "créé le 10/03/2023" at bounding box center [540, 191] width 118 height 10
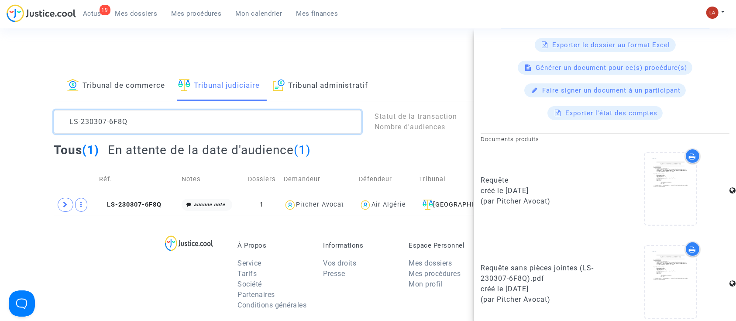
scroll to position [0, 0]
drag, startPoint x: -8, startPoint y: 93, endPoint x: -38, endPoint y: 86, distance: 30.8
click at [0, 86] on html "19 Actus Mes dossiers Mes procédures Mon calendrier Mes finances Mon profil Cha…" at bounding box center [368, 269] width 736 height 539
paste textarea "DHEF"
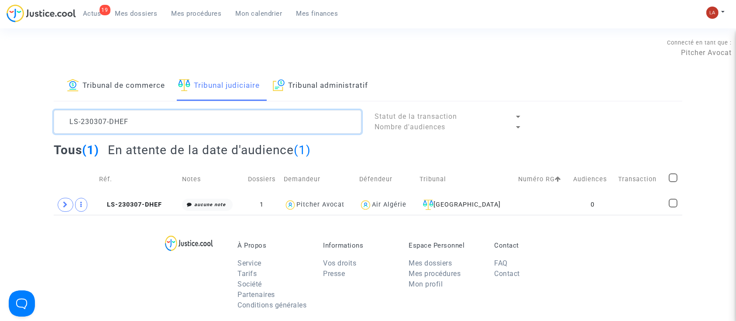
drag, startPoint x: 83, startPoint y: 105, endPoint x: 24, endPoint y: 91, distance: 60.6
click at [24, 91] on div "Tribunal de commerce Tribunal judiciaire Tribunal administratif LS-230307-DHEF …" at bounding box center [368, 143] width 736 height 144
paste textarea "20707-FCWD"
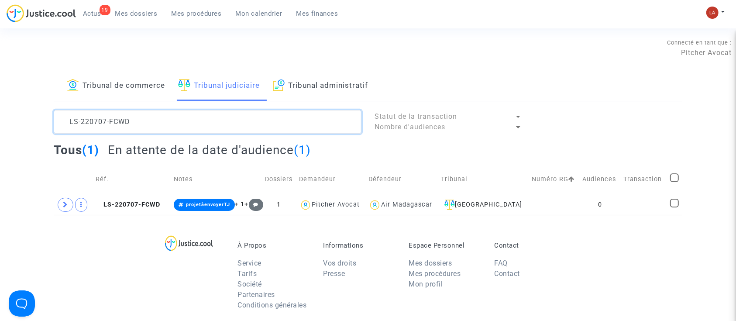
drag, startPoint x: 193, startPoint y: 125, endPoint x: -51, endPoint y: 77, distance: 248.8
click at [0, 77] on html "19 Actus Mes dossiers Mes procédures Mon calendrier Mes finances Mon profil Cha…" at bounding box center [368, 269] width 736 height 539
paste textarea "VDP3"
drag, startPoint x: 143, startPoint y: 112, endPoint x: 40, endPoint y: 96, distance: 103.8
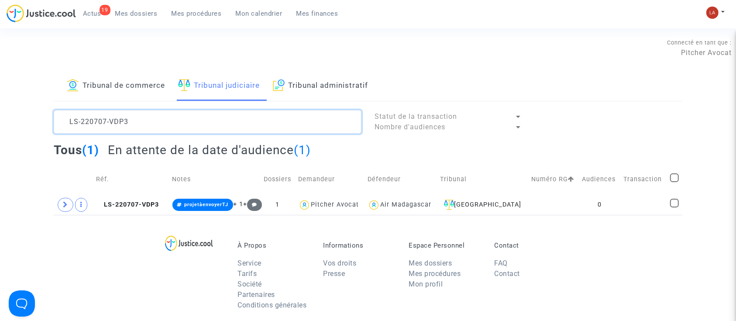
click at [40, 96] on div "Tribunal de commerce Tribunal judiciaire Tribunal administratif LS-220707-VDP3 …" at bounding box center [368, 143] width 736 height 144
paste textarea "30307-DHEF"
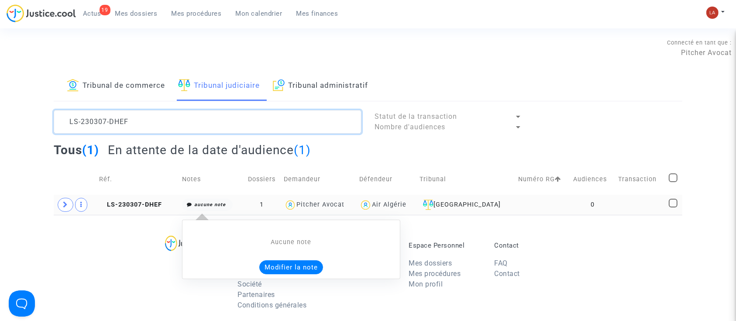
type textarea "LS-230307-DHEF"
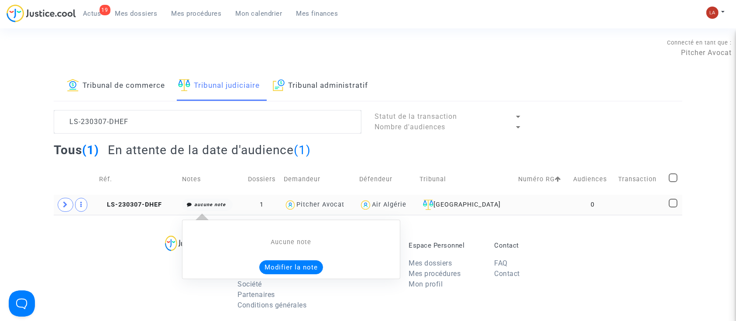
click at [320, 276] on div "Aucune note Modifier la note" at bounding box center [291, 249] width 218 height 59
click at [320, 268] on button "Modifier la note" at bounding box center [291, 267] width 64 height 14
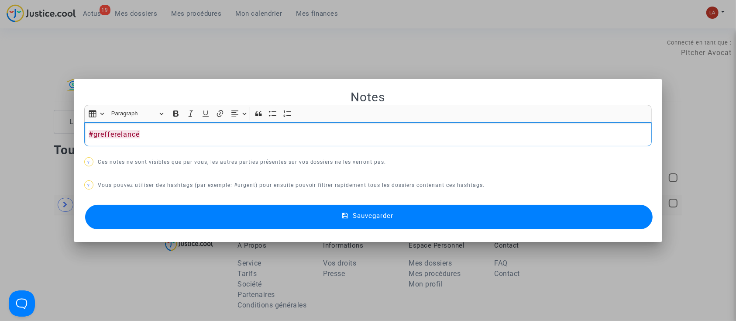
click at [178, 219] on button "Sauvegarder" at bounding box center [369, 217] width 568 height 24
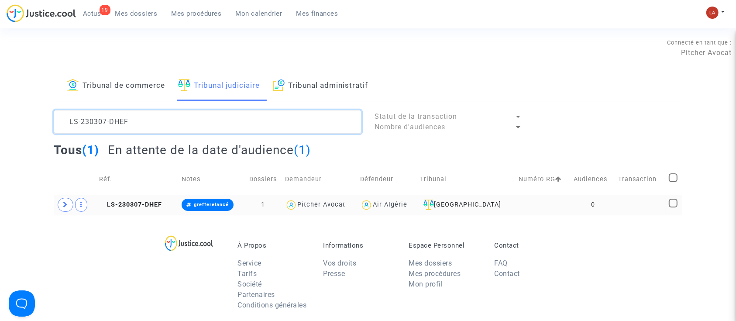
drag, startPoint x: 205, startPoint y: 124, endPoint x: 56, endPoint y: 97, distance: 150.9
click at [56, 100] on div "Tribunal de commerce Tribunal judiciaire Tribunal administratif LS-230307-DHEF …" at bounding box center [368, 143] width 629 height 144
paste textarea "8AJ3"
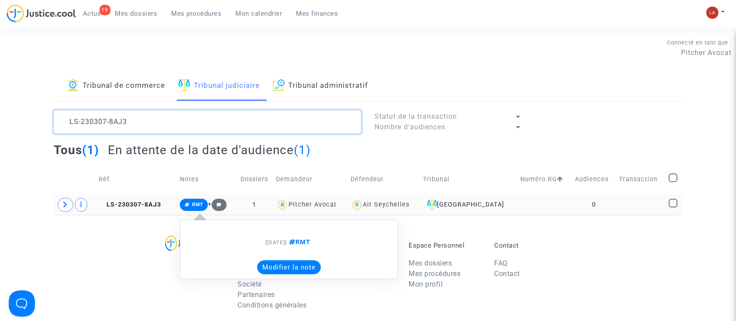
type textarea "LS-230307-8AJ3"
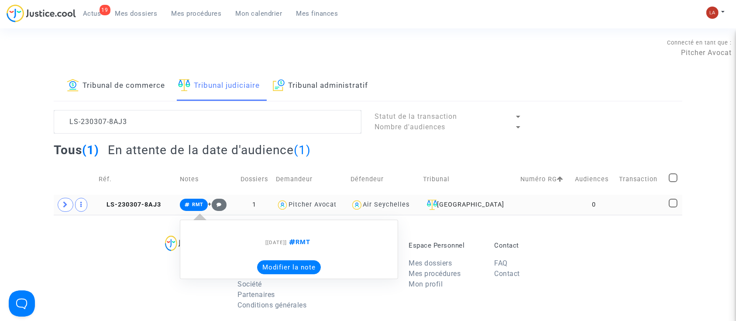
click at [274, 264] on button "Modifier la note" at bounding box center [289, 267] width 64 height 14
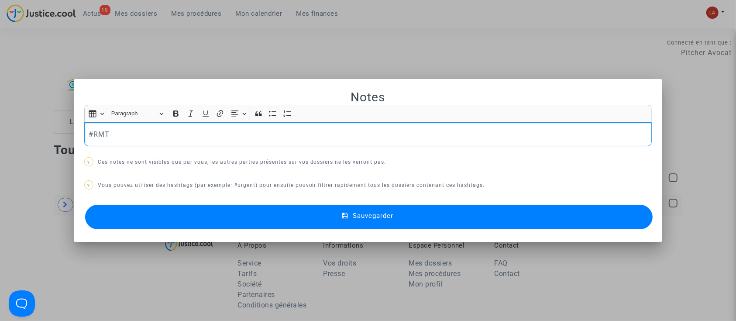
click at [129, 147] on div "Notes Rich Text Editor Insert table Insert table Heading Paragraph Paragraph He…" at bounding box center [368, 161] width 568 height 142
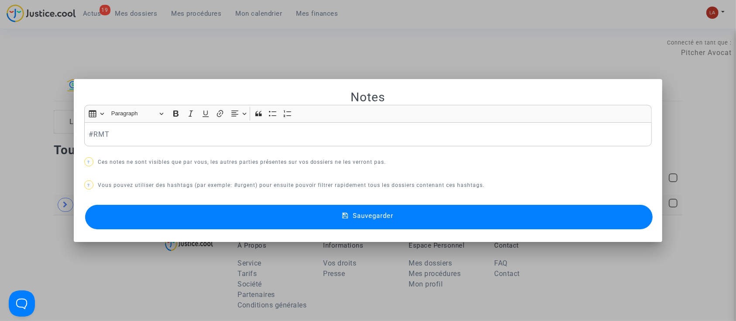
click at [128, 143] on div "#RMT" at bounding box center [368, 134] width 568 height 24
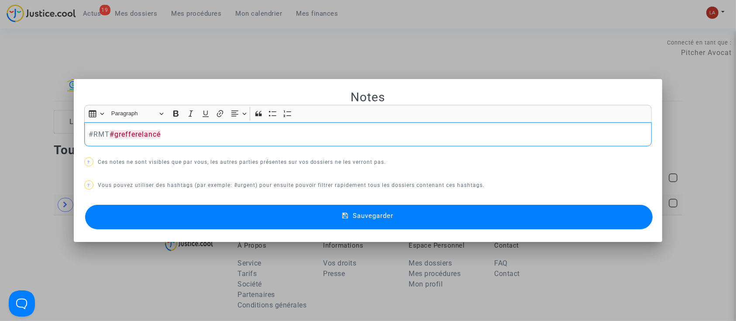
click at [141, 211] on button "Sauvegarder" at bounding box center [369, 217] width 568 height 24
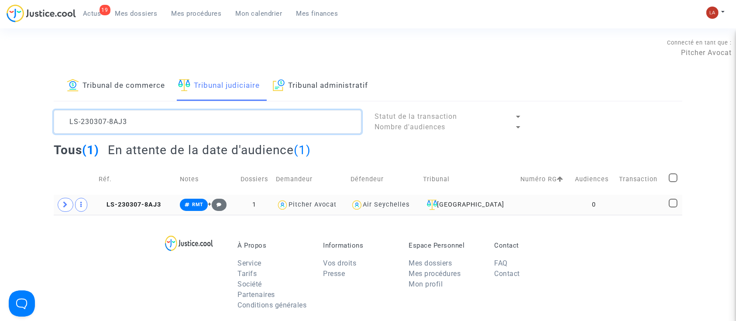
drag, startPoint x: 191, startPoint y: 121, endPoint x: 55, endPoint y: 100, distance: 137.3
click at [55, 100] on div "Tribunal de commerce Tribunal judiciaire Tribunal administratif LS-230307-8AJ3 …" at bounding box center [368, 143] width 629 height 144
paste textarea "JQVK"
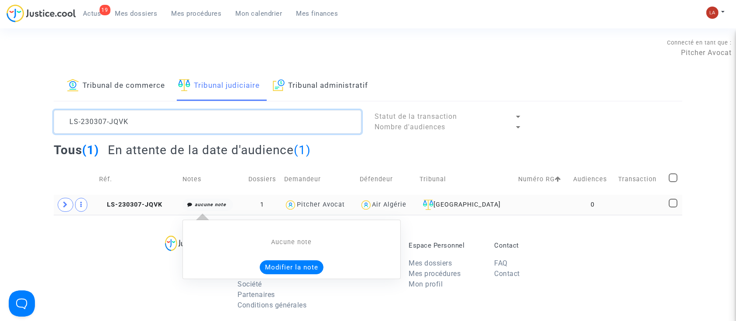
type textarea "LS-230307-JQVK"
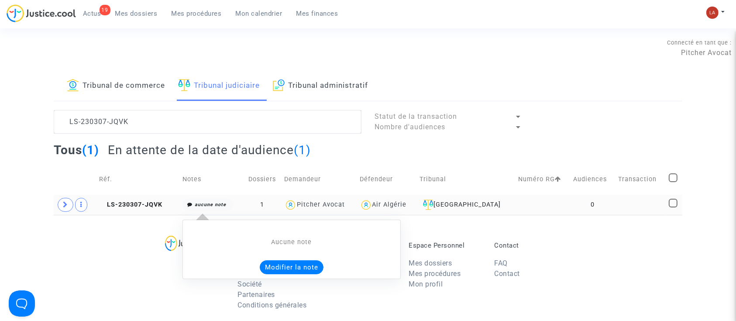
click at [290, 267] on button "Modifier la note" at bounding box center [292, 267] width 64 height 14
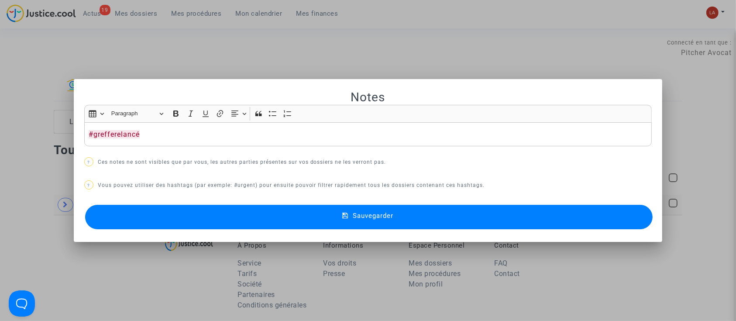
click at [180, 208] on button "Sauvegarder" at bounding box center [369, 217] width 568 height 24
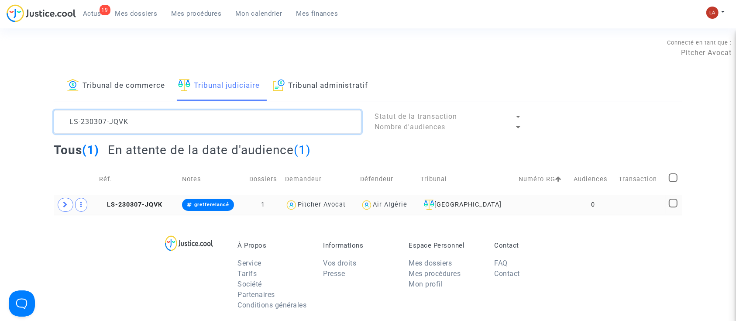
drag, startPoint x: 175, startPoint y: 131, endPoint x: -13, endPoint y: 84, distance: 193.2
click at [0, 84] on html "19 Actus Mes dossiers Mes procédures Mon calendrier Mes finances Mon profil Cha…" at bounding box center [368, 269] width 736 height 539
paste textarea "6F8Q"
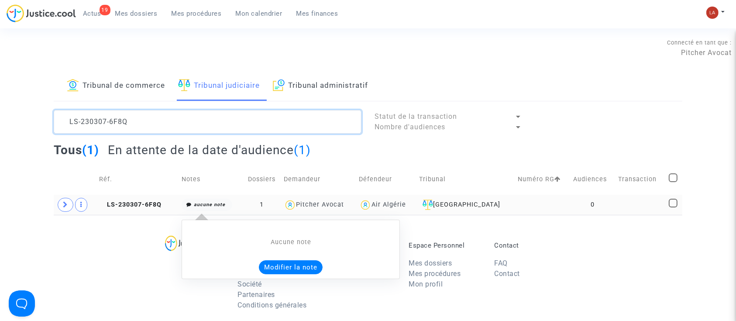
type textarea "LS-230307-6F8Q"
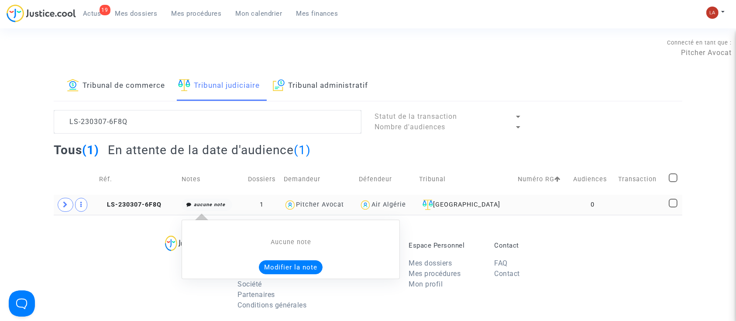
click at [319, 264] on button "Modifier la note" at bounding box center [291, 267] width 64 height 14
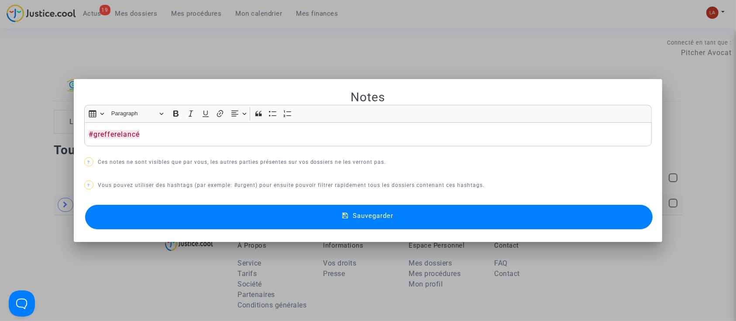
click at [252, 208] on button "Sauvegarder" at bounding box center [369, 217] width 568 height 24
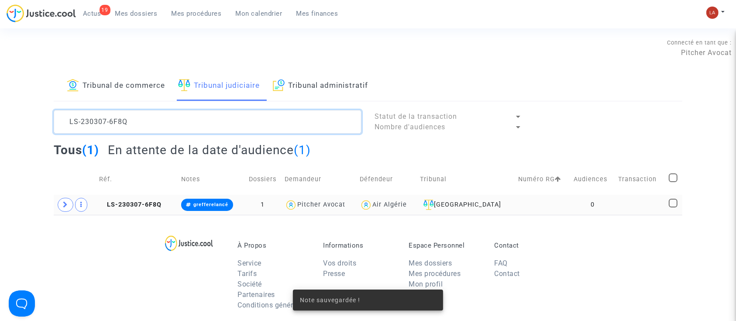
click at [180, 121] on textarea at bounding box center [208, 122] width 308 height 24
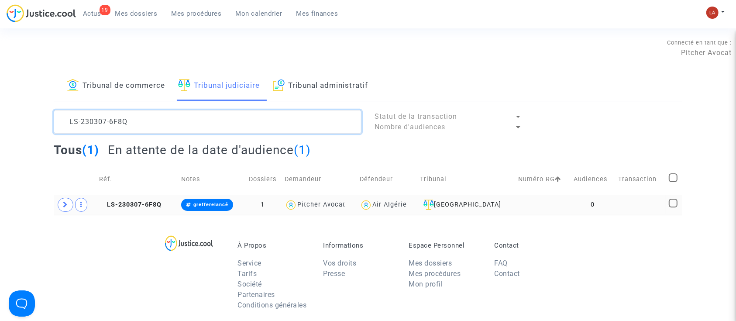
drag, startPoint x: 175, startPoint y: 121, endPoint x: 0, endPoint y: 94, distance: 176.6
click at [0, 95] on div "Tribunal de commerce Tribunal judiciaire Tribunal administratif LS-230307-6F8Q …" at bounding box center [368, 143] width 736 height 144
paste textarea "627-PGQH"
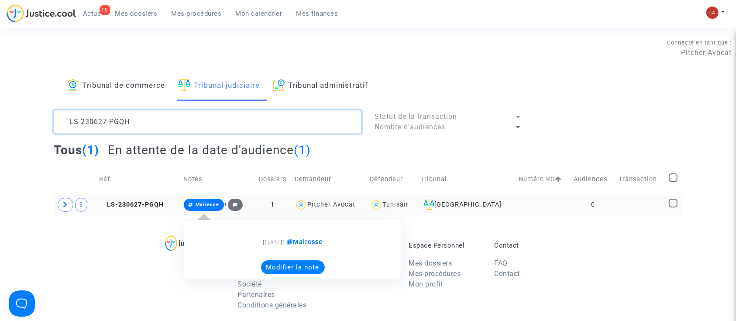
type textarea "LS-230627-PGQH"
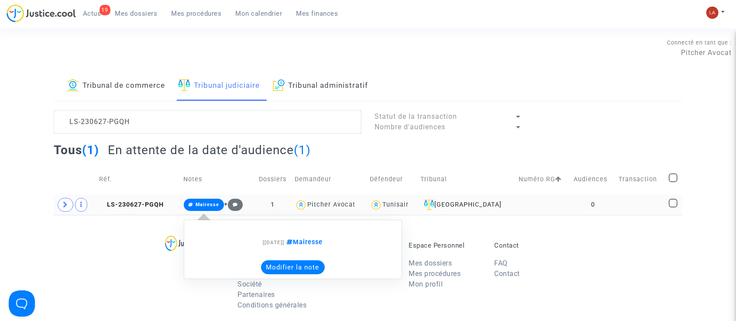
click at [282, 267] on button "Modifier la note" at bounding box center [293, 267] width 64 height 14
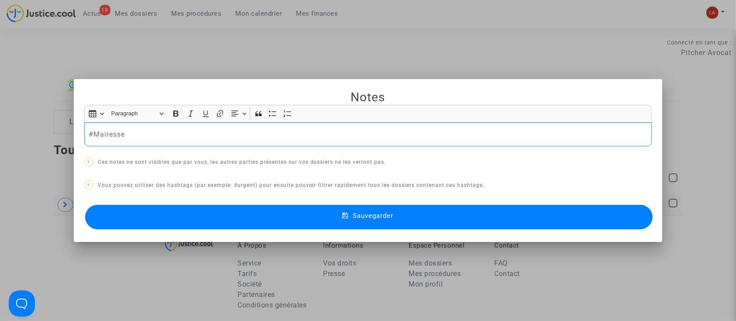
click at [198, 141] on div "#Mairesse" at bounding box center [368, 134] width 568 height 24
click at [243, 222] on button "Sauvegarder" at bounding box center [369, 217] width 568 height 24
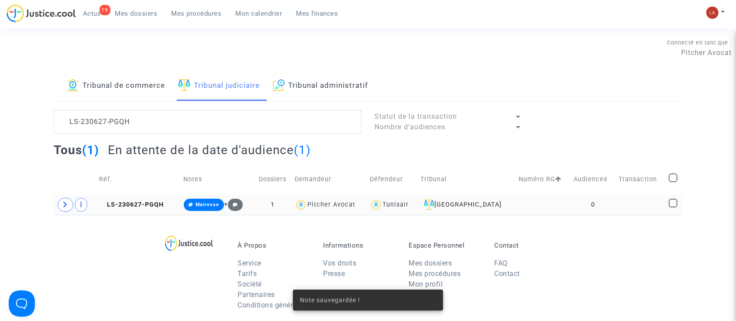
click at [136, 208] on td "LS-230627-PGQH" at bounding box center [138, 205] width 85 height 20
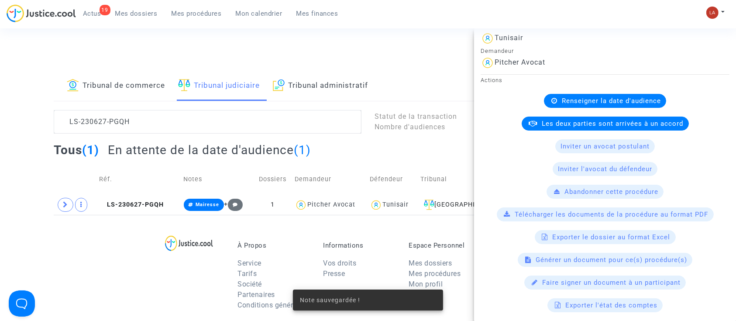
scroll to position [183, 0]
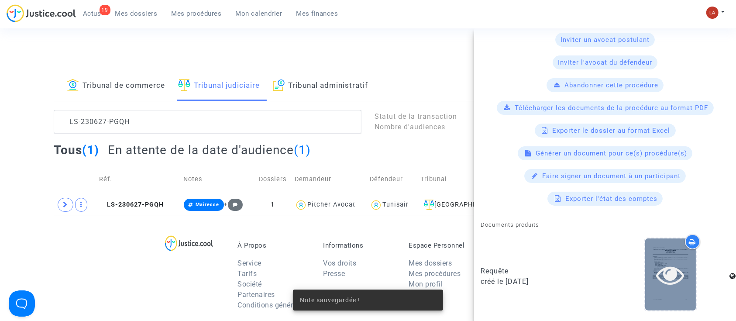
click at [657, 274] on icon at bounding box center [671, 275] width 28 height 28
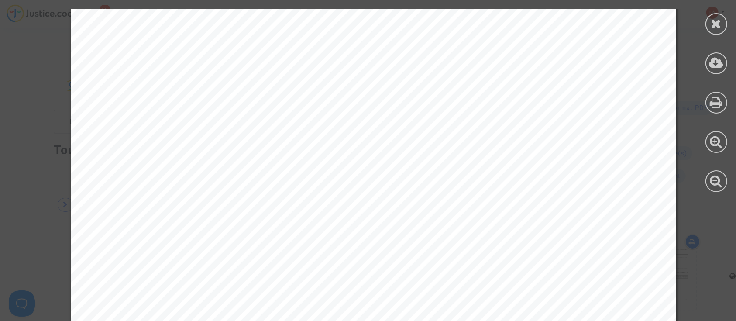
scroll to position [1863, 0]
click at [719, 24] on icon at bounding box center [716, 23] width 11 height 13
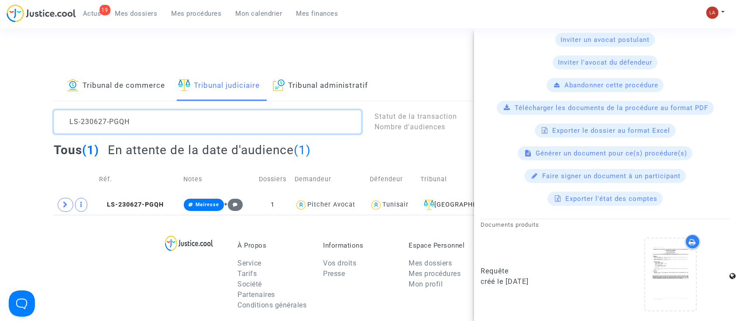
scroll to position [0, 0]
drag, startPoint x: 189, startPoint y: 133, endPoint x: -16, endPoint y: 87, distance: 209.5
click at [0, 87] on html "19 Actus Mes dossiers Mes procédures Mon calendrier Mes finances Mon profil Cha…" at bounding box center [368, 269] width 736 height 539
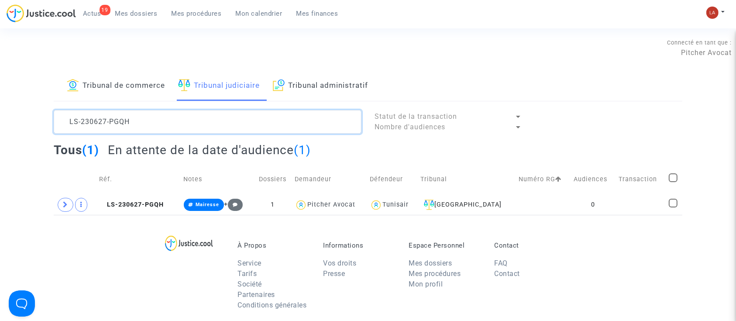
paste textarea "707-UAGV"
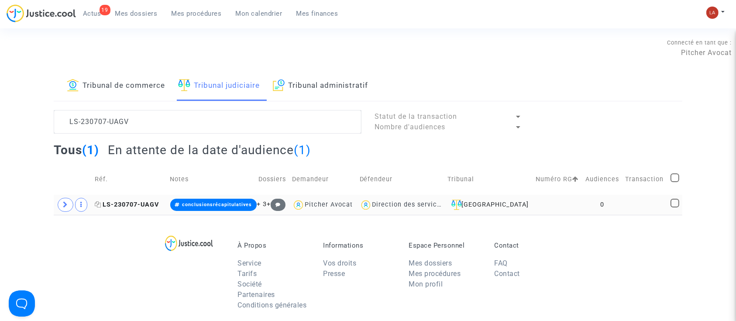
click at [123, 202] on span "LS-230707-UAGV" at bounding box center [127, 204] width 64 height 7
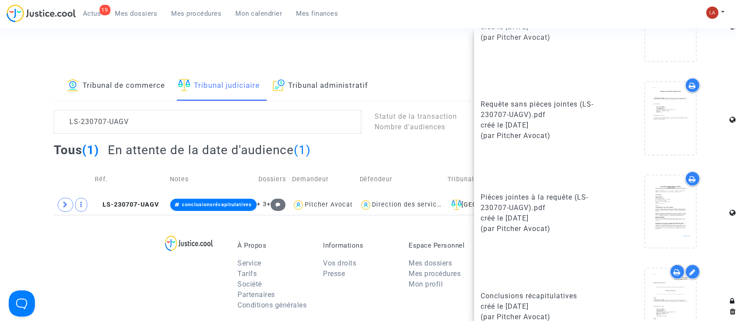
scroll to position [484, 0]
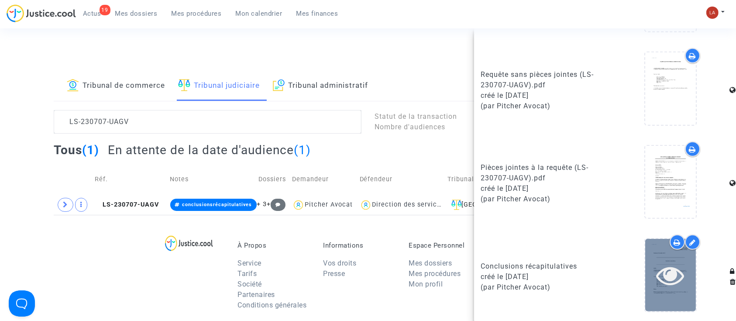
click at [674, 283] on icon at bounding box center [671, 275] width 28 height 28
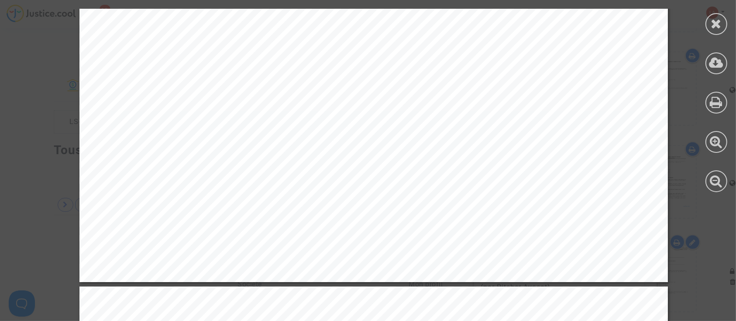
scroll to position [1688, 0]
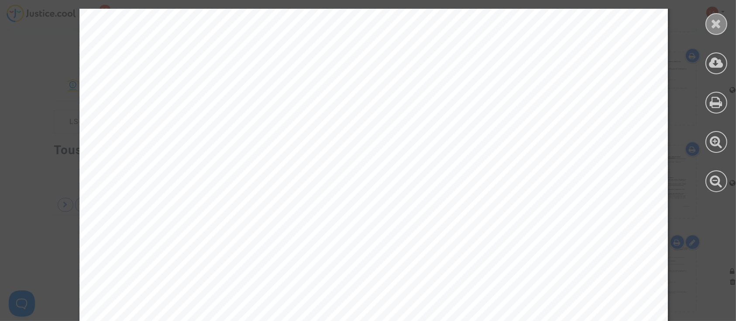
click at [718, 17] on icon at bounding box center [716, 23] width 11 height 13
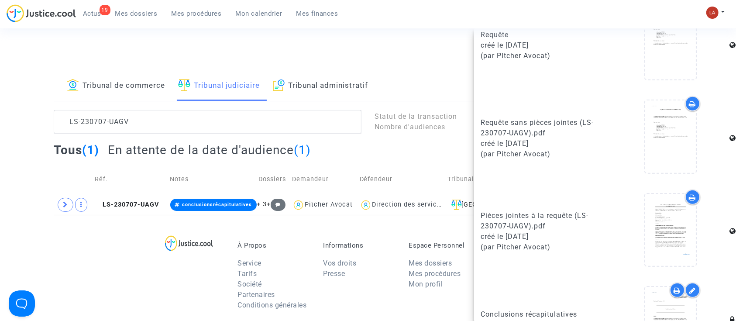
scroll to position [484, 0]
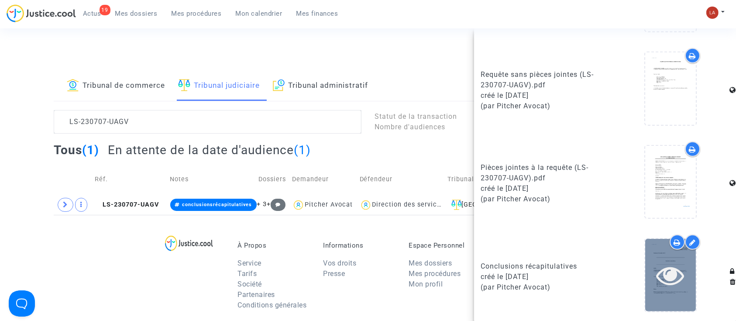
click at [662, 257] on div at bounding box center [670, 275] width 51 height 72
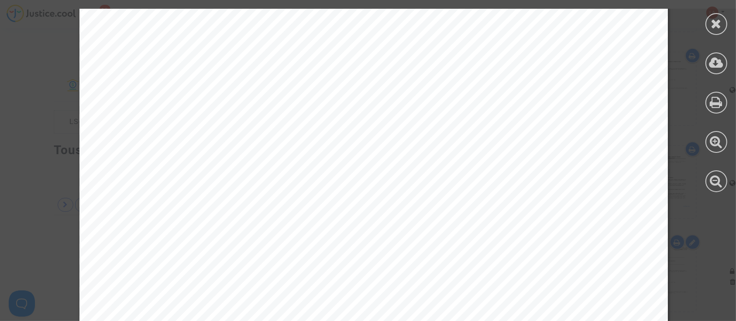
scroll to position [349, 0]
click at [707, 23] on div at bounding box center [717, 24] width 22 height 22
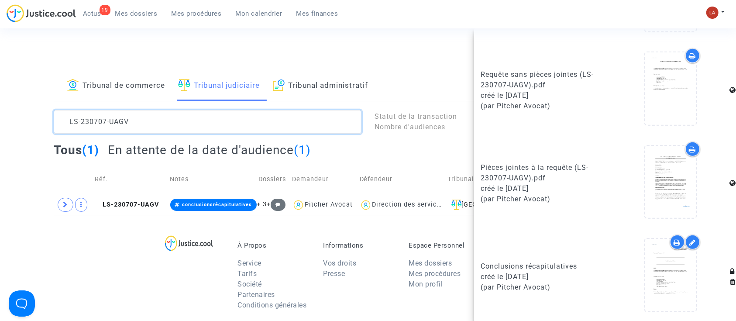
scroll to position [0, 0]
drag, startPoint x: 138, startPoint y: 118, endPoint x: -47, endPoint y: 77, distance: 189.1
click at [0, 77] on html "19 Actus Mes dossiers Mes procédures Mon calendrier Mes finances Mon profil Cha…" at bounding box center [368, 269] width 736 height 539
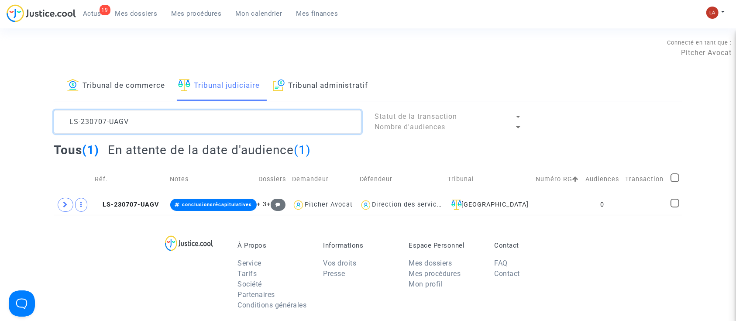
paste textarea "417-MUHW"
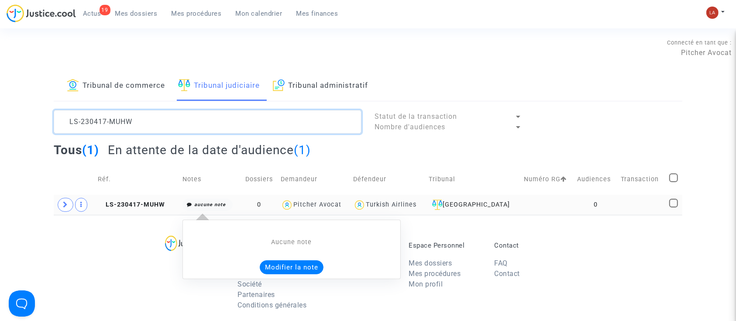
type textarea "LS-230417-MUHW"
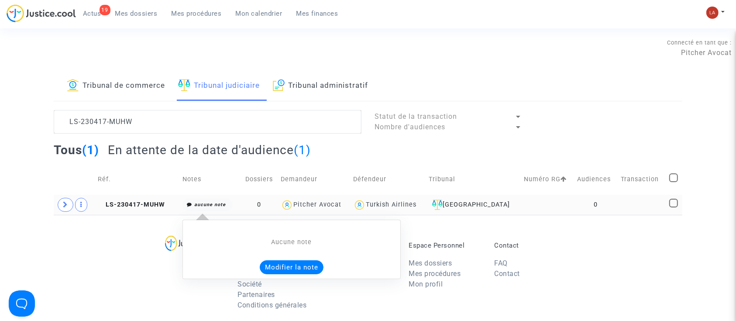
click at [310, 264] on button "Modifier la note" at bounding box center [292, 267] width 64 height 14
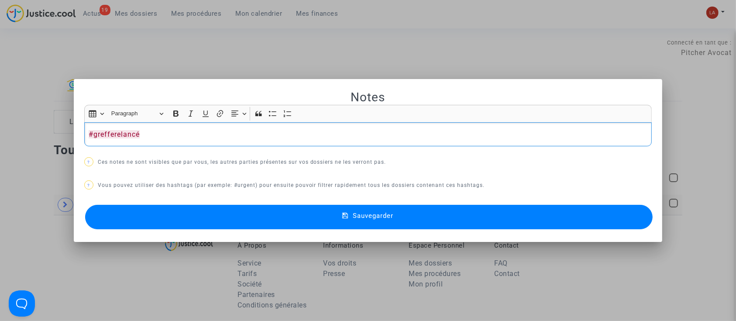
click at [222, 206] on button "Sauvegarder" at bounding box center [369, 217] width 568 height 24
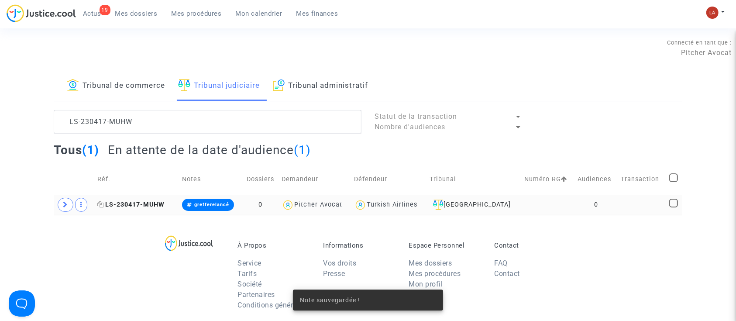
click at [138, 204] on span "LS-230417-MUHW" at bounding box center [131, 204] width 67 height 7
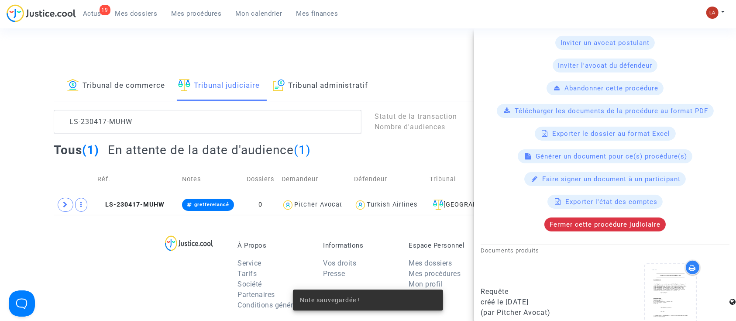
scroll to position [407, 0]
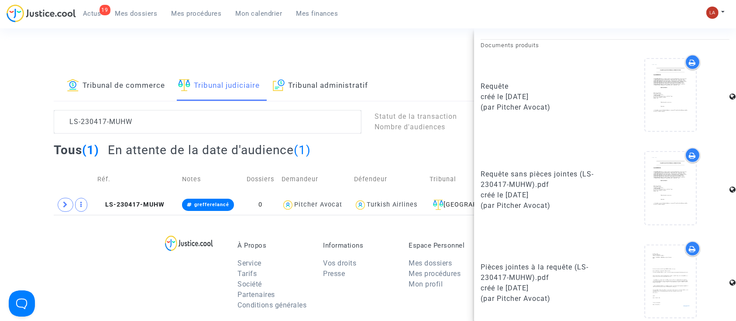
drag, startPoint x: 539, startPoint y: 93, endPoint x: 507, endPoint y: 93, distance: 31.4
click at [507, 93] on div "créé le 17/04/2023" at bounding box center [540, 97] width 118 height 10
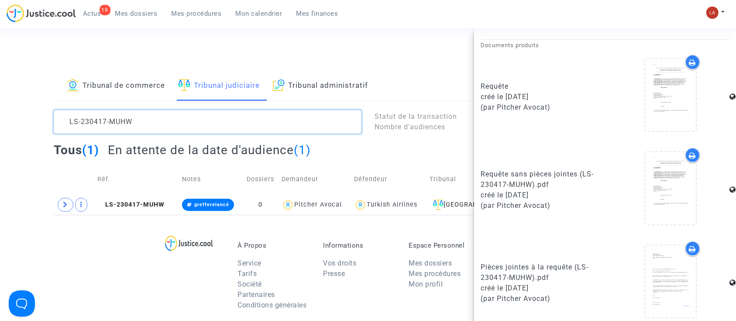
drag, startPoint x: 24, startPoint y: 84, endPoint x: -39, endPoint y: 65, distance: 66.7
click at [0, 65] on html "19 Actus Mes dossiers Mes procédures Mon calendrier Mes finances Mon profil Cha…" at bounding box center [368, 269] width 736 height 539
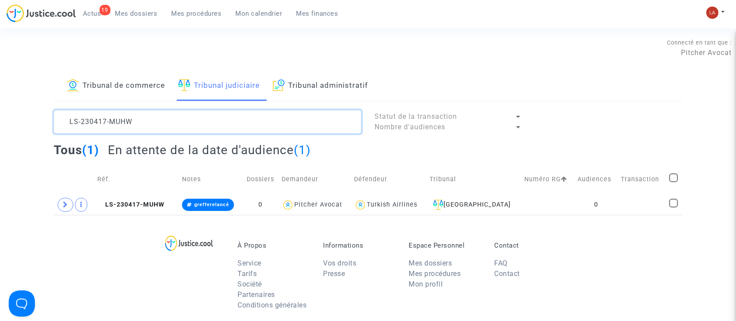
paste textarea "322-J3BM"
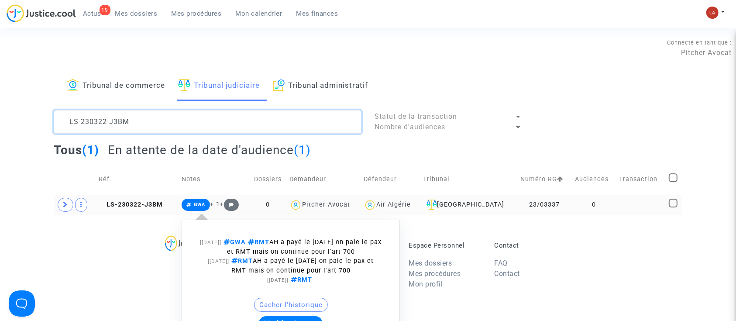
scroll to position [58, 0]
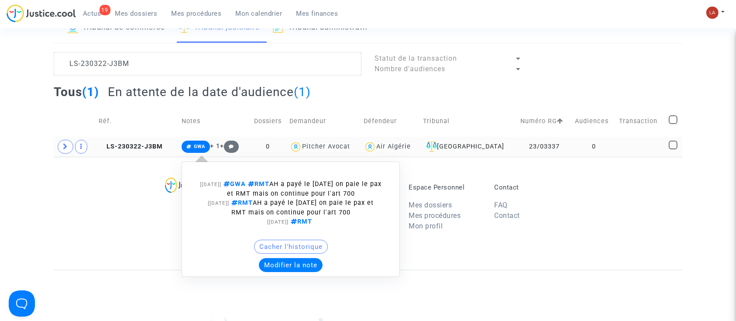
click at [308, 264] on button "Modifier la note" at bounding box center [291, 265] width 64 height 14
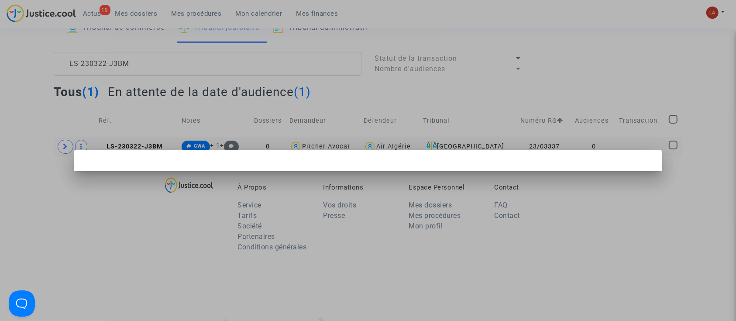
scroll to position [0, 0]
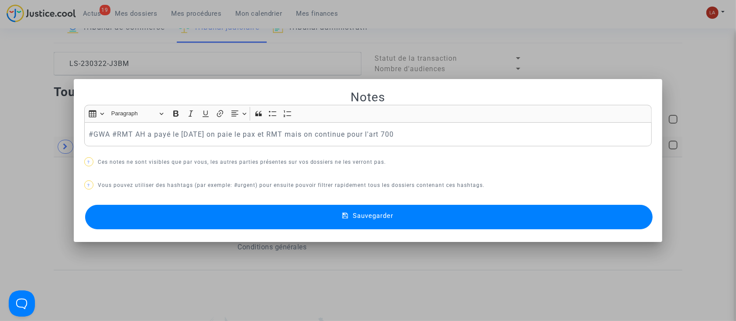
click at [288, 66] on div at bounding box center [368, 160] width 736 height 321
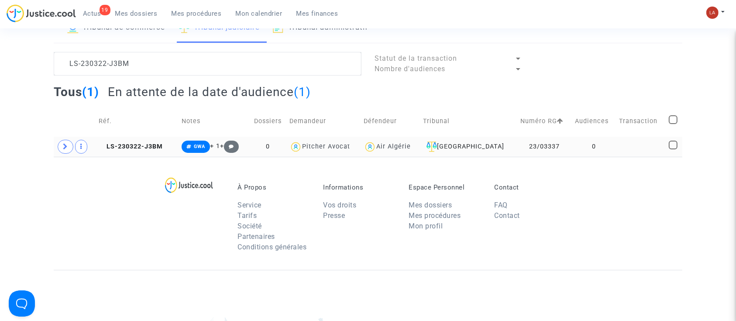
click at [156, 150] on td "LS-230322-J3BM" at bounding box center [137, 147] width 83 height 20
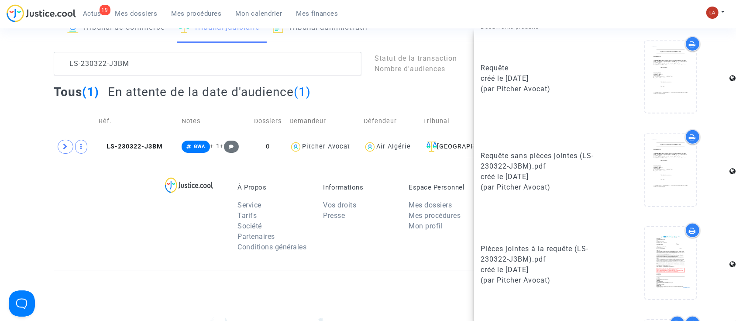
scroll to position [517, 0]
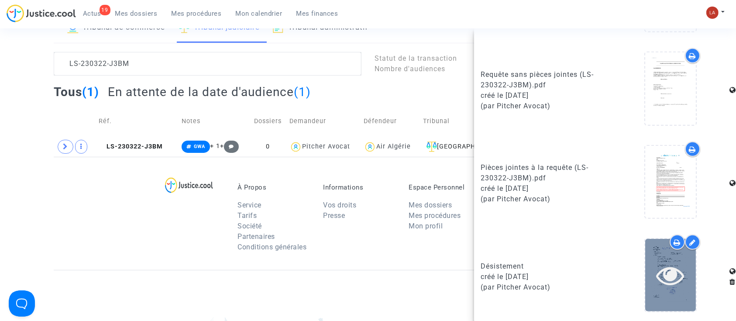
click at [647, 282] on div at bounding box center [670, 275] width 51 height 28
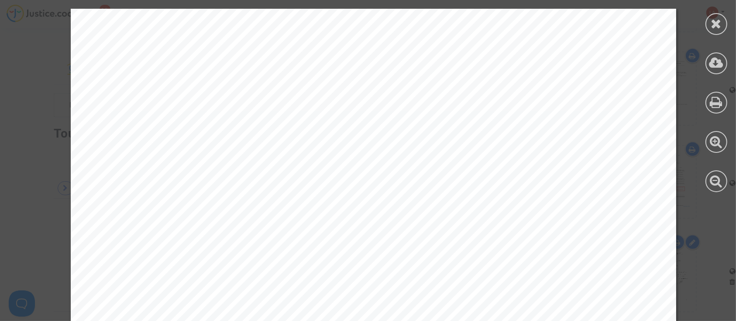
scroll to position [0, 0]
click at [716, 16] on div at bounding box center [717, 24] width 22 height 22
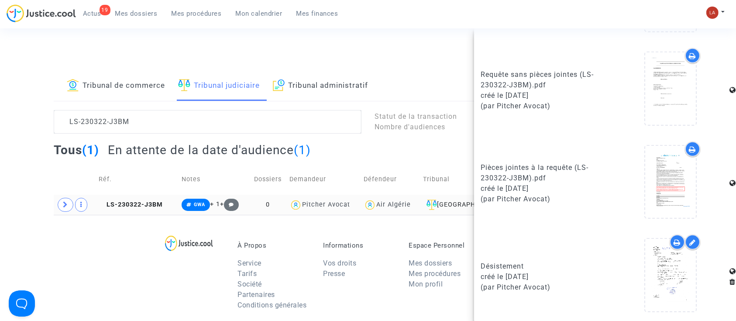
drag, startPoint x: 173, startPoint y: 208, endPoint x: 115, endPoint y: 208, distance: 57.6
click at [108, 205] on td "LS-230322-J3BM" at bounding box center [137, 205] width 83 height 20
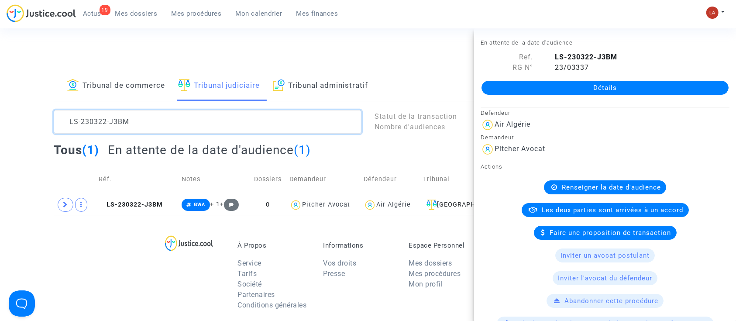
drag, startPoint x: 142, startPoint y: 121, endPoint x: 19, endPoint y: 90, distance: 127.6
click at [19, 90] on div "Tribunal de commerce Tribunal judiciaire Tribunal administratif LS-230322-J3BM …" at bounding box center [368, 143] width 736 height 144
paste textarea "20707-78HT"
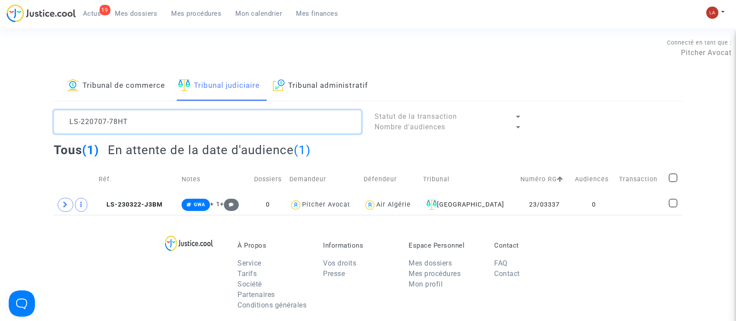
scroll to position [10, 0]
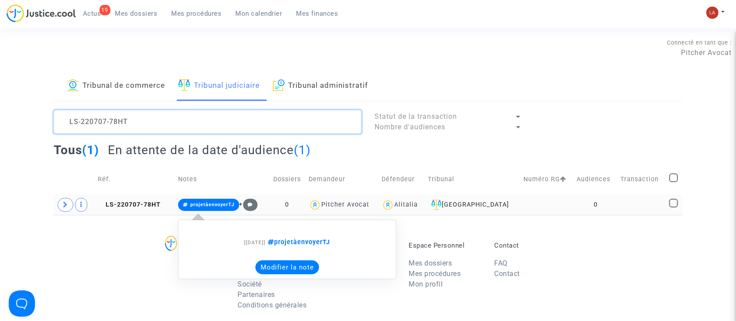
type textarea "LS-220707-78HT"
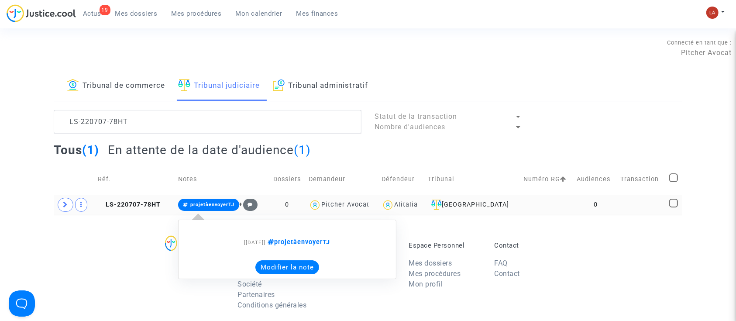
click at [299, 263] on button "Modifier la note" at bounding box center [287, 267] width 64 height 14
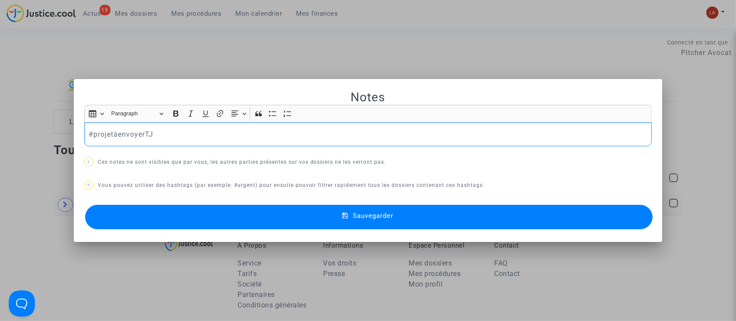
click at [281, 150] on div "Notes Rich Text Editor Insert table Insert table Heading Paragraph Paragraph He…" at bounding box center [368, 161] width 568 height 142
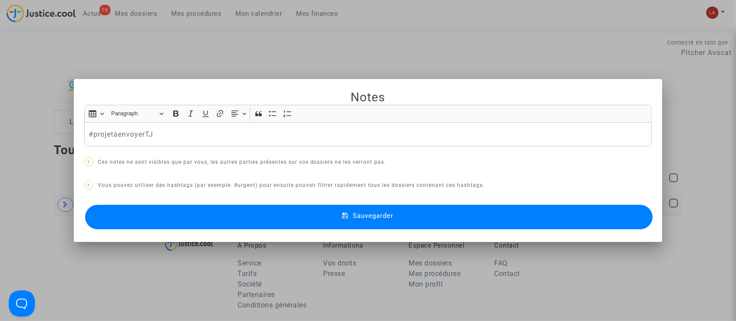
click at [278, 145] on div "#projetàenvoyerTJ" at bounding box center [368, 134] width 568 height 24
drag, startPoint x: 233, startPoint y: 197, endPoint x: 228, endPoint y: 204, distance: 8.7
click at [230, 201] on div "Notes Rich Text Editor Insert table Insert table Heading Paragraph Paragraph He…" at bounding box center [368, 161] width 568 height 142
click at [226, 211] on button "Sauvegarder" at bounding box center [369, 217] width 568 height 24
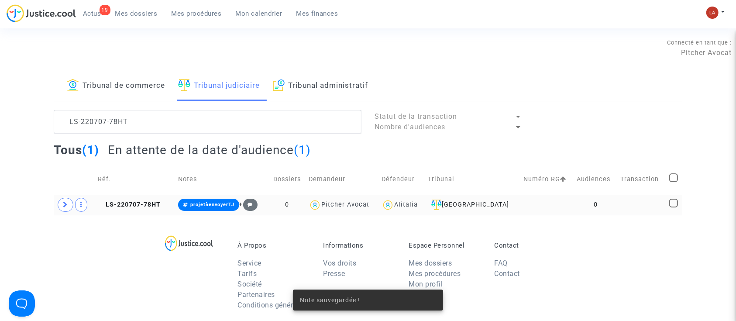
click at [122, 197] on td "LS-220707-78HT" at bounding box center [135, 205] width 80 height 20
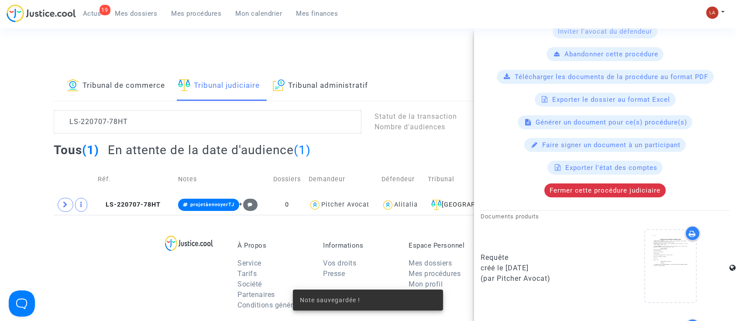
scroll to position [291, 0]
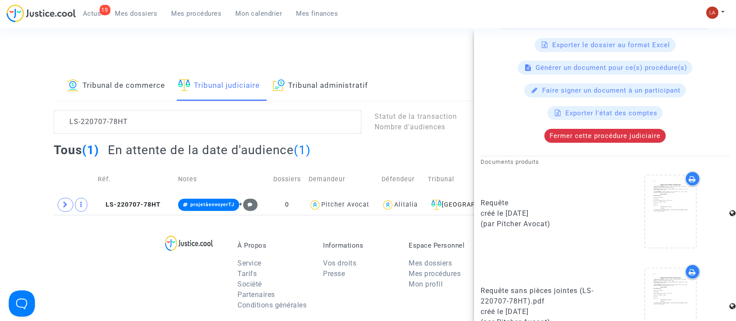
drag, startPoint x: 562, startPoint y: 206, endPoint x: 520, endPoint y: 208, distance: 42.8
click at [520, 208] on div "Requête créé le 07/07/2022 (par Pitcher Avocat)" at bounding box center [540, 213] width 118 height 31
click at [520, 208] on div "créé le 07/07/2022" at bounding box center [540, 213] width 118 height 10
drag, startPoint x: 507, startPoint y: 207, endPoint x: 557, endPoint y: 209, distance: 49.4
click at [557, 209] on div "créé le 07/07/2022" at bounding box center [540, 213] width 118 height 10
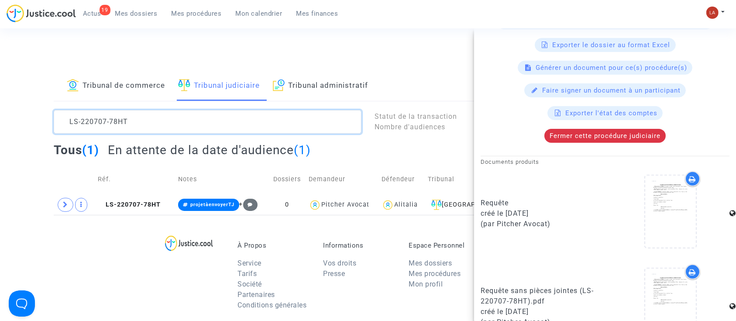
scroll to position [0, 0]
drag, startPoint x: 155, startPoint y: 125, endPoint x: 6, endPoint y: 86, distance: 153.5
click at [6, 86] on div "Tribunal de commerce Tribunal judiciaire Tribunal administratif LS-220707-78HT …" at bounding box center [368, 143] width 736 height 144
paste textarea "30306-9677"
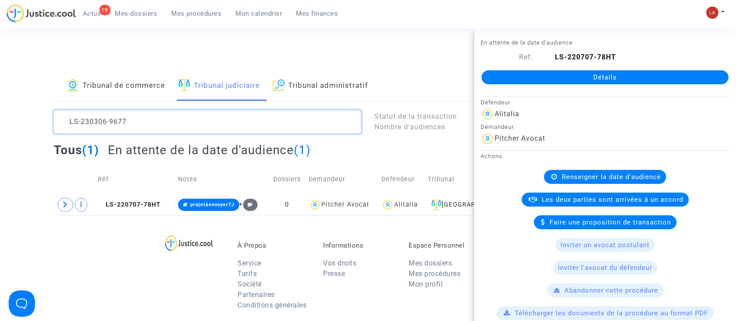
scroll to position [10, 0]
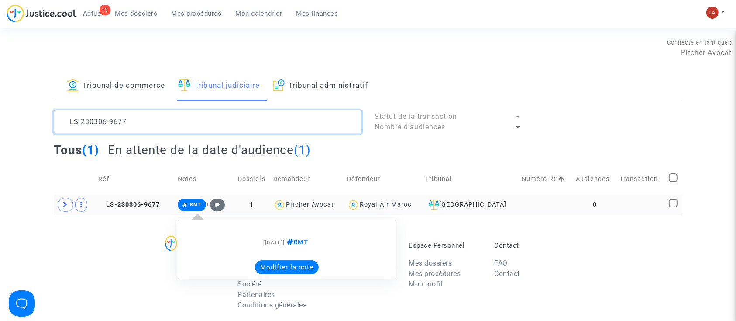
type textarea "LS-230306-9677"
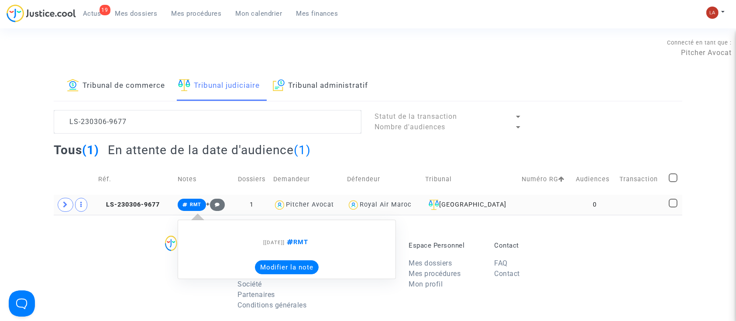
click at [298, 268] on button "Modifier la note" at bounding box center [287, 267] width 64 height 14
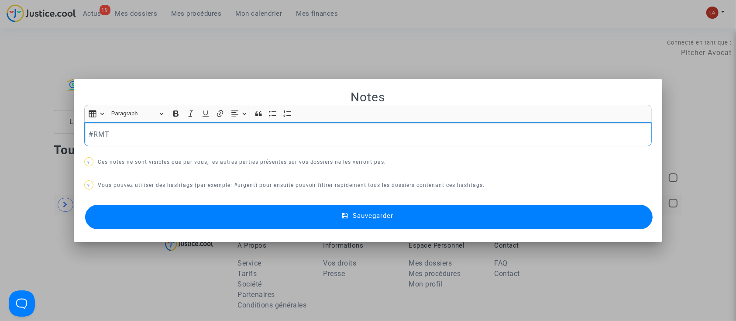
click at [199, 134] on p "#RMT" at bounding box center [368, 134] width 559 height 11
click at [177, 214] on button "Sauvegarder" at bounding box center [369, 217] width 568 height 24
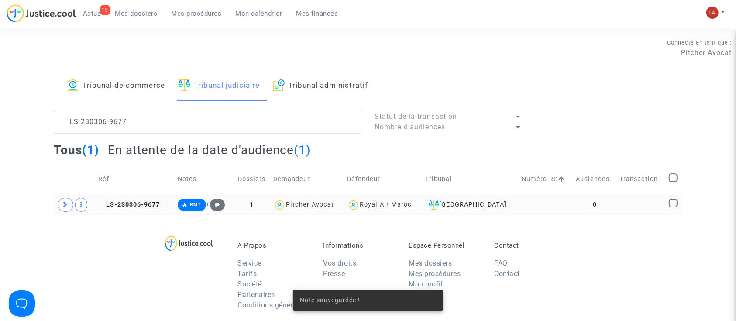
click at [114, 209] on td "LS-230306-9677" at bounding box center [134, 205] width 79 height 20
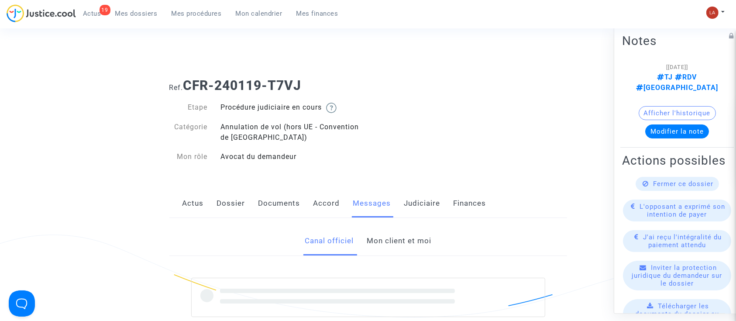
click at [386, 238] on link "Mon client et moi" at bounding box center [399, 241] width 65 height 29
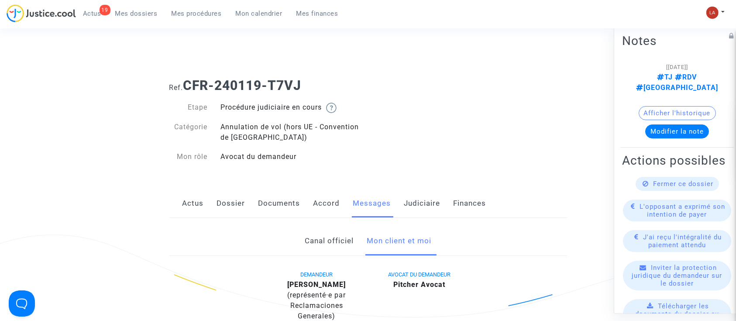
click at [438, 216] on link "Judiciaire" at bounding box center [422, 203] width 36 height 29
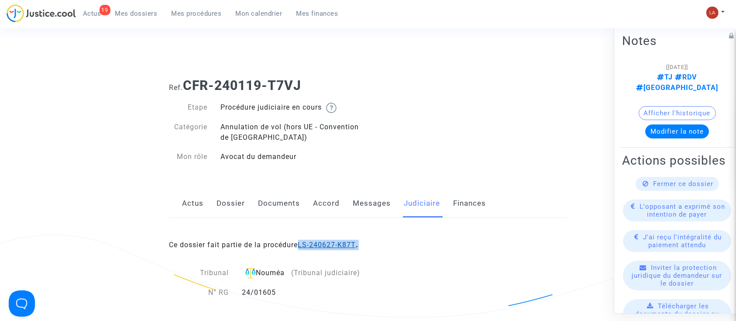
drag, startPoint x: 370, startPoint y: 243, endPoint x: 303, endPoint y: 243, distance: 66.8
click at [301, 243] on div "Ce dossier fait partie de la procédure LS-240627-K87T ." at bounding box center [368, 238] width 398 height 41
copy b "LS-240627-K87T ."
click at [376, 203] on link "Messages" at bounding box center [372, 203] width 38 height 29
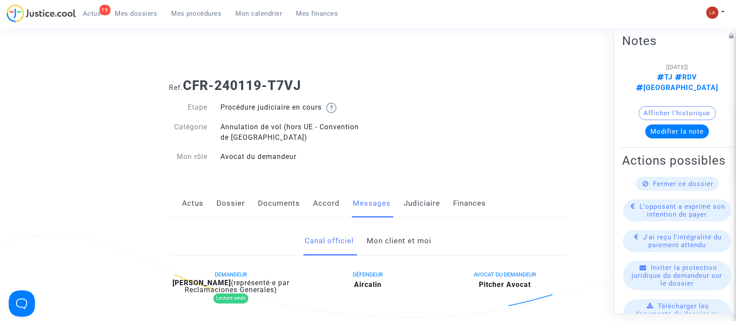
click at [403, 231] on link "Mon client et moi" at bounding box center [399, 241] width 65 height 29
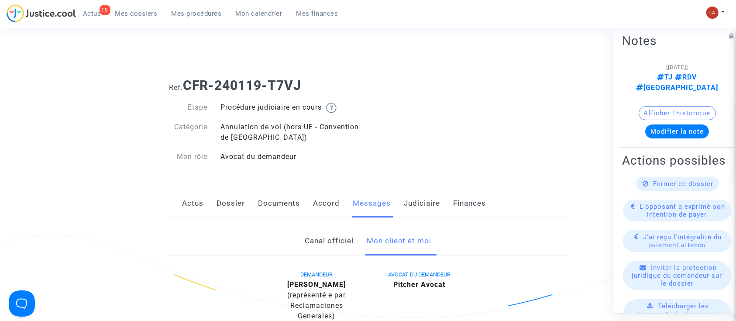
click at [334, 202] on link "Accord" at bounding box center [326, 203] width 27 height 29
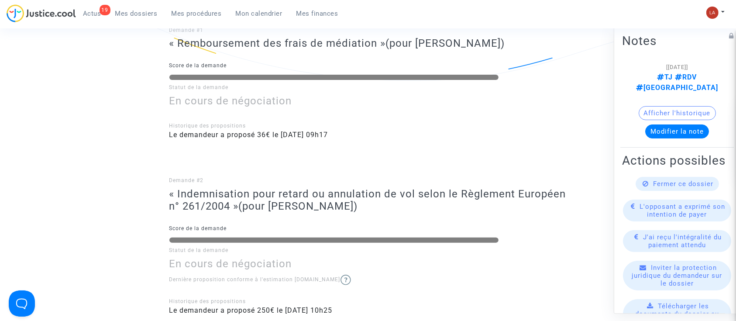
scroll to position [58, 0]
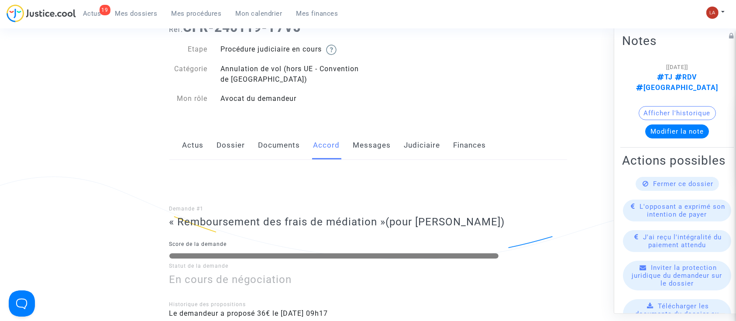
click at [358, 141] on link "Messages" at bounding box center [372, 145] width 38 height 29
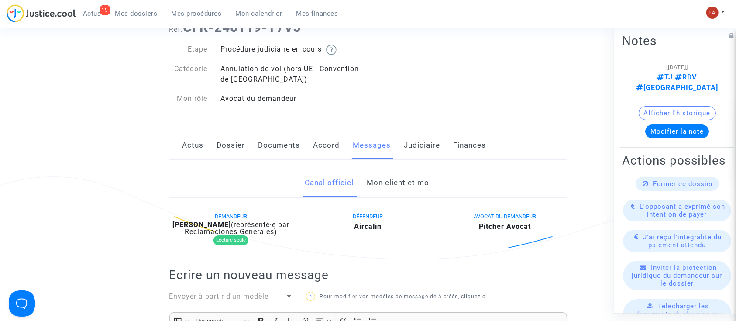
drag, startPoint x: 402, startPoint y: 178, endPoint x: 410, endPoint y: 178, distance: 7.9
click at [403, 177] on link "Mon client et moi" at bounding box center [399, 183] width 65 height 29
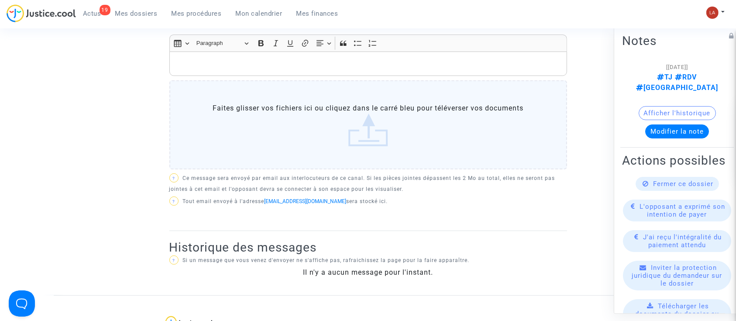
scroll to position [233, 0]
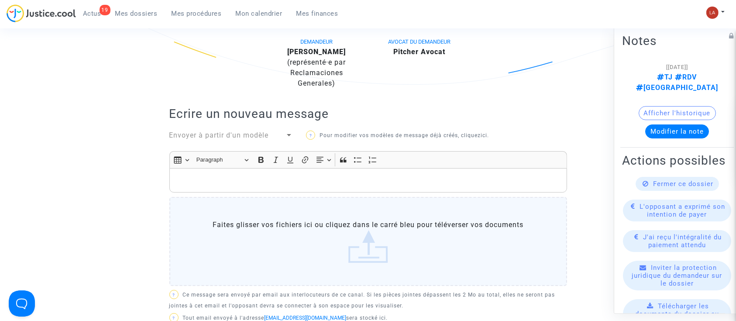
click at [395, 177] on p "Rich Text Editor, main" at bounding box center [368, 180] width 389 height 11
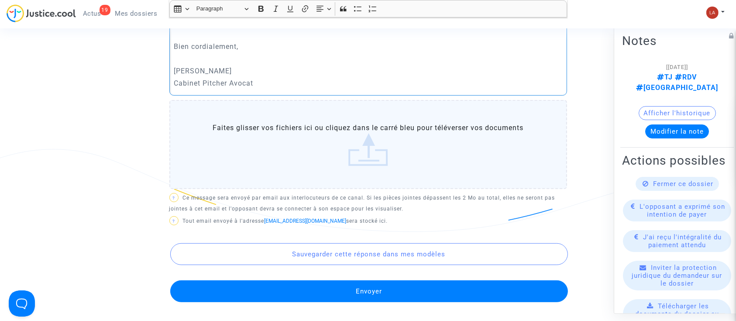
scroll to position [504, 0]
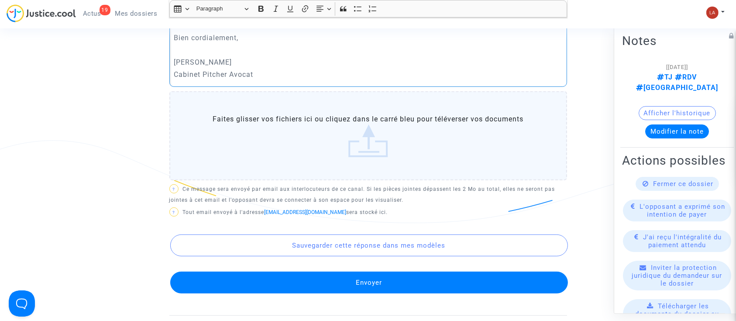
click at [364, 270] on div "Sauvegarder cette réponse dans mes modèles Envoyer" at bounding box center [368, 256] width 398 height 74
click at [403, 281] on button "Envoyer" at bounding box center [369, 283] width 398 height 22
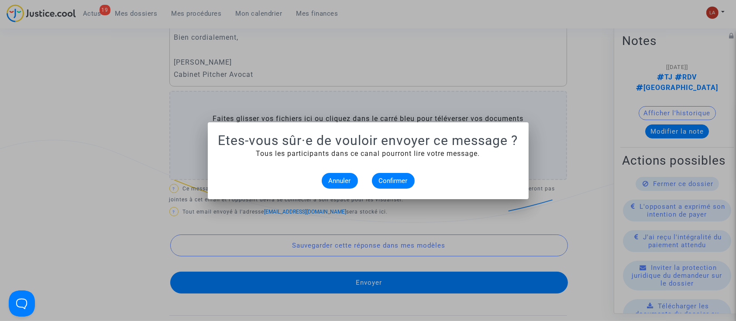
scroll to position [0, 0]
click at [375, 176] on button "Confirmer" at bounding box center [393, 181] width 43 height 16
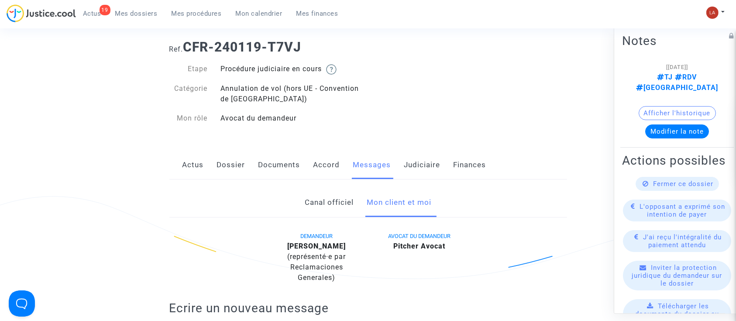
click at [218, 169] on link "Dossier" at bounding box center [231, 165] width 28 height 29
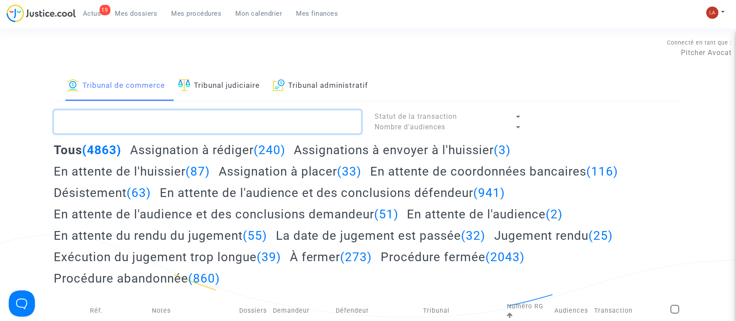
drag, startPoint x: 220, startPoint y: 119, endPoint x: 230, endPoint y: 107, distance: 16.1
click at [220, 119] on textarea at bounding box center [208, 122] width 308 height 24
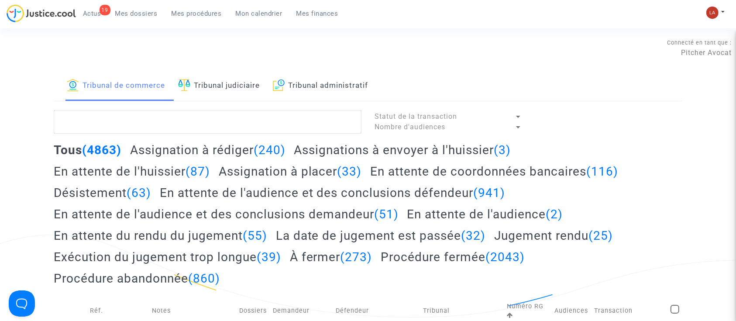
click at [231, 96] on link "Tribunal judiciaire" at bounding box center [219, 86] width 82 height 30
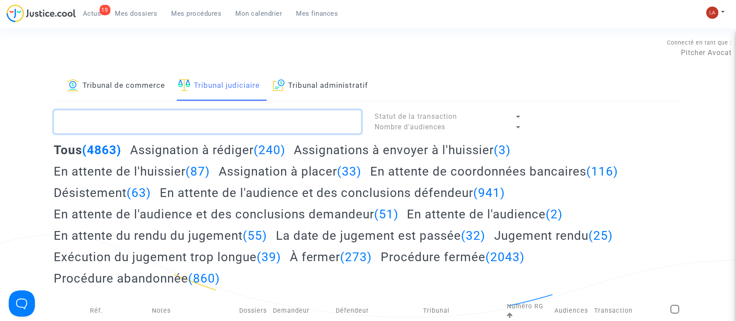
drag, startPoint x: 231, startPoint y: 116, endPoint x: 243, endPoint y: 116, distance: 11.8
click at [231, 116] on textarea at bounding box center [208, 122] width 308 height 24
paste textarea "LS-240627-K87T."
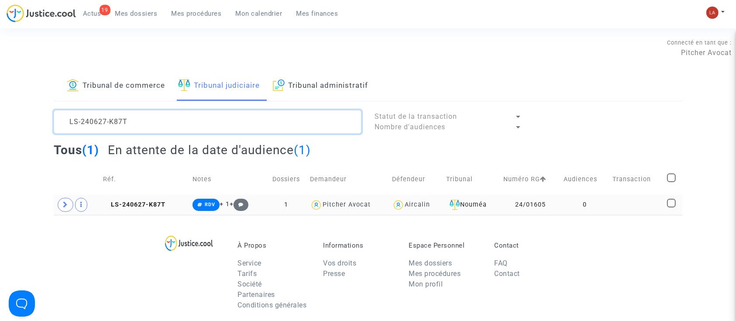
type textarea "LS-240627-K87T"
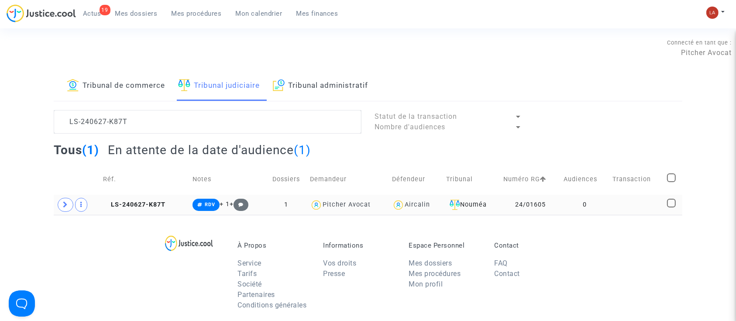
click at [143, 209] on td "LS-240627-K87T" at bounding box center [145, 205] width 90 height 20
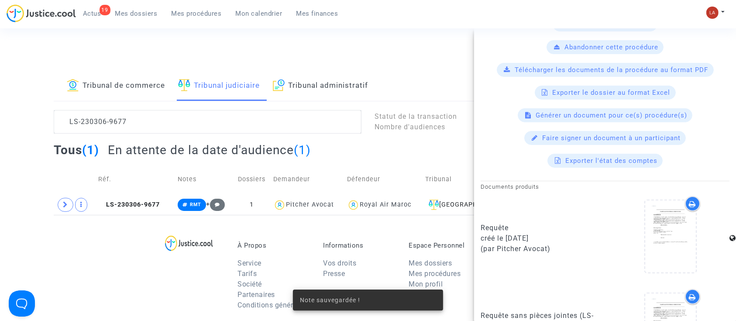
scroll to position [291, 0]
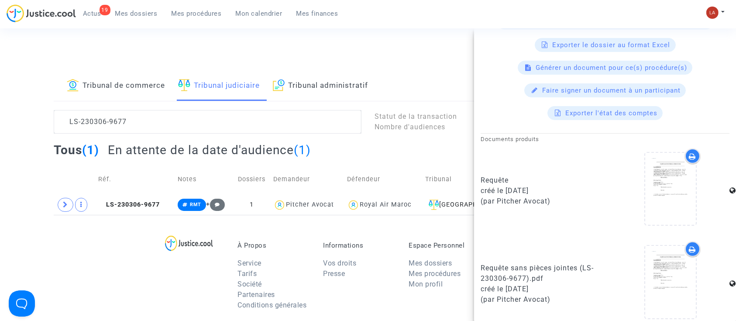
drag, startPoint x: 546, startPoint y: 189, endPoint x: 508, endPoint y: 189, distance: 38.0
click at [508, 189] on div "créé le [DATE]" at bounding box center [540, 191] width 118 height 10
copy div "[DATE]"
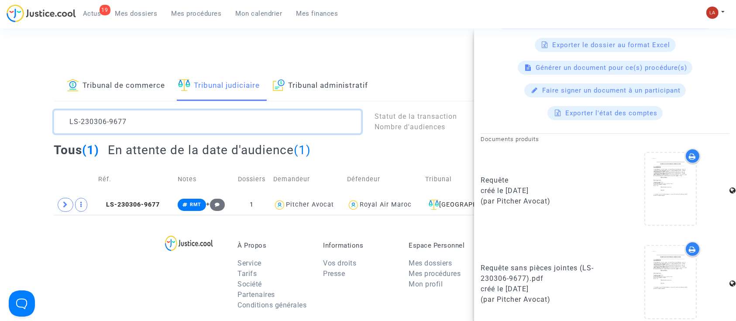
drag, startPoint x: 151, startPoint y: 132, endPoint x: 40, endPoint y: 103, distance: 114.7
click at [40, 103] on div "Tribunal de commerce Tribunal judiciaire Tribunal administratif LS-230306-9677 …" at bounding box center [368, 143] width 736 height 144
paste textarea "40725-6FQG"
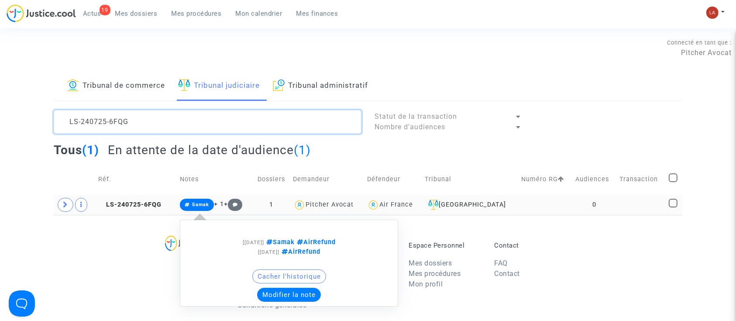
type textarea "LS-240725-6FQG"
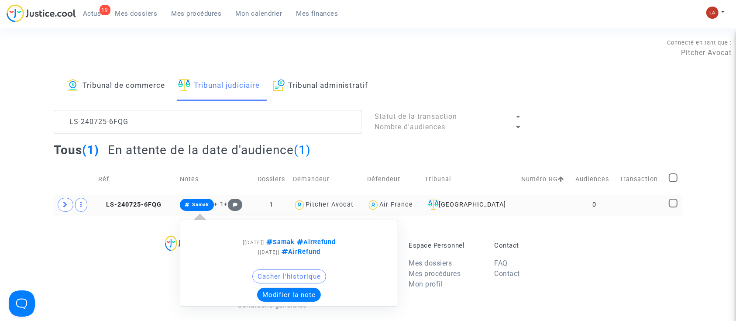
click at [313, 307] on div "[[DATE]] Samak AirRefund [[DATE]] AirRefund Cacher l'historique Modifier la note" at bounding box center [289, 263] width 218 height 104
click at [303, 290] on button "Modifier la note" at bounding box center [289, 295] width 64 height 14
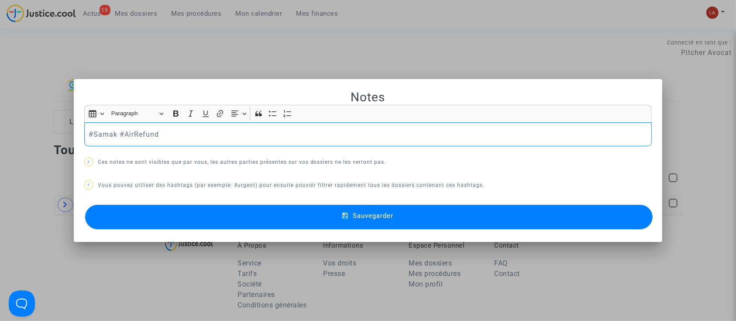
click at [202, 132] on p "#Samak #AirRefund" at bounding box center [368, 134] width 559 height 11
click at [144, 207] on button "Sauvegarder" at bounding box center [369, 217] width 568 height 24
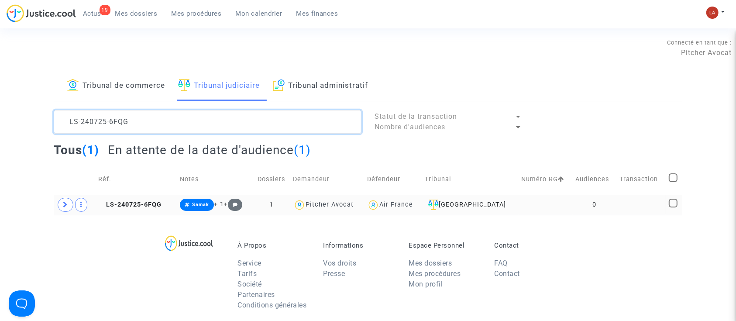
drag, startPoint x: 163, startPoint y: 124, endPoint x: 67, endPoint y: 85, distance: 103.6
click at [67, 85] on div "Tribunal de commerce Tribunal judiciaire Tribunal administratif LS-240725-6FQG …" at bounding box center [368, 143] width 629 height 144
paste textarea "20719-KRHQ"
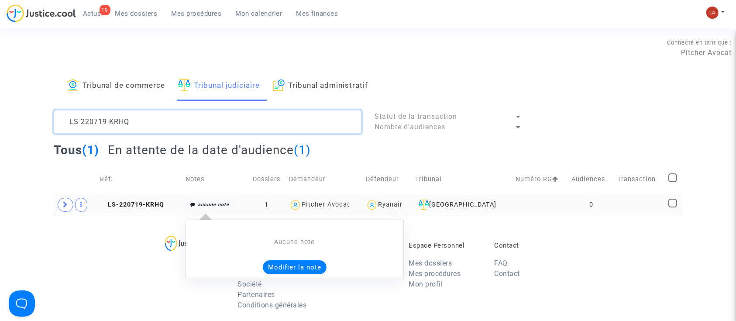
type textarea "LS-220719-KRHQ"
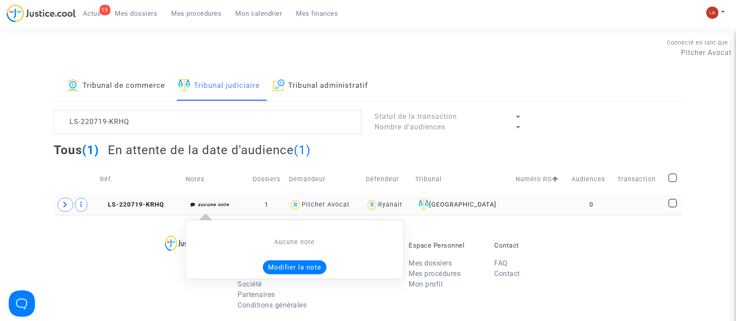
click at [303, 262] on button "Modifier la note" at bounding box center [295, 267] width 64 height 14
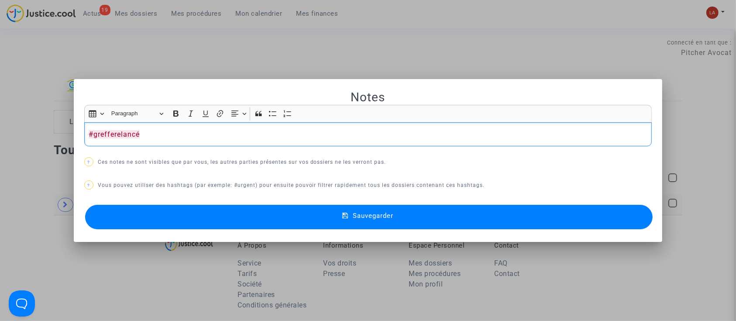
click at [252, 214] on button "Sauvegarder" at bounding box center [369, 217] width 568 height 24
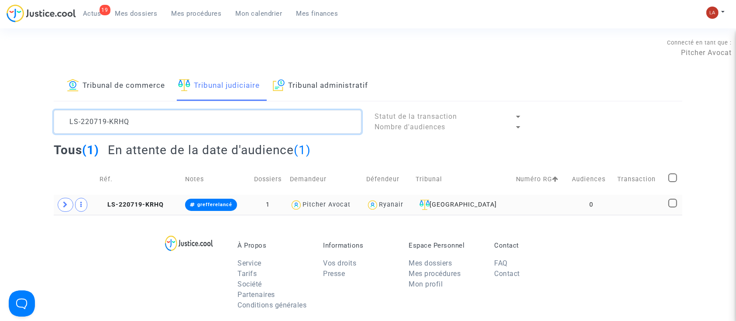
drag, startPoint x: 144, startPoint y: 126, endPoint x: 38, endPoint y: 91, distance: 111.4
click at [38, 92] on div "Tribunal de commerce Tribunal judiciaire Tribunal administratif LS-220719-KRHQ …" at bounding box center [368, 143] width 736 height 144
paste textarea "30227-NFMU"
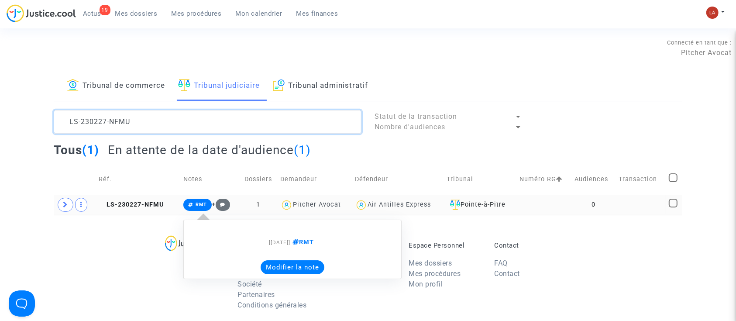
type textarea "LS-230227-NFMU"
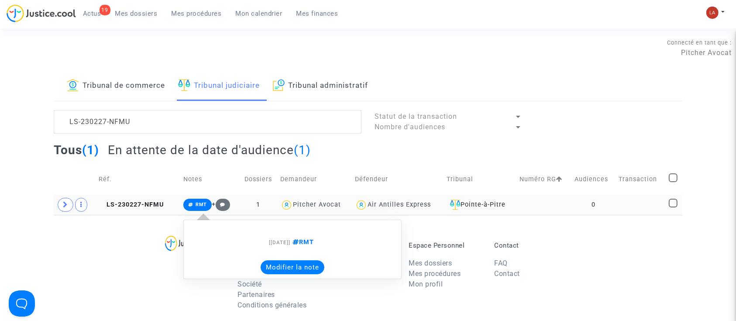
click at [285, 270] on button "Modifier la note" at bounding box center [293, 267] width 64 height 14
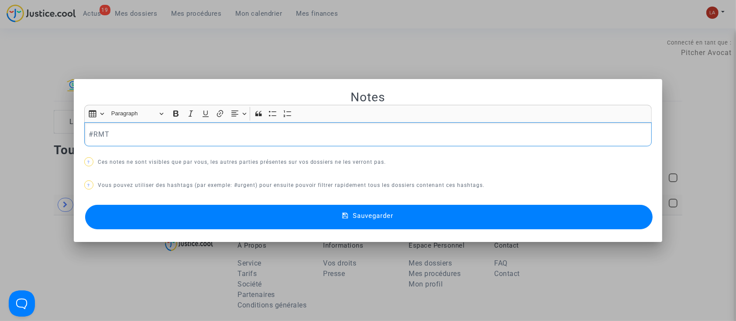
click at [229, 139] on p "#RMT" at bounding box center [368, 134] width 559 height 11
click at [199, 221] on button "Sauvegarder" at bounding box center [369, 217] width 568 height 24
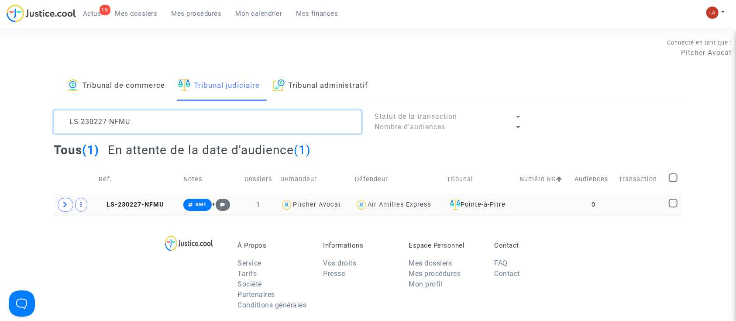
drag, startPoint x: 146, startPoint y: 122, endPoint x: 70, endPoint y: 87, distance: 83.8
click at [72, 91] on div "Tribunal de commerce Tribunal judiciaire Tribunal administratif LS-230227-NFMU …" at bounding box center [368, 143] width 629 height 144
paste textarea "LS-240724-KJGH"
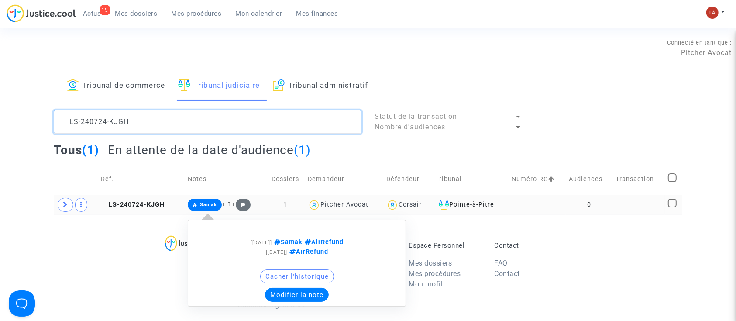
type textarea "LS-240724-KJGH"
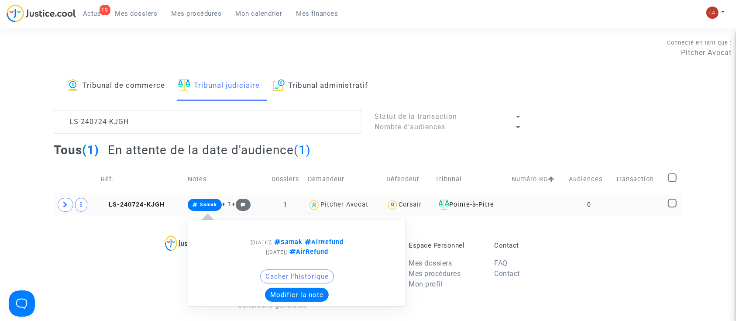
click at [305, 293] on button "Modifier la note" at bounding box center [297, 295] width 64 height 14
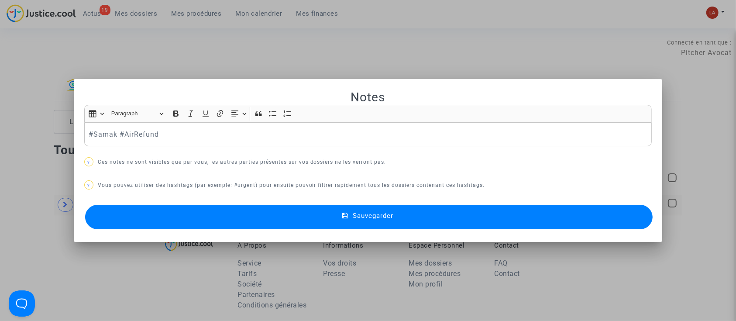
click at [271, 154] on div "Notes Rich Text Editor Insert table Insert table Heading Paragraph Paragraph He…" at bounding box center [368, 161] width 568 height 142
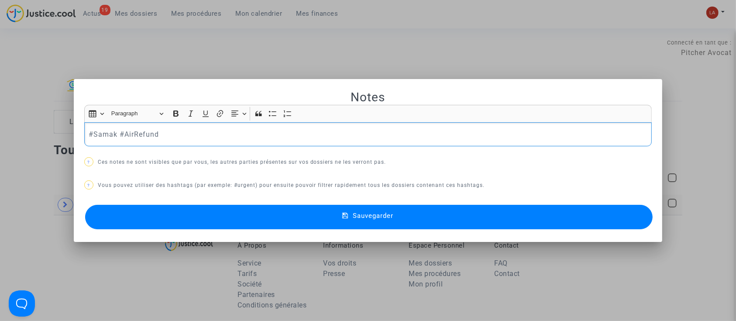
click at [279, 142] on div "#Samak #AirRefund" at bounding box center [368, 134] width 568 height 24
click at [210, 220] on button "Sauvegarder" at bounding box center [369, 217] width 568 height 24
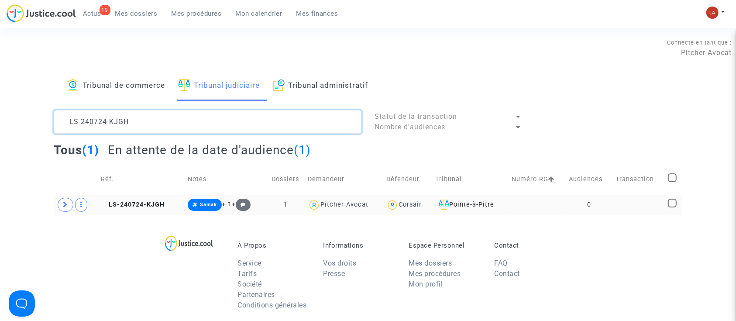
drag, startPoint x: 156, startPoint y: 114, endPoint x: -10, endPoint y: 119, distance: 166.9
click at [0, 119] on html "19 Actus Mes dossiers Mes procédures Mon calendrier Mes finances Mon profil Cha…" at bounding box center [368, 269] width 736 height 539
paste textarea "6UFY"
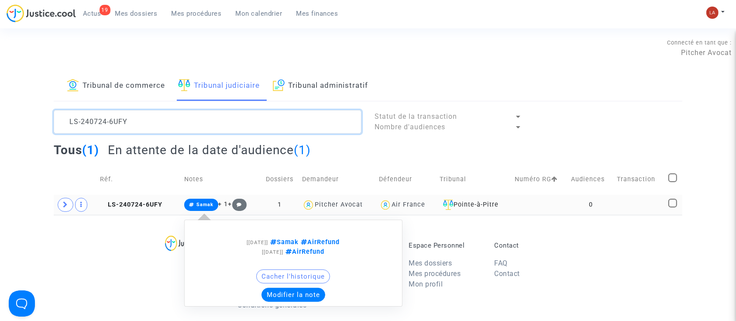
type textarea "LS-240724-6UFY"
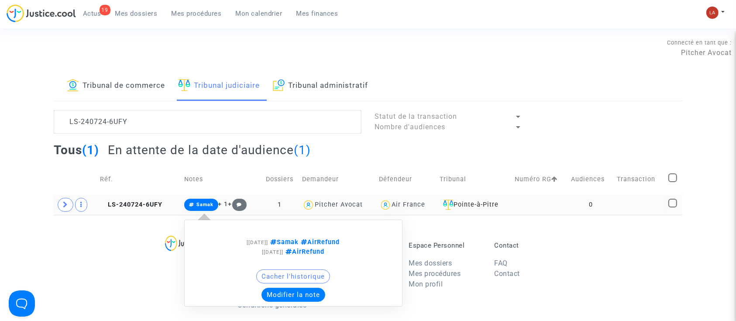
click at [279, 294] on button "Modifier la note" at bounding box center [294, 295] width 64 height 14
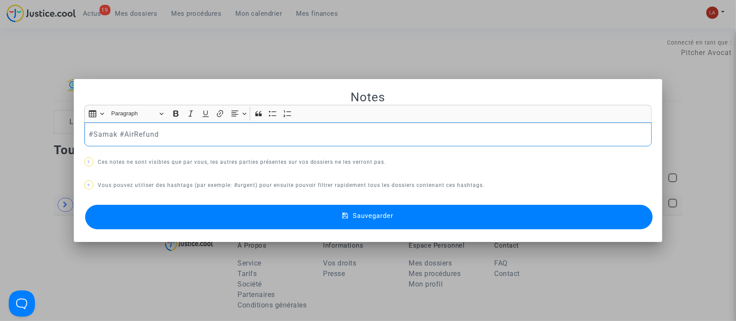
click at [214, 138] on p "#Samak #AirRefund" at bounding box center [368, 134] width 559 height 11
click at [199, 218] on button "Sauvegarder" at bounding box center [369, 217] width 568 height 24
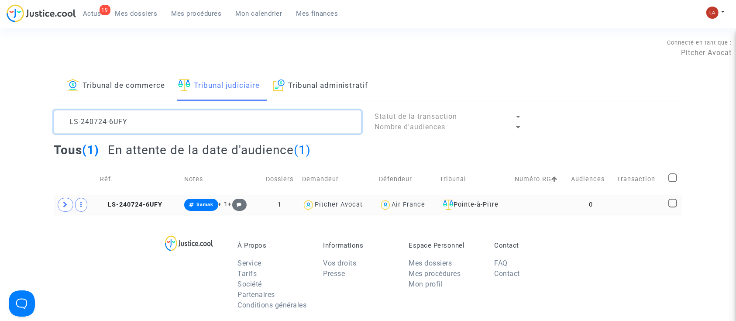
drag, startPoint x: 128, startPoint y: 126, endPoint x: 31, endPoint y: 105, distance: 99.5
click at [31, 105] on div "Tribunal de commerce Tribunal judiciaire Tribunal administratif LS-240724-6UFY …" at bounding box center [368, 143] width 736 height 144
paste textarea "3-G9YU"
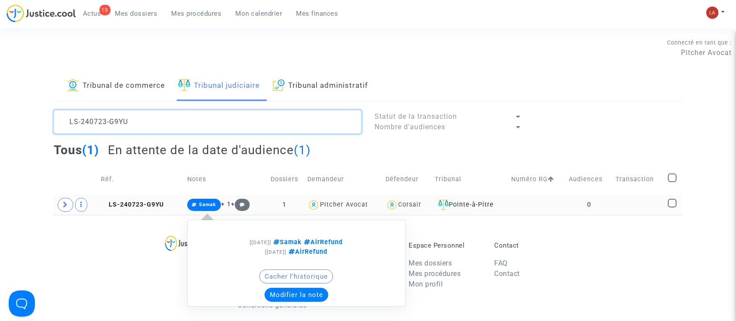
type textarea "LS-240723-G9YU"
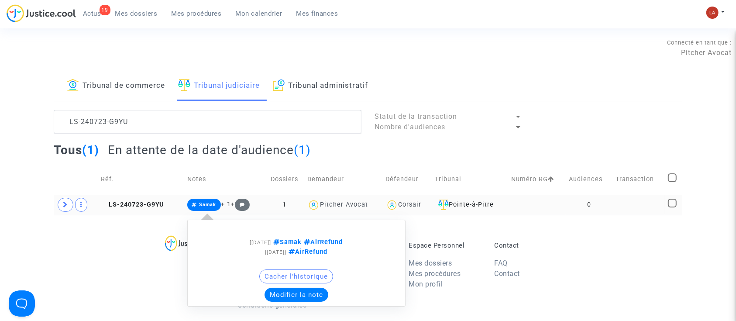
click at [272, 295] on button "Modifier la note" at bounding box center [297, 295] width 64 height 14
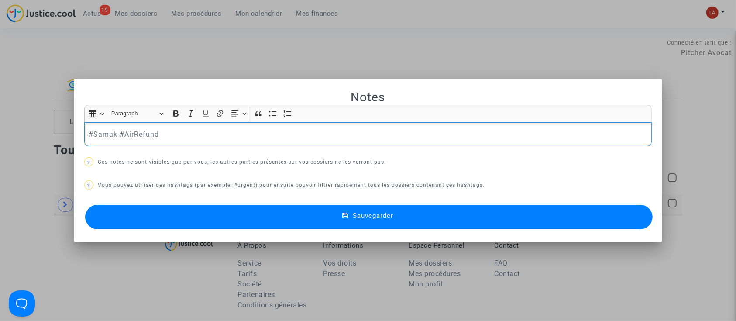
click at [228, 147] on div "Notes Rich Text Editor Insert table Insert table Heading Paragraph Paragraph He…" at bounding box center [368, 161] width 568 height 142
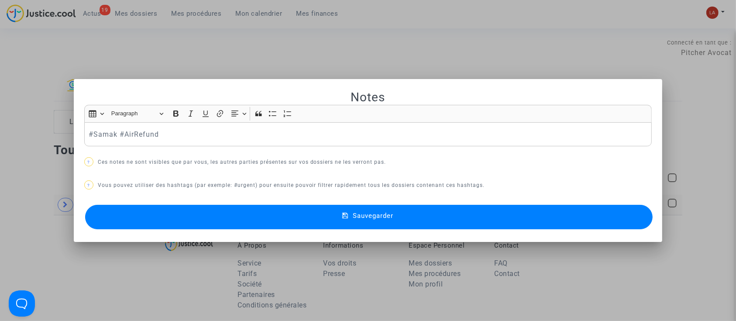
click at [228, 141] on div "#Samak #AirRefund" at bounding box center [368, 134] width 568 height 24
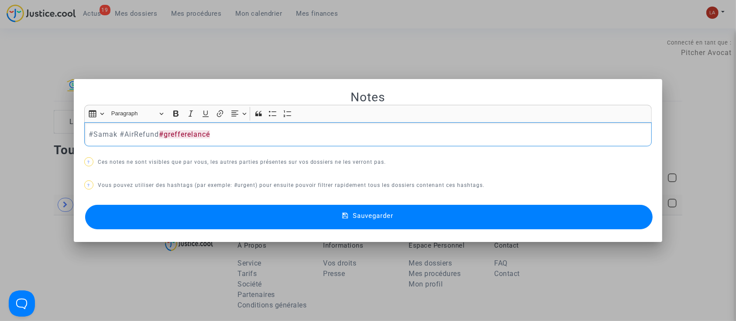
click at [211, 212] on button "Sauvegarder" at bounding box center [369, 217] width 568 height 24
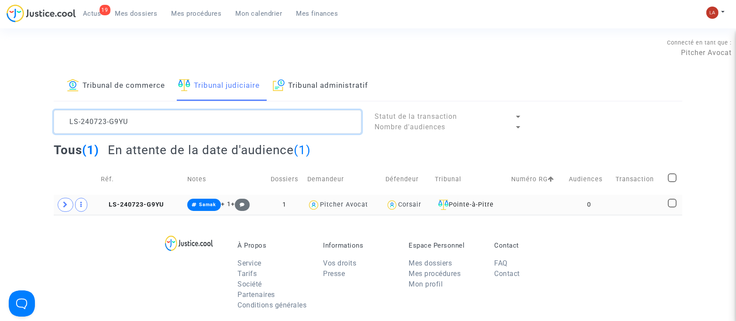
click at [6, 87] on div "Tribunal de commerce Tribunal judiciaire Tribunal administratif LS-240723-G9YU …" at bounding box center [368, 143] width 736 height 144
paste textarea "30523-GMBJ"
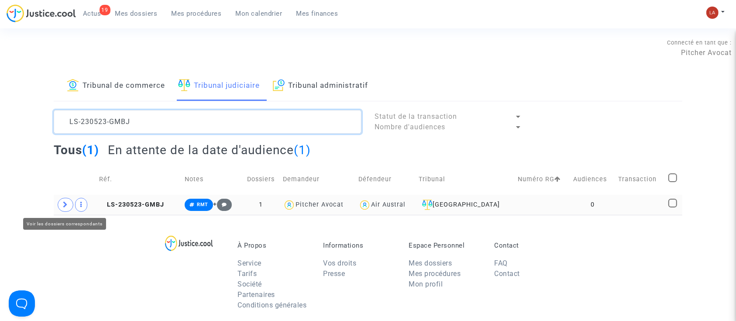
type textarea "LS-230523-GMBJ"
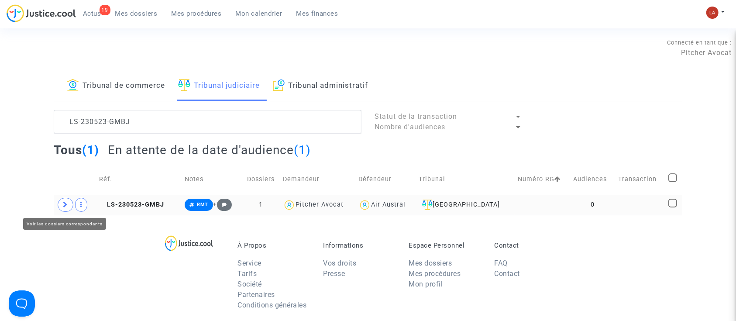
click at [67, 208] on span at bounding box center [66, 205] width 16 height 14
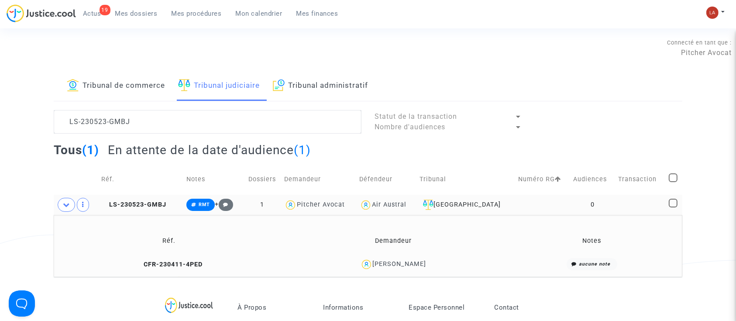
click at [171, 253] on td "Réf." at bounding box center [169, 241] width 225 height 28
drag, startPoint x: 168, startPoint y: 260, endPoint x: 269, endPoint y: 260, distance: 101.3
click at [168, 261] on span "CFR-230411-4PED" at bounding box center [169, 264] width 67 height 7
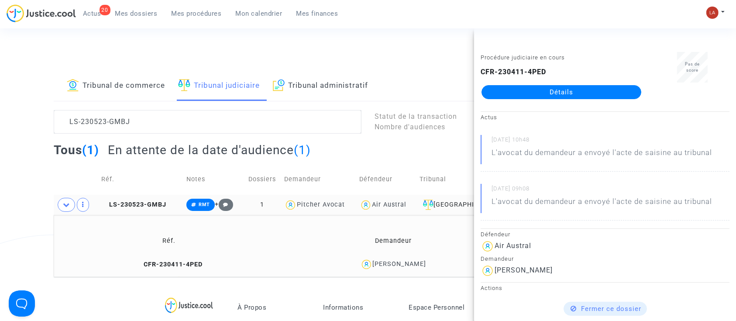
click at [147, 203] on span "LS-230523-GMBJ" at bounding box center [133, 204] width 65 height 7
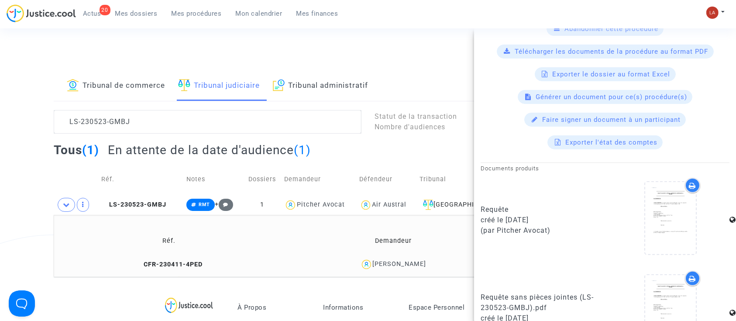
scroll to position [349, 0]
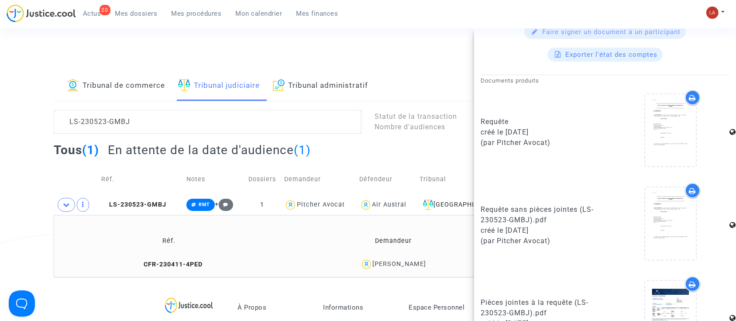
click at [163, 257] on td "CFR-230411-4PED" at bounding box center [169, 264] width 225 height 19
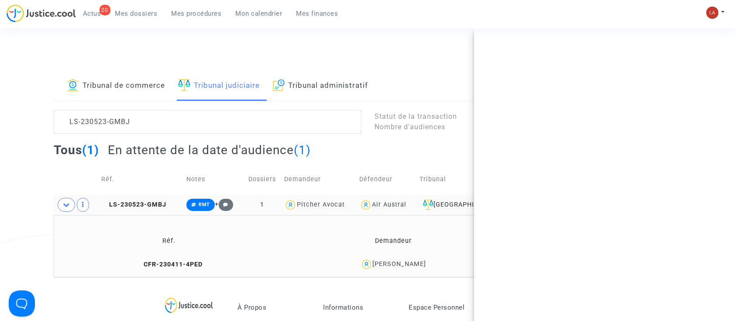
scroll to position [0, 0]
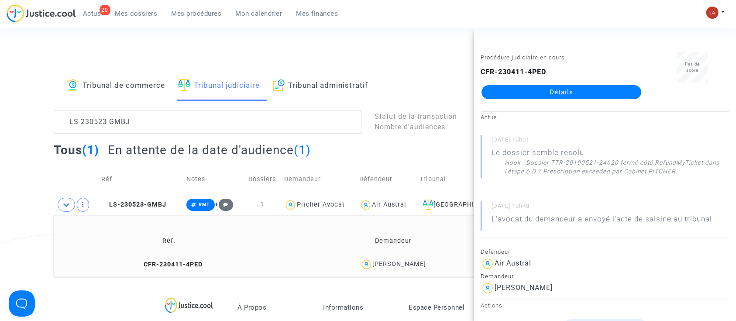
drag, startPoint x: 489, startPoint y: 204, endPoint x: 527, endPoint y: 204, distance: 38.4
click at [526, 207] on div "03/07/2023 - 10h48 L'avocat du demandeur a envoyé l'acte de saisine au tribunal" at bounding box center [605, 219] width 249 height 37
copy small "03/07/2023"
click at [287, 265] on button "Modifier la note" at bounding box center [296, 267] width 64 height 14
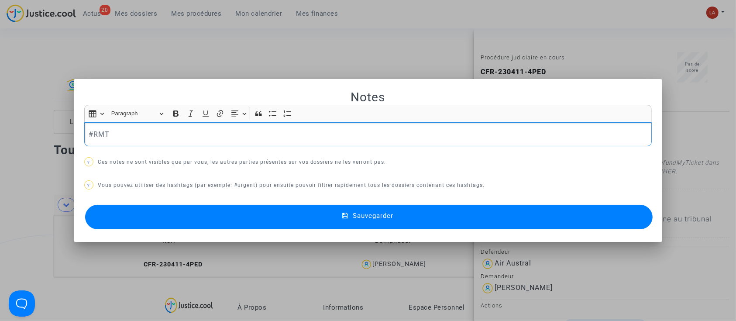
click at [182, 144] on div "#RMT" at bounding box center [368, 134] width 568 height 24
click at [166, 223] on button "Sauvegarder" at bounding box center [369, 217] width 568 height 24
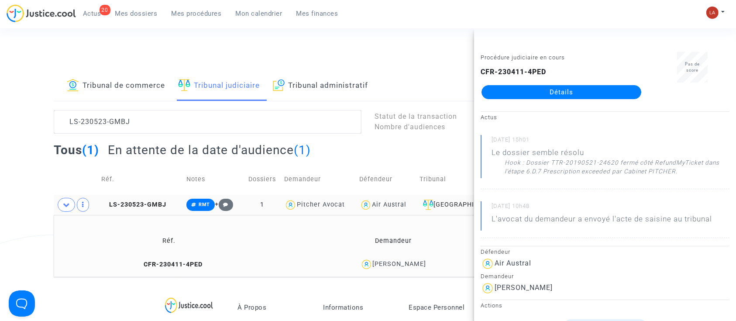
drag, startPoint x: 153, startPoint y: 216, endPoint x: 157, endPoint y: 211, distance: 5.9
click at [153, 216] on td "Réf. Demandeur Notes CFR-230411-4PED PASCAL DUTERTRE aucune note" at bounding box center [368, 246] width 629 height 62
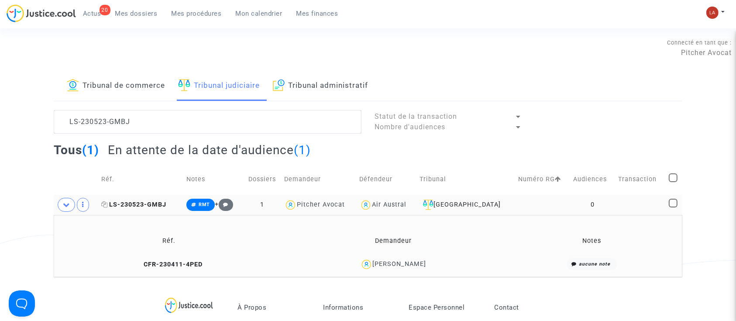
click at [156, 201] on span "LS-230523-GMBJ" at bounding box center [133, 204] width 65 height 7
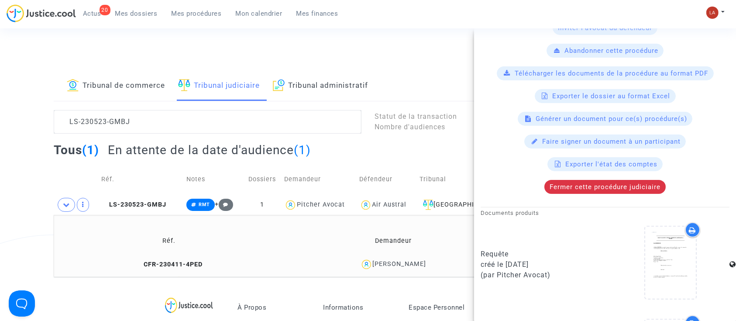
scroll to position [349, 0]
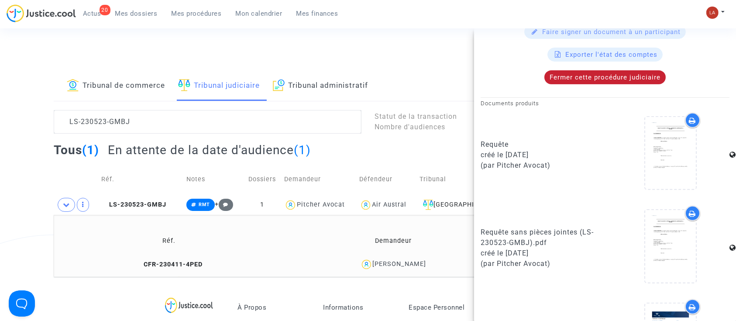
click at [572, 77] on span "Fermer cette procédure judiciaire" at bounding box center [605, 77] width 111 height 8
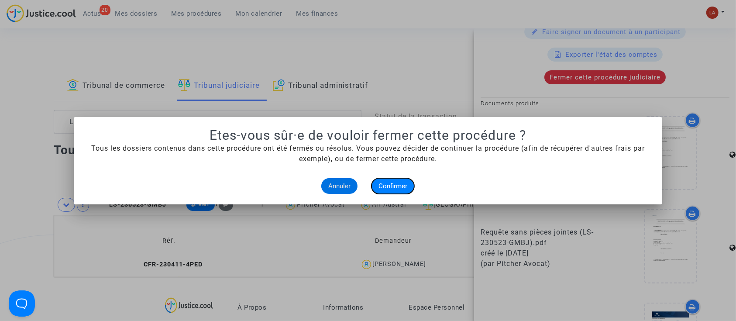
click at [391, 183] on span "Confirmer" at bounding box center [393, 186] width 29 height 8
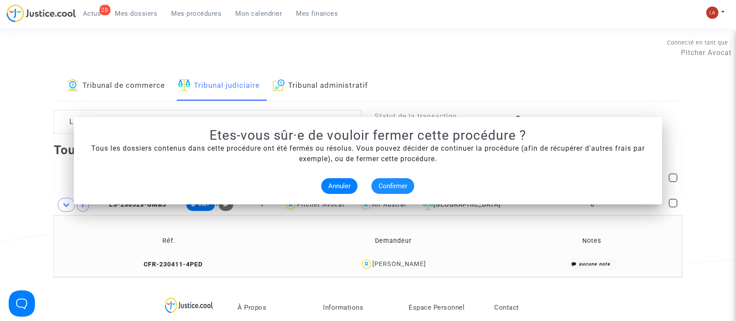
scroll to position [0, 0]
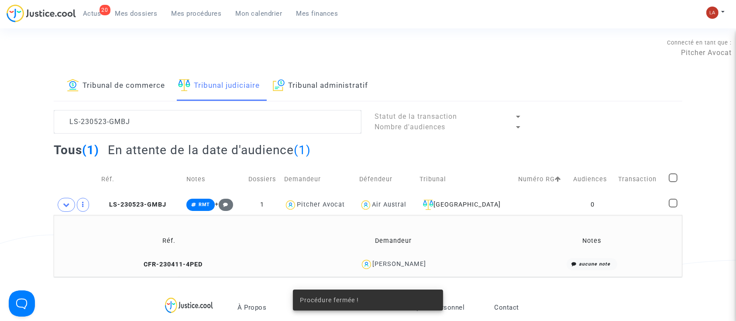
click at [457, 320] on li "Mes dossiers" at bounding box center [445, 325] width 72 height 10
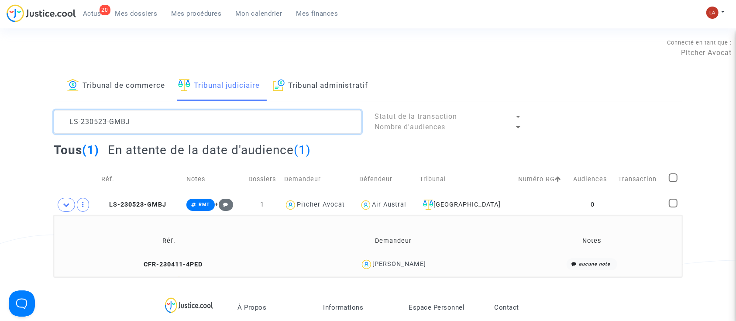
drag, startPoint x: 153, startPoint y: 120, endPoint x: -39, endPoint y: 75, distance: 197.2
click at [0, 75] on html "20 Actus Mes dossiers Mes procédures Mon calendrier Mes finances Mon profil Cha…" at bounding box center [368, 300] width 736 height 601
paste textarea "2-TUE9"
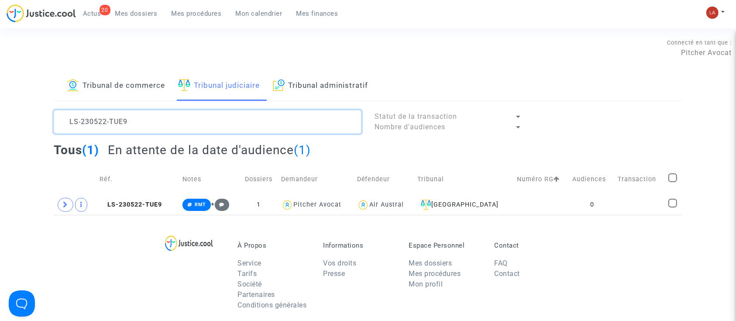
click at [176, 119] on textarea at bounding box center [208, 122] width 308 height 24
type textarea "LS-230522-TUE9"
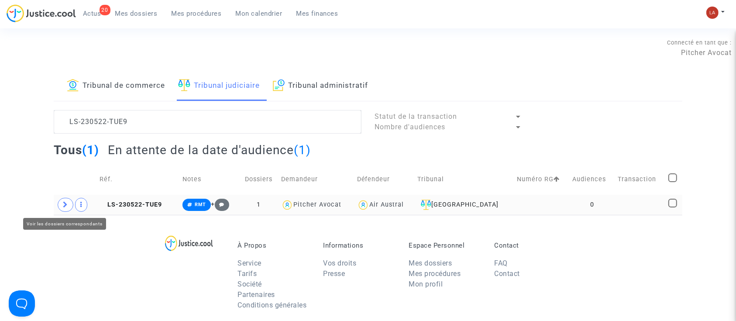
click at [63, 207] on icon at bounding box center [65, 204] width 5 height 7
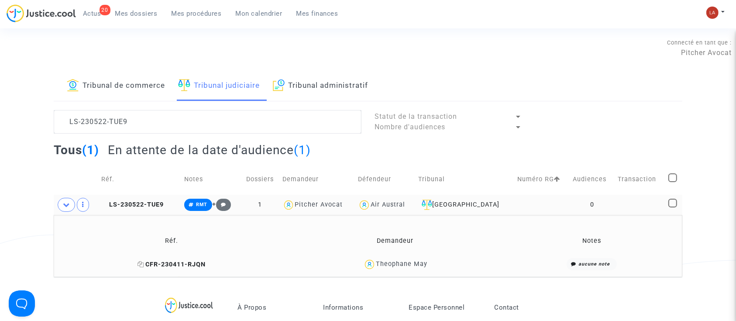
click at [164, 261] on span "CFR-230411-RJQN" at bounding box center [172, 264] width 68 height 7
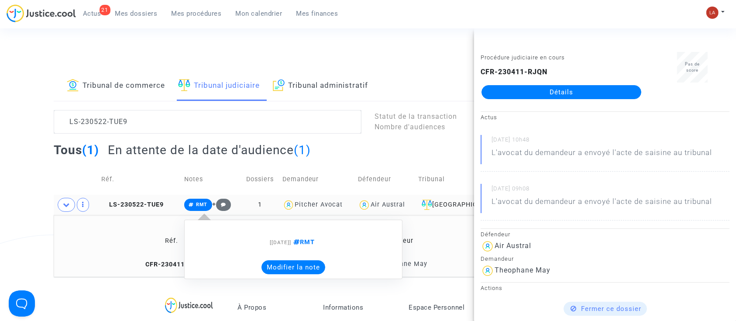
click at [279, 262] on button "Modifier la note" at bounding box center [294, 267] width 64 height 14
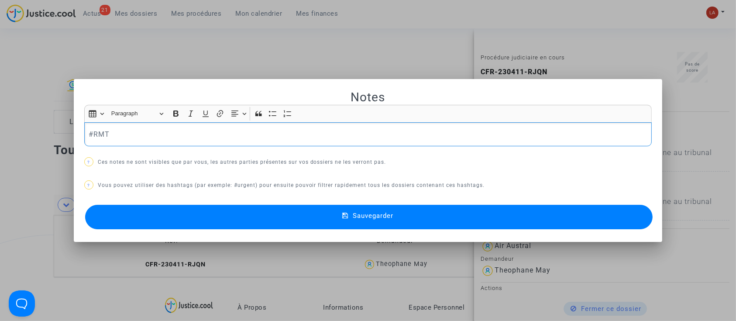
click at [167, 141] on div "#RMT" at bounding box center [368, 134] width 568 height 24
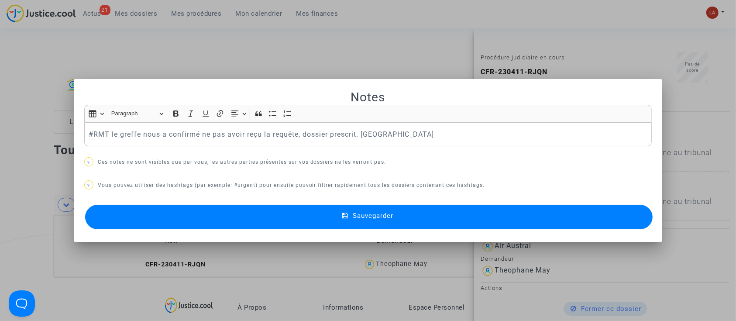
click at [173, 209] on button "Sauvegarder" at bounding box center [369, 217] width 568 height 24
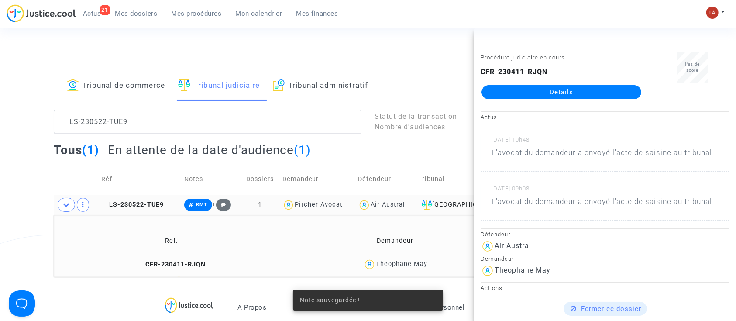
click at [126, 204] on span "LS-230522-TUE9" at bounding box center [132, 204] width 62 height 7
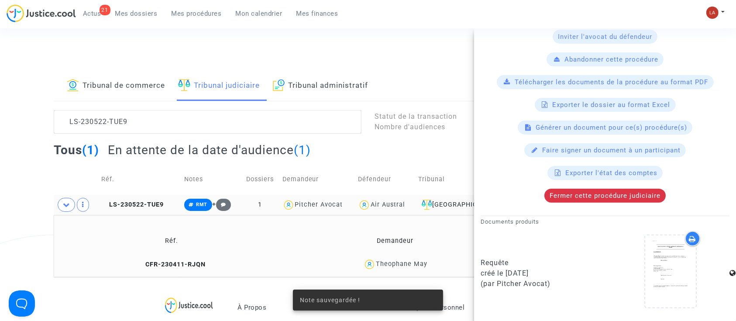
scroll to position [291, 0]
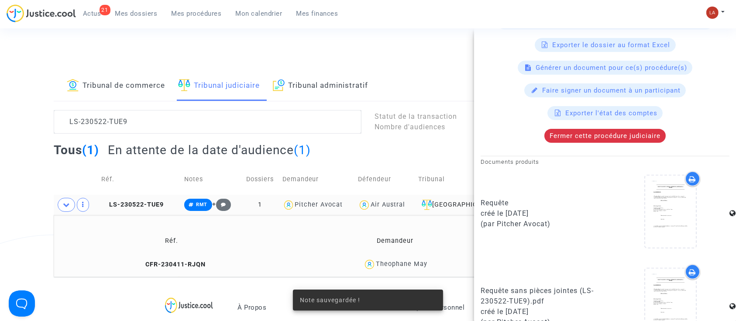
click at [600, 141] on div "En attente de la date d'audience Ref. LS-230522-TUE9 Détails Défendeur Air Aust…" at bounding box center [605, 96] width 262 height 700
click at [598, 141] on div "En attente de la date d'audience Ref. LS-230522-TUE9 Détails Défendeur Air Aust…" at bounding box center [605, 96] width 262 height 700
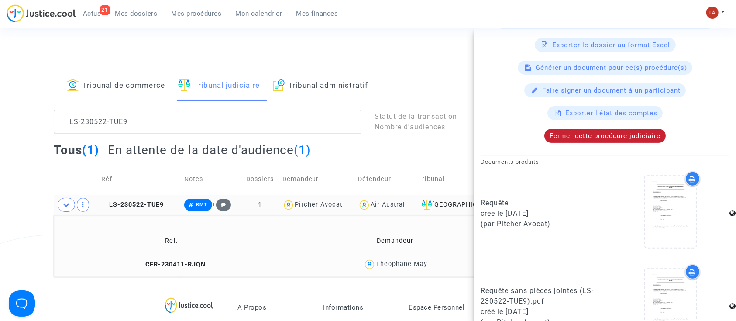
click at [611, 134] on span "Fermer cette procédure judiciaire" at bounding box center [605, 136] width 111 height 8
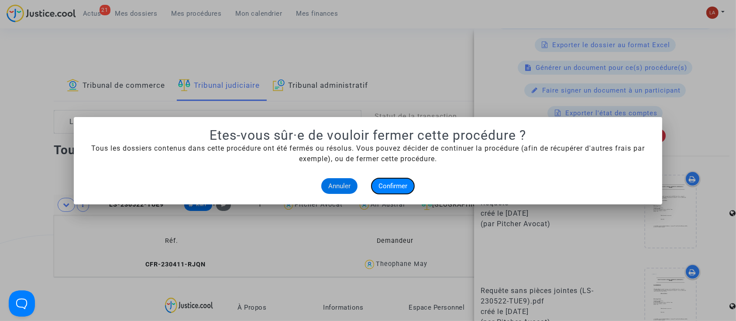
click at [397, 187] on span "Confirmer" at bounding box center [393, 186] width 29 height 8
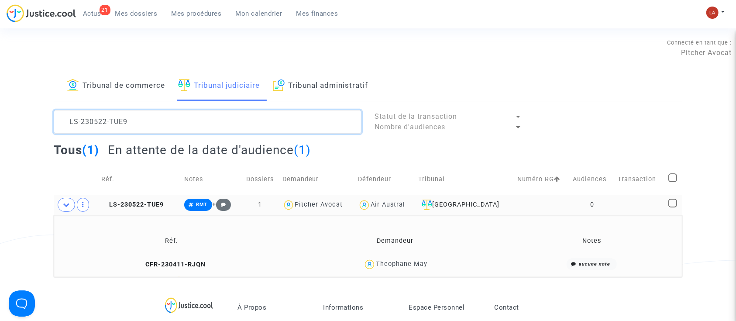
scroll to position [0, 0]
drag, startPoint x: 173, startPoint y: 126, endPoint x: -33, endPoint y: 86, distance: 209.5
click at [0, 86] on html "21 Actus Mes dossiers Mes procédures Mon calendrier Mes finances Mon profil Cha…" at bounding box center [368, 300] width 736 height 601
paste textarea "727-RHMV"
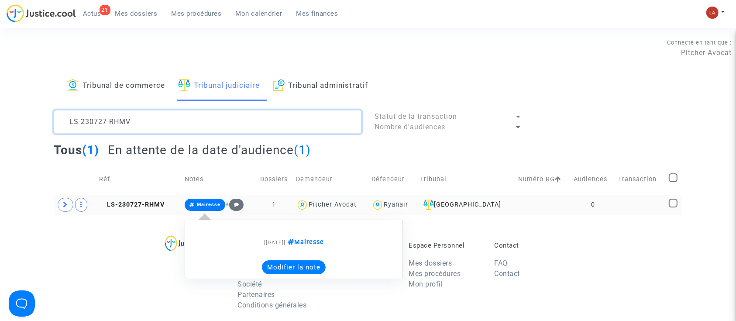
type textarea "LS-230727-RHMV"
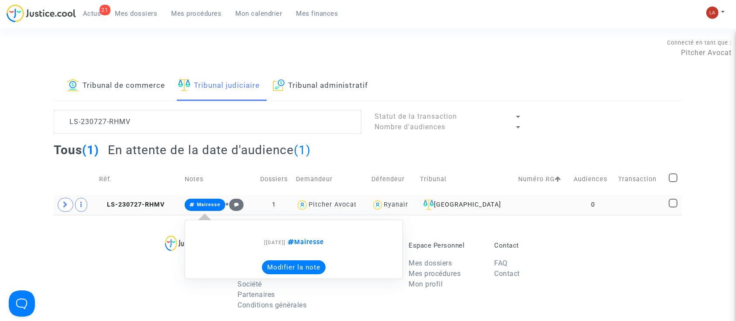
click at [286, 269] on button "Modifier la note" at bounding box center [294, 267] width 64 height 14
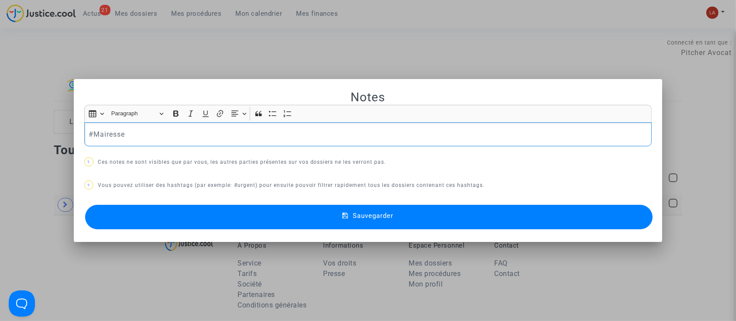
click at [192, 123] on div "#Mairesse" at bounding box center [368, 134] width 568 height 24
click at [252, 210] on button "Sauvegarder" at bounding box center [369, 217] width 568 height 24
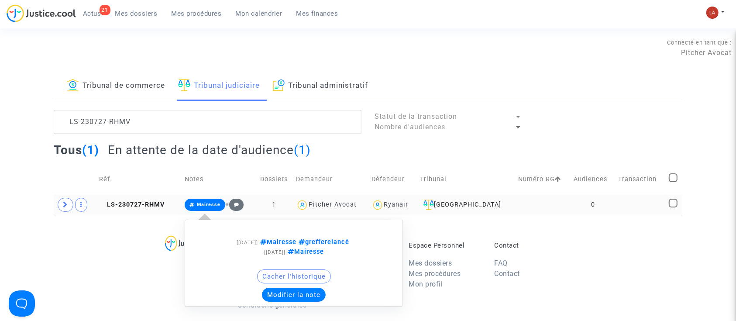
click at [303, 295] on button "Modifier la note" at bounding box center [294, 295] width 64 height 14
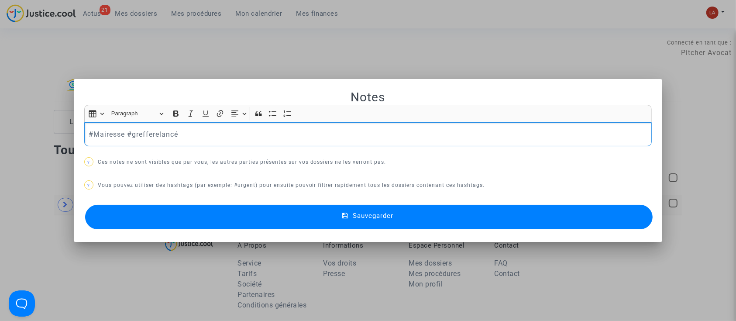
click at [276, 160] on p "? Ces notes ne sont visibles que par vous, les autres parties présentes sur vos…" at bounding box center [368, 162] width 568 height 11
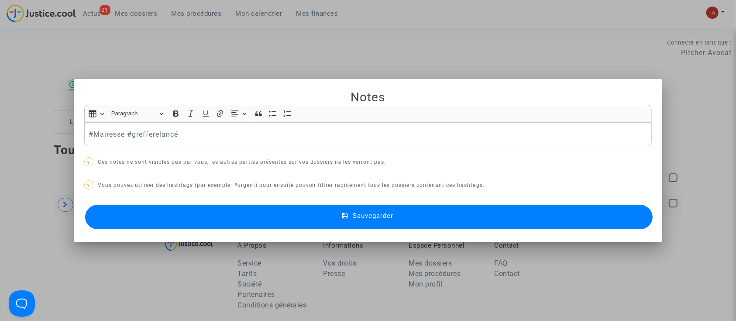
click at [270, 145] on div "#Mairesse #grefferelancé" at bounding box center [368, 134] width 568 height 24
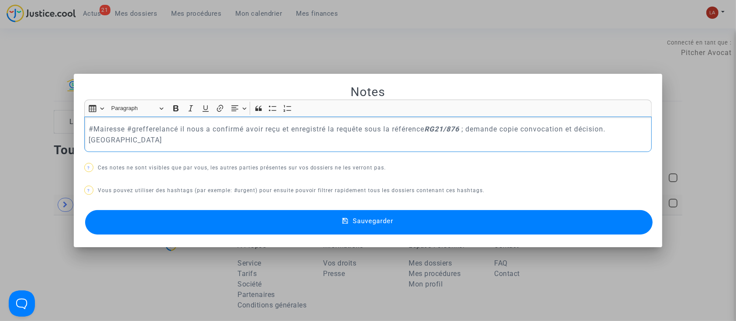
click at [327, 221] on button "Sauvegarder" at bounding box center [369, 222] width 568 height 24
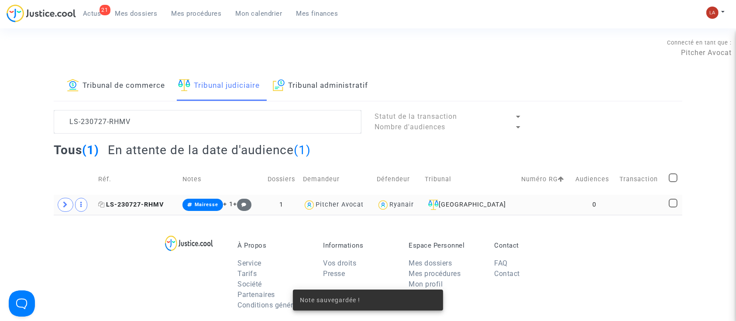
click at [101, 205] on icon at bounding box center [101, 204] width 7 height 6
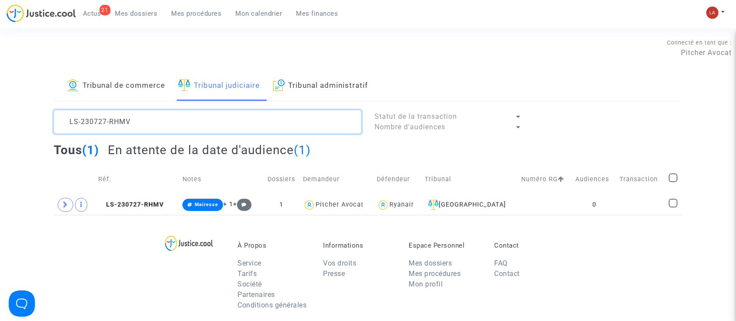
drag, startPoint x: 108, startPoint y: 100, endPoint x: 18, endPoint y: 85, distance: 91.3
click at [18, 85] on div "Tribunal de commerce Tribunal judiciaire Tribunal administratif LS-230727-RHMV …" at bounding box center [368, 143] width 736 height 144
paste textarea "21207-F49E"
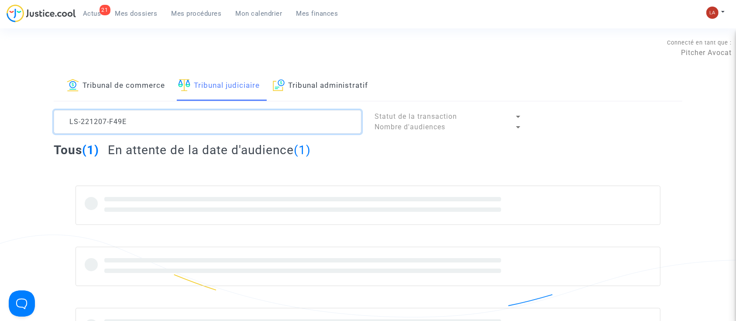
type textarea "LS-221207-F49E"
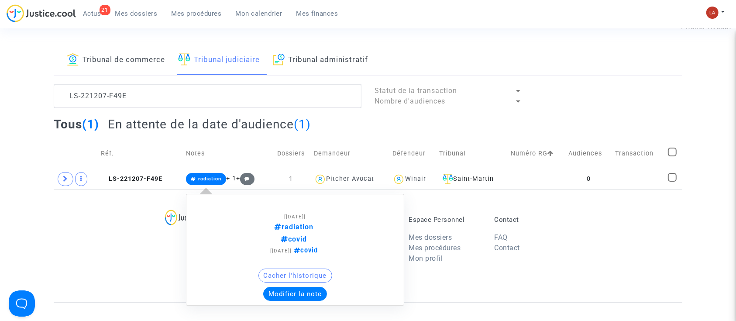
scroll to position [58, 0]
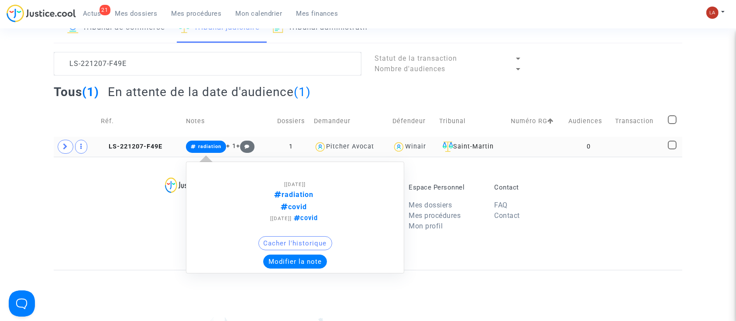
click at [297, 264] on button "Modifier la note" at bounding box center [295, 262] width 64 height 14
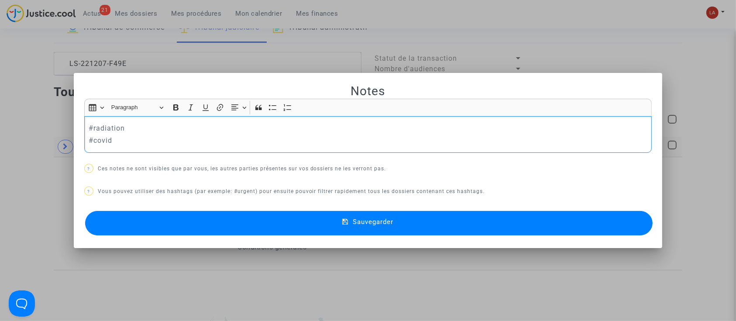
scroll to position [0, 0]
click at [183, 131] on p "#radiation" at bounding box center [368, 128] width 559 height 11
click at [309, 229] on button "Sauvegarder" at bounding box center [369, 223] width 568 height 24
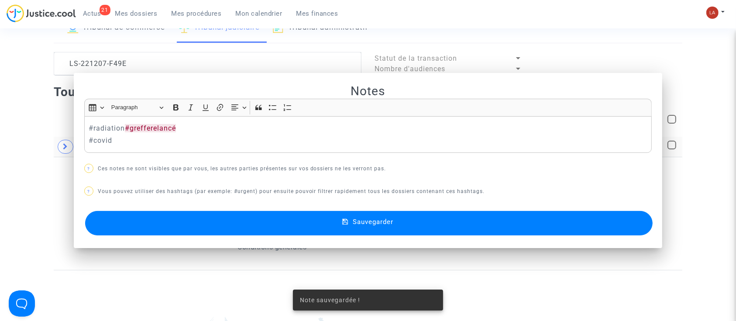
scroll to position [58, 0]
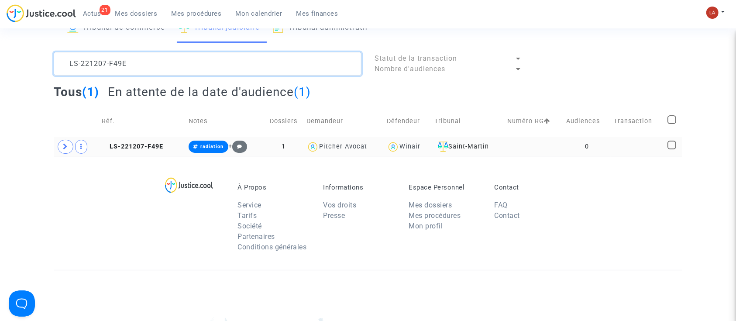
drag, startPoint x: 185, startPoint y: 59, endPoint x: -23, endPoint y: 53, distance: 208.4
click at [0, 53] on html "21 Actus Mes dossiers Mes procédures Mon calendrier Mes finances Mon profil Cha…" at bounding box center [368, 211] width 736 height 539
paste textarea "30522-8FGM"
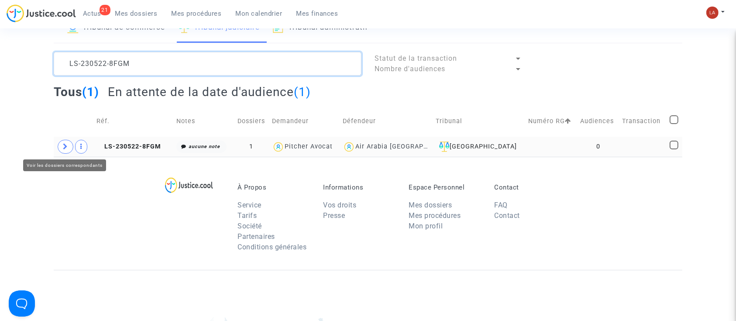
type textarea "LS-230522-8FGM"
click at [59, 147] on span at bounding box center [66, 147] width 16 height 14
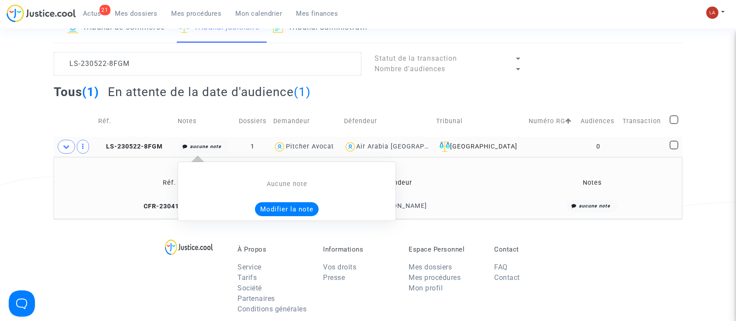
click at [290, 204] on button "Modifier la note" at bounding box center [287, 209] width 64 height 14
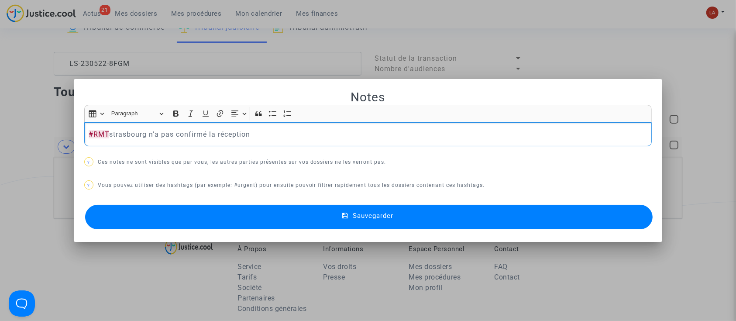
click at [123, 138] on p "#RMT strasbourg n'a pas confirmé la réception" at bounding box center [368, 134] width 559 height 11
drag, startPoint x: 122, startPoint y: 138, endPoint x: 115, endPoint y: 135, distance: 7.6
click at [114, 136] on p "#RMT strasbourg n'a pas confirmé la réception" at bounding box center [368, 134] width 559 height 11
click at [286, 133] on p "#RMT Strasbourg n'a pas confirmé la réception" at bounding box center [368, 134] width 559 height 11
click at [282, 219] on button "Sauvegarder" at bounding box center [369, 217] width 568 height 24
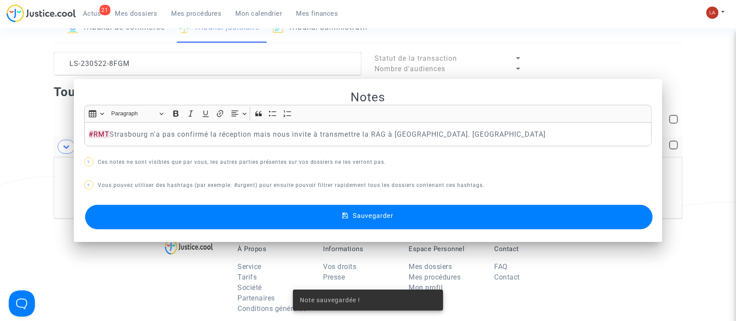
scroll to position [58, 0]
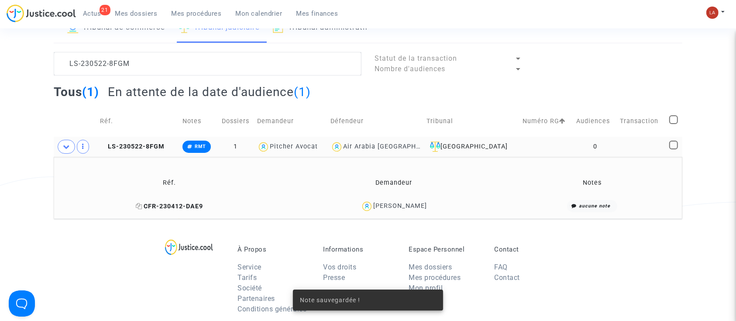
click at [165, 206] on span "CFR-230412-DAE9" at bounding box center [169, 206] width 67 height 7
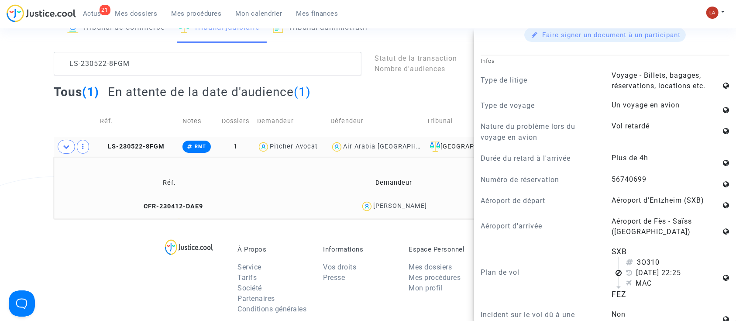
scroll to position [465, 0]
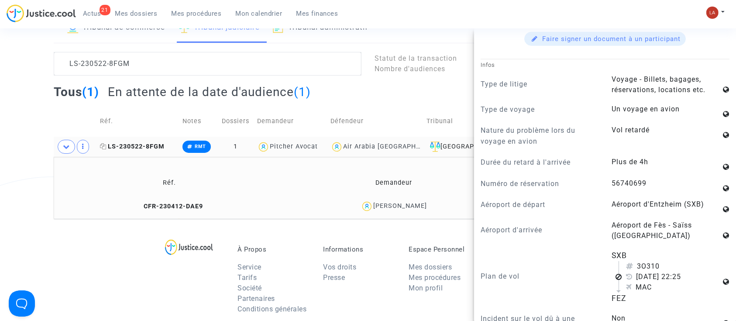
click at [105, 146] on icon at bounding box center [103, 146] width 7 height 6
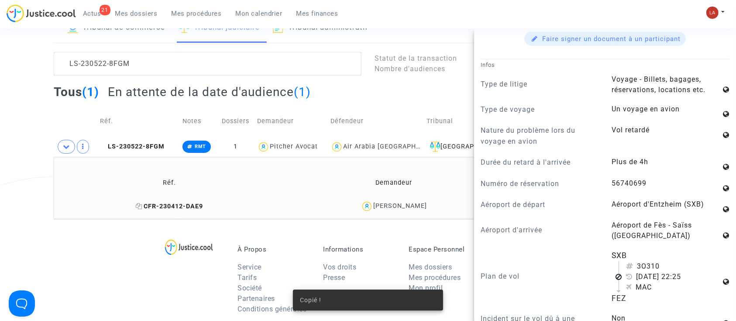
click at [157, 207] on span "CFR-230412-DAE9" at bounding box center [169, 206] width 67 height 7
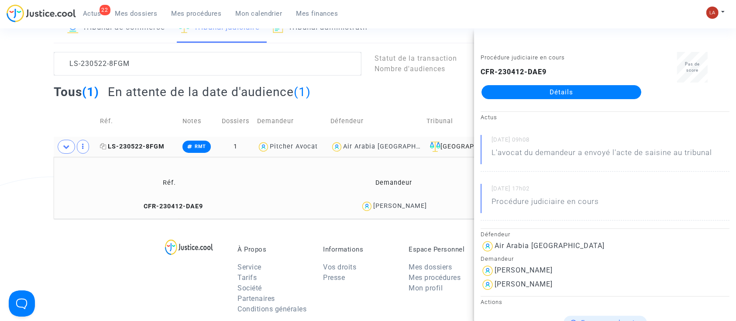
click at [165, 149] on span "LS-230522-8FGM" at bounding box center [132, 146] width 65 height 7
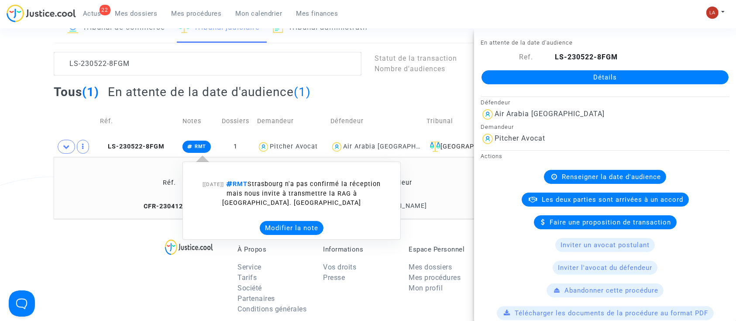
click at [299, 231] on button "Modifier la note" at bounding box center [292, 228] width 64 height 14
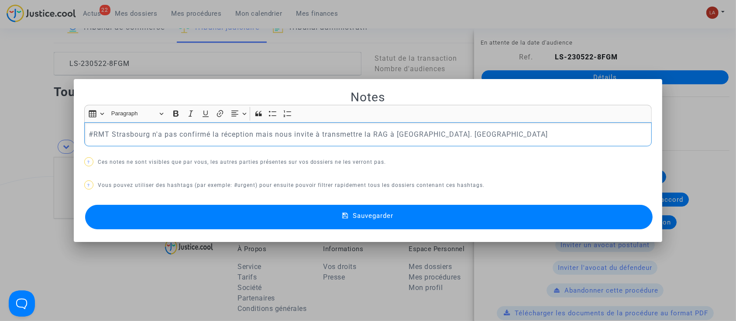
click at [422, 133] on p "#RMT Strasbourg n'a pas confirmé la réception mais nous invite à transmettre la…" at bounding box center [368, 134] width 559 height 11
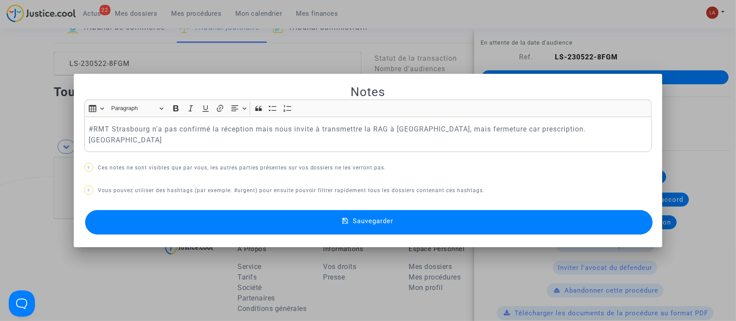
click at [395, 215] on button "Sauvegarder" at bounding box center [369, 222] width 568 height 24
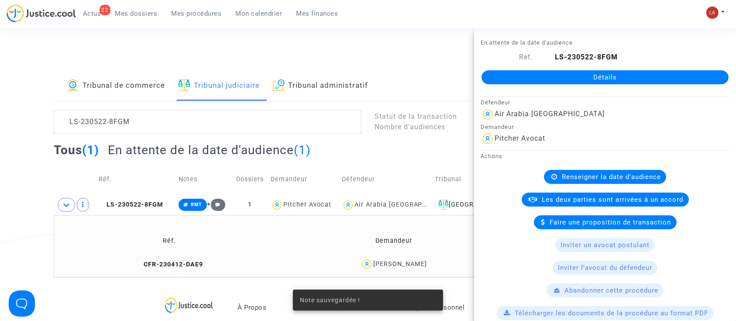
scroll to position [58, 0]
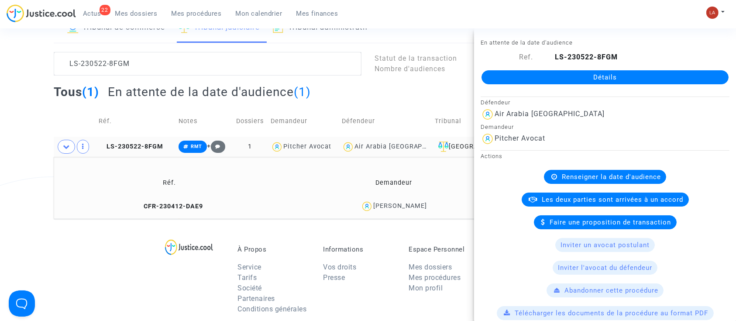
click at [156, 150] on td "LS-230522-8FGM" at bounding box center [136, 147] width 80 height 20
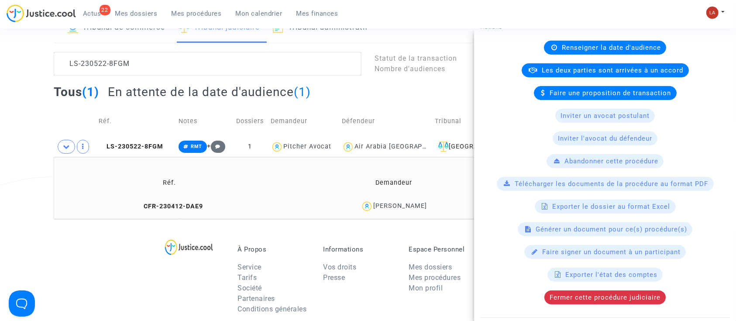
scroll to position [291, 0]
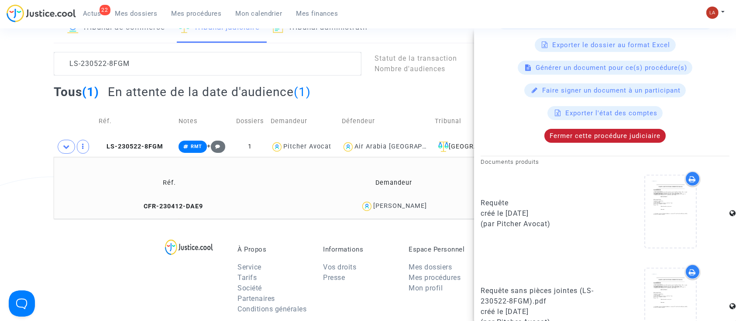
click at [587, 129] on div "Fermer cette procédure judiciaire" at bounding box center [604, 136] width 121 height 14
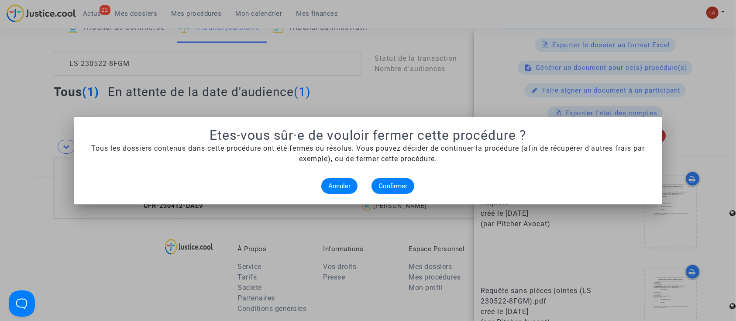
scroll to position [0, 0]
click at [401, 188] on span "Confirmer" at bounding box center [393, 186] width 29 height 8
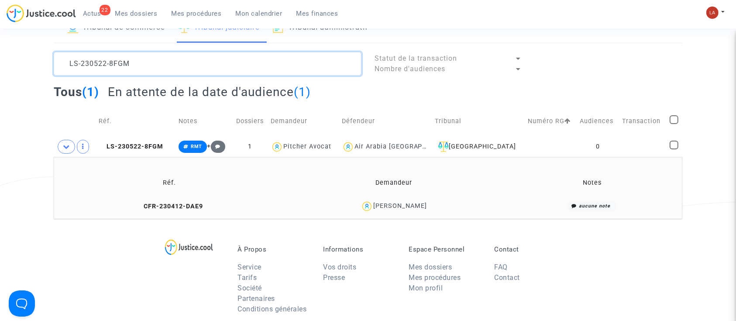
drag, startPoint x: 166, startPoint y: 67, endPoint x: 35, endPoint y: 42, distance: 133.3
click at [35, 42] on div "Tribunal de commerce Tribunal judiciaire Tribunal administratif LS-230522-8FGM …" at bounding box center [368, 116] width 736 height 206
paste textarea "EDJ3"
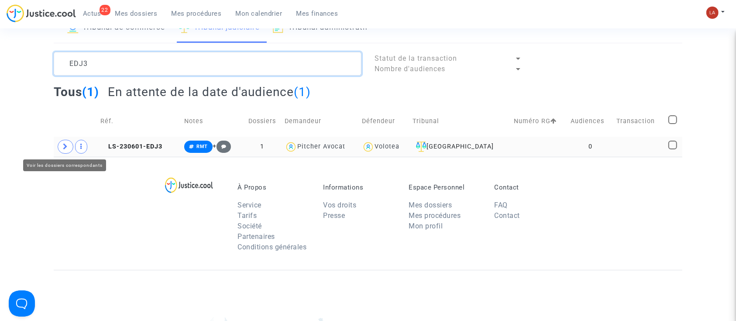
type textarea "EDJ3"
click at [66, 150] on span at bounding box center [66, 147] width 16 height 14
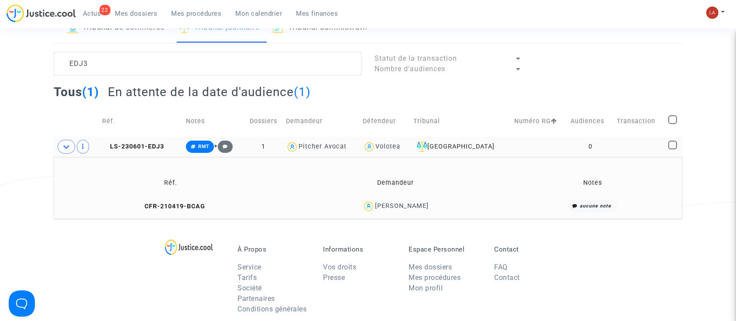
click at [170, 211] on td "CFR-210419-BCAG" at bounding box center [171, 206] width 228 height 19
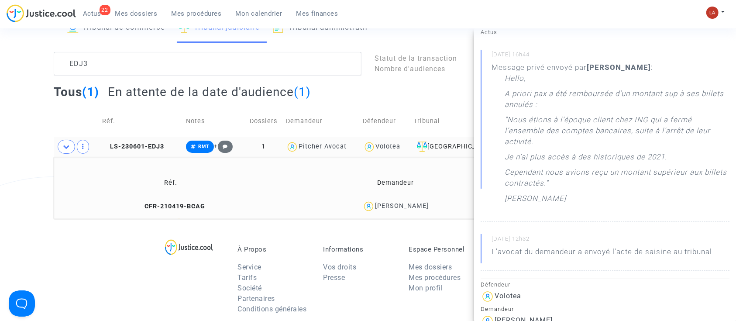
scroll to position [116, 0]
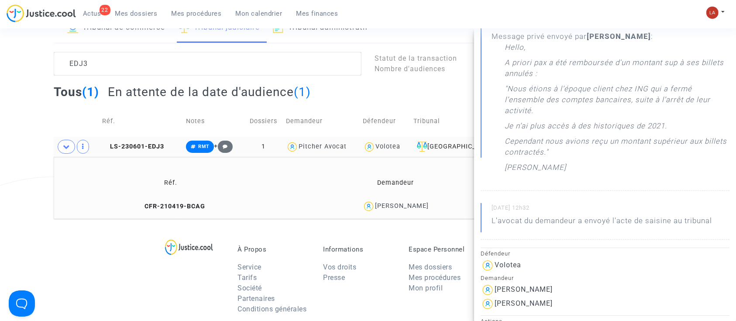
click at [494, 205] on small "02/06/2023 - 12h32" at bounding box center [611, 209] width 238 height 11
drag, startPoint x: 493, startPoint y: 205, endPoint x: 523, endPoint y: 205, distance: 30.6
click at [523, 205] on small "02/06/2023 - 12h32" at bounding box center [611, 209] width 238 height 11
drag, startPoint x: 209, startPoint y: 211, endPoint x: 142, endPoint y: 207, distance: 67.4
click at [142, 207] on td "CFR-210419-BCAG" at bounding box center [171, 206] width 228 height 19
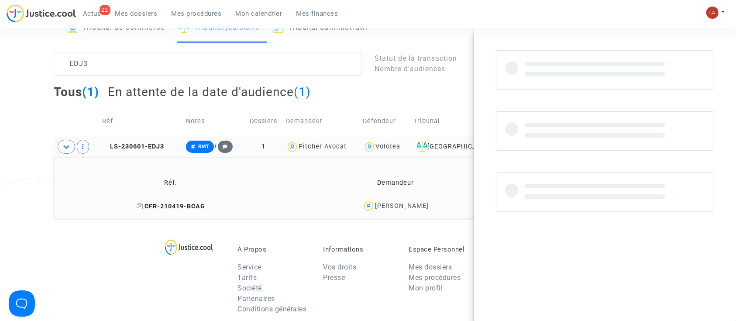
scroll to position [0, 0]
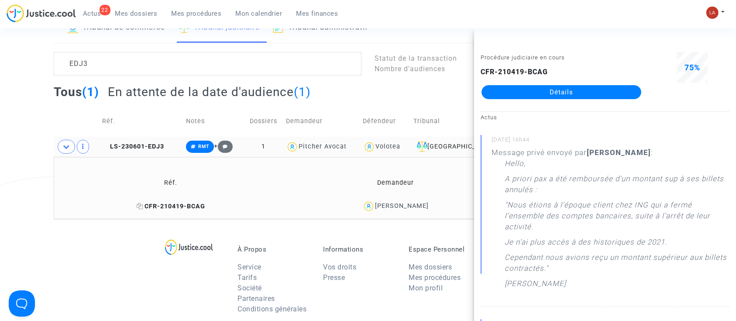
click at [137, 205] on td "CFR-210419-BCAG" at bounding box center [171, 206] width 228 height 19
click at [138, 204] on icon at bounding box center [140, 206] width 7 height 6
click at [144, 154] on td "LS-230601-EDJ3" at bounding box center [141, 147] width 84 height 20
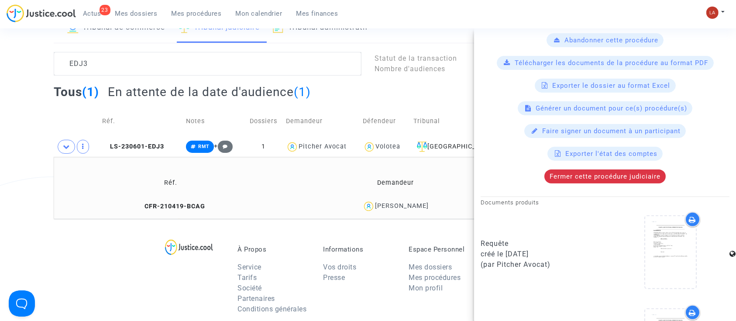
scroll to position [233, 0]
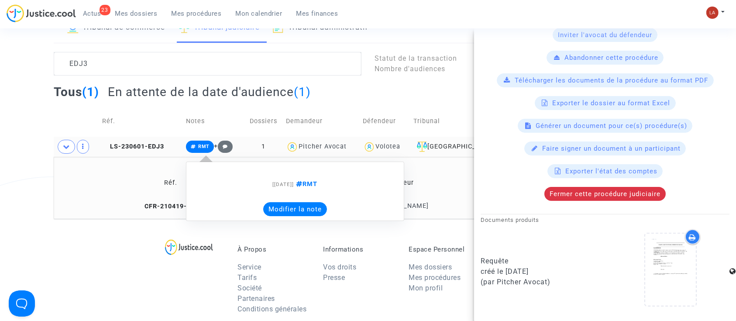
click at [315, 204] on button "Modifier la note" at bounding box center [295, 209] width 64 height 14
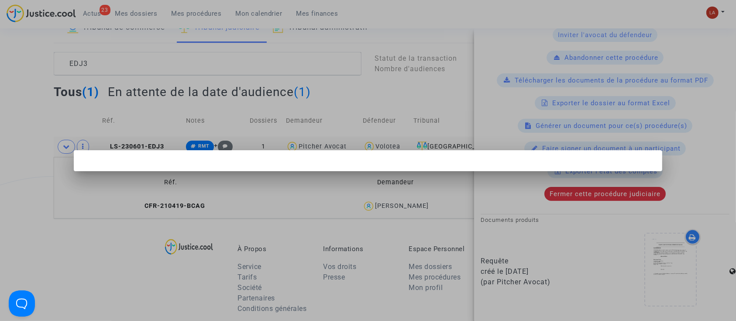
scroll to position [0, 0]
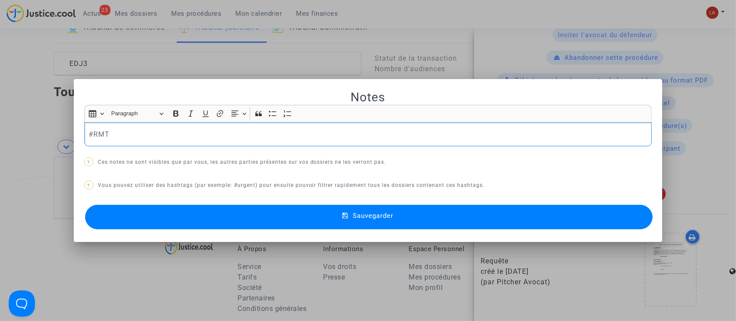
click at [250, 131] on p "#RMT" at bounding box center [368, 134] width 559 height 11
click at [262, 209] on button "Sauvegarder" at bounding box center [369, 217] width 568 height 24
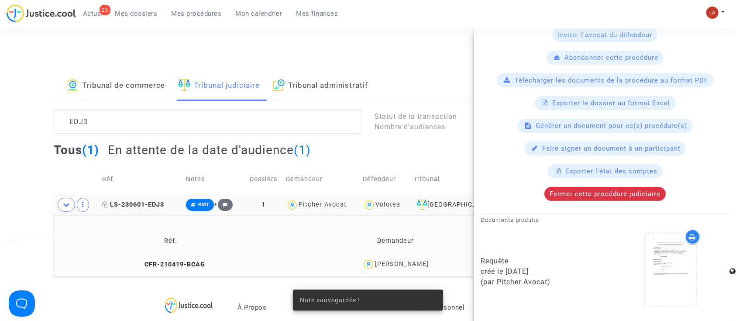
scroll to position [58, 0]
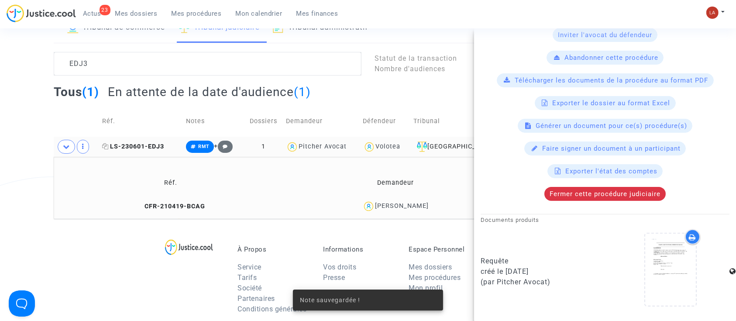
click at [130, 145] on span "LS-230601-EDJ3" at bounding box center [133, 146] width 62 height 7
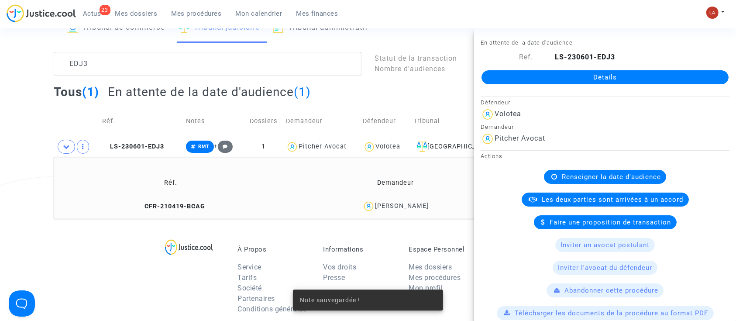
scroll to position [233, 0]
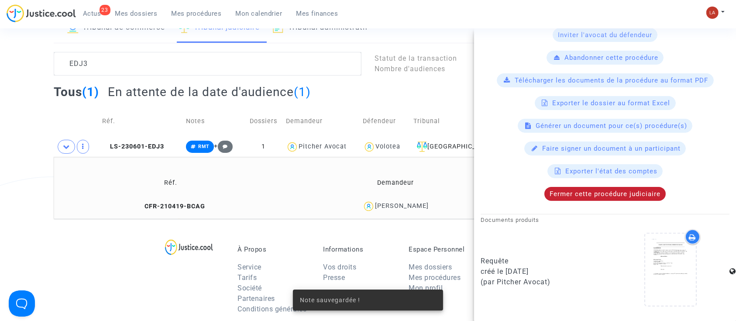
click at [644, 190] on span "Fermer cette procédure judiciaire" at bounding box center [605, 194] width 111 height 8
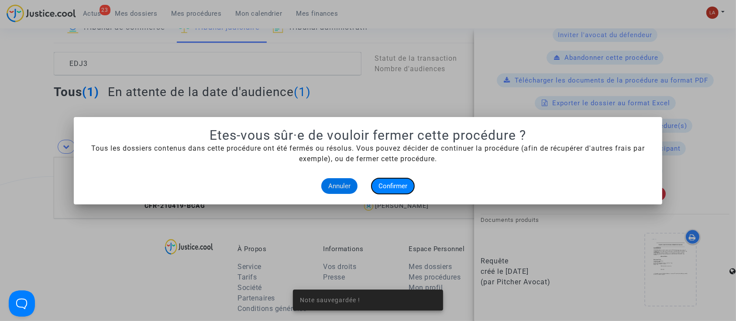
click at [399, 188] on span "Confirmer" at bounding box center [393, 186] width 29 height 8
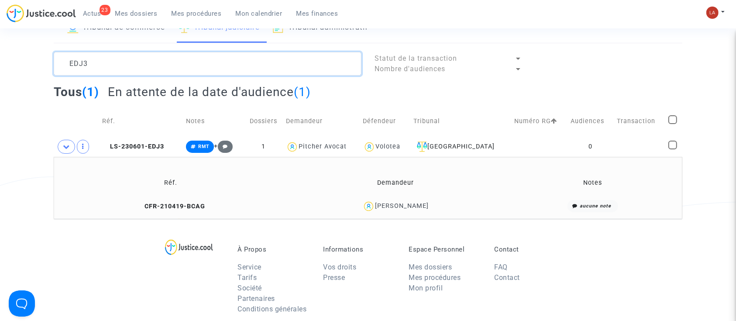
click at [237, 65] on textarea at bounding box center [208, 64] width 308 height 24
paste textarea "Trevijano"
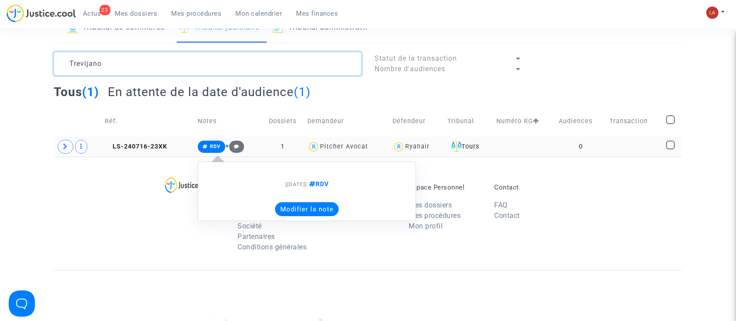
type textarea "Trevijano"
click at [286, 213] on button "Modifier la note" at bounding box center [307, 209] width 64 height 14
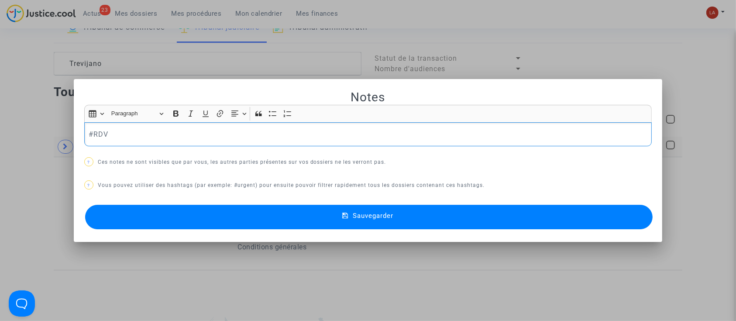
click at [146, 138] on p "#RDV" at bounding box center [368, 134] width 559 height 11
click at [128, 208] on button "Sauvegarder" at bounding box center [369, 217] width 568 height 24
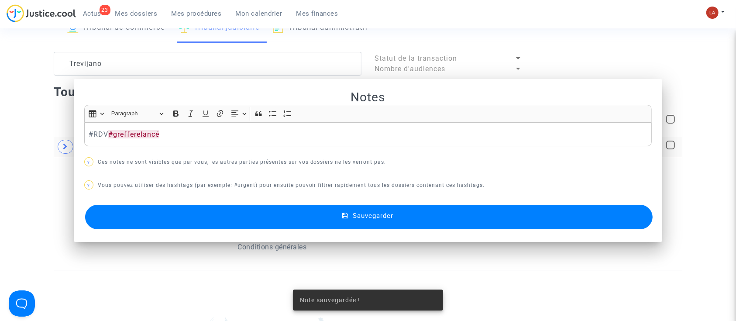
scroll to position [58, 0]
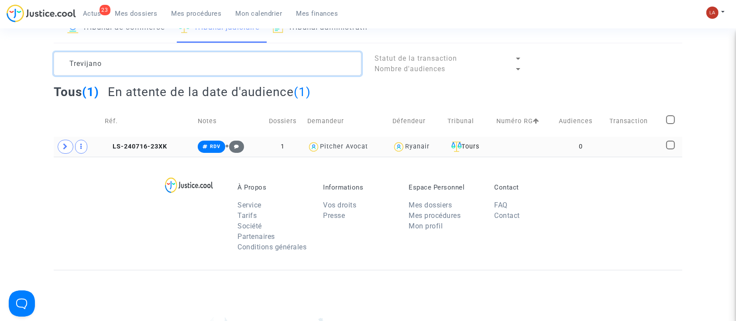
click at [143, 59] on textarea at bounding box center [208, 64] width 308 height 24
paste textarea "LS-230629-CRD9"
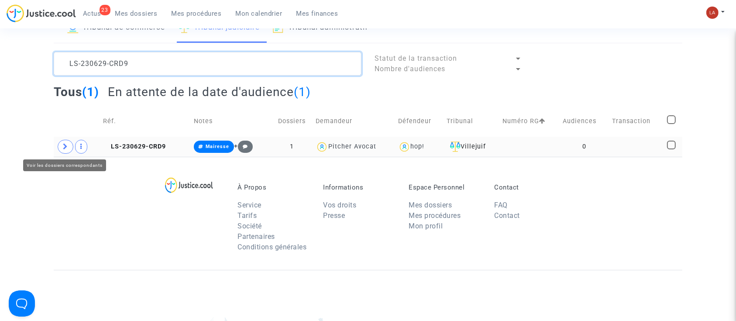
type textarea "LS-230629-CRD9"
click at [66, 146] on icon at bounding box center [65, 146] width 5 height 7
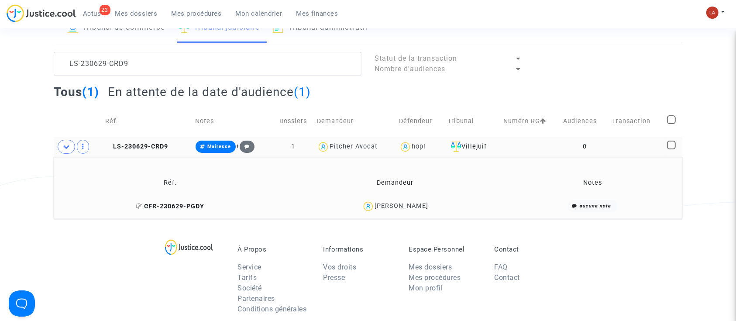
click at [187, 209] on span "CFR-230629-PGDY" at bounding box center [170, 206] width 68 height 7
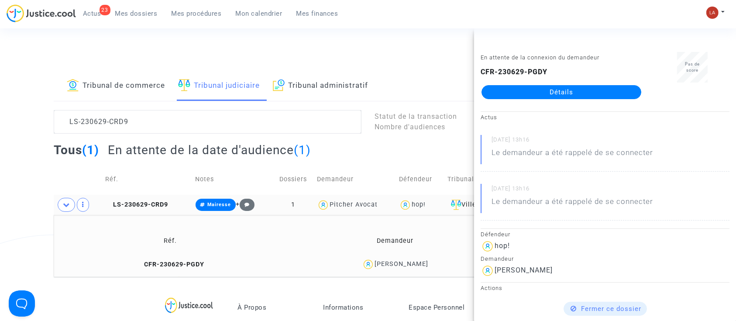
click at [154, 199] on td "LS-230629-CRD9" at bounding box center [147, 205] width 90 height 20
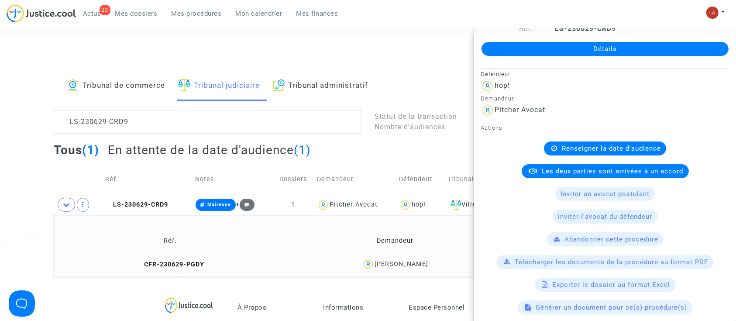
scroll to position [183, 0]
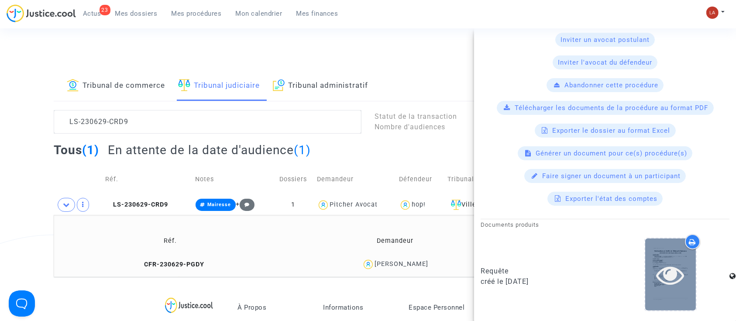
click at [668, 273] on icon at bounding box center [671, 275] width 28 height 28
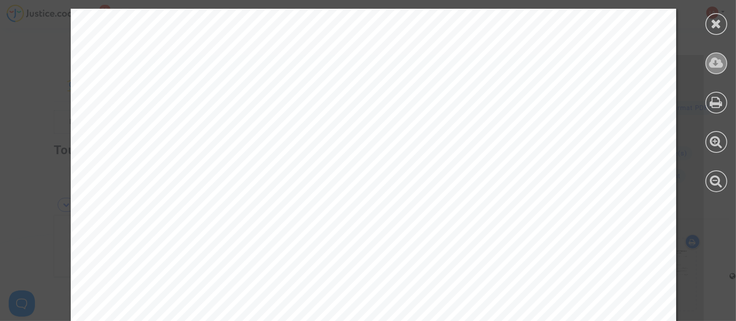
click at [723, 65] on icon at bounding box center [717, 62] width 14 height 13
click at [726, 26] on div at bounding box center [717, 24] width 22 height 22
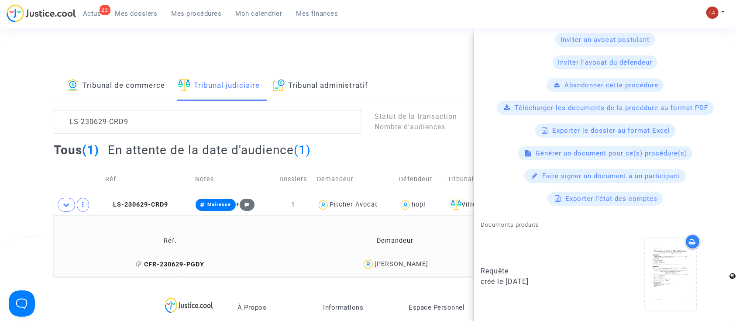
click at [190, 262] on span "CFR-230629-PGDY" at bounding box center [170, 264] width 68 height 7
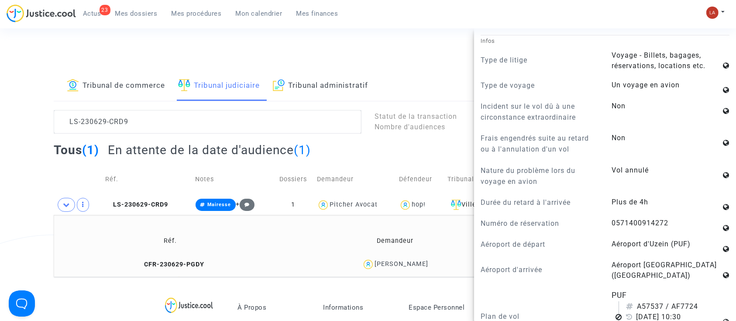
scroll to position [475, 0]
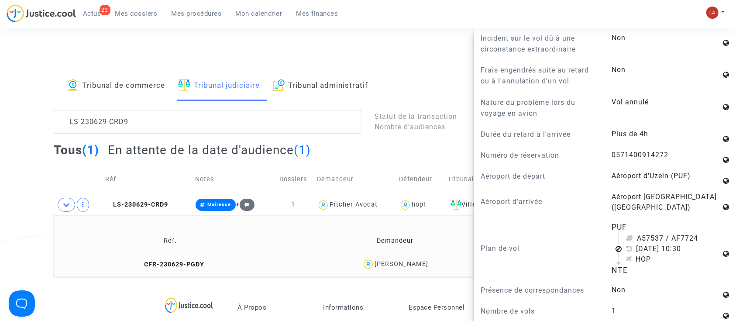
click at [641, 247] on div "31 août 2017 10:30" at bounding box center [673, 249] width 95 height 10
drag, startPoint x: 648, startPoint y: 246, endPoint x: 684, endPoint y: 247, distance: 36.7
click at [679, 247] on div "31 août 2017 10:30" at bounding box center [673, 249] width 95 height 10
copy div "août 2017"
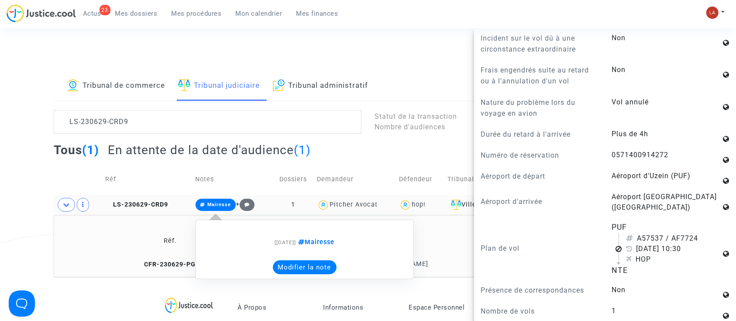
click at [298, 261] on button "Modifier la note" at bounding box center [305, 267] width 64 height 14
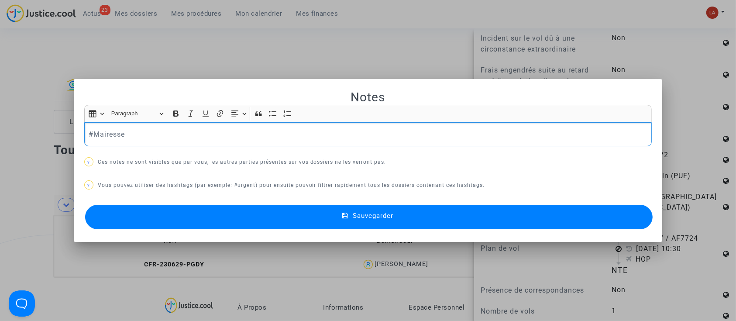
click at [231, 147] on div "Notes Rich Text Editor Insert table Insert table Heading Paragraph Paragraph He…" at bounding box center [368, 161] width 568 height 142
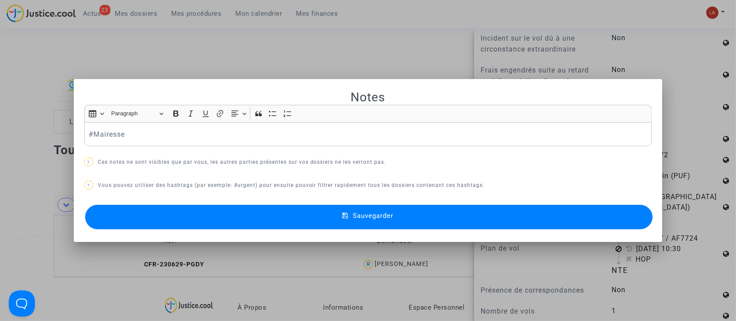
click at [400, 143] on div "#Mairesse" at bounding box center [368, 134] width 568 height 24
click at [331, 224] on button "Sauvegarder" at bounding box center [369, 217] width 568 height 24
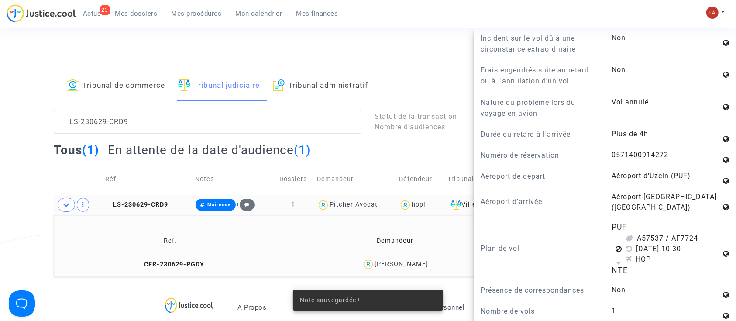
click at [151, 202] on span "LS-230629-CRD9" at bounding box center [136, 204] width 63 height 7
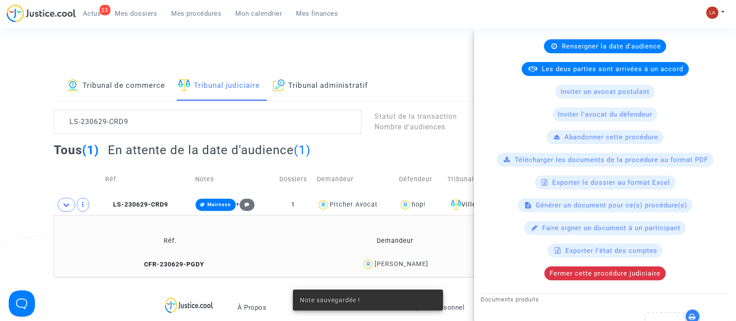
scroll to position [206, 0]
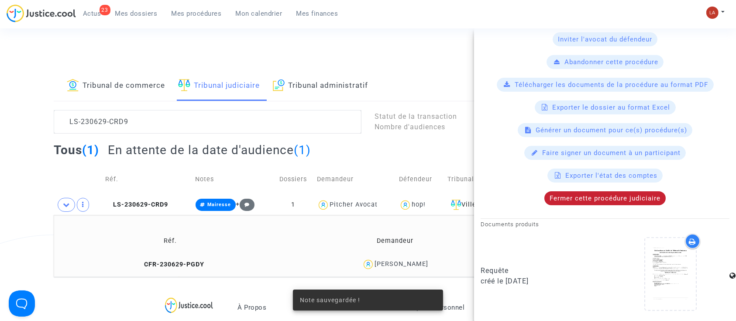
click at [583, 198] on span "Fermer cette procédure judiciaire" at bounding box center [605, 198] width 111 height 8
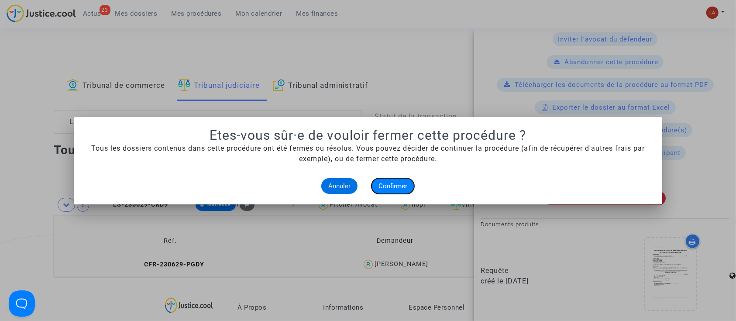
click at [392, 184] on span "Confirmer" at bounding box center [393, 186] width 29 height 8
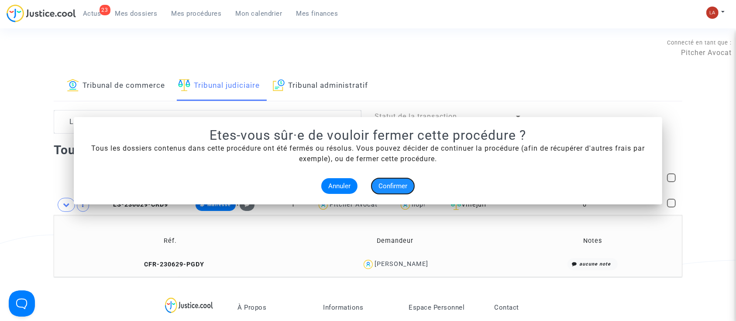
scroll to position [0, 0]
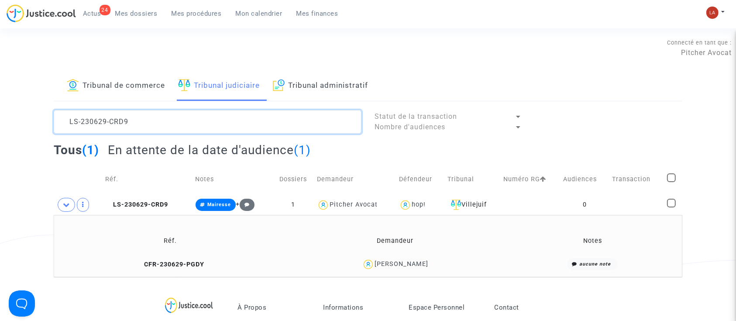
drag, startPoint x: 3, startPoint y: 7, endPoint x: 294, endPoint y: 121, distance: 311.9
click at [291, 120] on textarea at bounding box center [208, 122] width 308 height 24
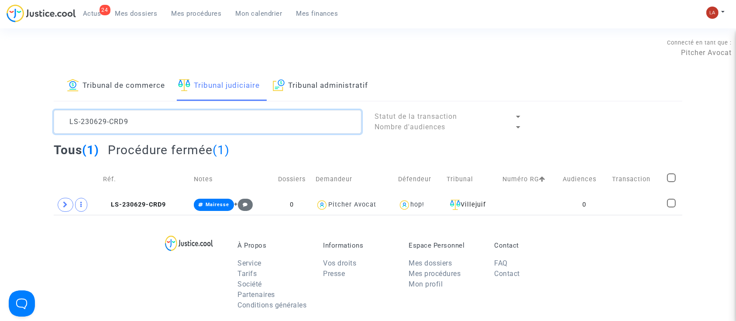
type textarea "LS-230629-CRD9"
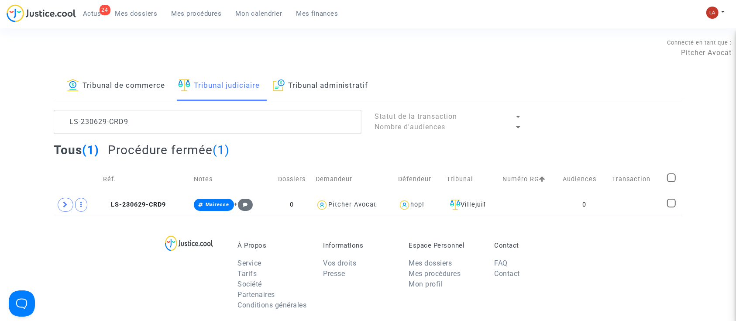
drag, startPoint x: 96, startPoint y: 9, endPoint x: 107, endPoint y: 11, distance: 11.5
click at [96, 10] on span "Actus" at bounding box center [92, 14] width 18 height 8
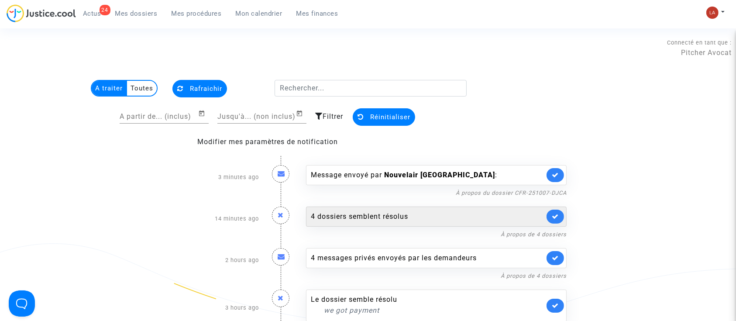
click at [469, 215] on div "4 dossiers semblent résolus" at bounding box center [428, 216] width 234 height 10
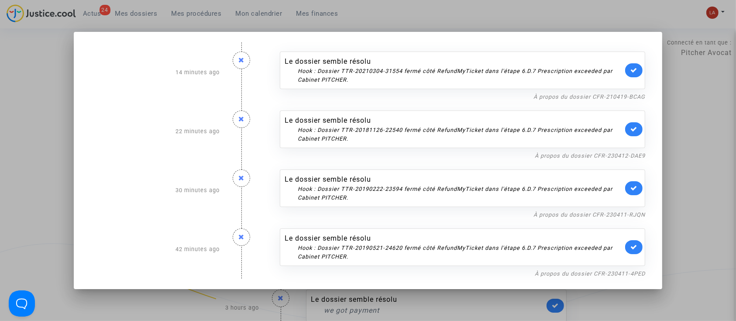
click at [657, 74] on mat-dialog-container "14 minutes ago Le dossier semble résolu Hook : Dossier TTR-20210304-31554 fermé…" at bounding box center [368, 160] width 589 height 257
click at [693, 143] on div at bounding box center [368, 160] width 736 height 321
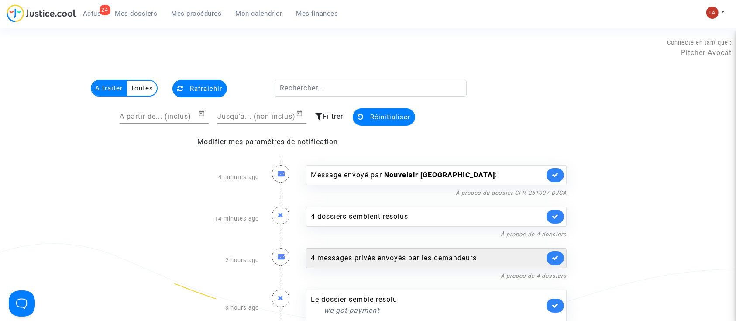
click at [559, 216] on link at bounding box center [555, 217] width 17 height 14
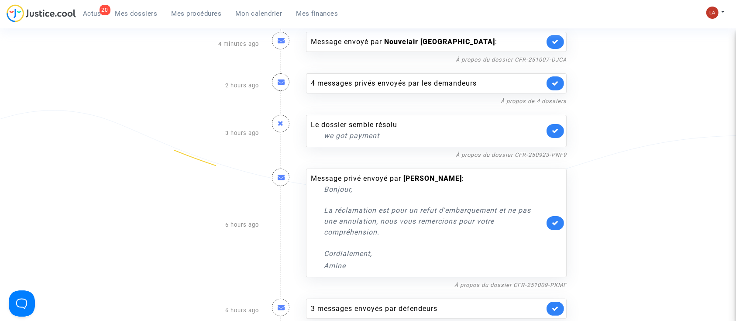
scroll to position [175, 0]
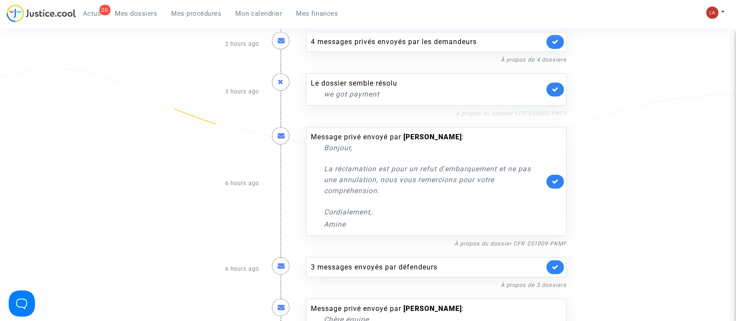
click at [474, 112] on link "À propos du dossier CFR-250923-PNF9" at bounding box center [511, 113] width 111 height 7
click at [552, 86] on icon at bounding box center [555, 89] width 7 height 7
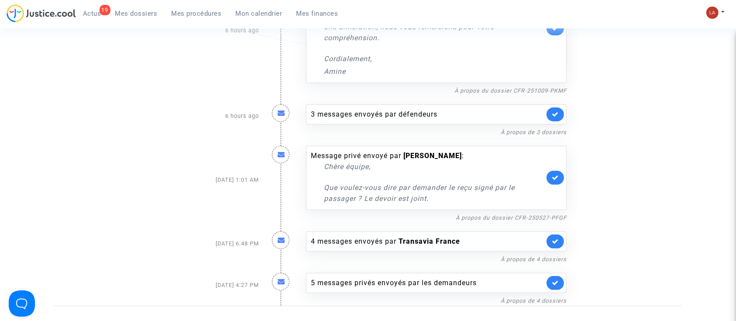
scroll to position [291, 0]
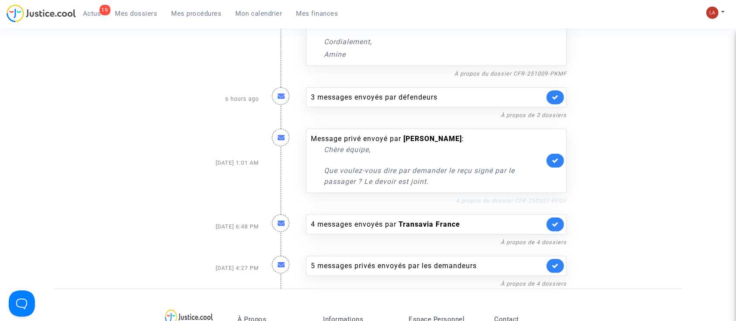
click at [510, 197] on link "À propos du dossier CFR-250527-PFGF" at bounding box center [511, 200] width 111 height 7
click at [553, 163] on icon at bounding box center [555, 160] width 7 height 7
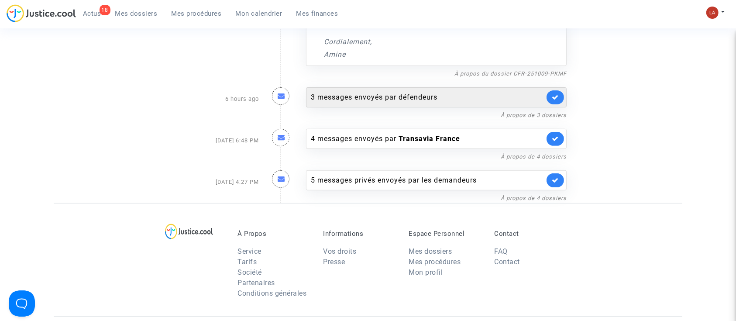
click at [433, 102] on div "3 messages envoyés par défendeurs" at bounding box center [436, 97] width 261 height 20
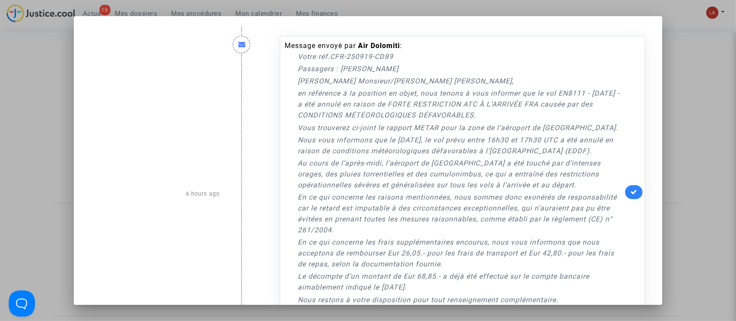
click at [697, 155] on div at bounding box center [368, 160] width 736 height 321
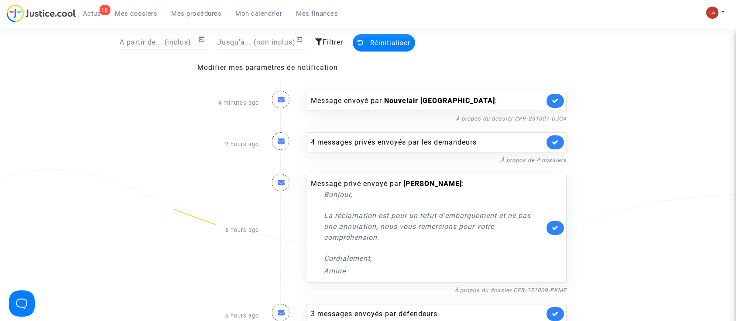
scroll to position [58, 0]
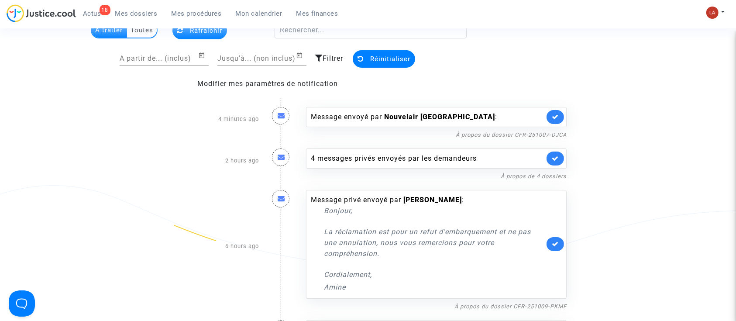
click at [426, 169] on div "4 messages privés envoyés par les demandeurs À propos de 4 dossiers" at bounding box center [437, 160] width 274 height 41
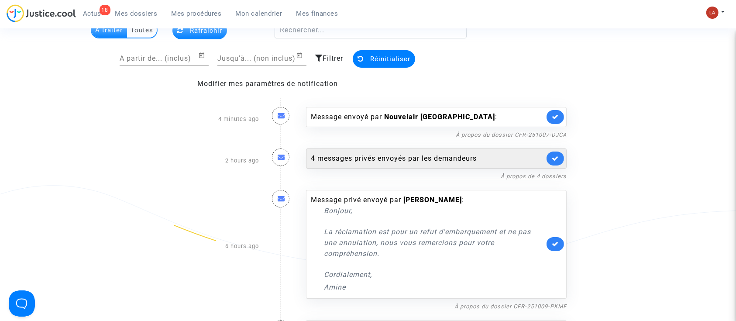
click at [431, 161] on div "4 messages privés envoyés par les demandeurs" at bounding box center [428, 158] width 234 height 10
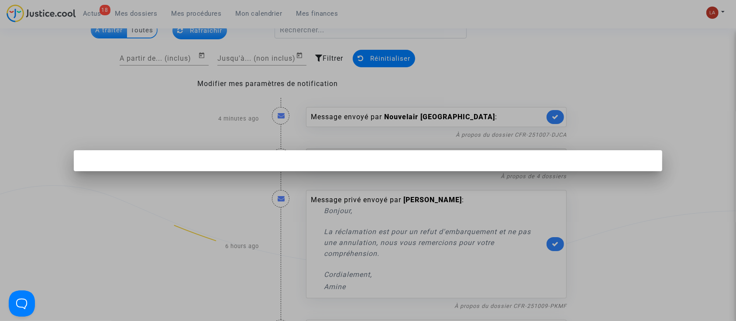
scroll to position [0, 0]
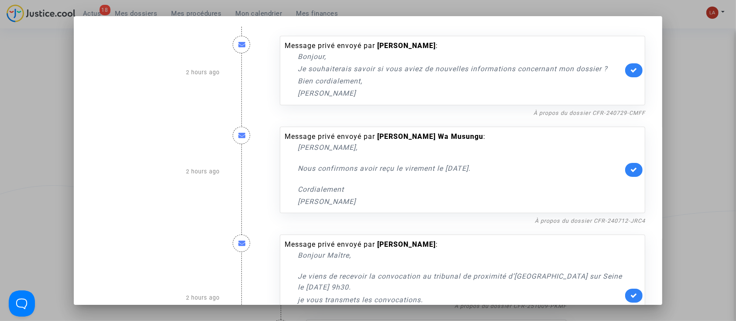
click at [624, 107] on div "À propos du dossier CFR-240729-CMFF" at bounding box center [462, 112] width 365 height 10
click at [622, 108] on nf-filterlink "À propos du dossier CFR-240729-CMFF" at bounding box center [590, 112] width 112 height 8
click at [615, 110] on link "À propos du dossier CFR-240729-CMFF" at bounding box center [590, 113] width 112 height 7
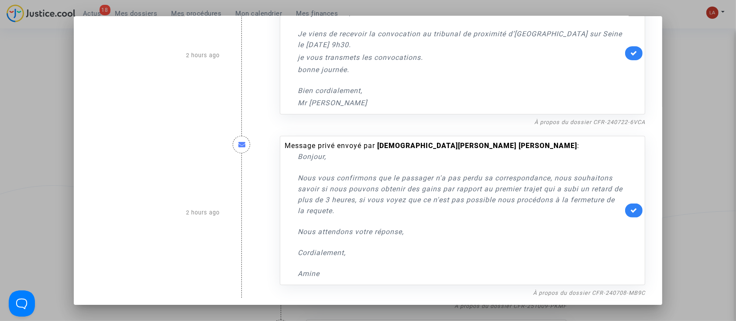
scroll to position [245, 0]
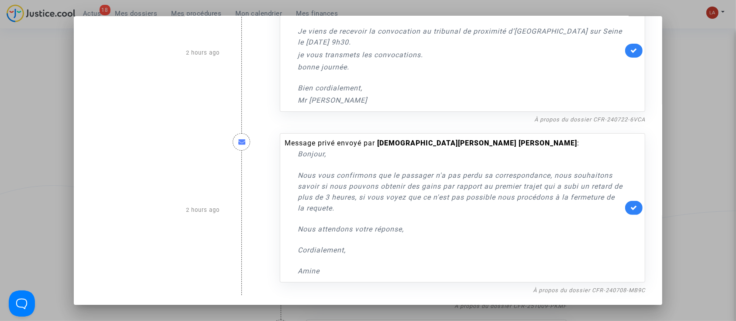
click at [700, 231] on div at bounding box center [368, 160] width 736 height 321
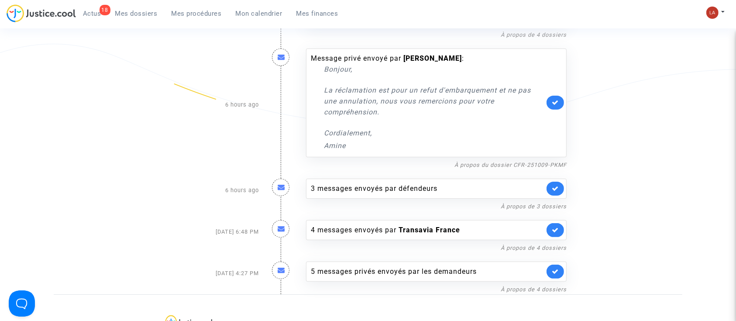
scroll to position [233, 0]
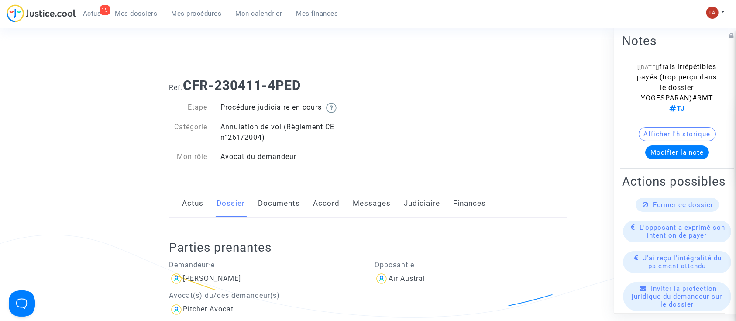
click at [360, 206] on link "Messages" at bounding box center [372, 203] width 38 height 29
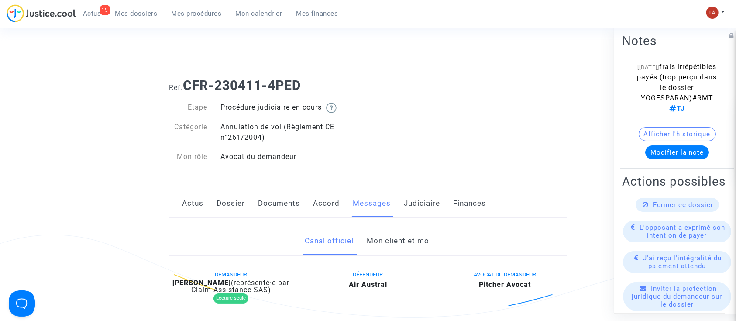
click at [391, 238] on link "Mon client et moi" at bounding box center [399, 241] width 65 height 29
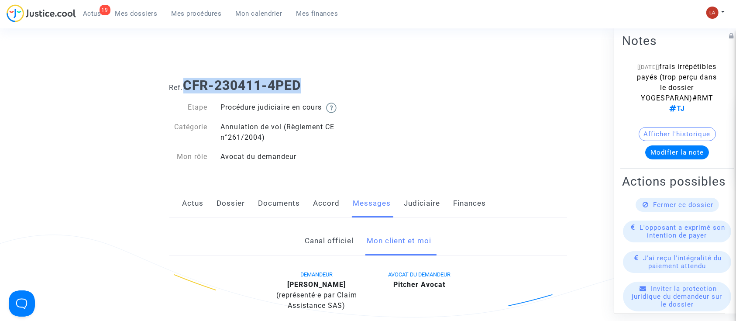
drag, startPoint x: 314, startPoint y: 86, endPoint x: 187, endPoint y: 82, distance: 126.7
click at [187, 82] on h1 "Ref. CFR-230411-4PED" at bounding box center [368, 86] width 398 height 16
copy b "CFR-230411-4PED"
click at [407, 208] on link "Judiciaire" at bounding box center [422, 203] width 36 height 29
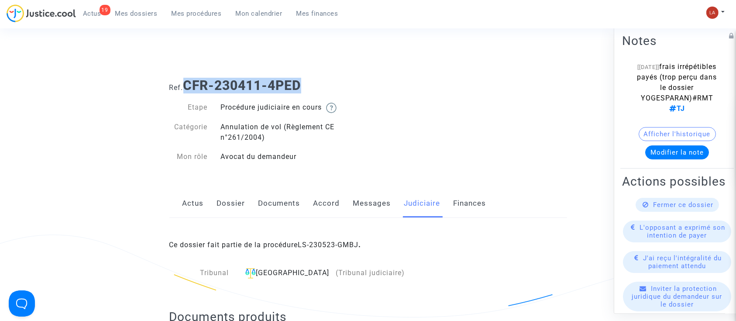
scroll to position [175, 0]
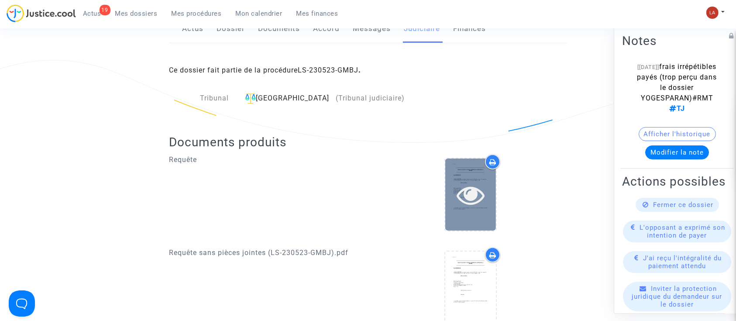
click at [463, 209] on icon at bounding box center [471, 195] width 28 height 28
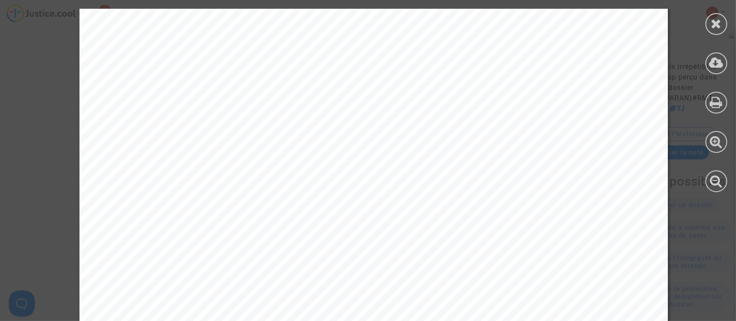
scroll to position [8499, 0]
click at [717, 24] on icon at bounding box center [716, 23] width 11 height 13
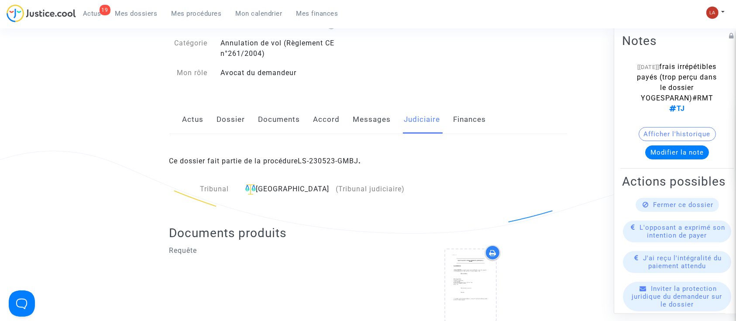
scroll to position [0, 0]
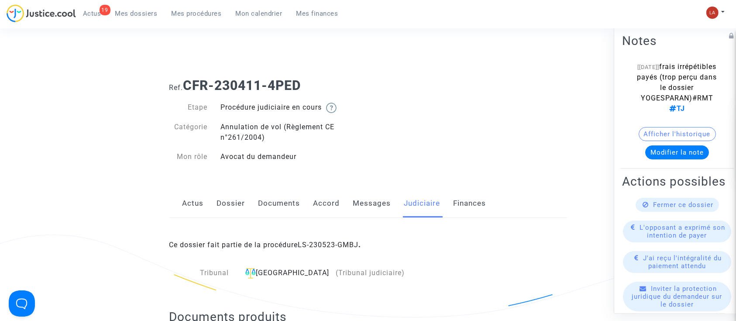
click at [199, 202] on link "Actus" at bounding box center [193, 203] width 21 height 29
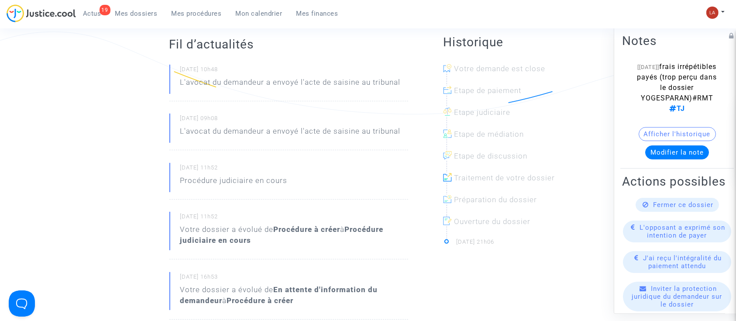
scroll to position [116, 0]
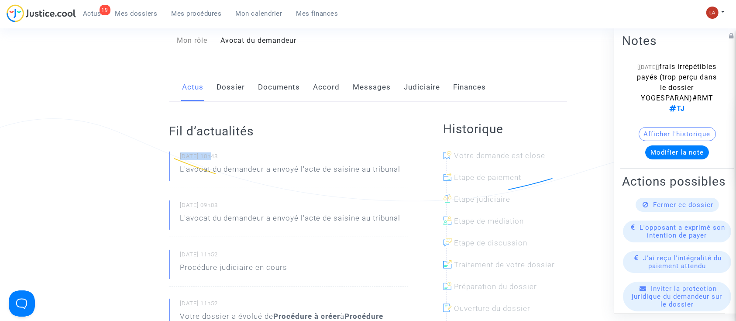
drag, startPoint x: 179, startPoint y: 155, endPoint x: 213, endPoint y: 158, distance: 34.2
click at [213, 158] on div "[DATE] 10h48 L'avocat du demandeur a envoyé l'acte de saisine au tribunal" at bounding box center [288, 170] width 239 height 37
copy small "[DATE]"
click at [222, 89] on link "Dossier" at bounding box center [231, 87] width 28 height 29
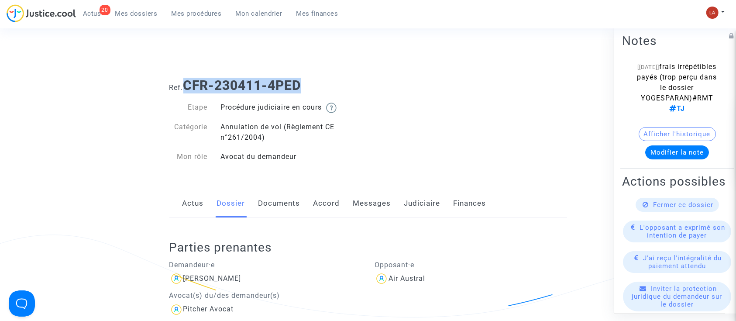
drag, startPoint x: 296, startPoint y: 89, endPoint x: 185, endPoint y: 84, distance: 110.6
click at [185, 84] on h1 "Ref. CFR-230411-4PED" at bounding box center [368, 86] width 398 height 16
copy b "CFR-230411-4PED"
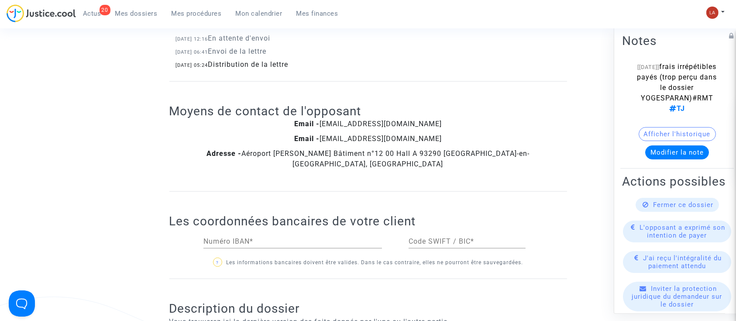
scroll to position [1048, 0]
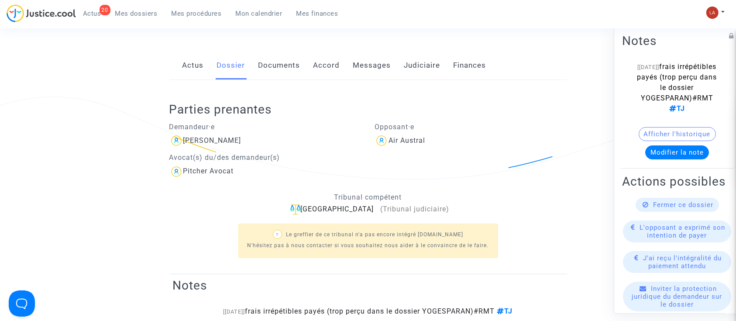
scroll to position [58, 0]
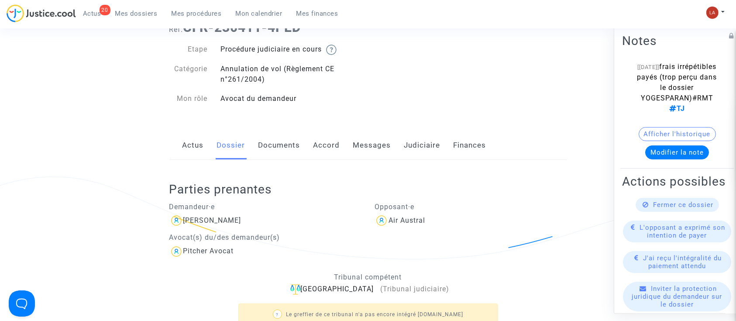
click at [201, 148] on link "Actus" at bounding box center [193, 145] width 21 height 29
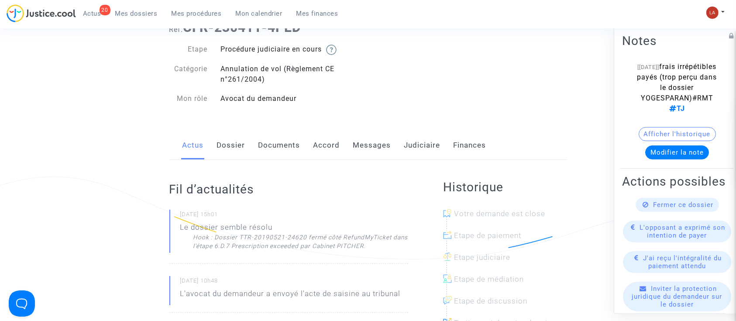
click at [643, 208] on icon at bounding box center [646, 204] width 6 height 7
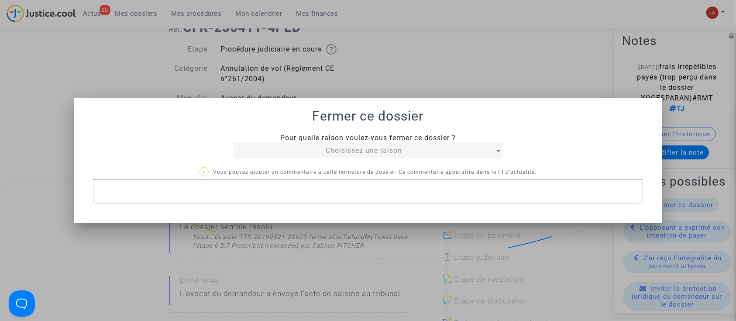
click at [384, 156] on mat-select "Choisissez une raison" at bounding box center [368, 150] width 269 height 15
click at [384, 150] on span "Choisissez une raison" at bounding box center [364, 150] width 76 height 8
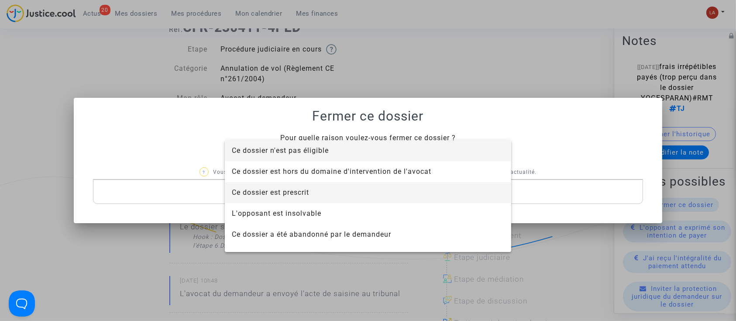
click at [343, 189] on span "Ce dossier est prescrit" at bounding box center [368, 192] width 272 height 21
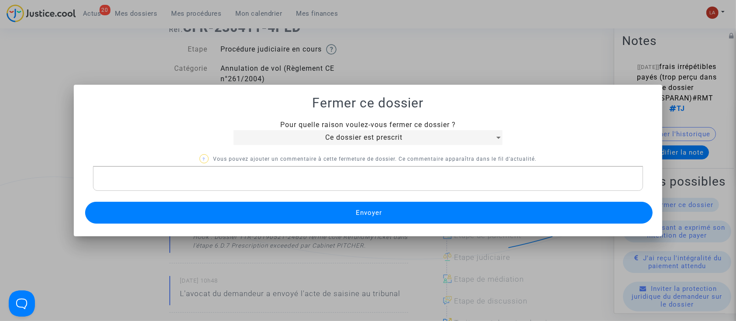
click at [342, 208] on button "Envoyer" at bounding box center [369, 213] width 568 height 22
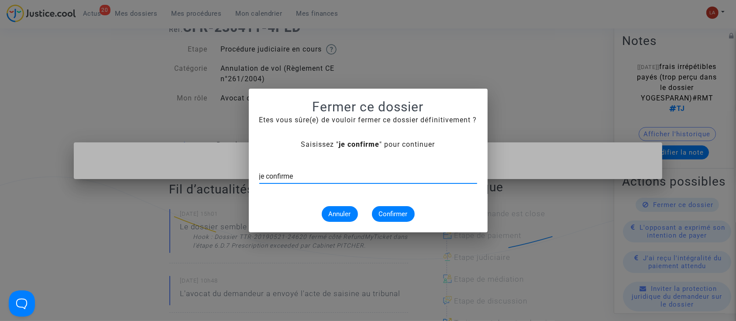
type input "je confirme"
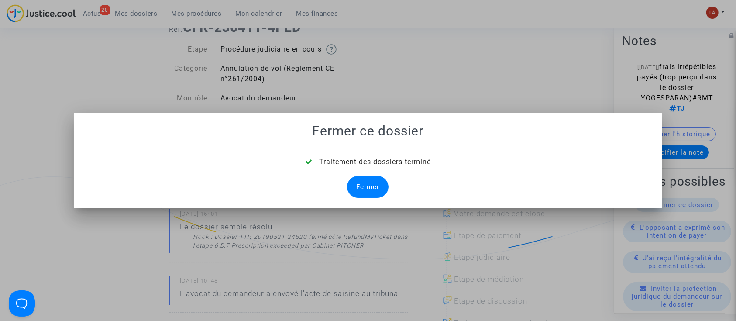
click at [369, 189] on div "Fermer" at bounding box center [367, 187] width 41 height 22
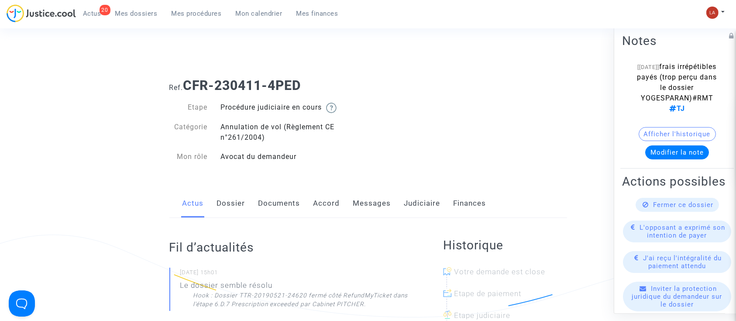
scroll to position [58, 0]
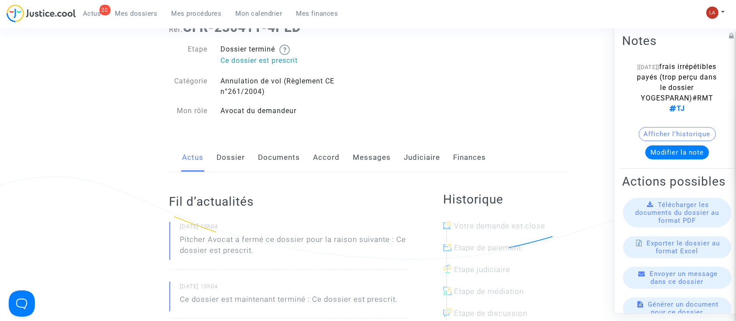
click at [219, 151] on link "Dossier" at bounding box center [231, 157] width 28 height 29
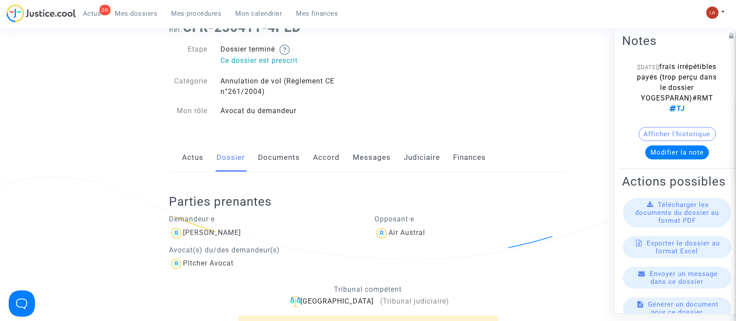
click at [405, 161] on link "Judiciaire" at bounding box center [422, 157] width 36 height 29
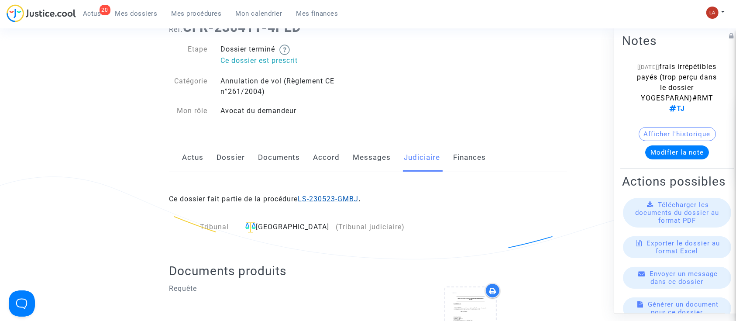
click at [340, 204] on div "Ce dossier fait partie de la procédure LS-230523-GMBJ ." at bounding box center [368, 192] width 398 height 41
click at [340, 197] on link "LS-230523-GMBJ" at bounding box center [328, 199] width 61 height 8
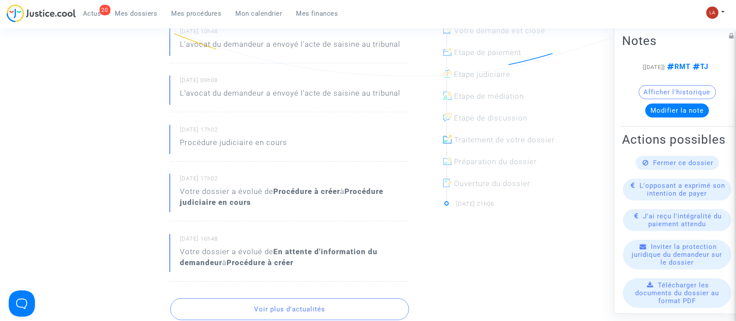
scroll to position [58, 0]
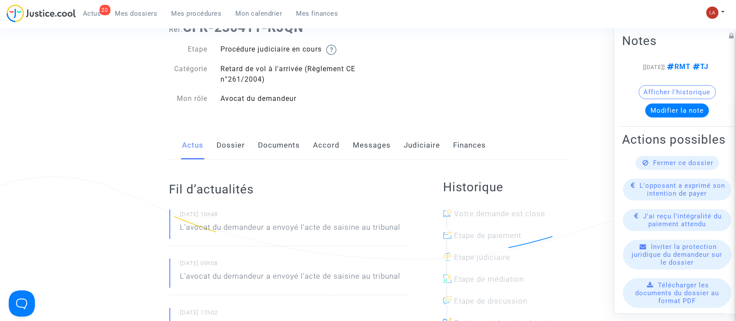
click at [411, 147] on link "Judiciaire" at bounding box center [422, 145] width 36 height 29
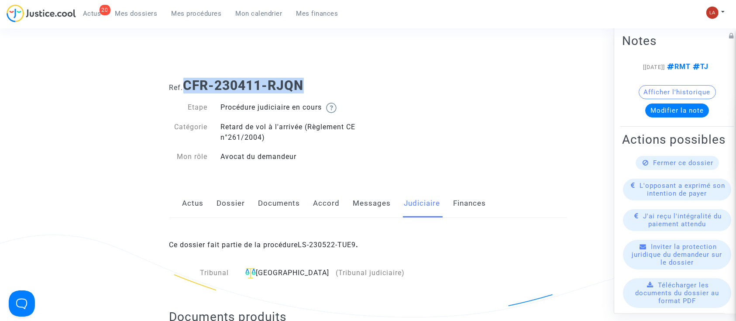
drag, startPoint x: 314, startPoint y: 82, endPoint x: 189, endPoint y: 87, distance: 125.8
click at [189, 87] on h1 "Ref. CFR-230411-RJQN" at bounding box center [368, 86] width 398 height 16
copy b "CFR-230411-RJQN"
click at [195, 201] on link "Actus" at bounding box center [193, 203] width 21 height 29
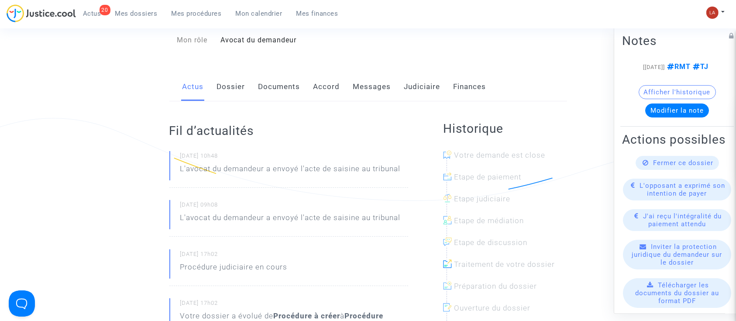
scroll to position [116, 0]
drag, startPoint x: 179, startPoint y: 148, endPoint x: 187, endPoint y: 155, distance: 11.1
click at [187, 155] on div "Fil d’actualités [DATE] 10h48 L'avocat du demandeur a envoyé l'acte de saisine …" at bounding box center [288, 284] width 239 height 365
click at [186, 155] on small "[DATE] 10h48" at bounding box center [294, 157] width 228 height 11
drag, startPoint x: 182, startPoint y: 155, endPoint x: 213, endPoint y: 158, distance: 31.1
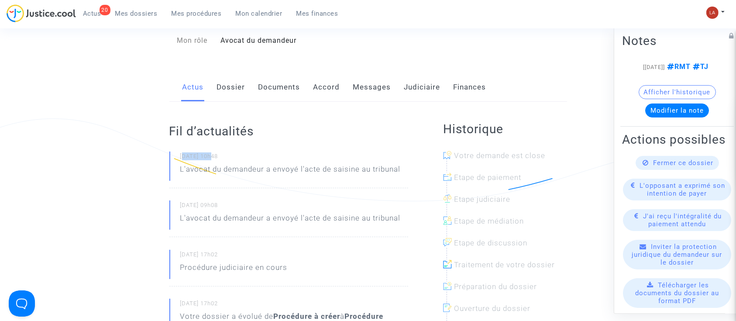
click at [213, 158] on small "[DATE] 10h48" at bounding box center [294, 157] width 228 height 11
drag, startPoint x: 181, startPoint y: 156, endPoint x: 213, endPoint y: 156, distance: 31.4
click at [213, 156] on small "[DATE] 10h48" at bounding box center [294, 157] width 228 height 11
copy small "[DATE]"
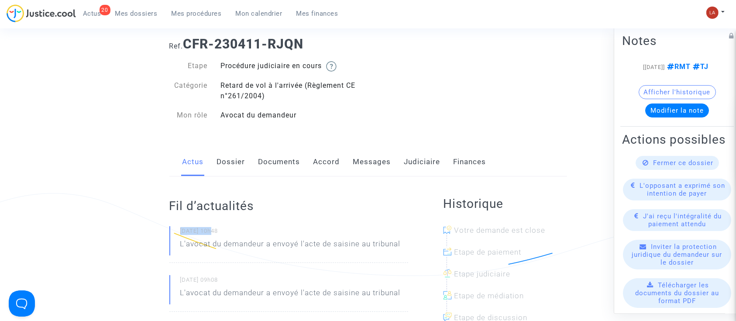
scroll to position [0, 0]
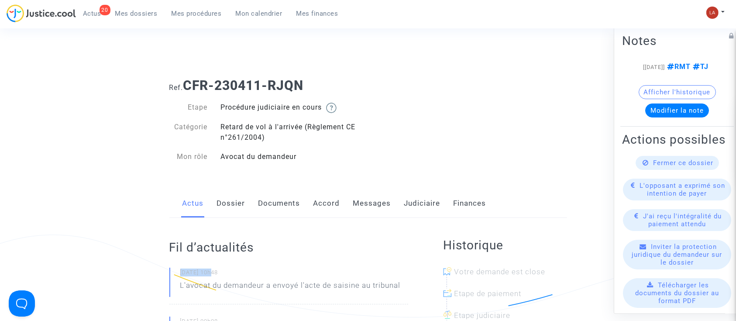
click at [220, 207] on link "Dossier" at bounding box center [231, 203] width 28 height 29
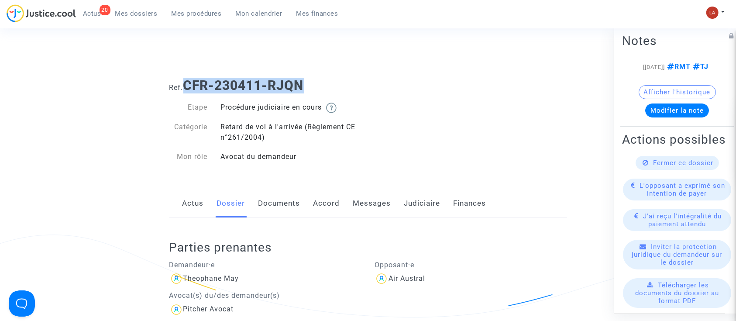
drag, startPoint x: 308, startPoint y: 79, endPoint x: 186, endPoint y: 80, distance: 122.7
click at [186, 80] on h1 "Ref. CFR-230411-RJQN" at bounding box center [368, 86] width 398 height 16
copy b "CFR-230411-RJQN"
drag, startPoint x: 663, startPoint y: 187, endPoint x: 658, endPoint y: 186, distance: 5.3
click at [662, 167] on span "Fermer ce dossier" at bounding box center [684, 163] width 60 height 8
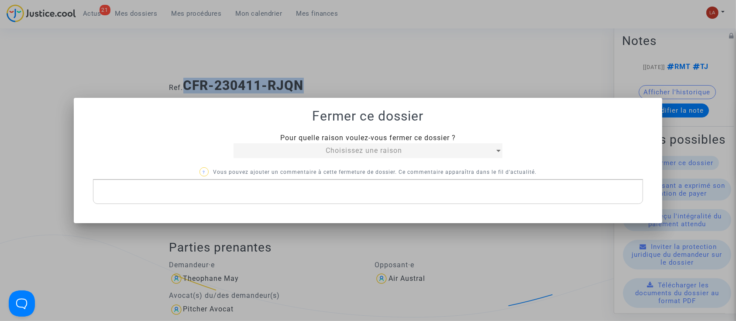
click at [262, 141] on div "Pour quelle raison voulez-vous fermer ce dossier ? Choisissez une raison" at bounding box center [368, 145] width 282 height 25
click at [267, 149] on div "Choisissez une raison" at bounding box center [364, 150] width 261 height 10
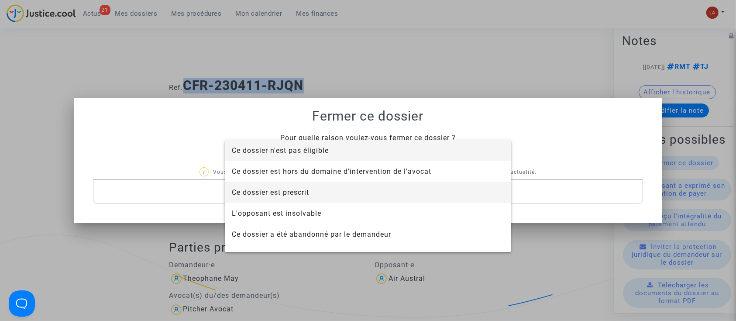
click at [337, 200] on span "Ce dossier est prescrit" at bounding box center [368, 192] width 272 height 21
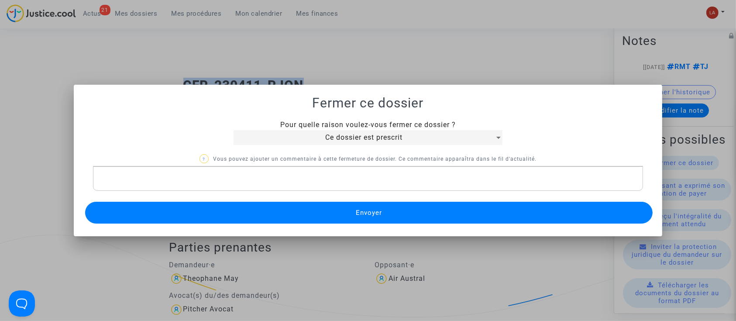
click at [334, 202] on button "Envoyer" at bounding box center [369, 213] width 568 height 22
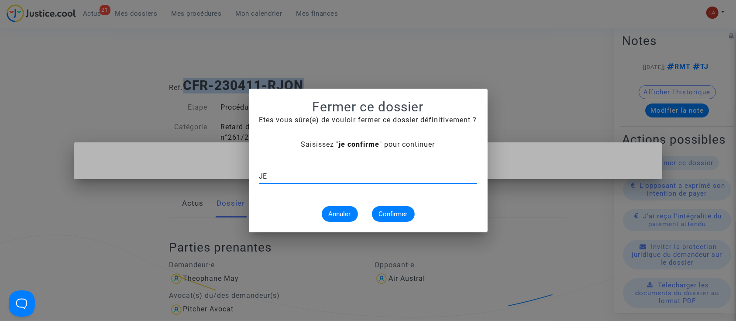
type input "J"
type input "je confirme"
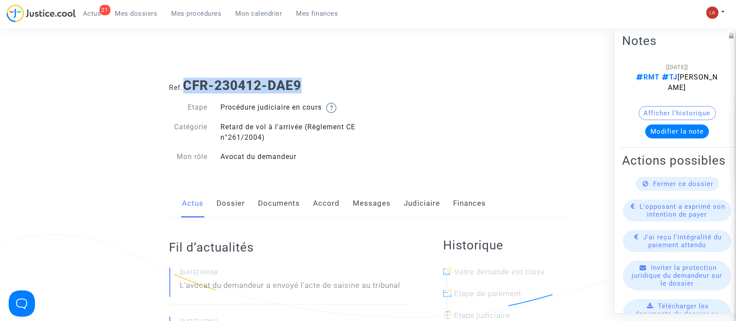
drag, startPoint x: 300, startPoint y: 81, endPoint x: 218, endPoint y: 76, distance: 82.3
click at [187, 79] on b "CFR-230412-DAE9" at bounding box center [242, 85] width 118 height 15
copy b "CFR-230412-DAE9"
drag, startPoint x: 180, startPoint y: 272, endPoint x: 213, endPoint y: 272, distance: 32.7
click at [213, 272] on small "[DATE] 09h08" at bounding box center [294, 274] width 228 height 11
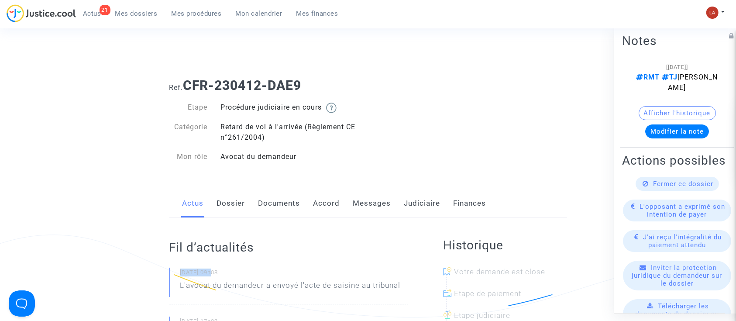
copy small "[DATE]"
drag, startPoint x: 318, startPoint y: 85, endPoint x: 186, endPoint y: 83, distance: 132.3
click at [186, 83] on h1 "Ref. CFR-230412-DAE9" at bounding box center [368, 86] width 398 height 16
copy b "CFR-230412-DAE9"
drag, startPoint x: 212, startPoint y: 187, endPoint x: 237, endPoint y: 203, distance: 29.4
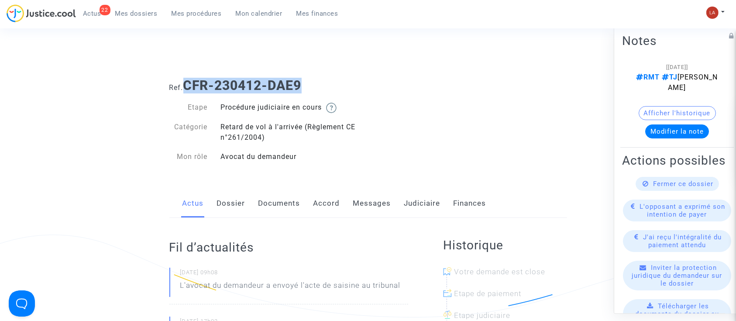
click at [237, 203] on link "Dossier" at bounding box center [231, 203] width 28 height 29
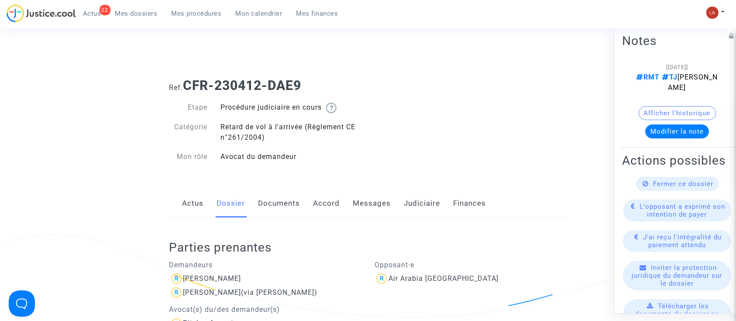
click at [674, 186] on span "Fermer ce dossier" at bounding box center [684, 184] width 60 height 8
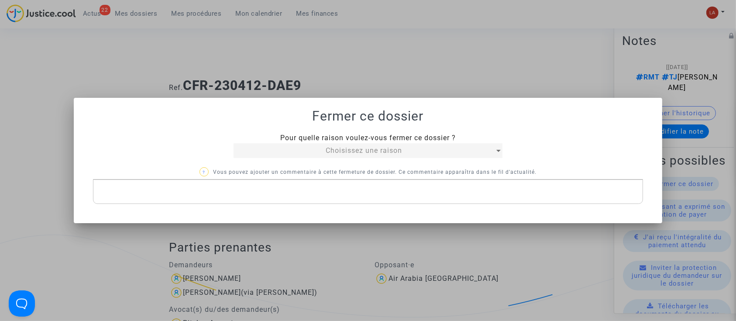
click at [331, 151] on span "Choisissez une raison" at bounding box center [364, 150] width 76 height 8
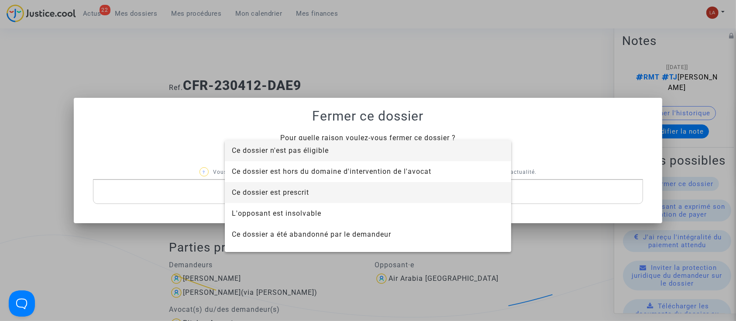
click at [327, 190] on span "Ce dossier est prescrit" at bounding box center [368, 192] width 272 height 21
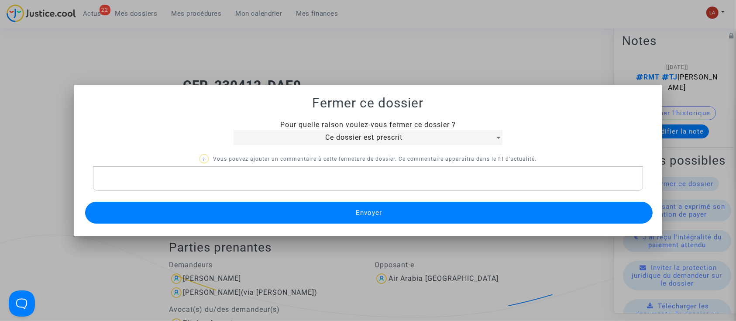
click at [334, 207] on button "Envoyer" at bounding box center [369, 213] width 568 height 22
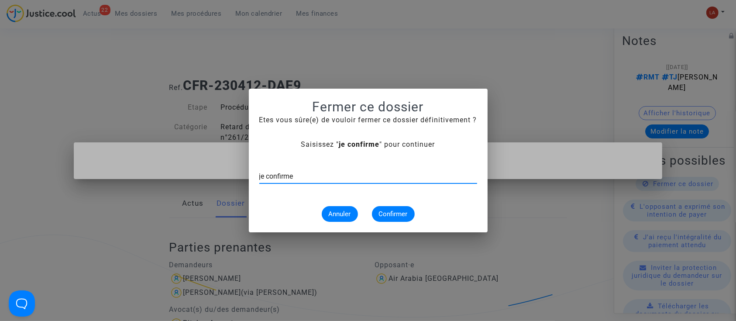
type input "je confirme"
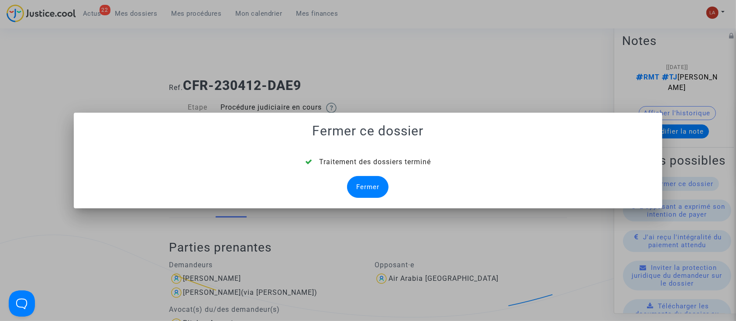
click at [310, 75] on div at bounding box center [368, 160] width 736 height 321
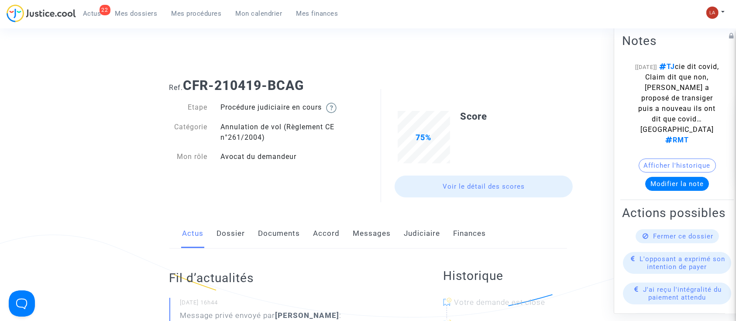
click at [234, 227] on link "Dossier" at bounding box center [231, 233] width 28 height 29
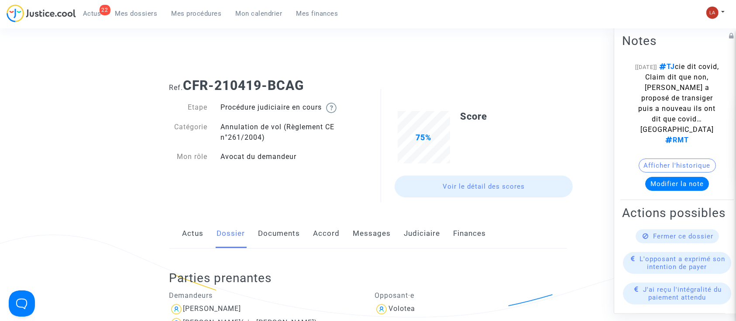
click at [196, 243] on link "Actus" at bounding box center [193, 233] width 21 height 29
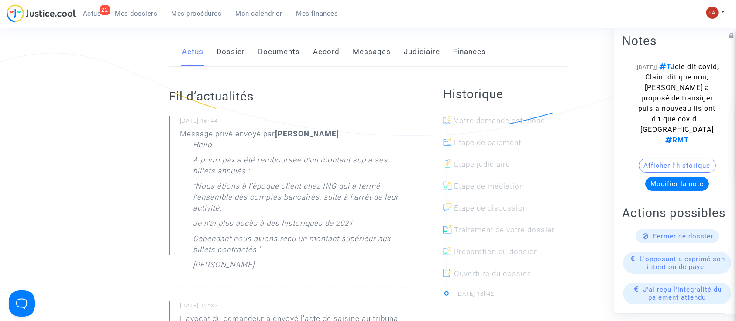
scroll to position [233, 0]
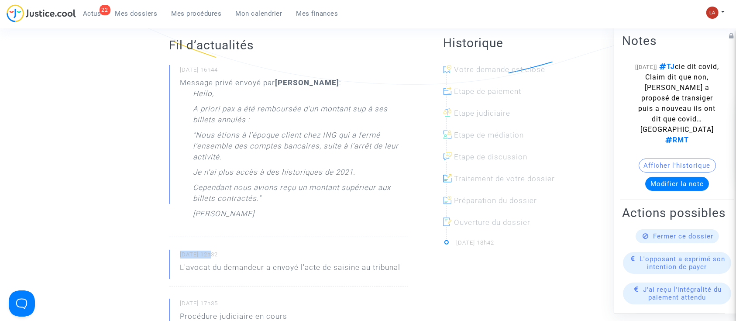
drag, startPoint x: 182, startPoint y: 251, endPoint x: 214, endPoint y: 253, distance: 31.9
click at [214, 253] on small "[DATE] 12h32" at bounding box center [294, 256] width 228 height 11
copy small "[DATE]"
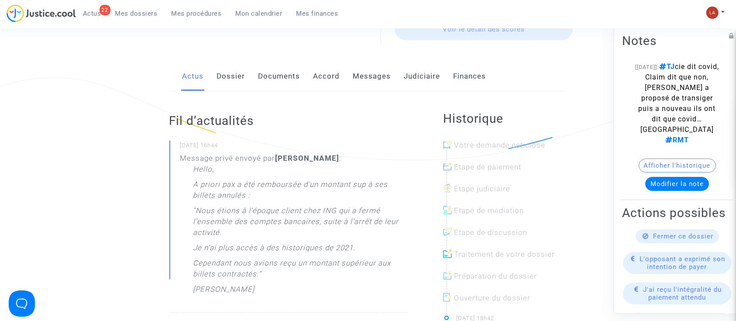
scroll to position [0, 0]
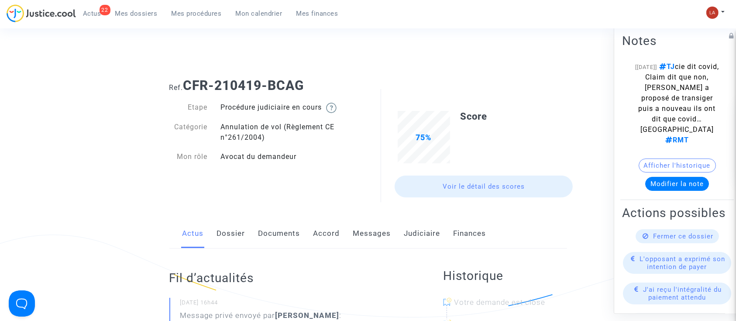
click at [285, 226] on link "Documents" at bounding box center [279, 233] width 42 height 29
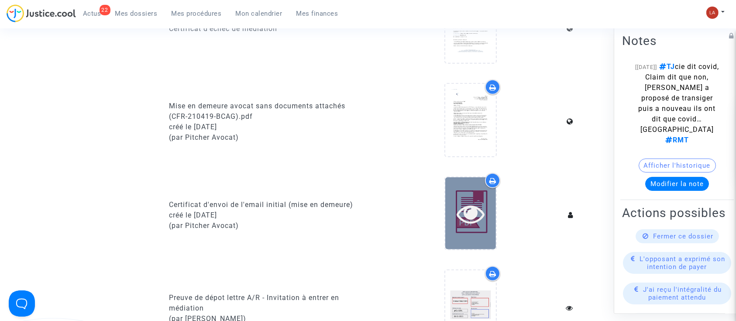
scroll to position [815, 0]
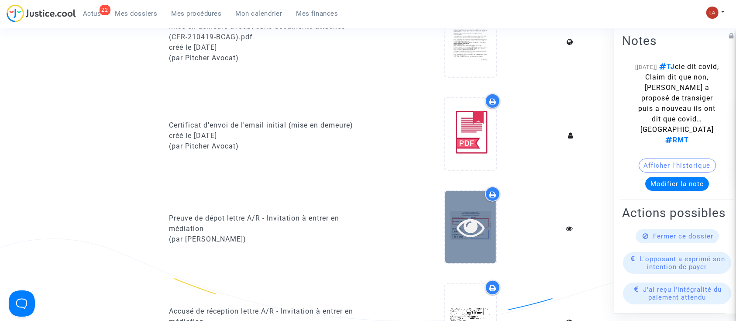
click at [475, 227] on icon at bounding box center [471, 227] width 28 height 28
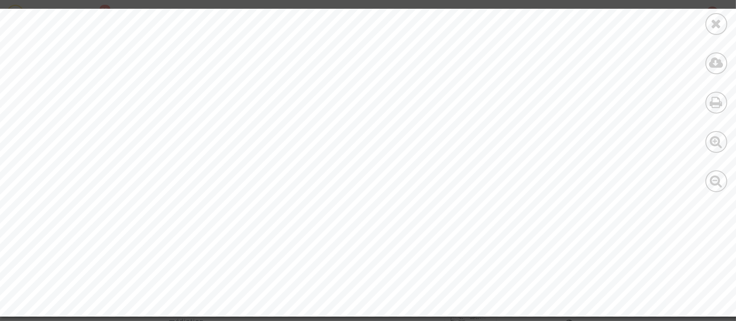
scroll to position [315, 0]
click at [707, 23] on div at bounding box center [717, 24] width 22 height 22
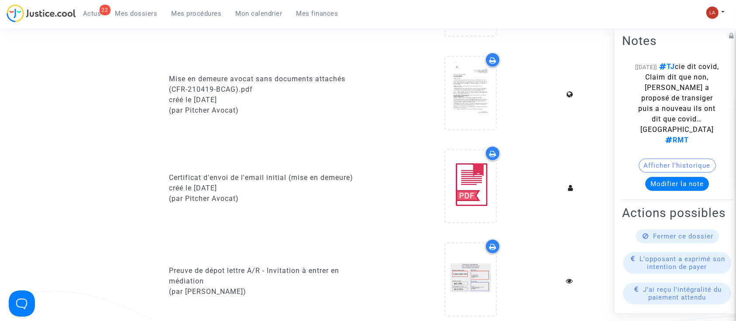
scroll to position [757, 0]
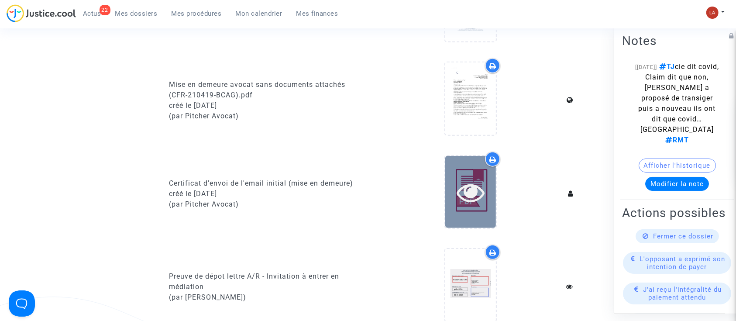
click at [468, 195] on icon at bounding box center [471, 192] width 28 height 28
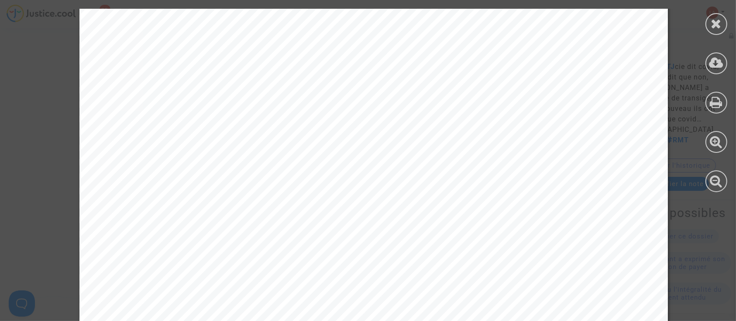
scroll to position [0, 0]
click at [720, 26] on icon at bounding box center [716, 23] width 11 height 13
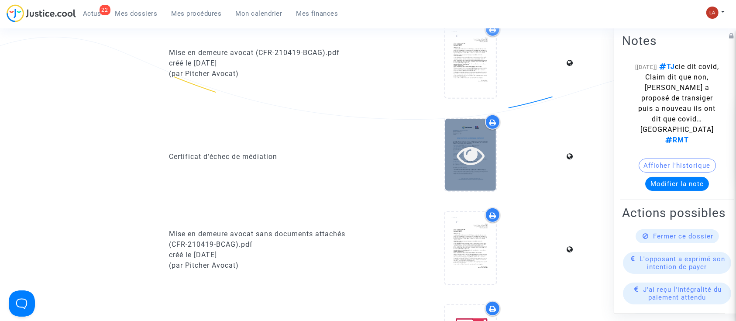
scroll to position [582, 0]
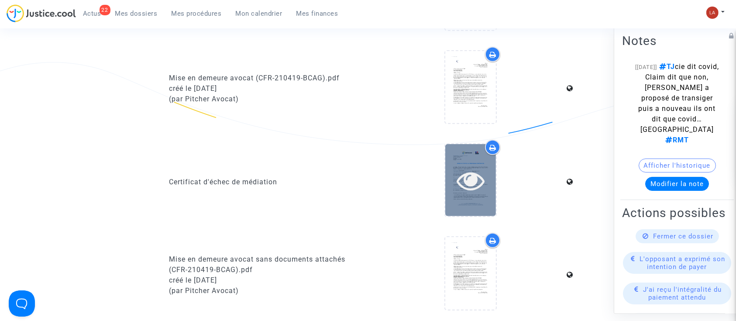
click at [454, 178] on div at bounding box center [470, 180] width 51 height 28
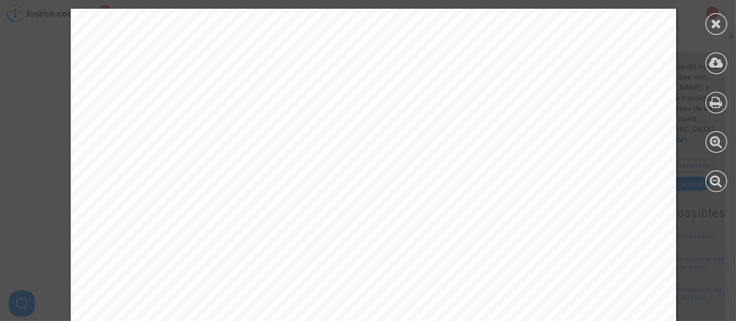
scroll to position [873, 0]
click at [716, 21] on icon at bounding box center [716, 23] width 11 height 13
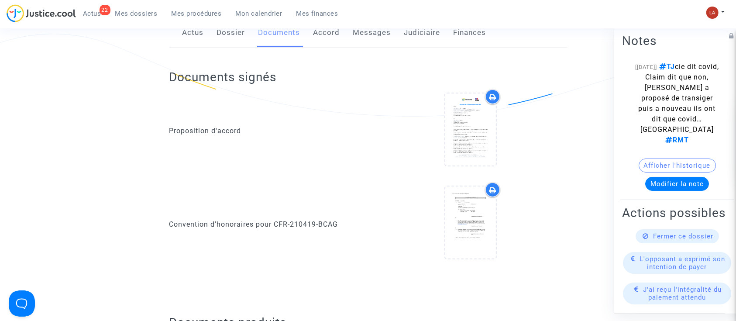
scroll to position [0, 0]
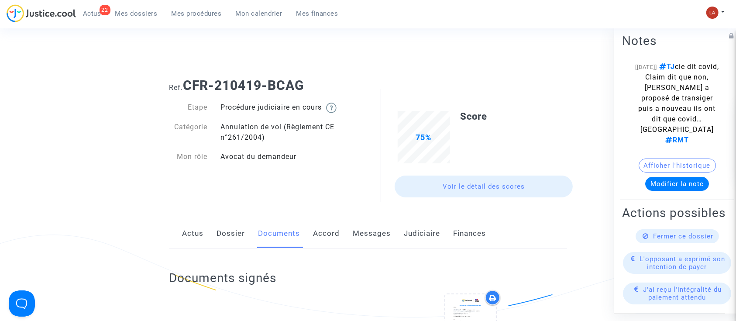
click at [236, 238] on link "Dossier" at bounding box center [231, 233] width 28 height 29
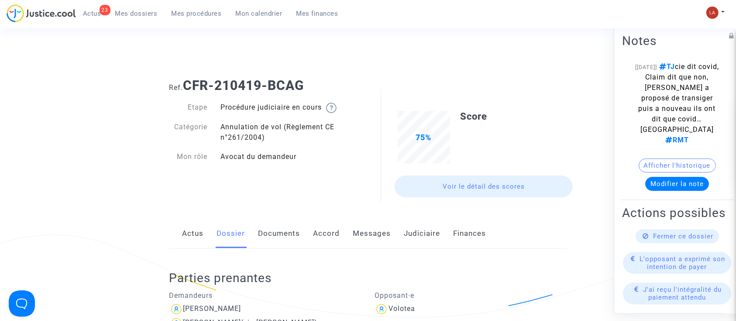
drag, startPoint x: 293, startPoint y: 82, endPoint x: 186, endPoint y: 81, distance: 107.4
click at [186, 81] on h1 "Ref. CFR-210419-BCAG" at bounding box center [368, 86] width 398 height 16
copy b "CFR-210419-BCAG"
click at [196, 241] on link "Actus" at bounding box center [193, 233] width 21 height 29
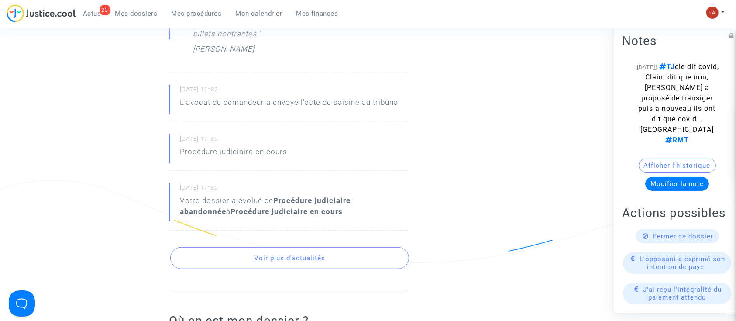
scroll to position [407, 0]
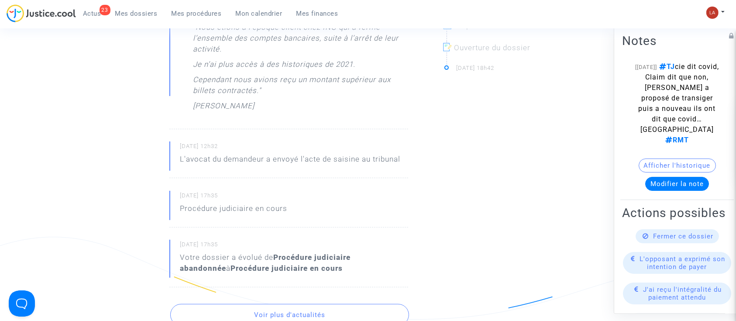
drag, startPoint x: 181, startPoint y: 145, endPoint x: 214, endPoint y: 145, distance: 32.7
click at [214, 145] on small "[DATE] 12h32" at bounding box center [294, 147] width 228 height 11
copy small "[DATE]"
click at [660, 235] on div "Fermer ce dossier" at bounding box center [677, 236] width 83 height 14
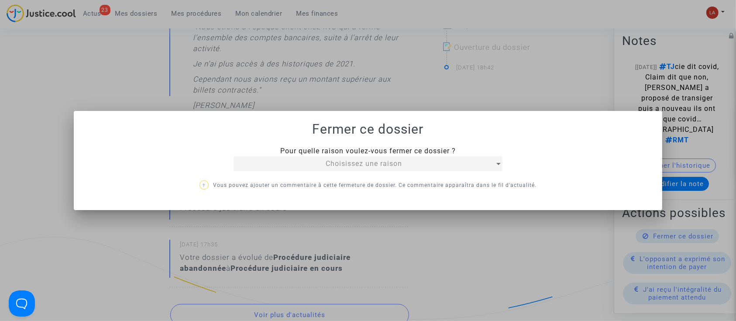
scroll to position [0, 0]
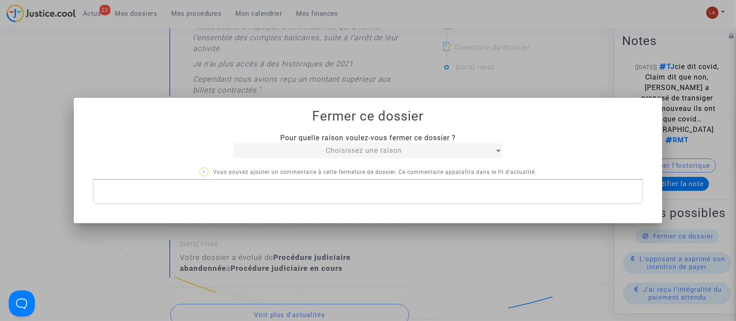
click at [293, 146] on div "Choisissez une raison" at bounding box center [364, 150] width 261 height 10
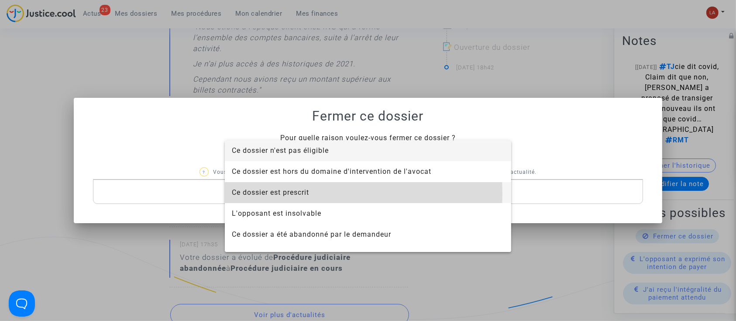
click at [300, 194] on span "Ce dossier est prescrit" at bounding box center [270, 192] width 77 height 8
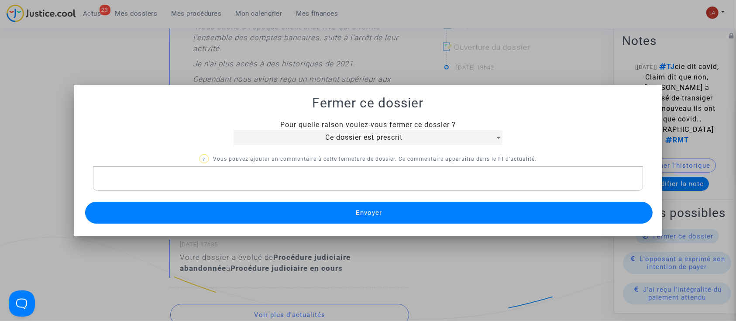
click at [372, 217] on button "Envoyer" at bounding box center [369, 213] width 568 height 22
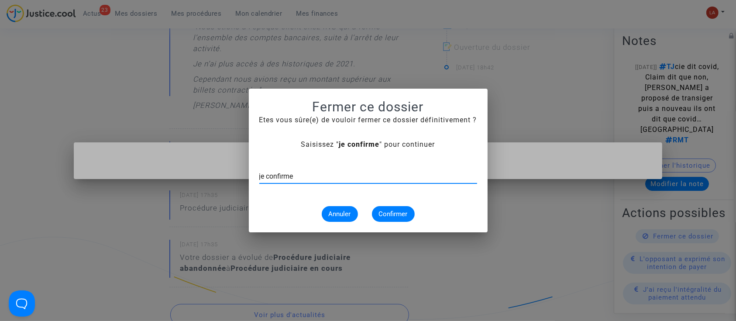
type input "je confirme"
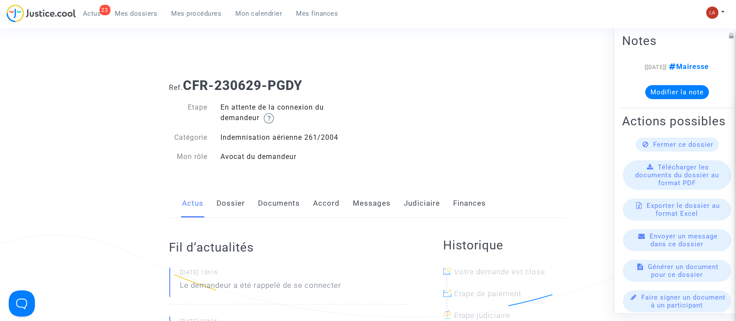
click at [370, 207] on link "Messages" at bounding box center [372, 203] width 38 height 29
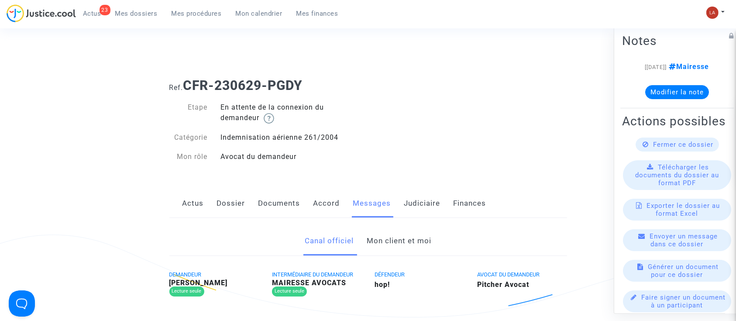
click at [372, 248] on link "Mon client et moi" at bounding box center [399, 241] width 65 height 29
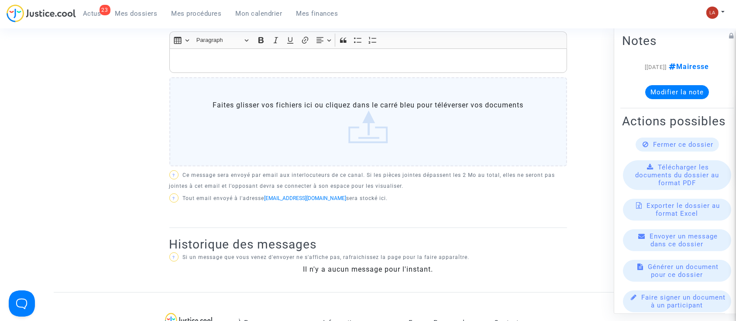
scroll to position [233, 0]
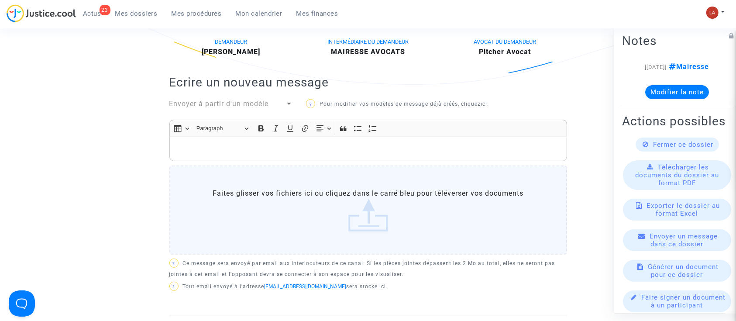
click at [224, 150] on p "Rich Text Editor, main" at bounding box center [368, 149] width 389 height 11
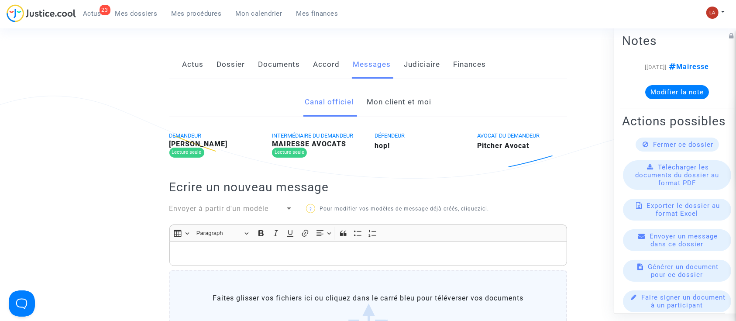
scroll to position [58, 0]
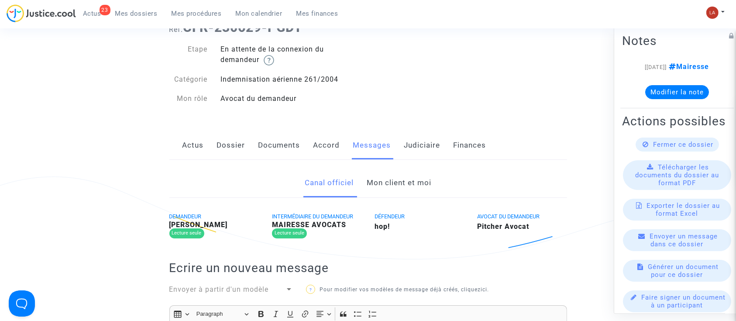
click at [374, 170] on link "Mon client et moi" at bounding box center [399, 183] width 65 height 29
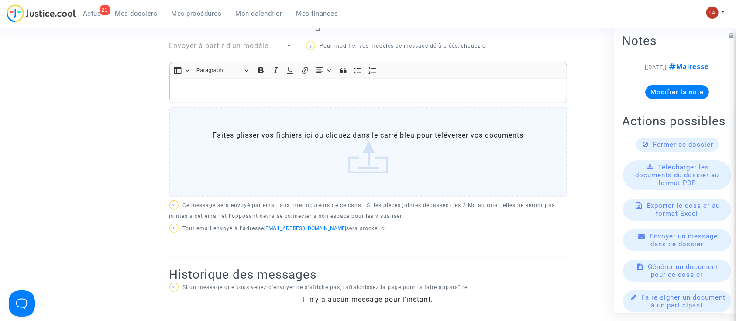
scroll to position [175, 0]
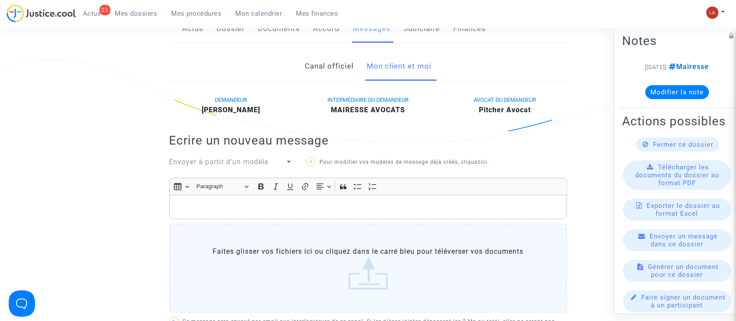
click at [412, 203] on p "Rich Text Editor, main" at bounding box center [368, 207] width 389 height 11
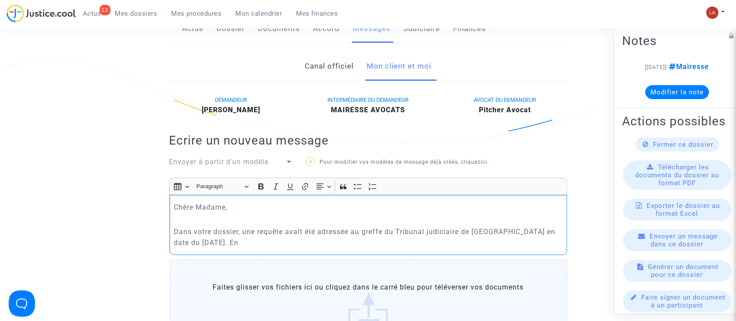
click at [353, 233] on p "Dans votre dossier, une requête avait été adressée au greffe du Tribunal judici…" at bounding box center [368, 237] width 389 height 22
click at [505, 248] on div "Chère Madame, Dans votre dossier, une requête avait été adressée par [PERSON_NA…" at bounding box center [368, 225] width 398 height 60
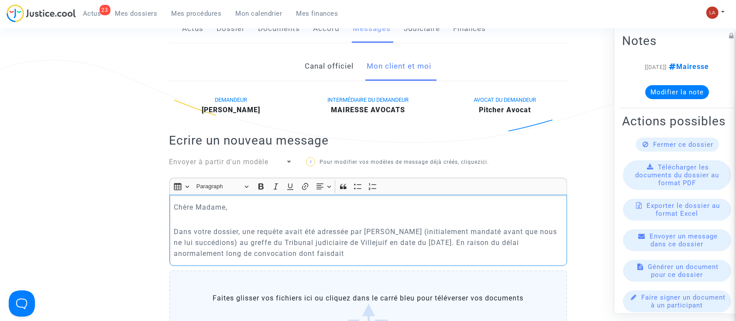
drag, startPoint x: 479, startPoint y: 253, endPoint x: 475, endPoint y: 243, distance: 10.6
click at [475, 243] on p "Dans votre dossier, une requête avait été adressée par [PERSON_NAME] (initialem…" at bounding box center [368, 242] width 389 height 33
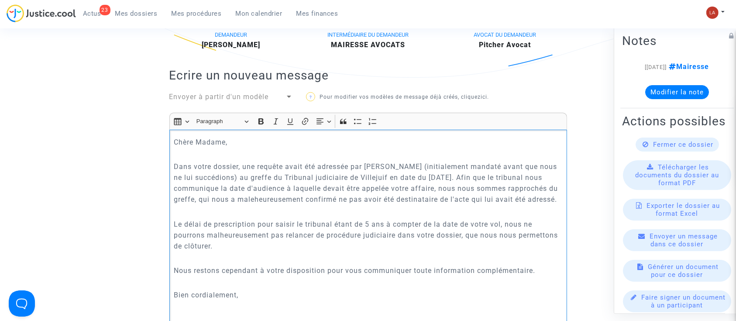
scroll to position [252, 0]
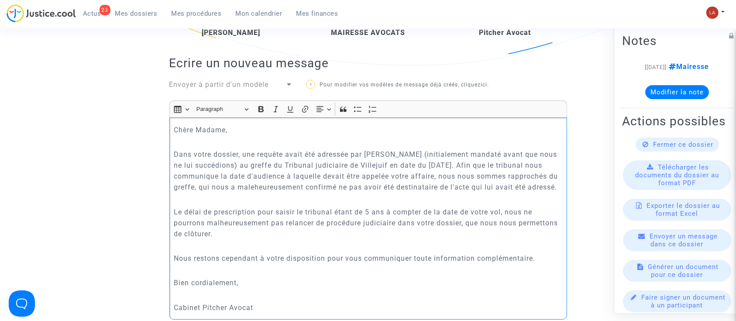
click at [292, 187] on p "Dans votre dossier, une requête avait été adressée par [PERSON_NAME] (initialem…" at bounding box center [368, 171] width 389 height 44
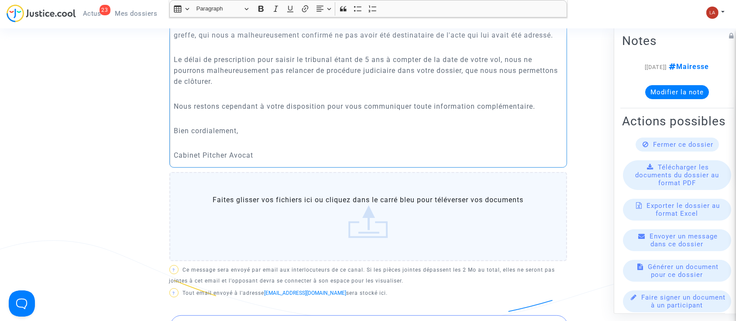
scroll to position [485, 0]
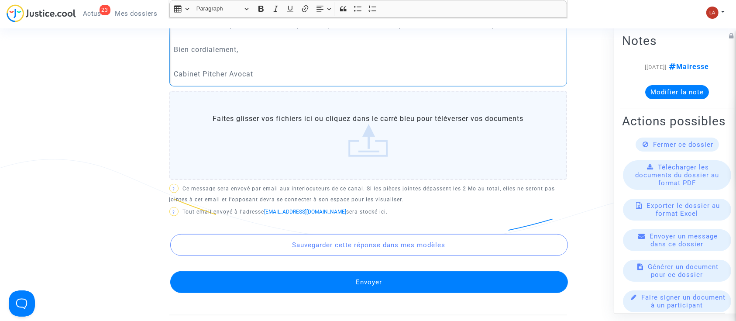
click at [384, 283] on button "Envoyer" at bounding box center [369, 282] width 398 height 22
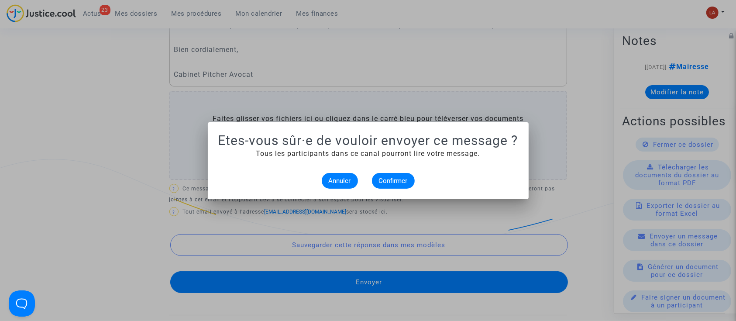
scroll to position [0, 0]
click at [392, 174] on button "Confirmer" at bounding box center [393, 181] width 43 height 16
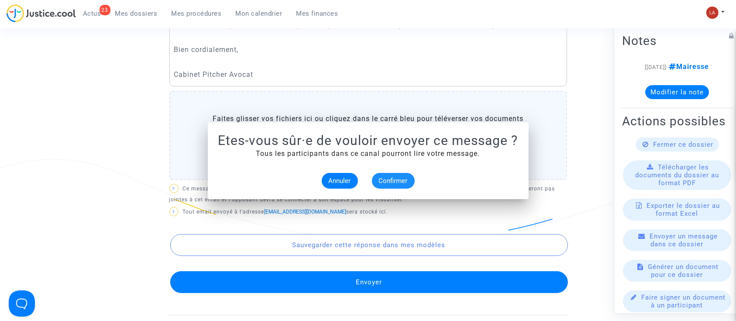
scroll to position [485, 0]
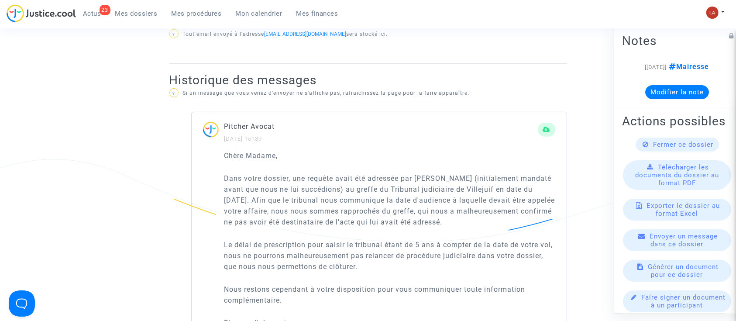
click at [648, 152] on div "Fermer ce dossier" at bounding box center [677, 145] width 83 height 14
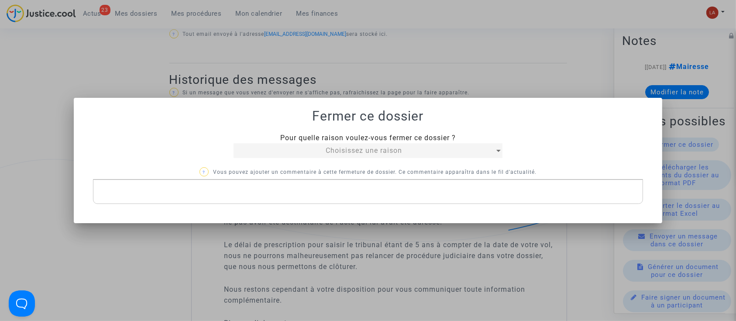
click at [444, 147] on div "Choisissez une raison" at bounding box center [364, 150] width 261 height 10
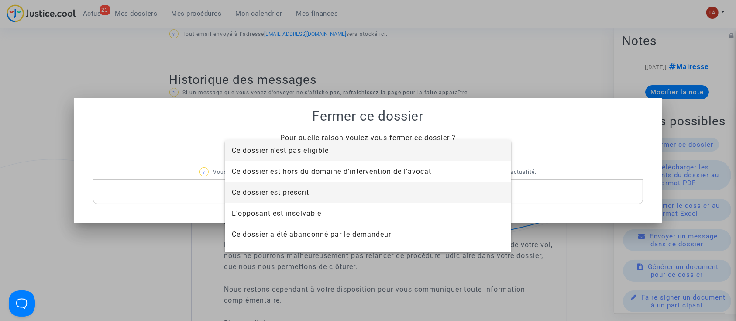
click at [315, 189] on span "Ce dossier est prescrit" at bounding box center [368, 192] width 272 height 21
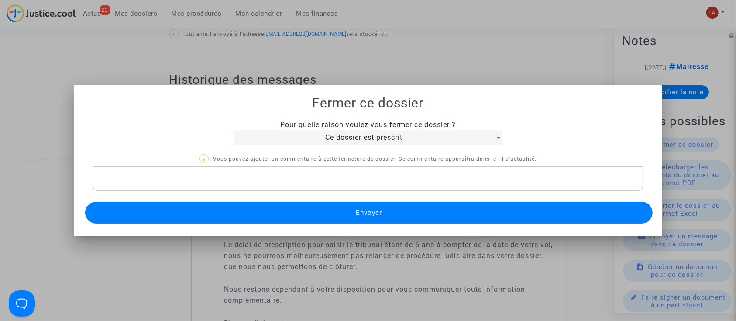
click at [352, 204] on button "Envoyer" at bounding box center [369, 213] width 568 height 22
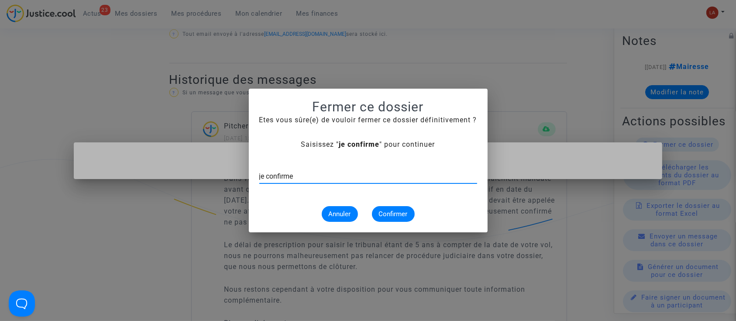
type input "je confirme"
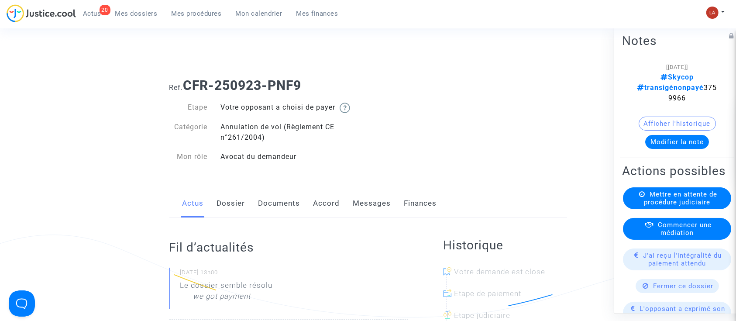
click at [636, 293] on div "Fermer ce dossier" at bounding box center [677, 286] width 83 height 14
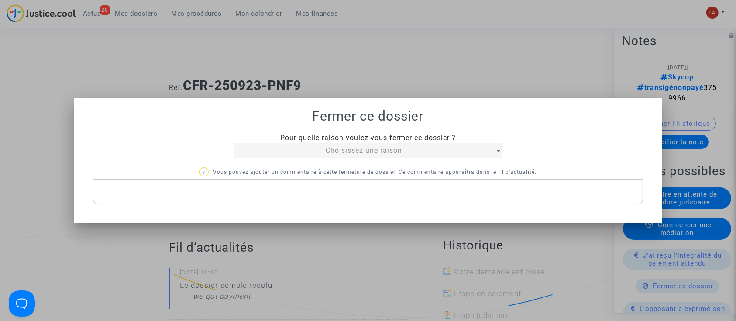
click at [271, 160] on div "Pour quelle raison voulez-vous fermer ce dossier ? Choisissez une raison ? Vous…" at bounding box center [368, 168] width 551 height 71
click at [283, 149] on div "Choisissez une raison" at bounding box center [364, 150] width 261 height 10
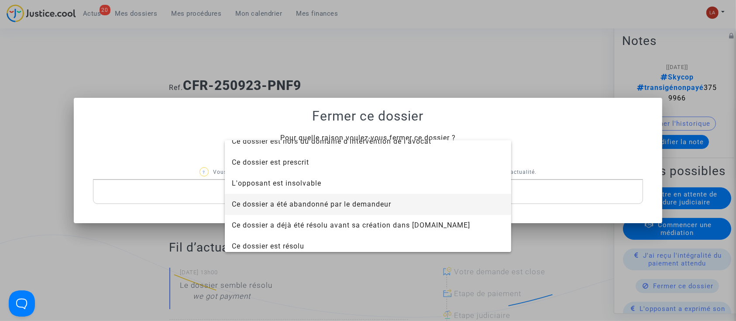
scroll to position [56, 0]
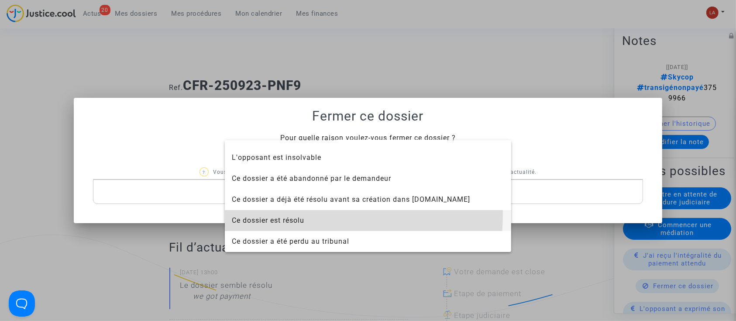
click at [283, 214] on span "Ce dossier est résolu" at bounding box center [368, 220] width 272 height 21
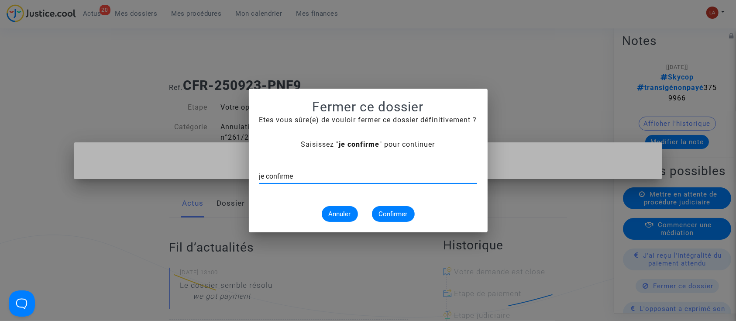
type input "je confirme"
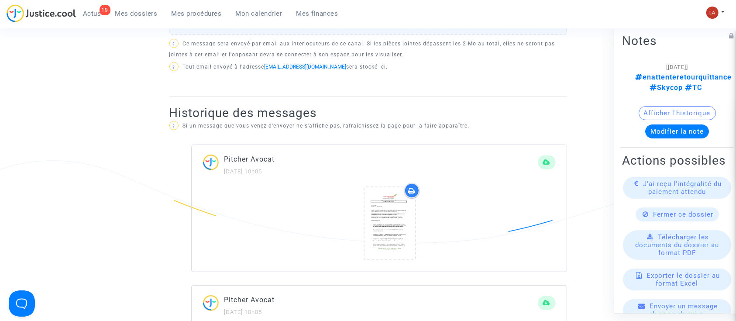
scroll to position [465, 0]
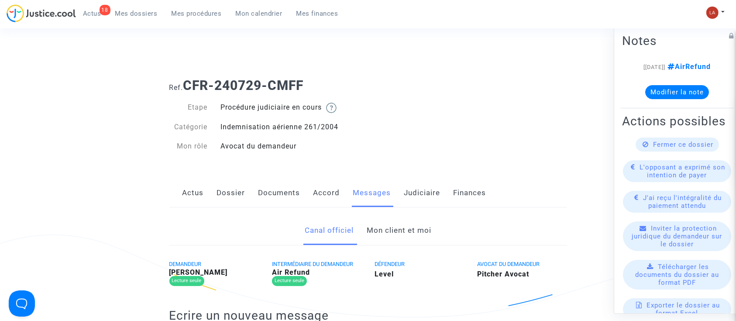
click at [416, 201] on link "Judiciaire" at bounding box center [422, 193] width 36 height 29
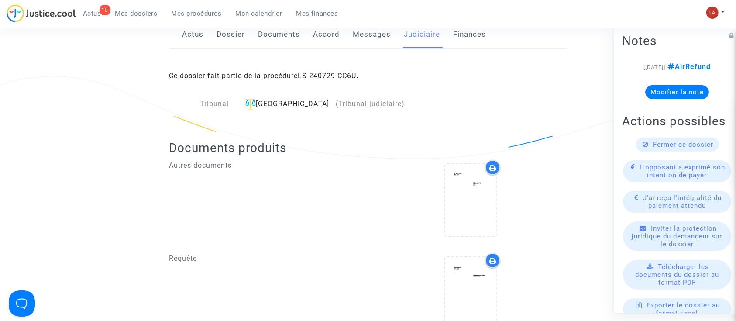
scroll to position [116, 0]
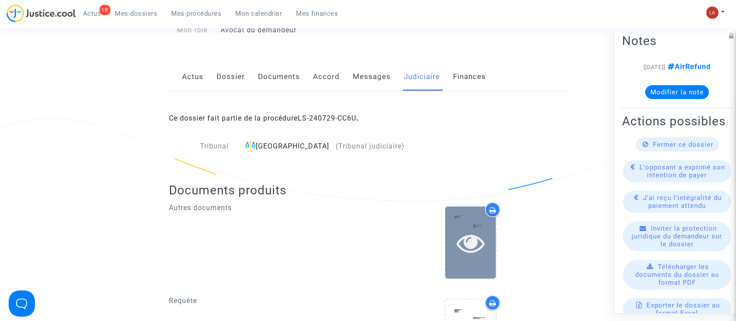
click at [450, 224] on div at bounding box center [470, 243] width 51 height 72
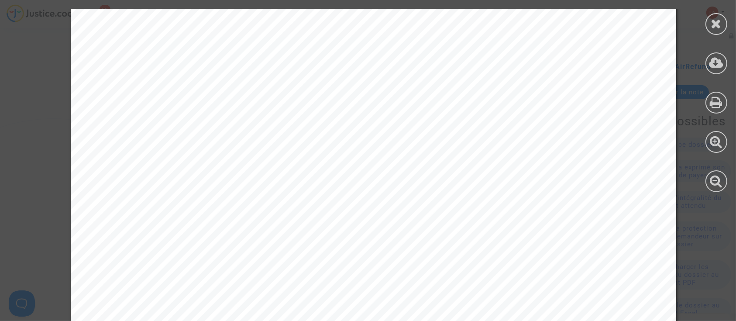
scroll to position [0, 0]
click at [707, 16] on div at bounding box center [716, 100] width 39 height 201
click at [702, 21] on div at bounding box center [716, 100] width 39 height 201
click at [704, 20] on div at bounding box center [716, 100] width 39 height 201
click at [712, 19] on icon at bounding box center [716, 23] width 11 height 13
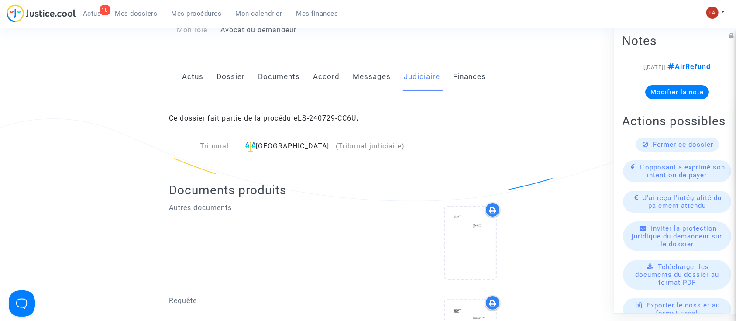
scroll to position [349, 0]
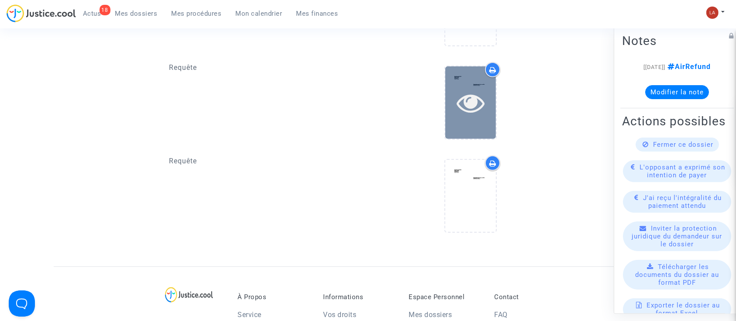
click at [482, 117] on div at bounding box center [470, 102] width 51 height 72
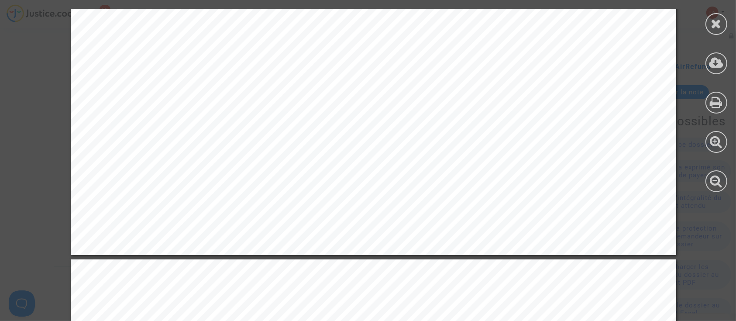
scroll to position [6345, 0]
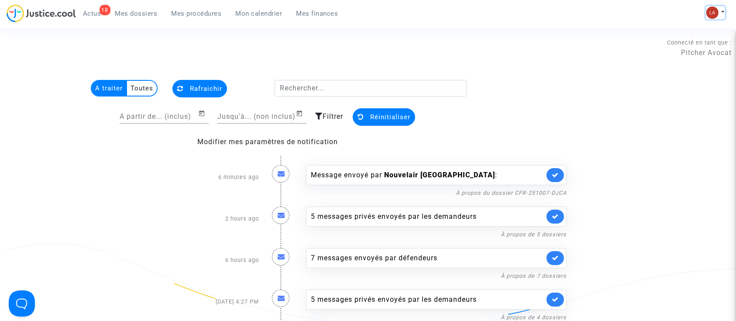
click at [725, 14] on button at bounding box center [715, 12] width 19 height 13
click at [667, 44] on link "Changer de compte" at bounding box center [681, 45] width 88 height 14
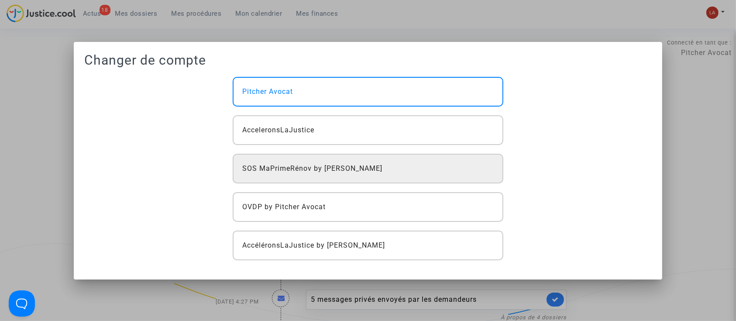
click at [304, 179] on div "SOS MaPrimeRénov by [PERSON_NAME]" at bounding box center [368, 169] width 271 height 30
